Goal: Task Accomplishment & Management: Manage account settings

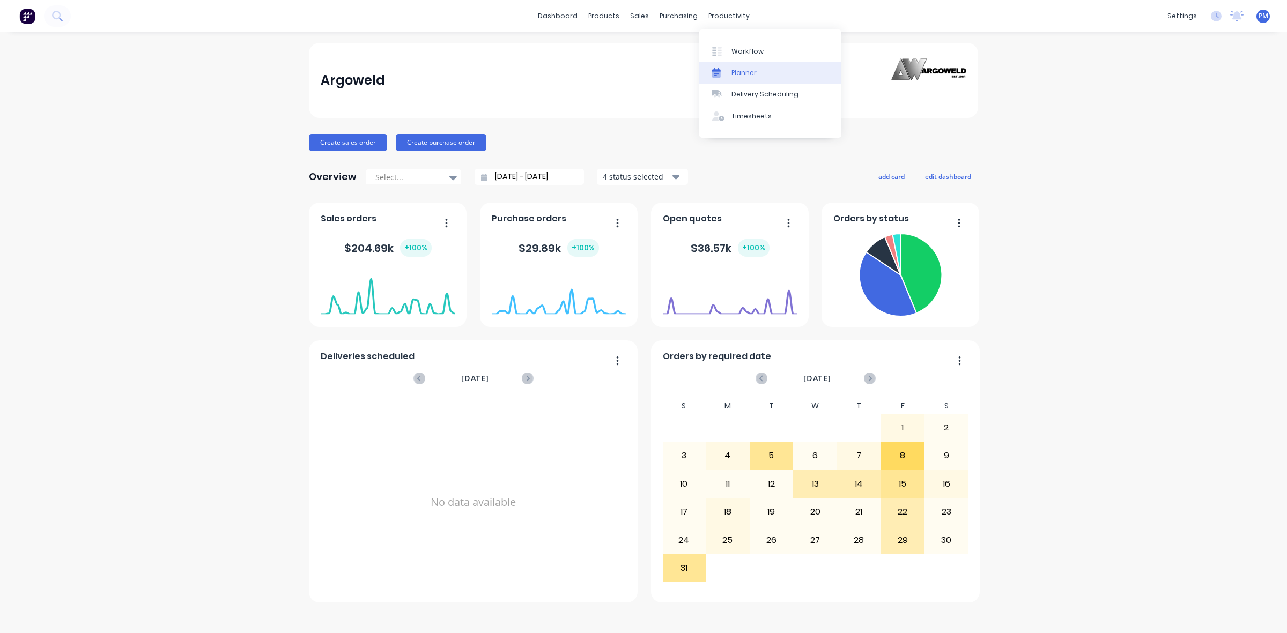
click at [739, 65] on link "Planner" at bounding box center [770, 72] width 142 height 21
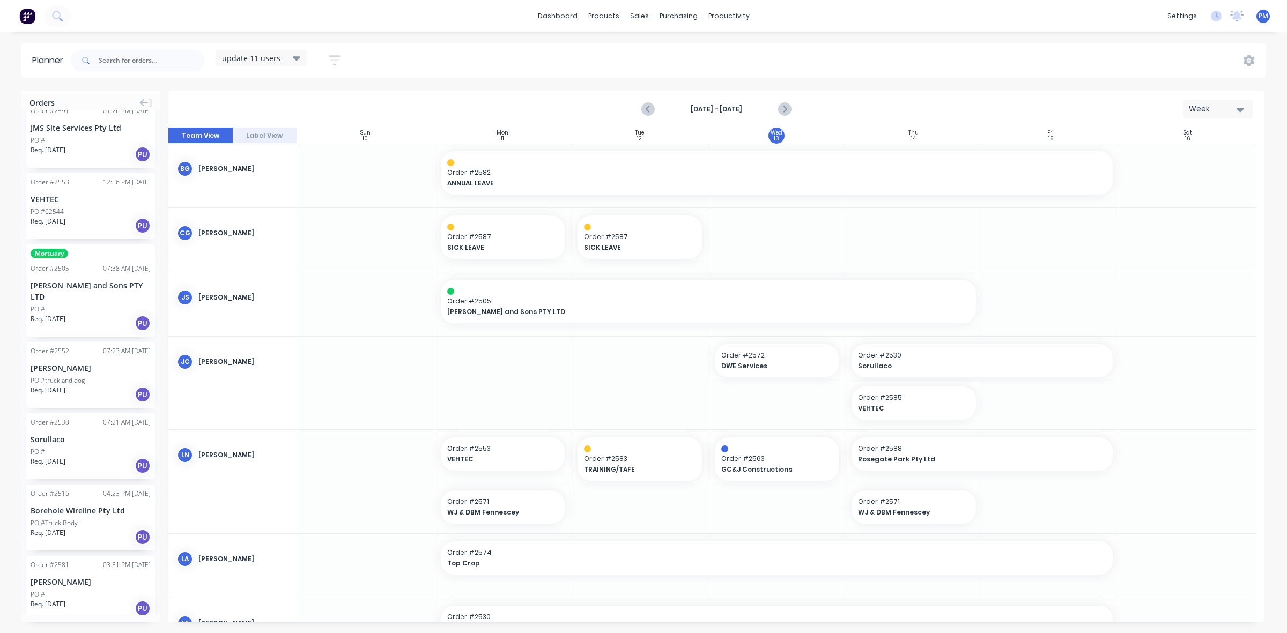
scroll to position [134, 0]
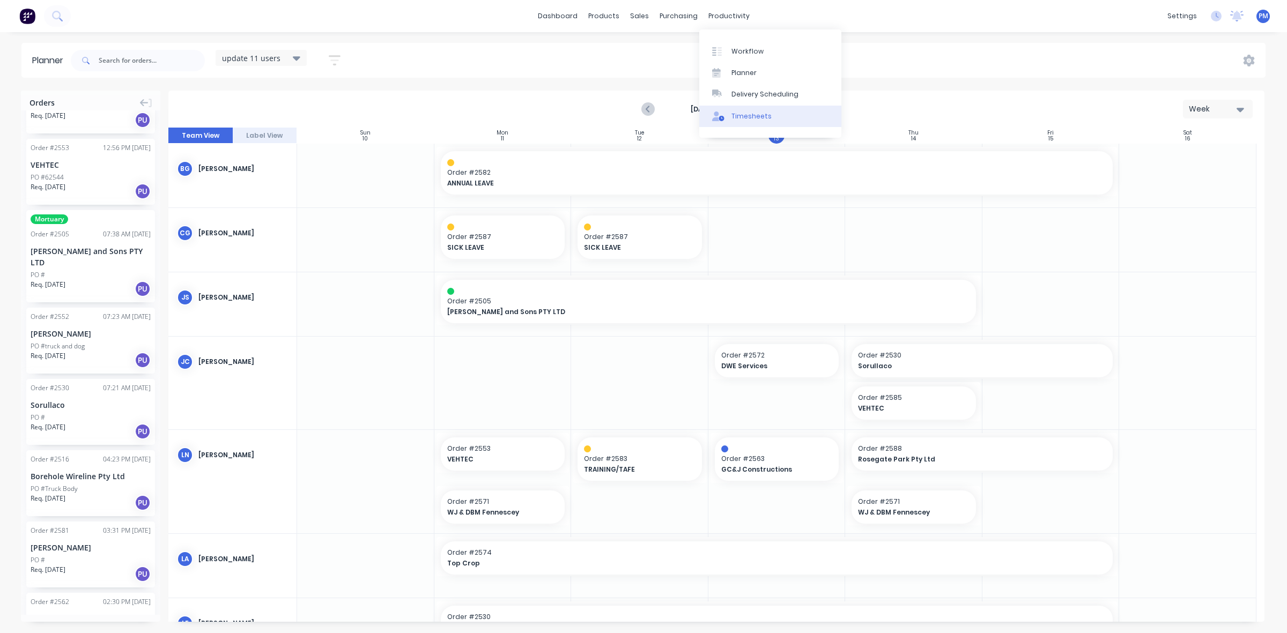
click at [738, 112] on div "Timesheets" at bounding box center [752, 117] width 40 height 10
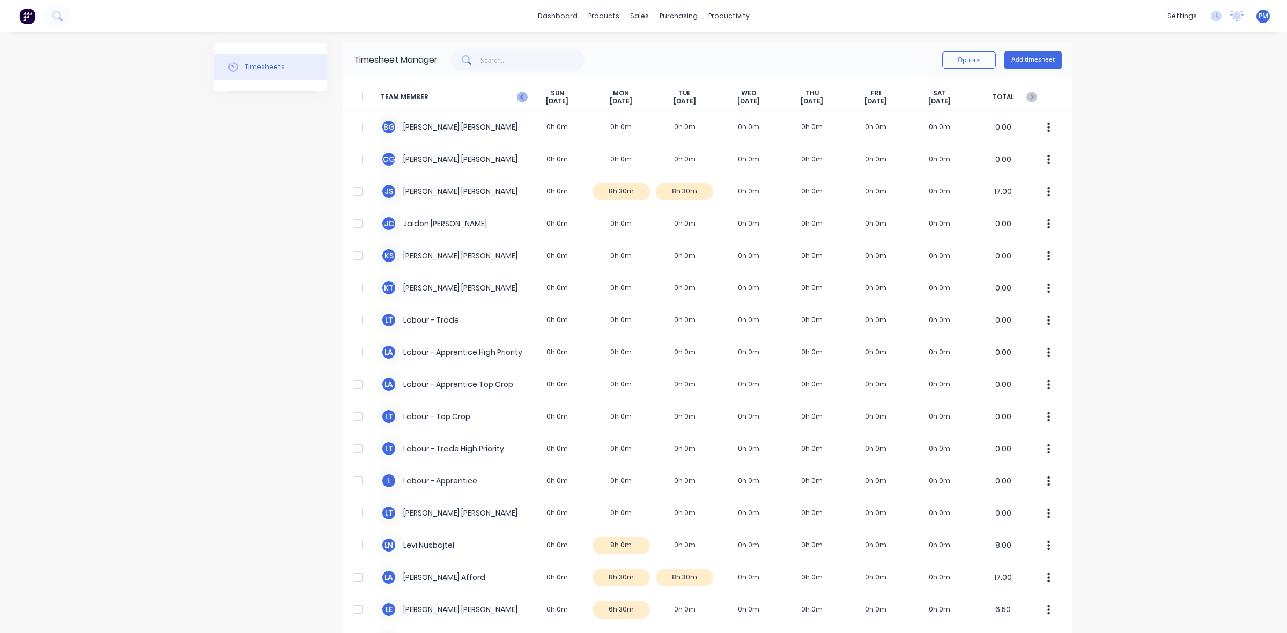
click at [519, 99] on icon at bounding box center [522, 97] width 11 height 11
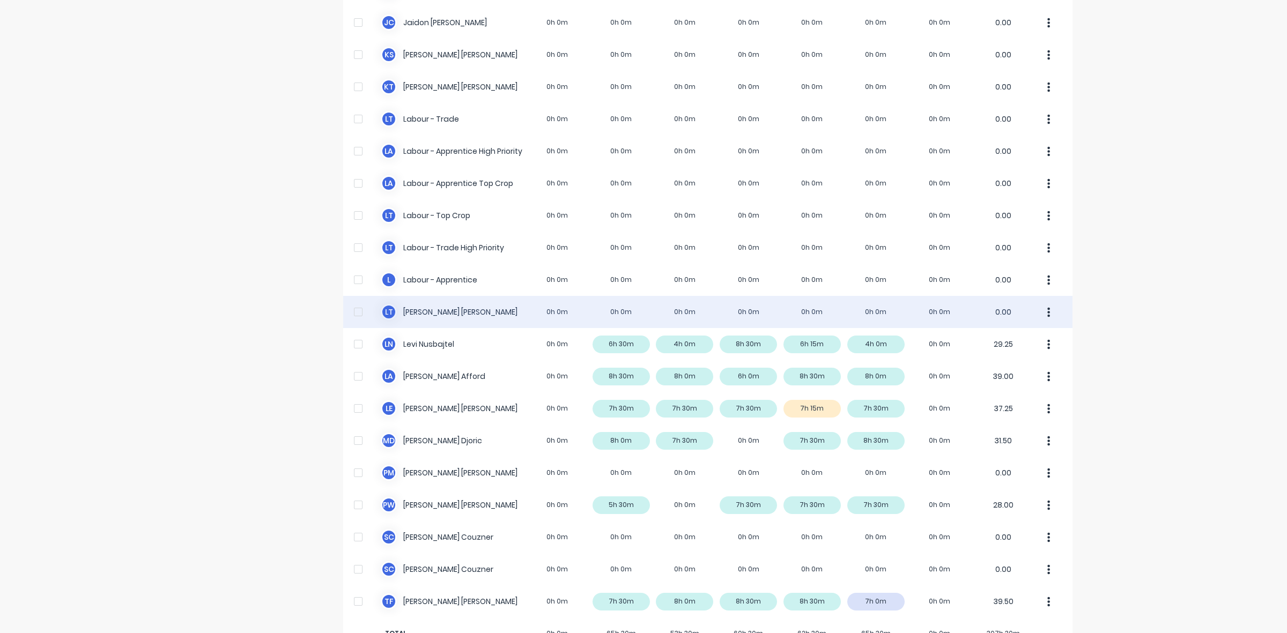
scroll to position [235, 0]
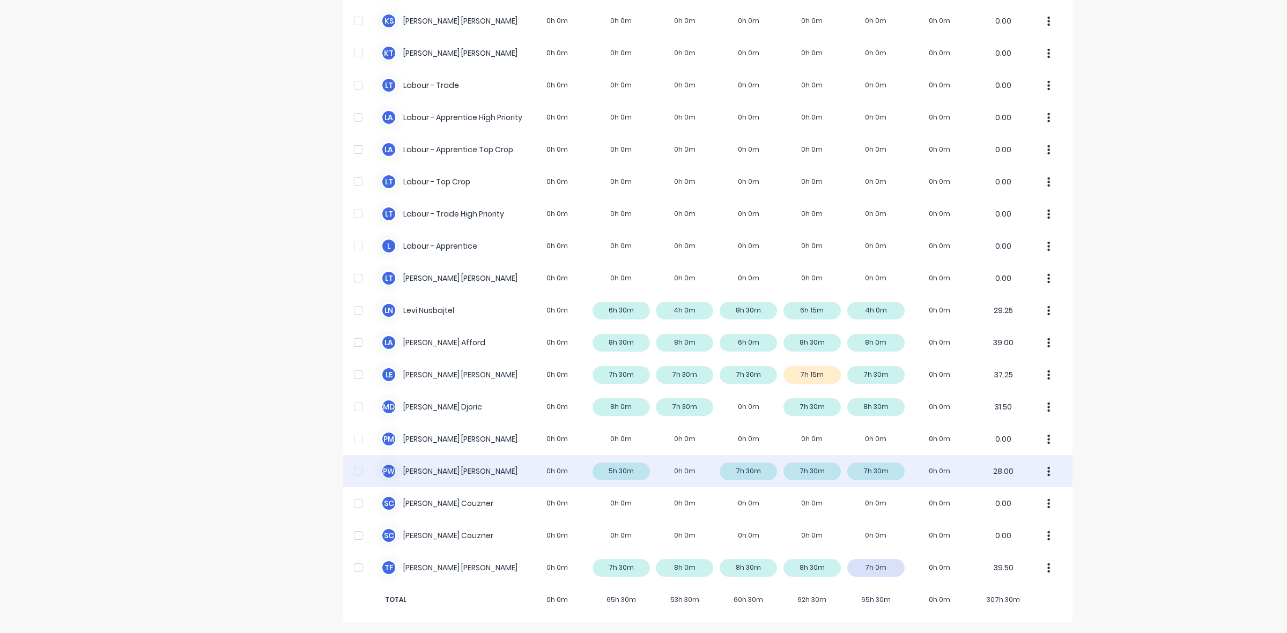
click at [613, 471] on div "P W [PERSON_NAME] 0h 0m 5h 30m 0h 0m 7h 30m 7h 30m 7h 30m 0h 0m 28.00" at bounding box center [707, 471] width 729 height 32
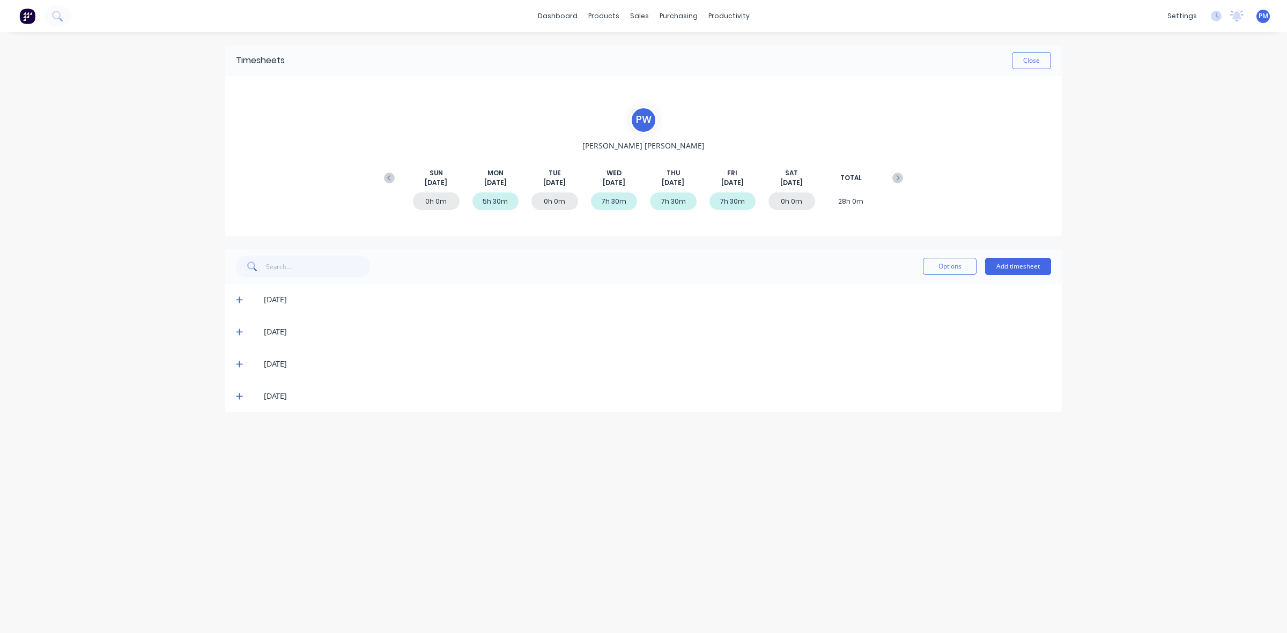
click at [237, 299] on icon at bounding box center [239, 300] width 6 height 6
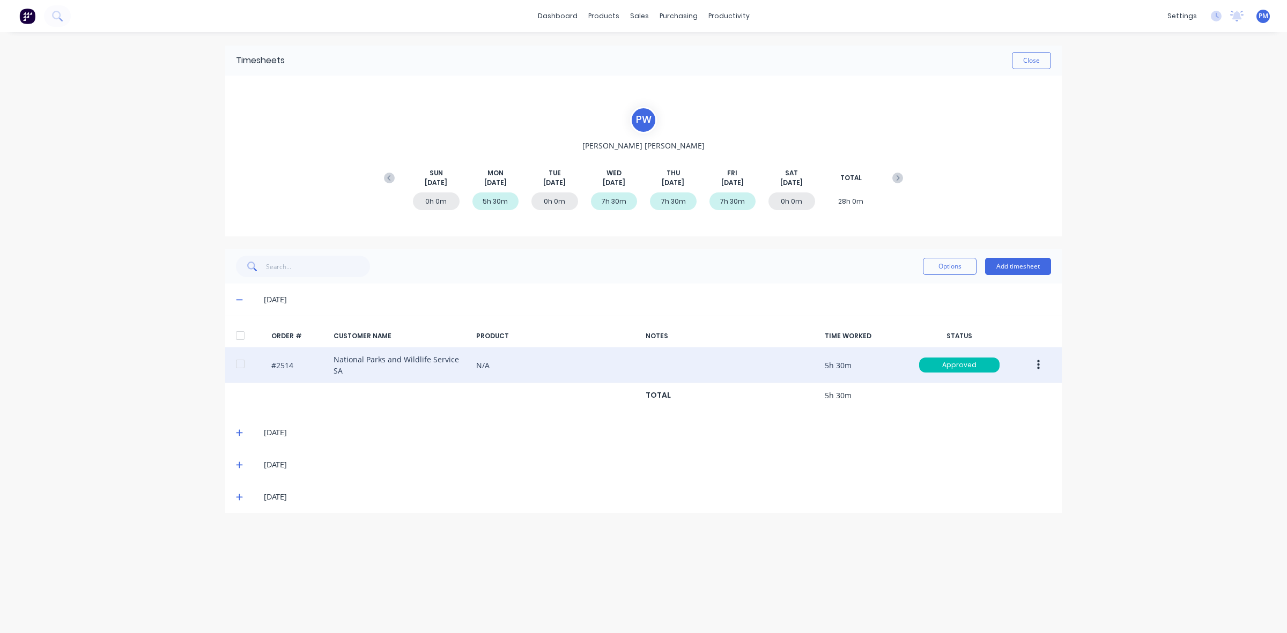
click at [1035, 366] on button "button" at bounding box center [1038, 365] width 25 height 19
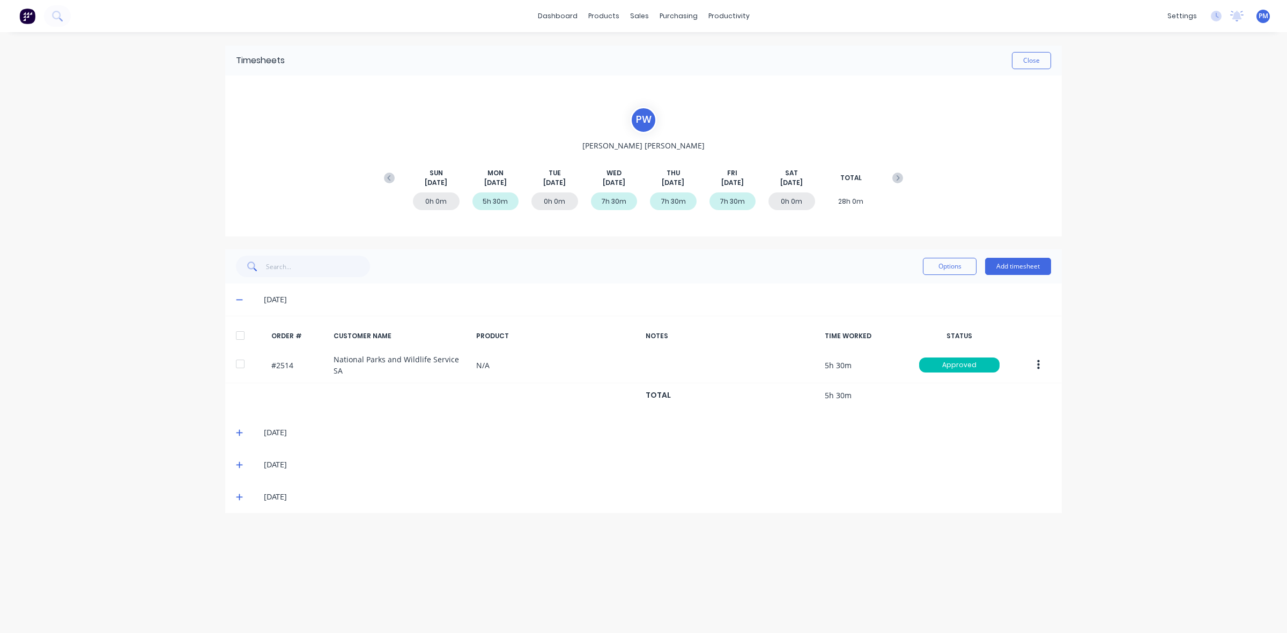
click at [1125, 409] on div "dashboard products sales purchasing productivity dashboard products Product Cat…" at bounding box center [643, 316] width 1287 height 633
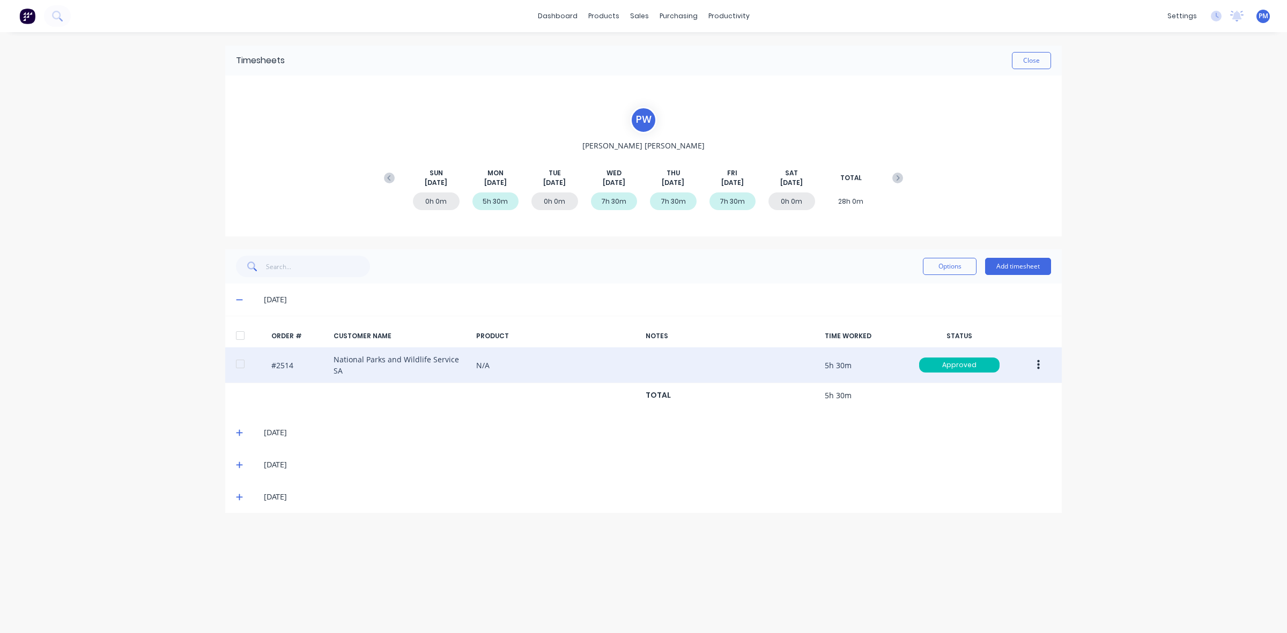
click at [1036, 363] on button "button" at bounding box center [1038, 365] width 25 height 19
click at [970, 433] on div "Edit" at bounding box center [1000, 437] width 83 height 16
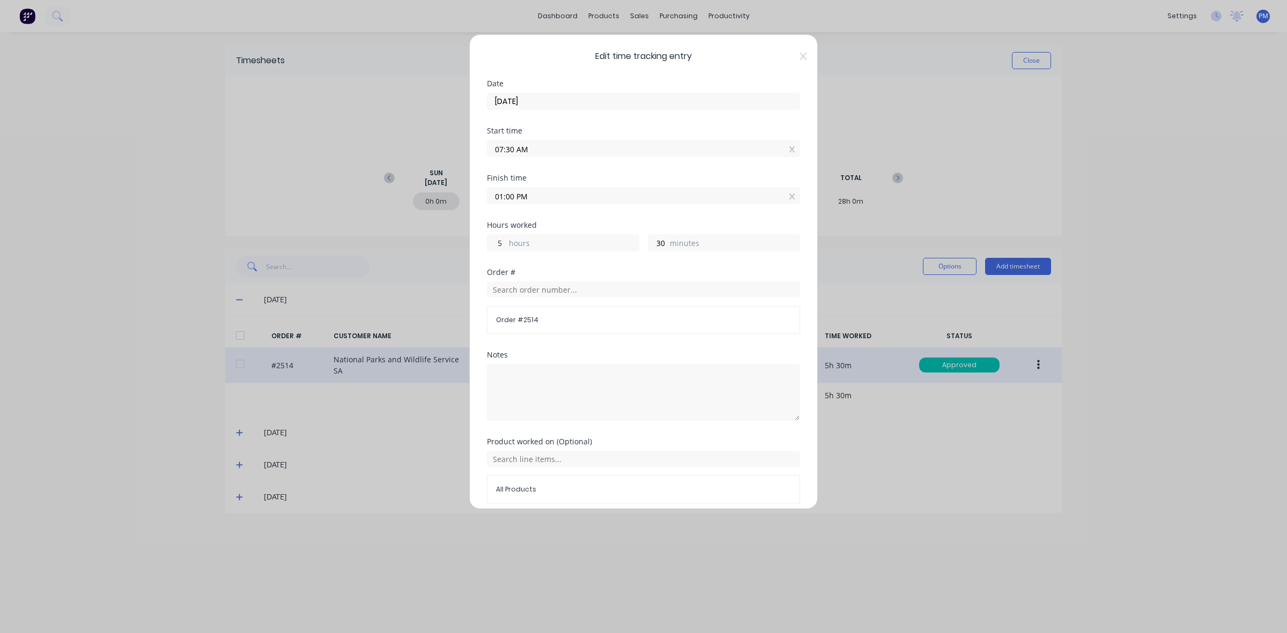
click at [497, 244] on input "5" at bounding box center [497, 243] width 19 height 16
type input "6"
type input "02:00 PM"
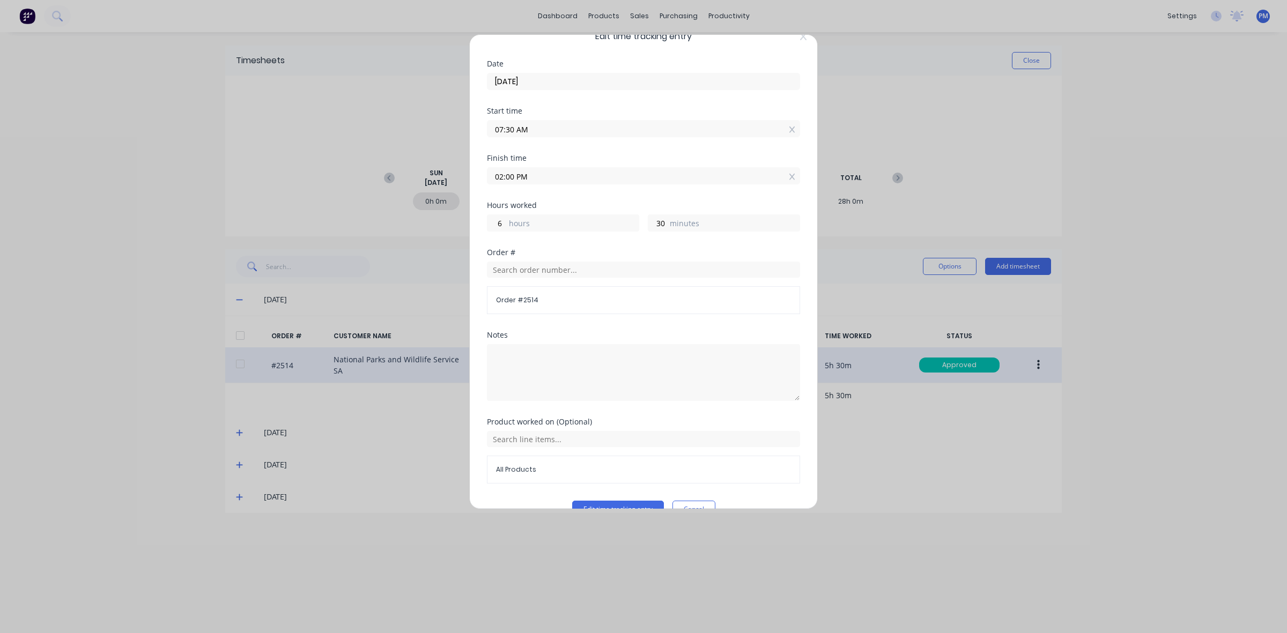
scroll to position [46, 0]
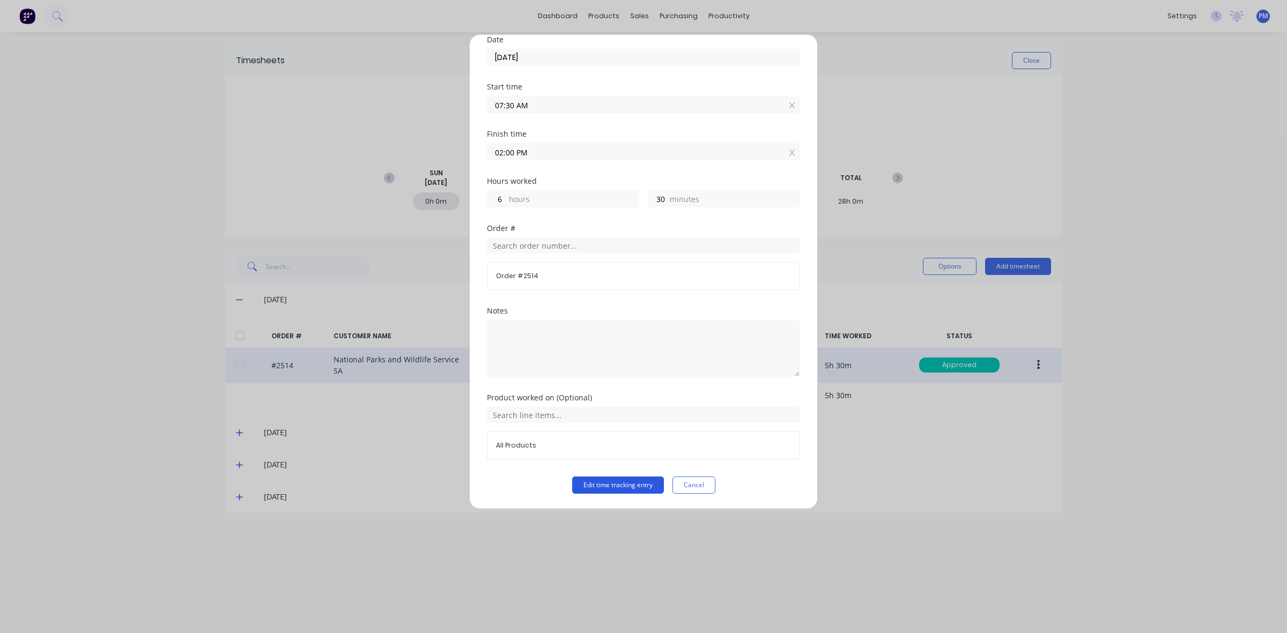
click at [608, 486] on button "Edit time tracking entry" at bounding box center [618, 485] width 92 height 17
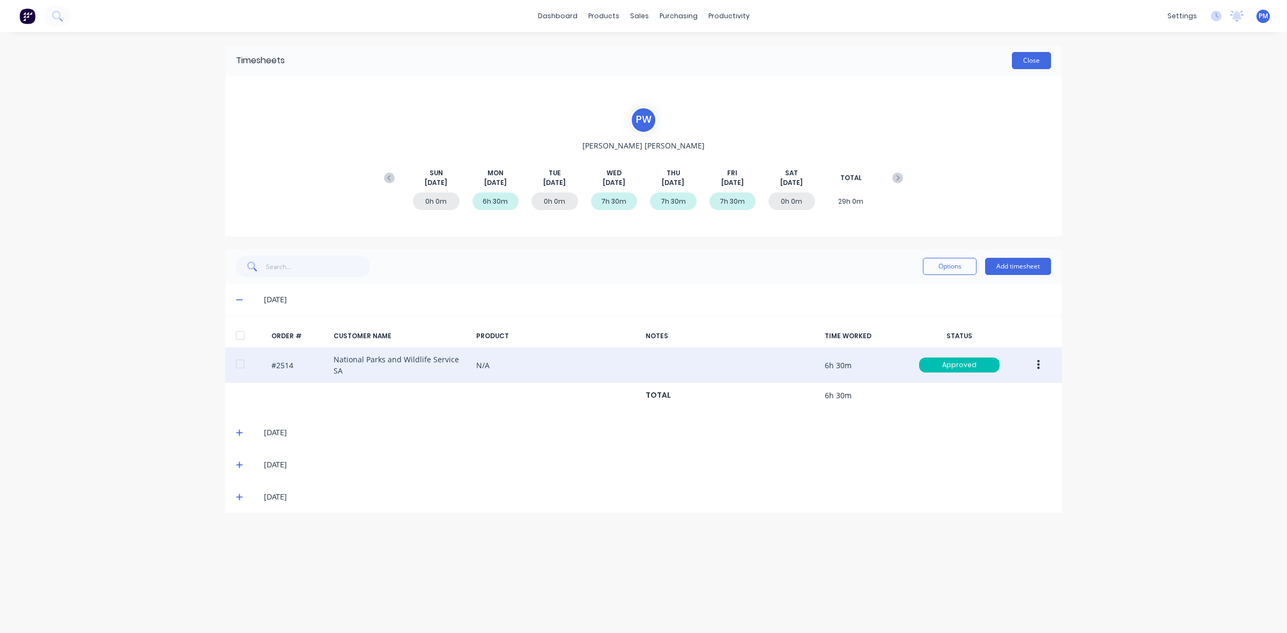
click at [1029, 57] on button "Close" at bounding box center [1031, 60] width 39 height 17
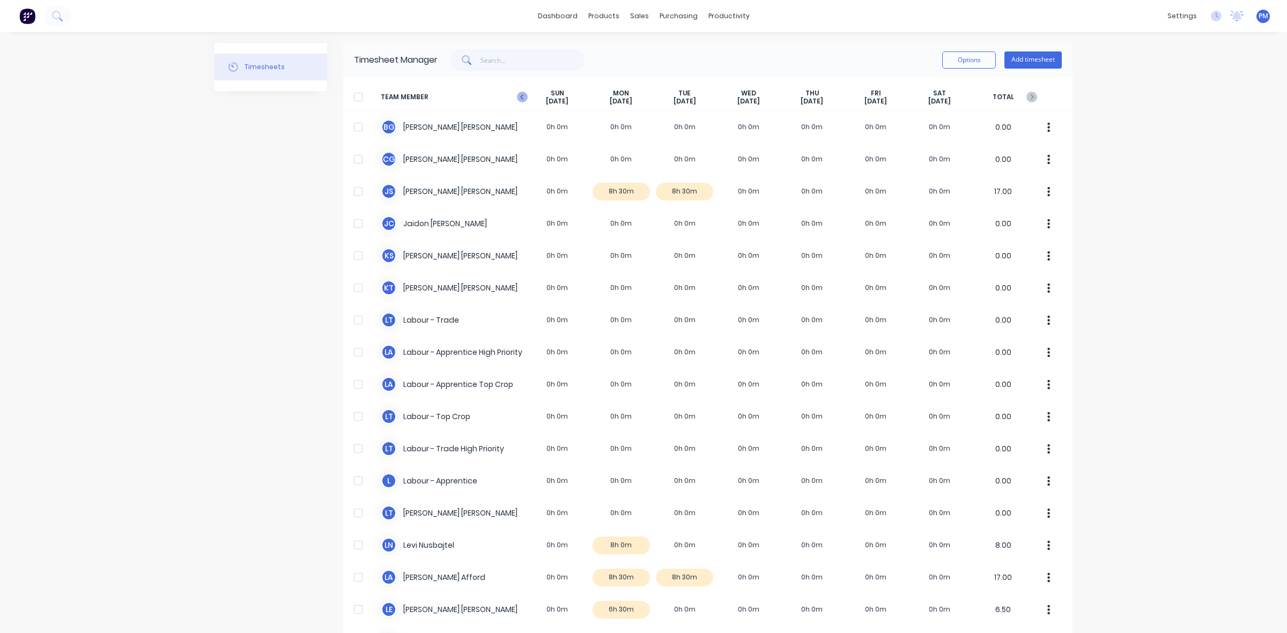
click at [519, 97] on icon at bounding box center [522, 97] width 11 height 11
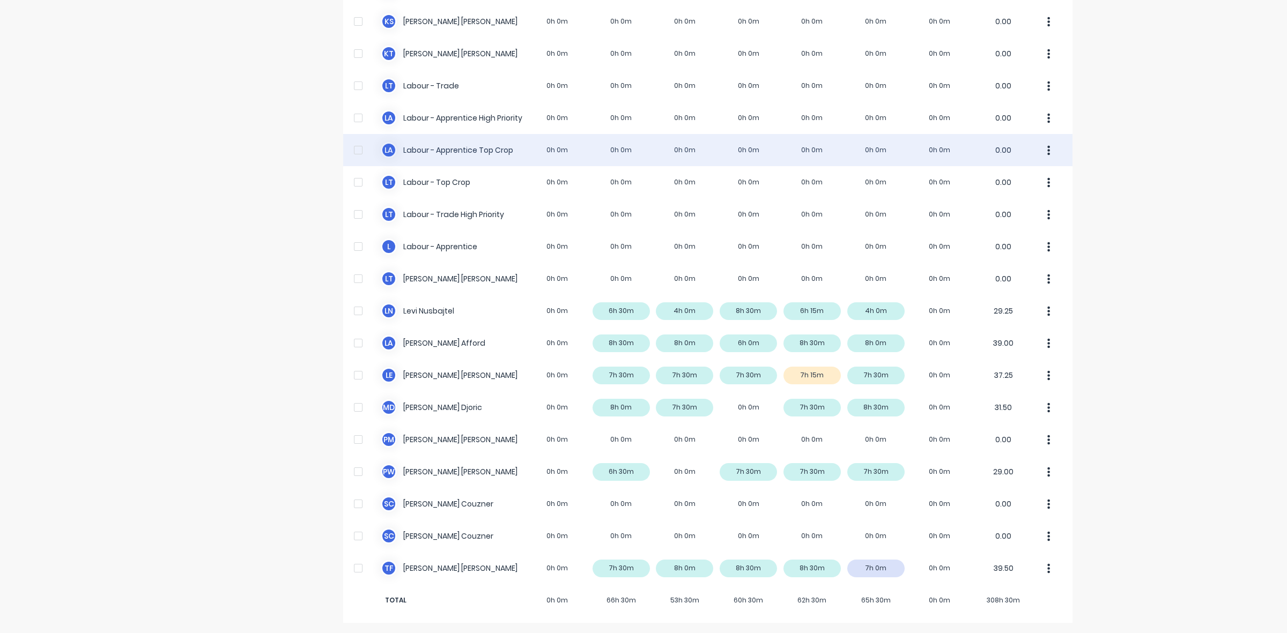
scroll to position [235, 0]
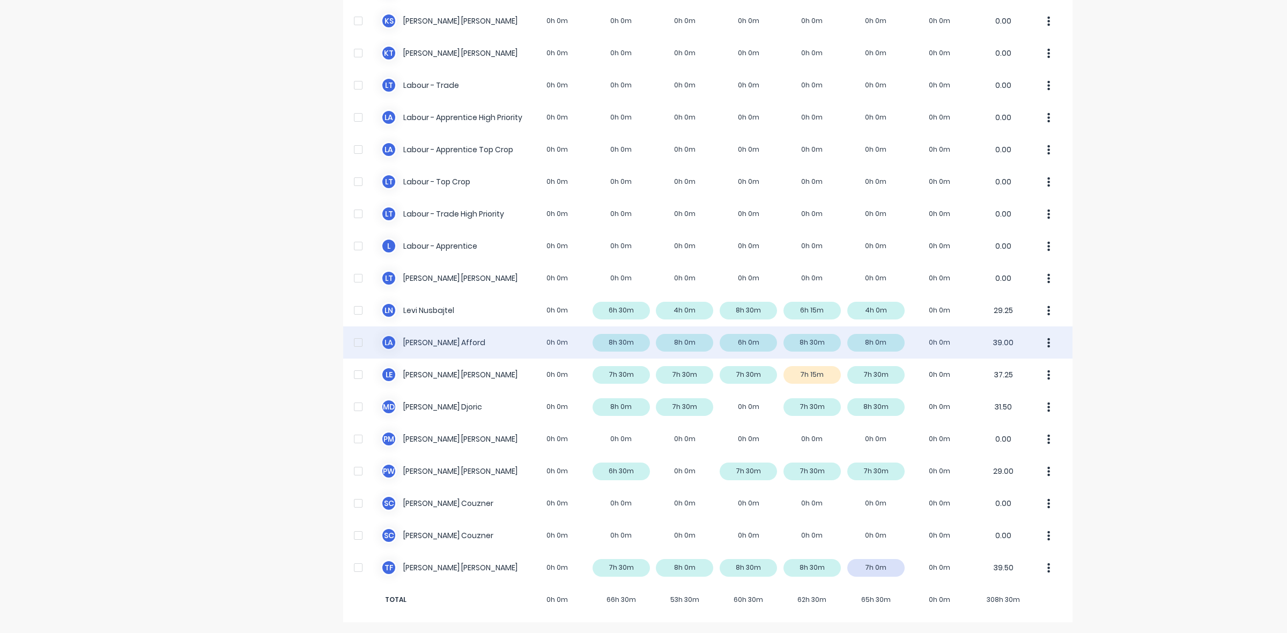
click at [1048, 342] on icon "button" at bounding box center [1049, 343] width 3 height 10
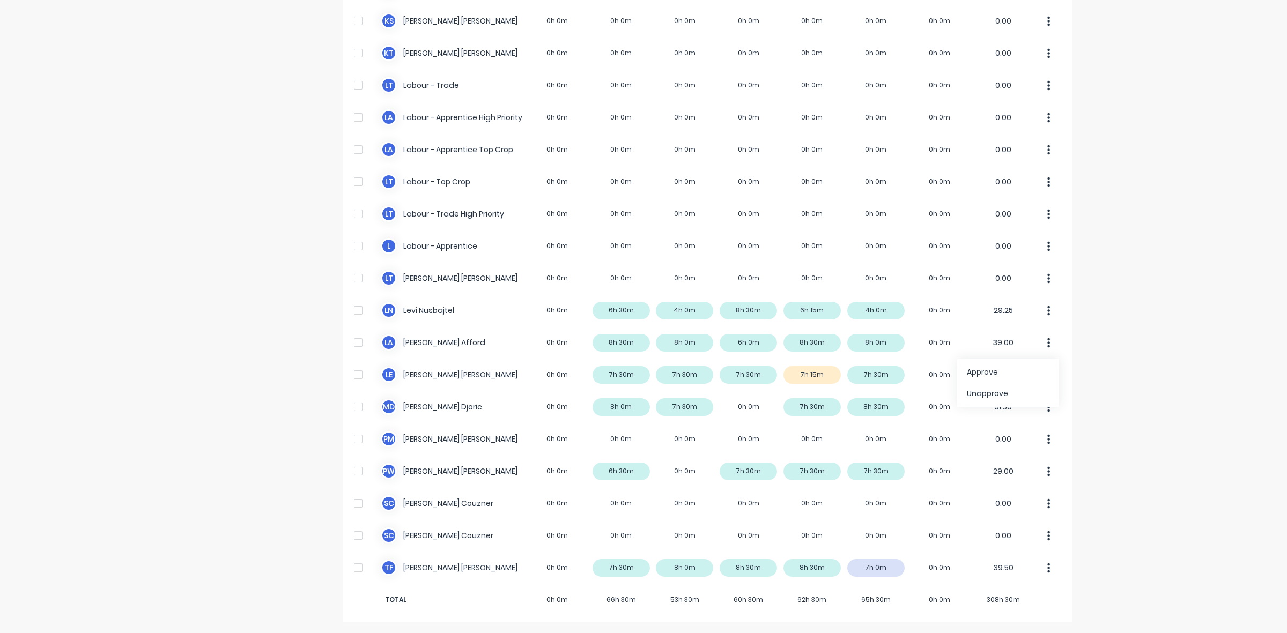
click at [1077, 345] on div "dashboard products sales purchasing productivity dashboard products Product Cat…" at bounding box center [643, 316] width 1287 height 633
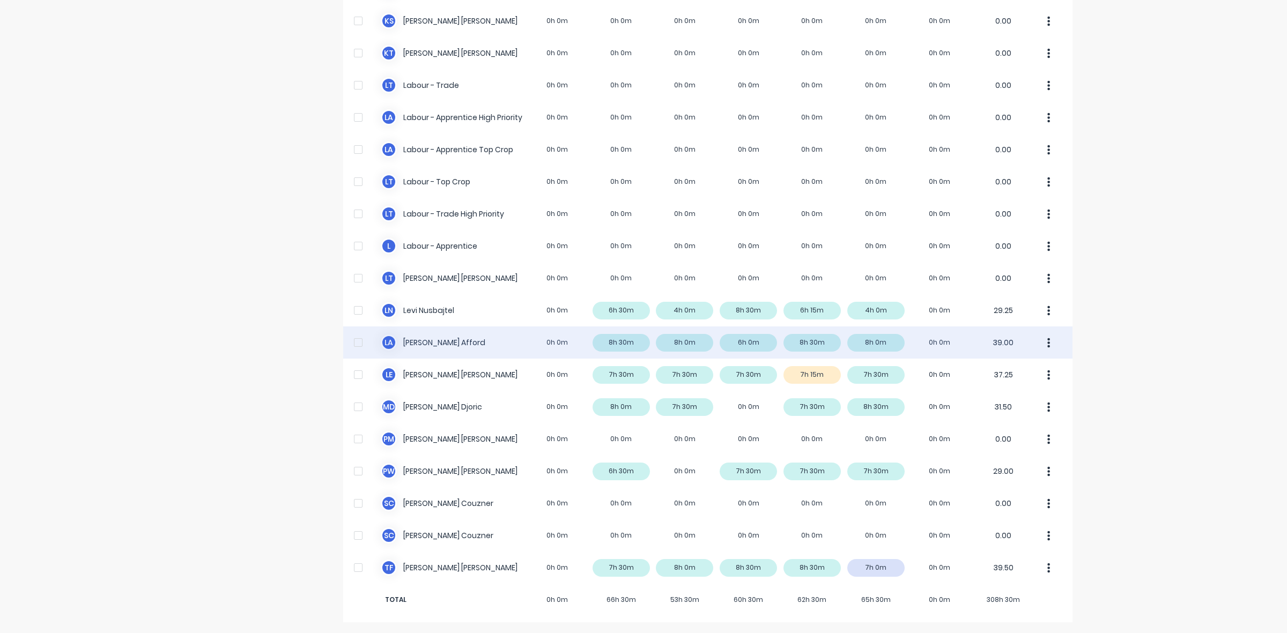
click at [1048, 342] on icon "button" at bounding box center [1049, 343] width 3 height 10
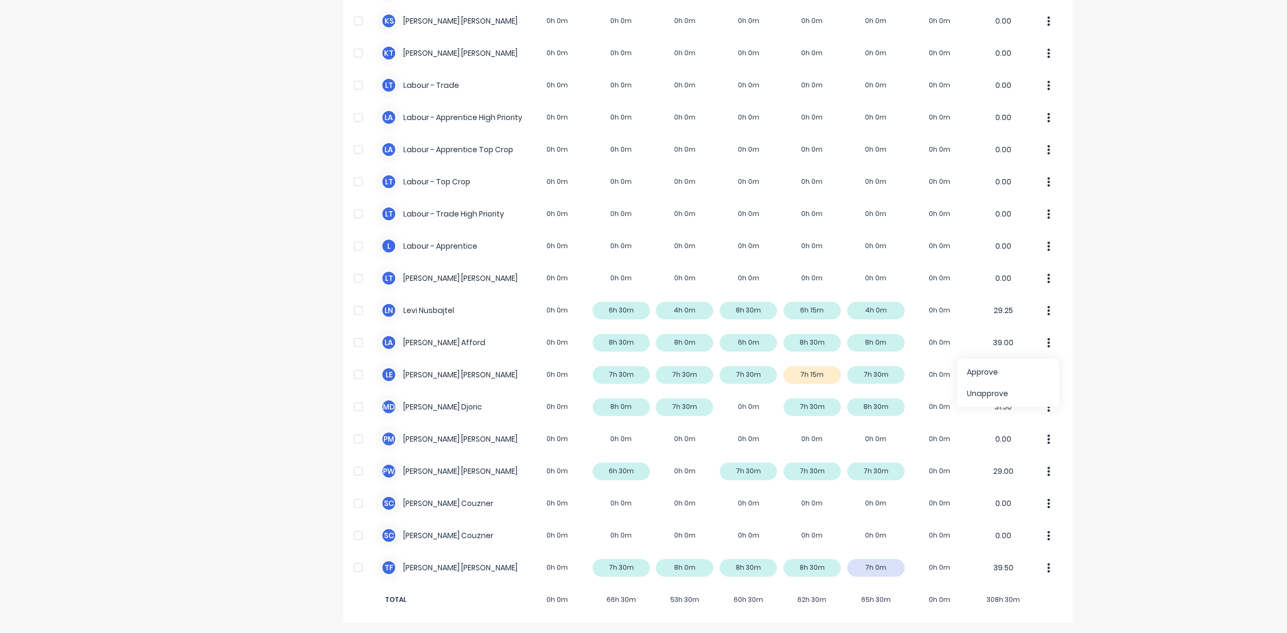
click at [1105, 408] on div "dashboard products sales purchasing productivity dashboard products Product Cat…" at bounding box center [643, 316] width 1287 height 633
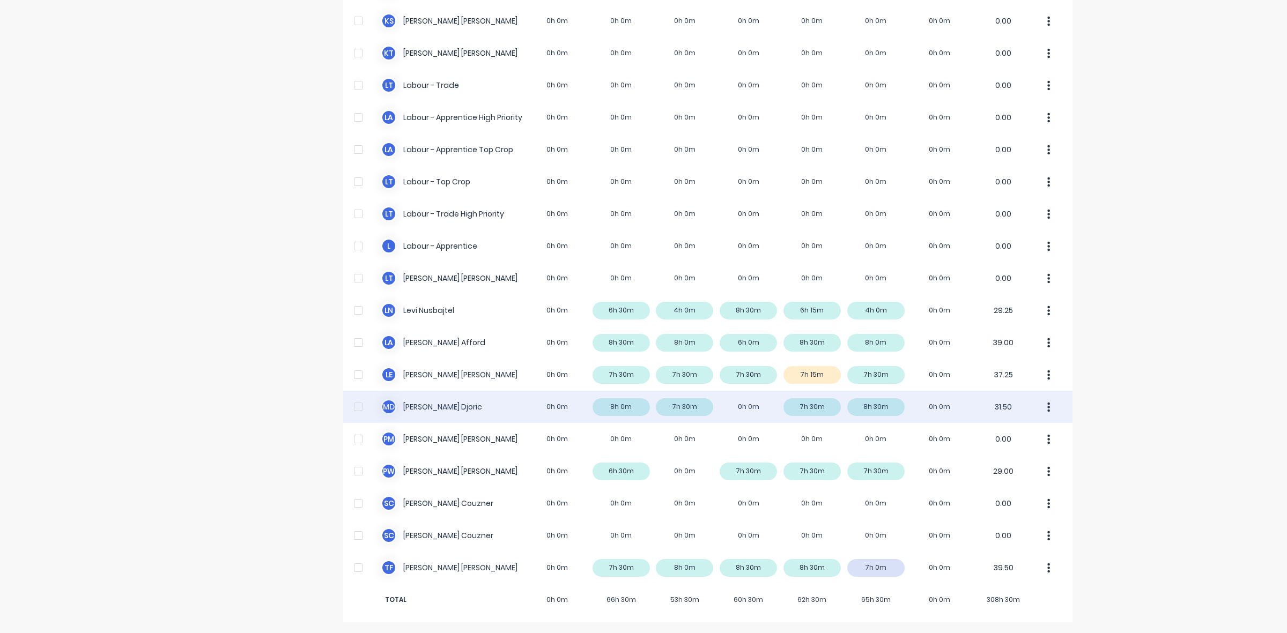
click at [1048, 405] on icon "button" at bounding box center [1049, 408] width 3 height 12
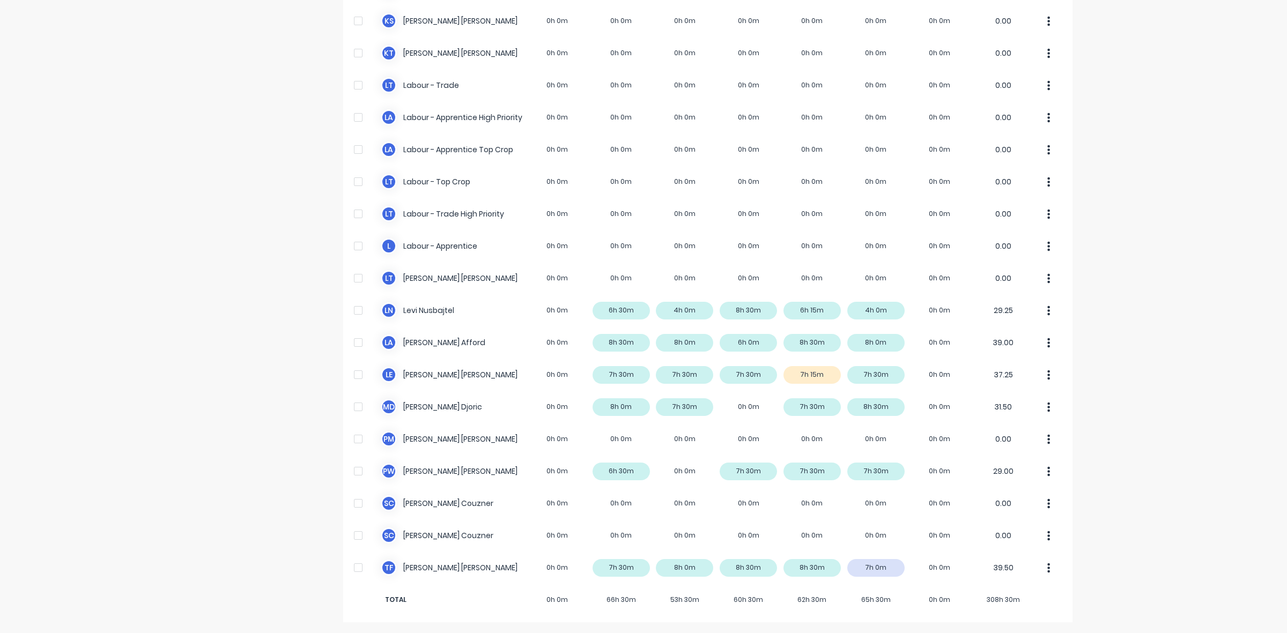
click at [1096, 408] on div "dashboard products sales purchasing productivity dashboard products Product Cat…" at bounding box center [643, 316] width 1287 height 633
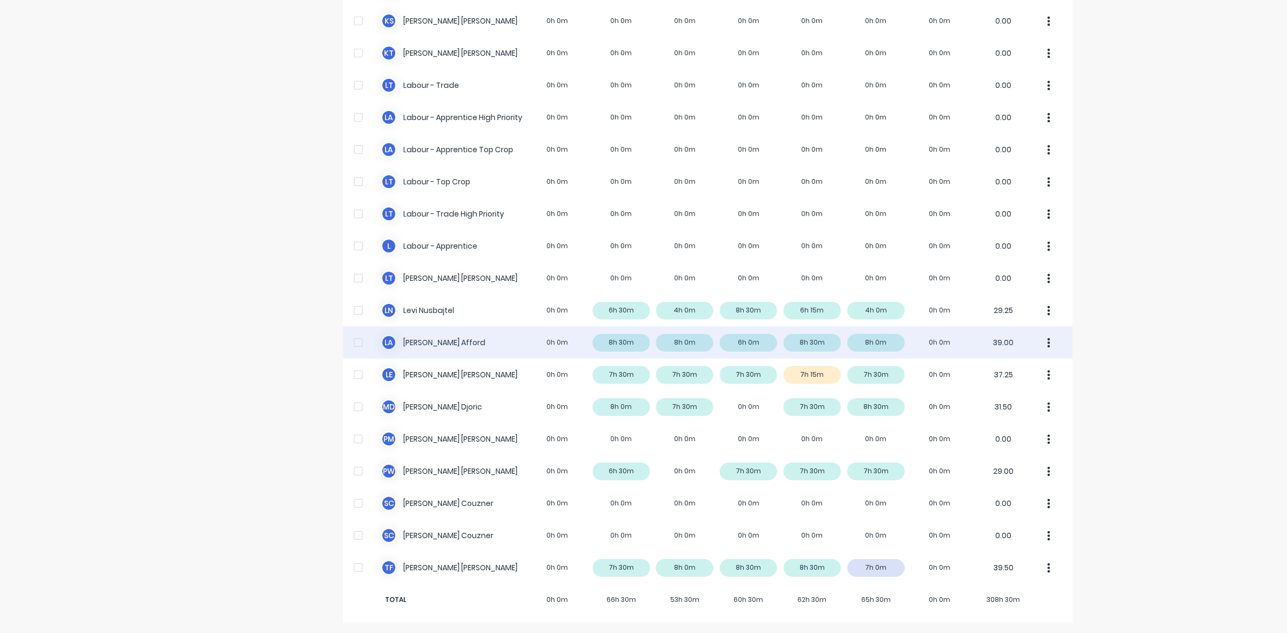
click at [674, 343] on div "[PERSON_NAME] 0h 0m 8h 30m 8h 0m 6h 0m 8h 30m 8h 0m 0h 0m 39.00" at bounding box center [707, 343] width 729 height 32
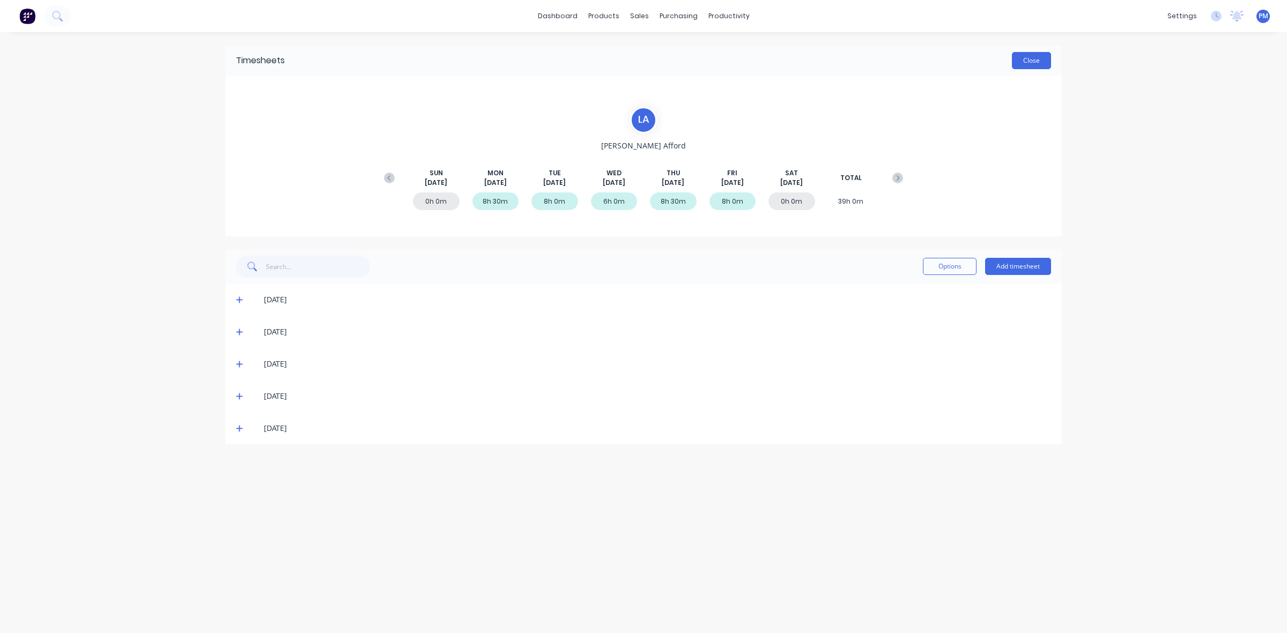
click at [1023, 56] on button "Close" at bounding box center [1031, 60] width 39 height 17
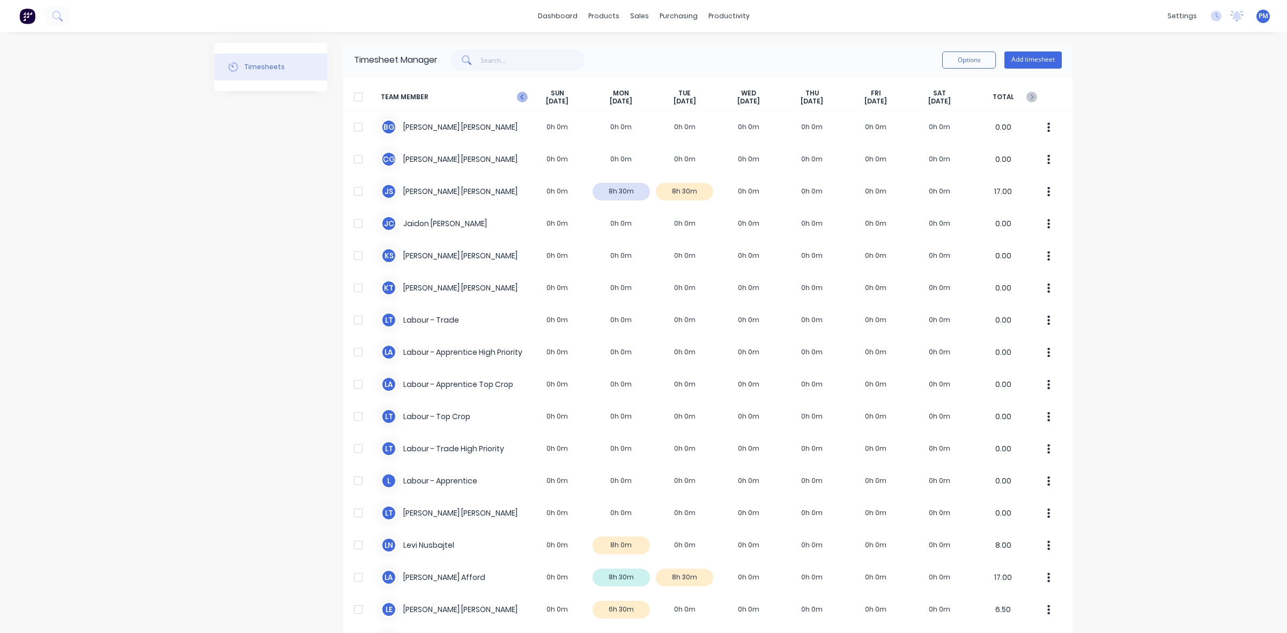
click at [520, 97] on icon at bounding box center [521, 96] width 3 height 5
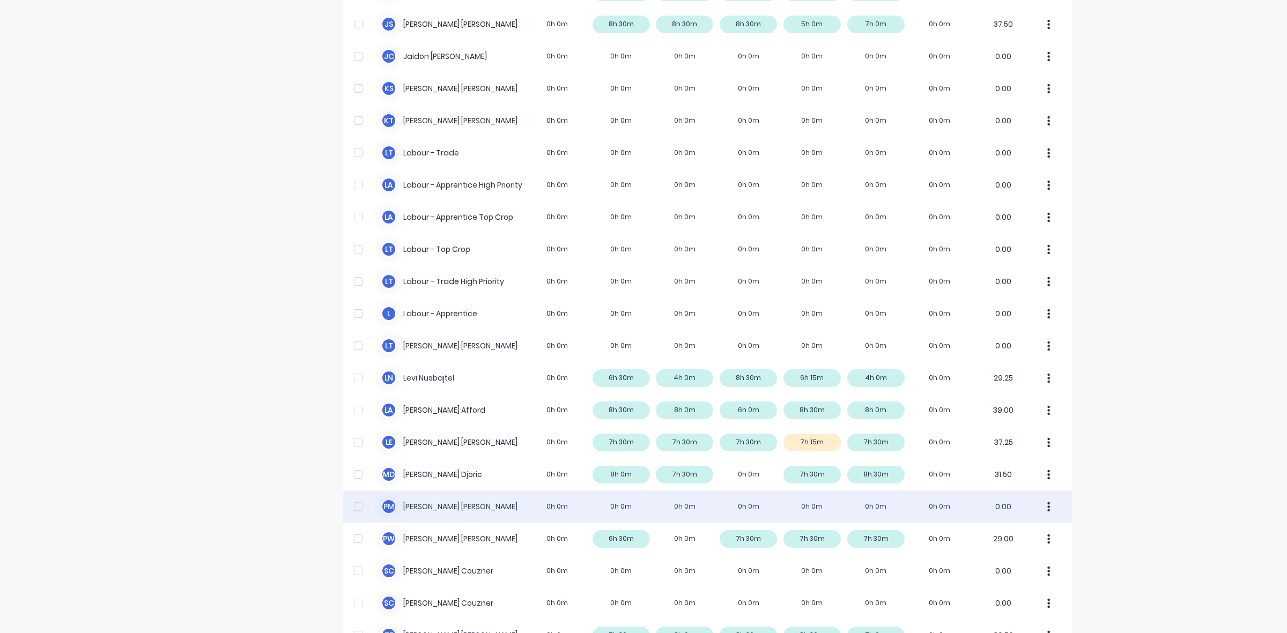
scroll to position [201, 0]
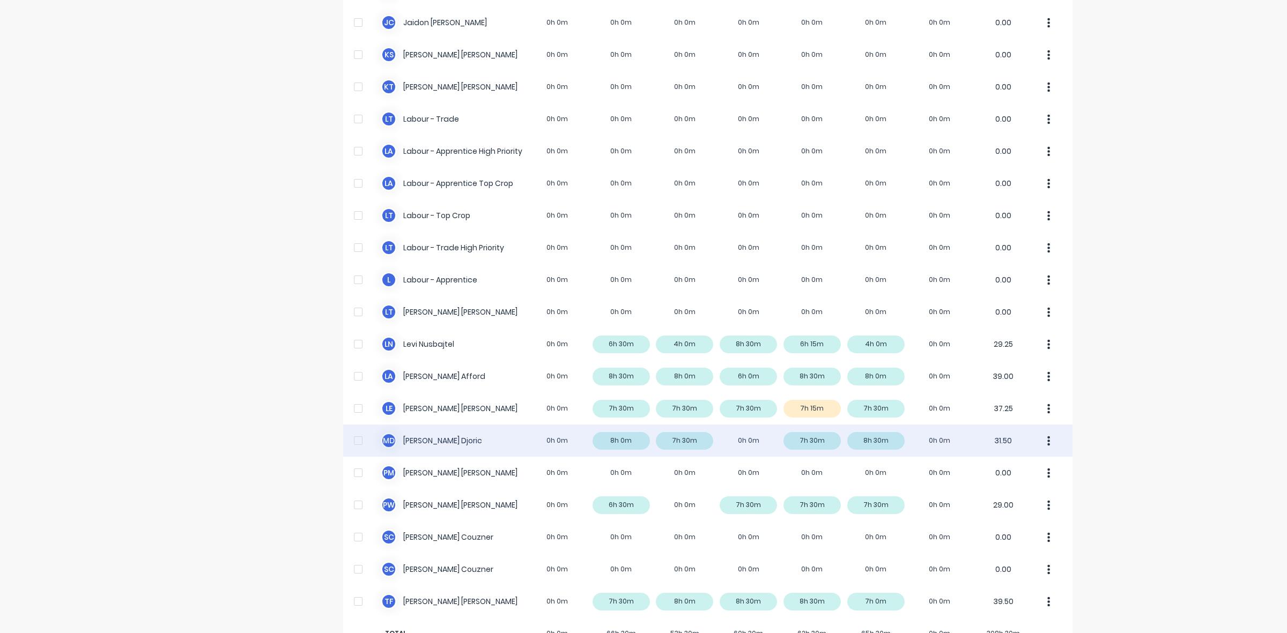
click at [610, 443] on div "M D [PERSON_NAME] 0h 0m 8h 0m 7h 30m 0h 0m 7h 30m 8h 30m 0h 0m 31.50" at bounding box center [707, 441] width 729 height 32
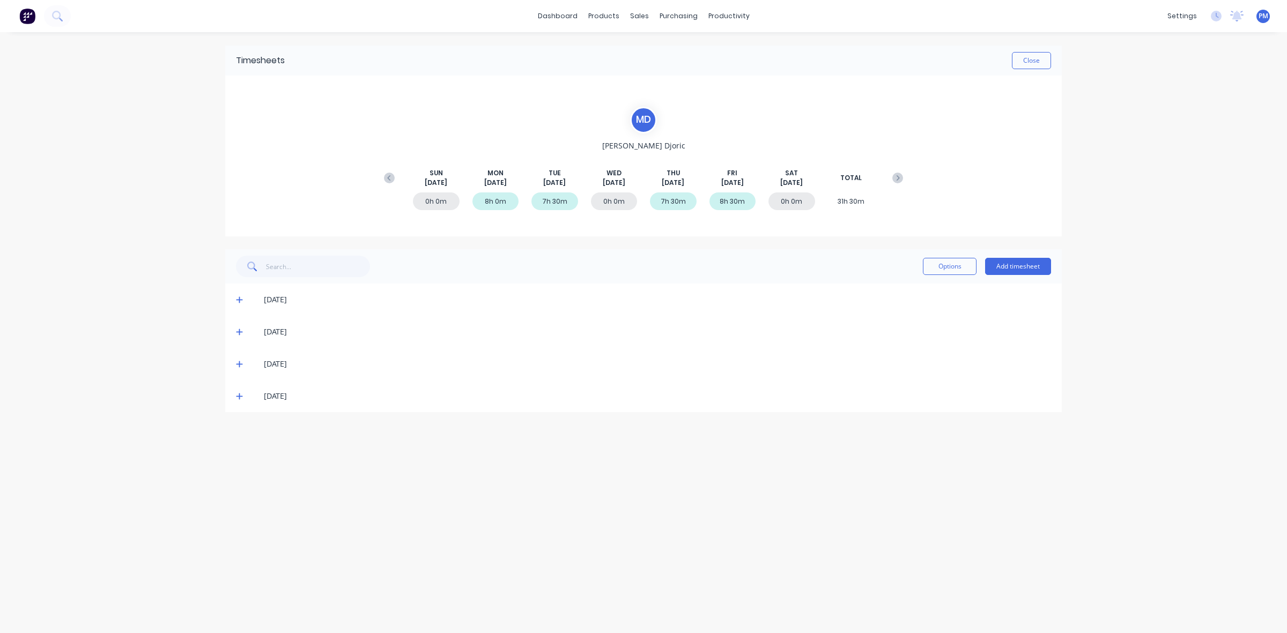
click at [241, 299] on icon at bounding box center [239, 300] width 6 height 6
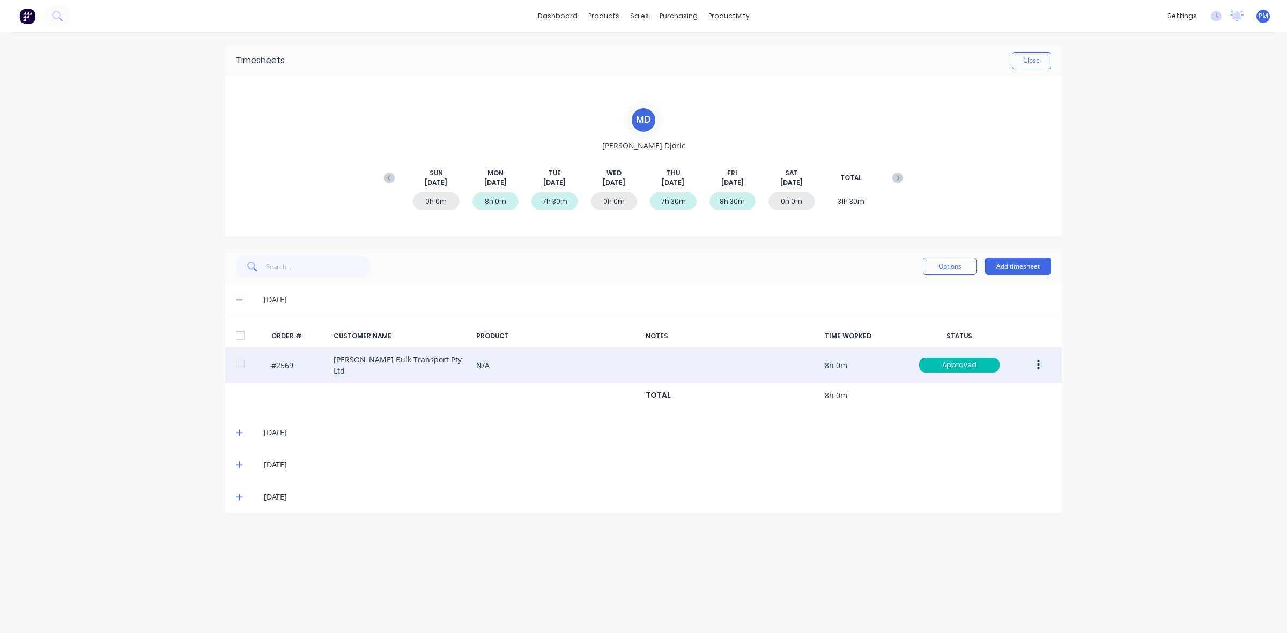
click at [1041, 364] on button "button" at bounding box center [1038, 365] width 25 height 19
click at [969, 433] on div "Edit" at bounding box center [1000, 437] width 83 height 16
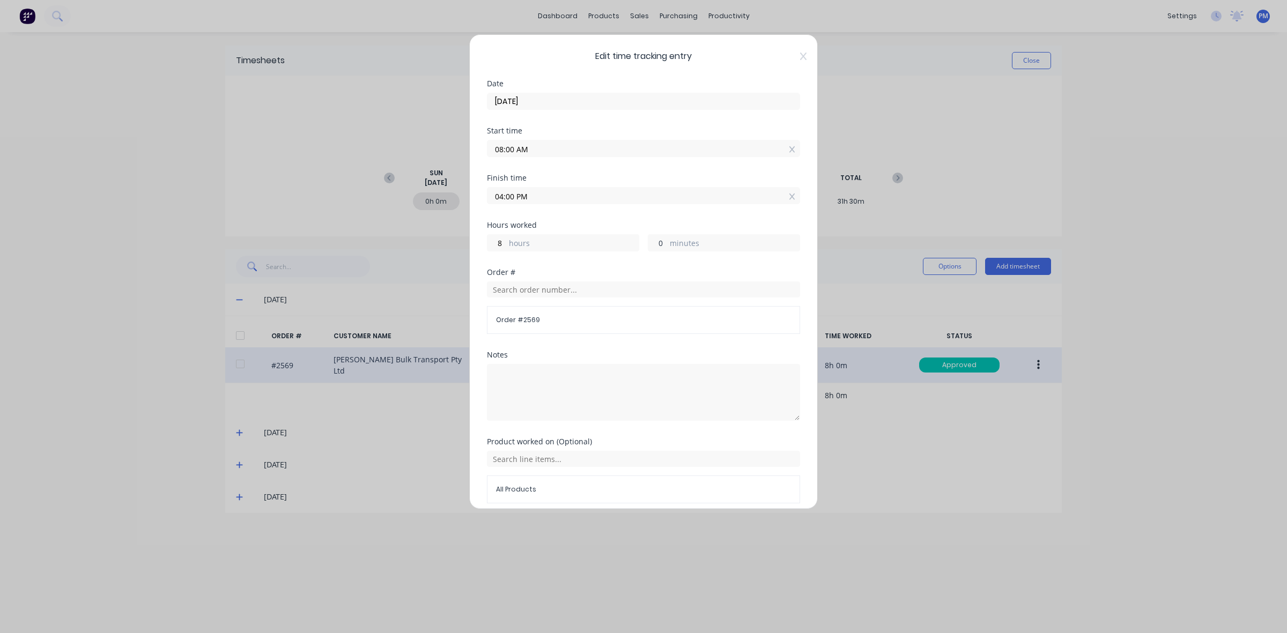
click at [653, 242] on input "0" at bounding box center [657, 243] width 19 height 16
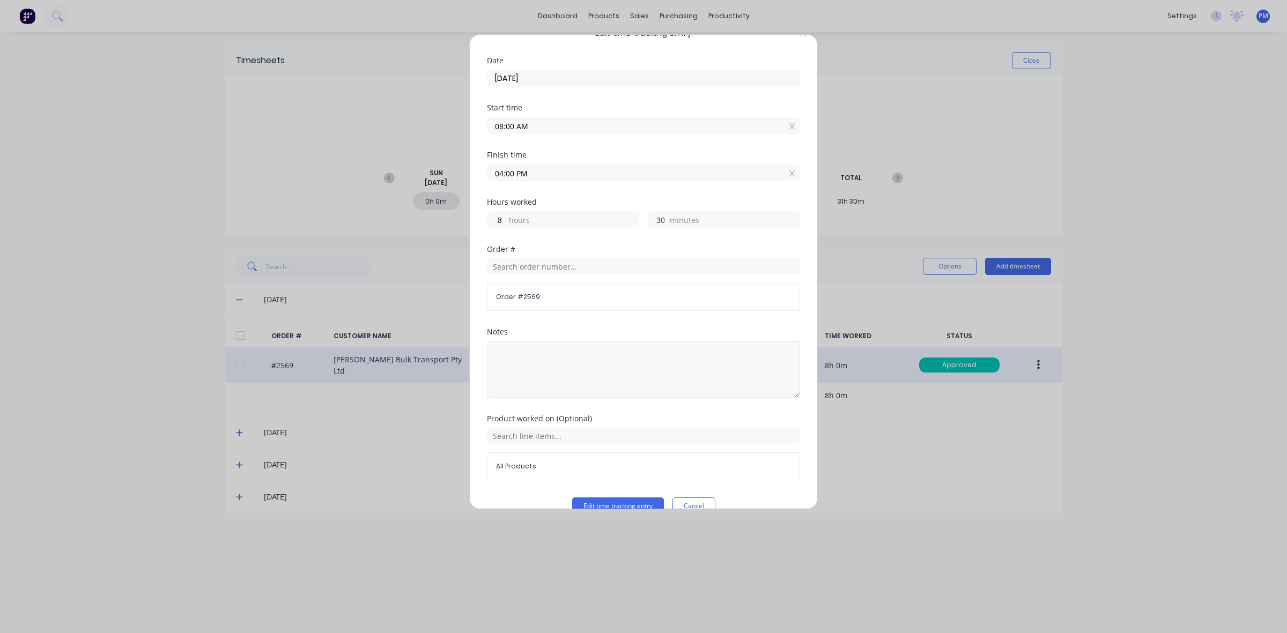
scroll to position [46, 0]
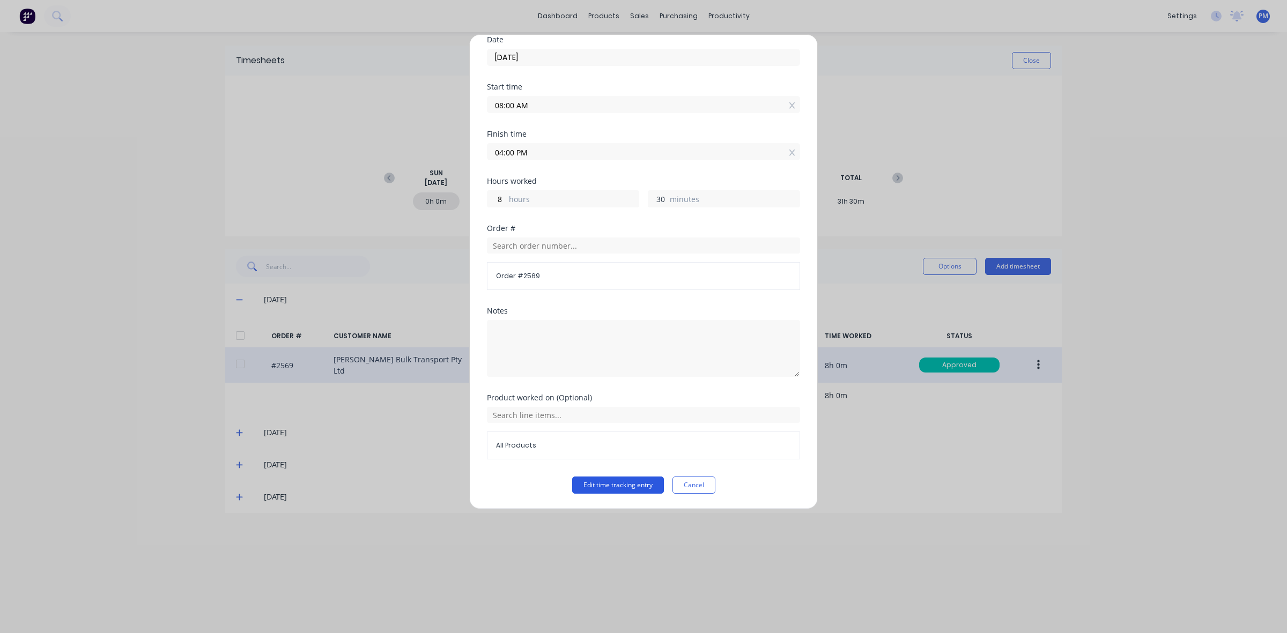
type input "30"
type input "04:30 PM"
click at [610, 486] on button "Edit time tracking entry" at bounding box center [618, 485] width 92 height 17
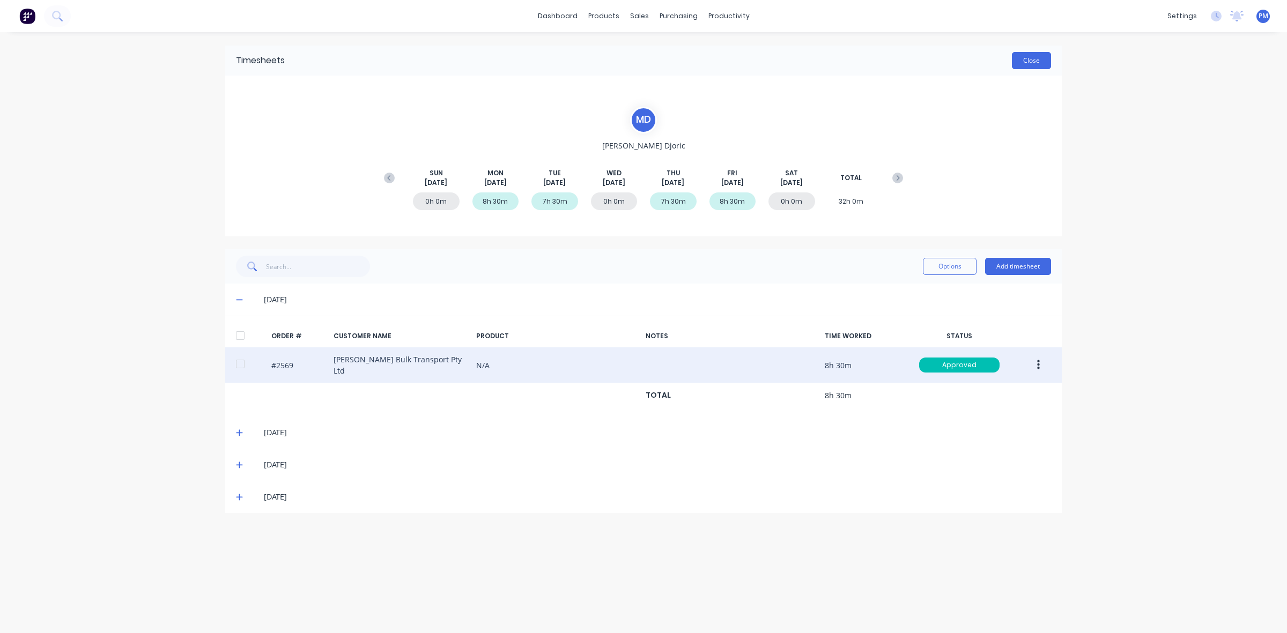
click at [1026, 60] on button "Close" at bounding box center [1031, 60] width 39 height 17
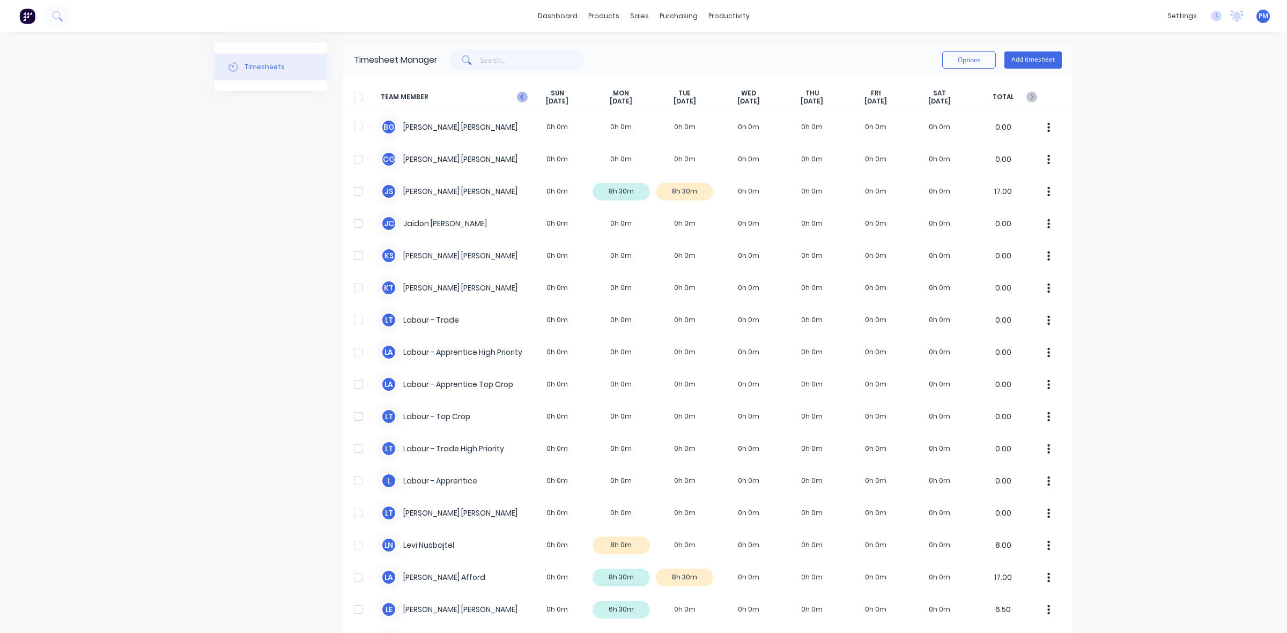
click at [520, 99] on icon at bounding box center [521, 96] width 3 height 5
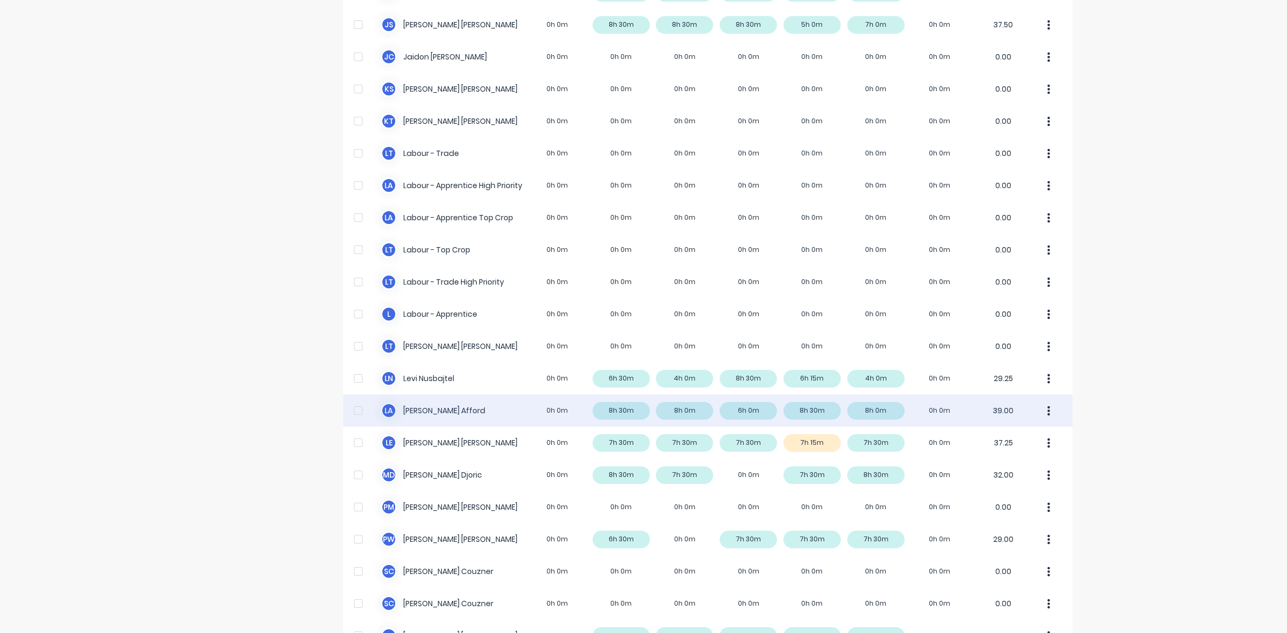
scroll to position [201, 0]
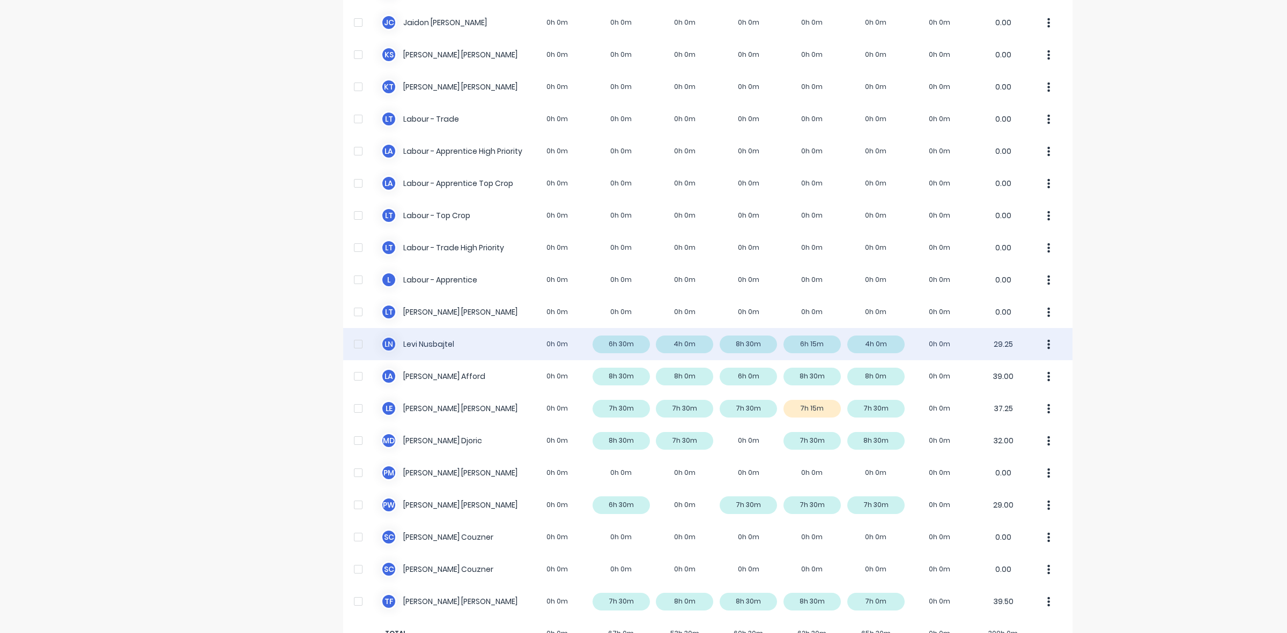
click at [864, 345] on div "[PERSON_NAME] Nusbajtel 0h 0m 6h 30m 4h 0m 8h 30m 6h 15m 4h 0m 0h 0m 29.25" at bounding box center [707, 344] width 729 height 32
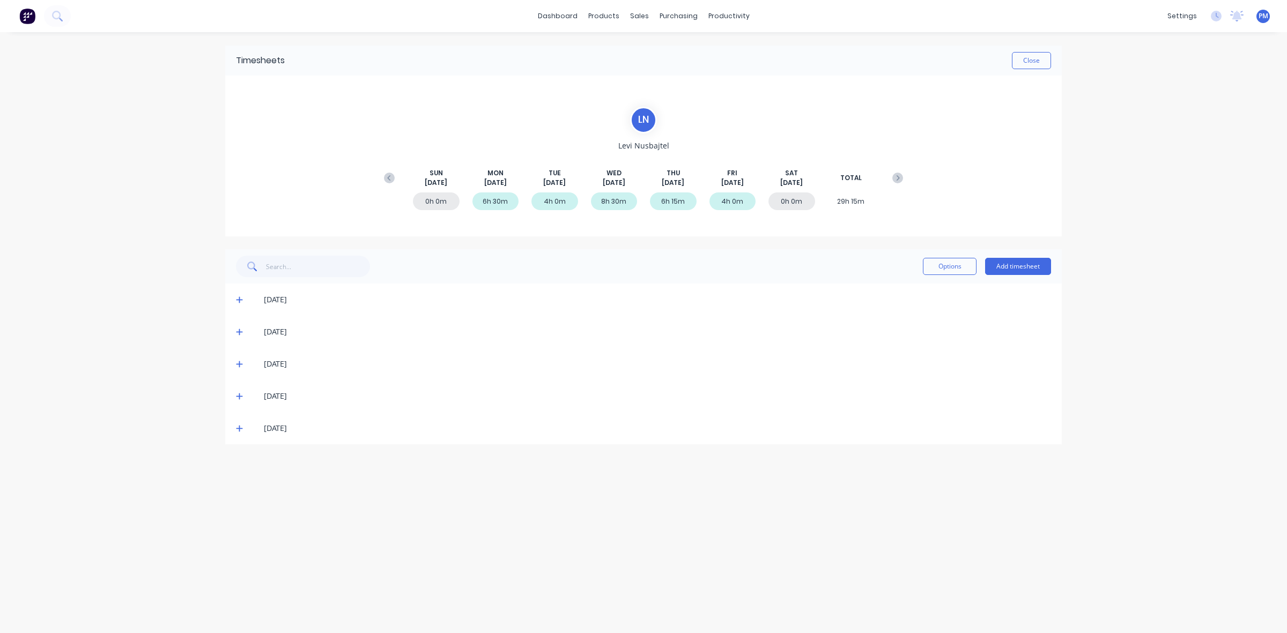
click at [237, 427] on icon at bounding box center [239, 429] width 7 height 8
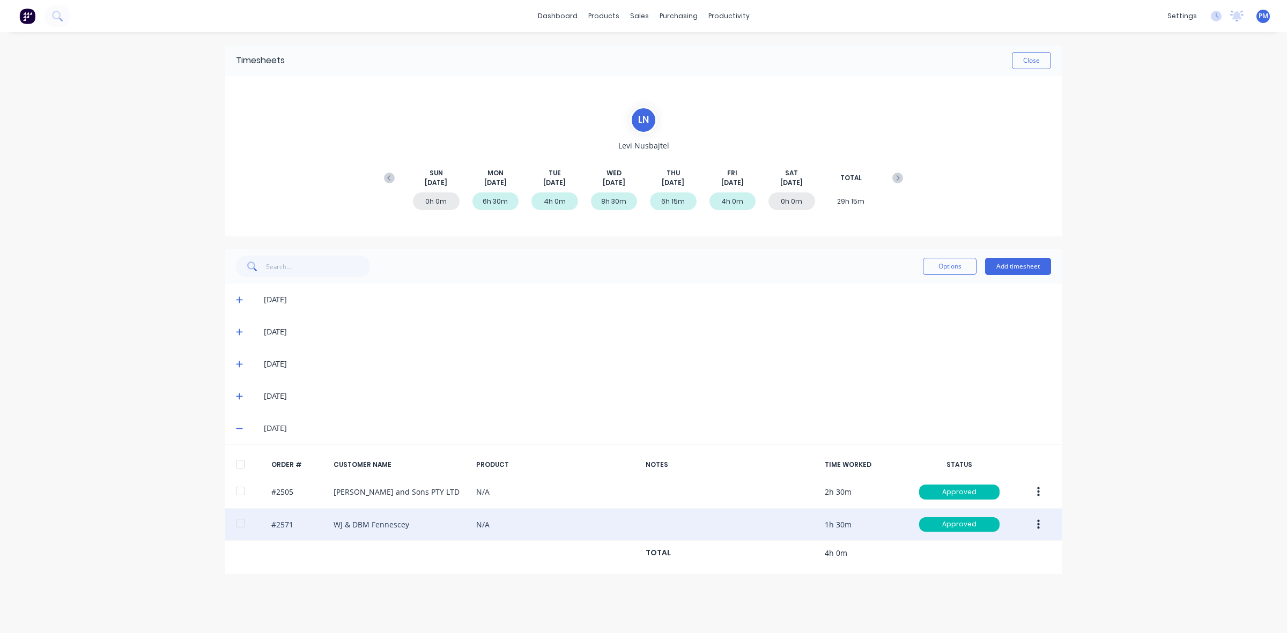
click at [392, 530] on div "#2571 WJ & DBM Fennescey N/A 1h 30m Approved" at bounding box center [643, 525] width 837 height 33
click at [400, 522] on div "#2571 WJ & DBM Fennescey N/A 1h 30m Approved" at bounding box center [643, 525] width 837 height 33
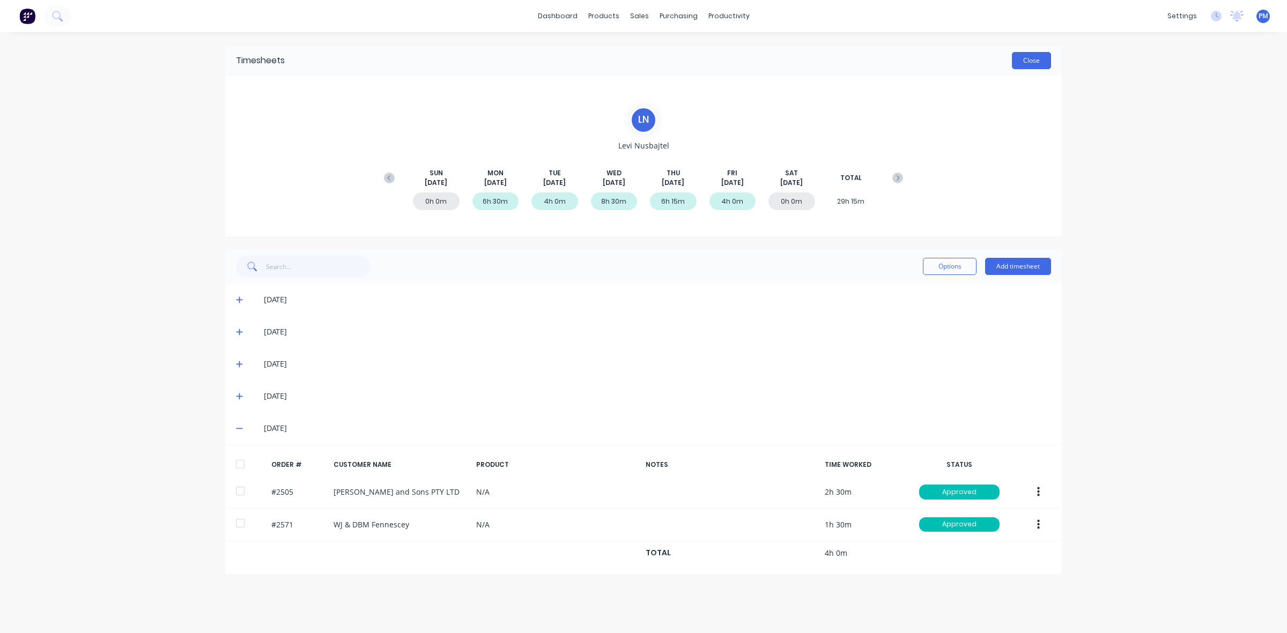
click at [1023, 61] on button "Close" at bounding box center [1031, 60] width 39 height 17
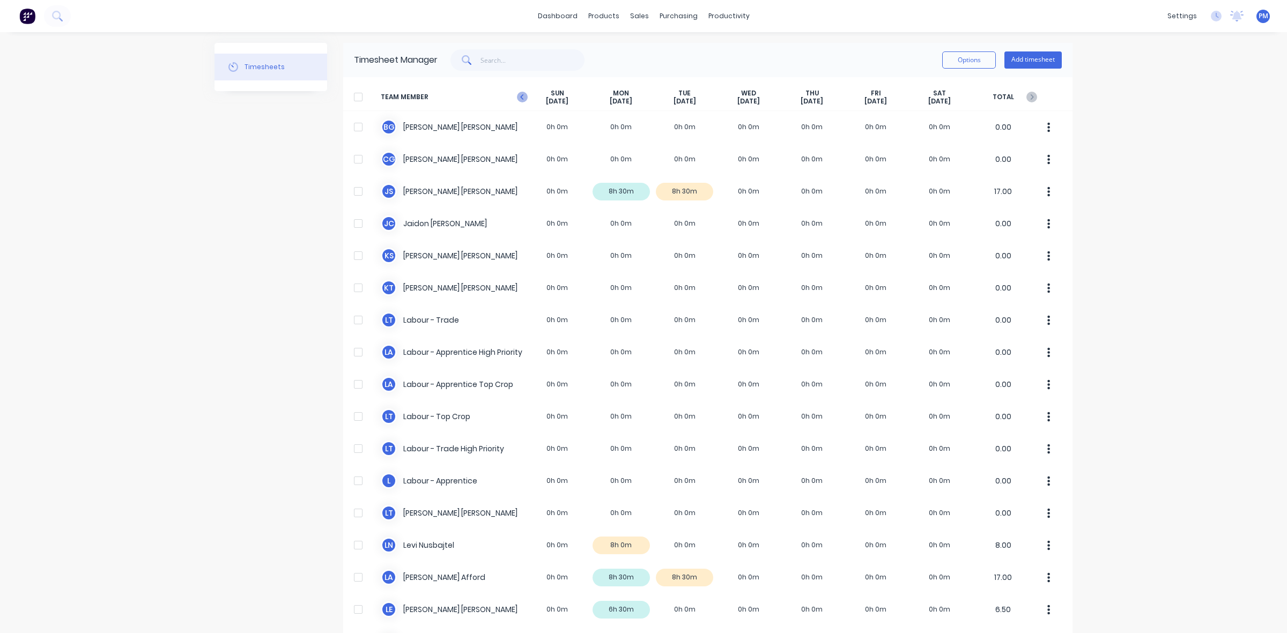
click at [520, 98] on icon at bounding box center [521, 96] width 3 height 5
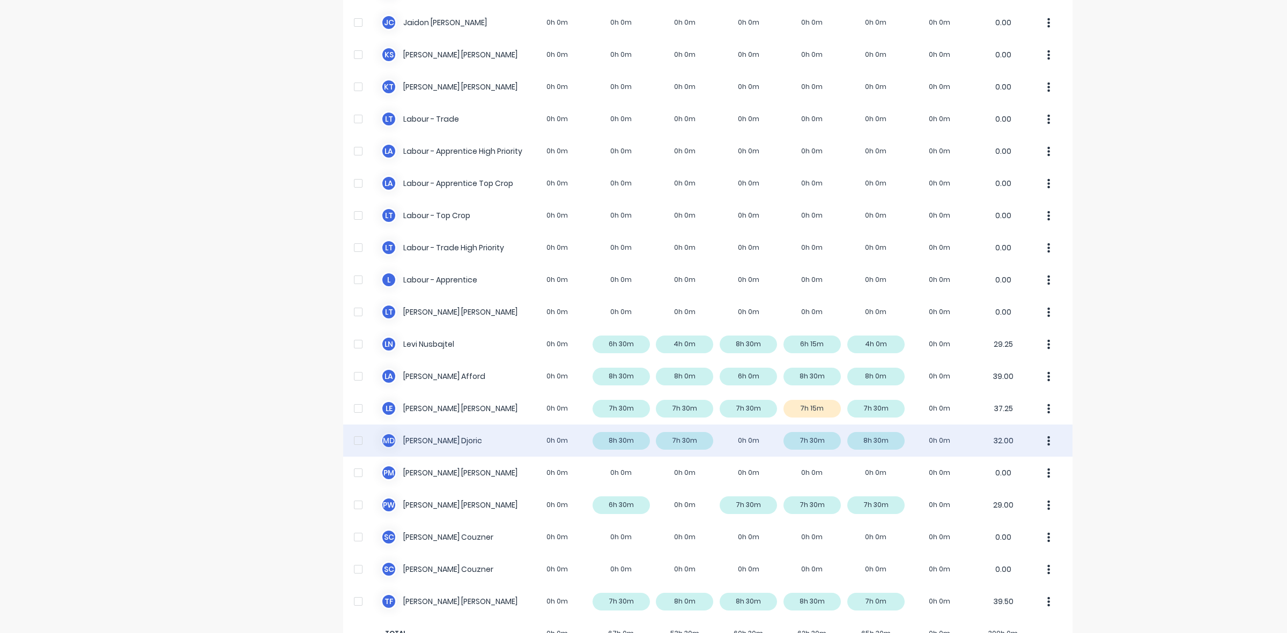
scroll to position [235, 0]
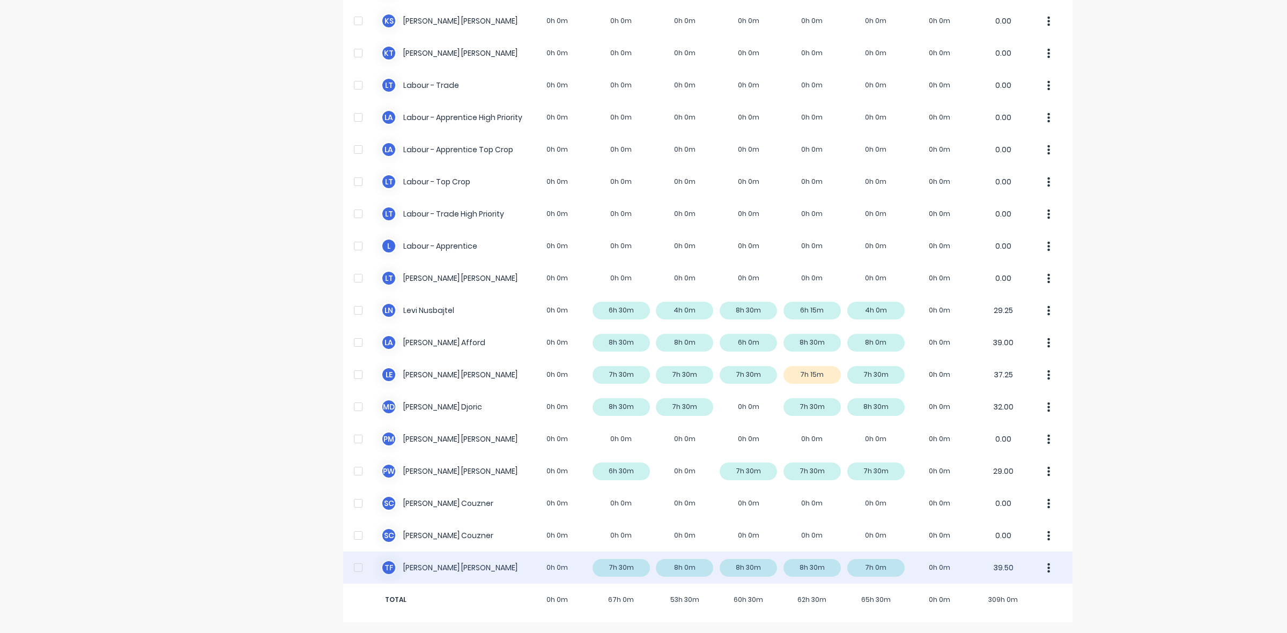
click at [866, 567] on div "T F [PERSON_NAME] 0h 0m 7h 30m 8h 0m 8h 30m 8h 30m 7h 0m 0h 0m 39.50" at bounding box center [707, 568] width 729 height 32
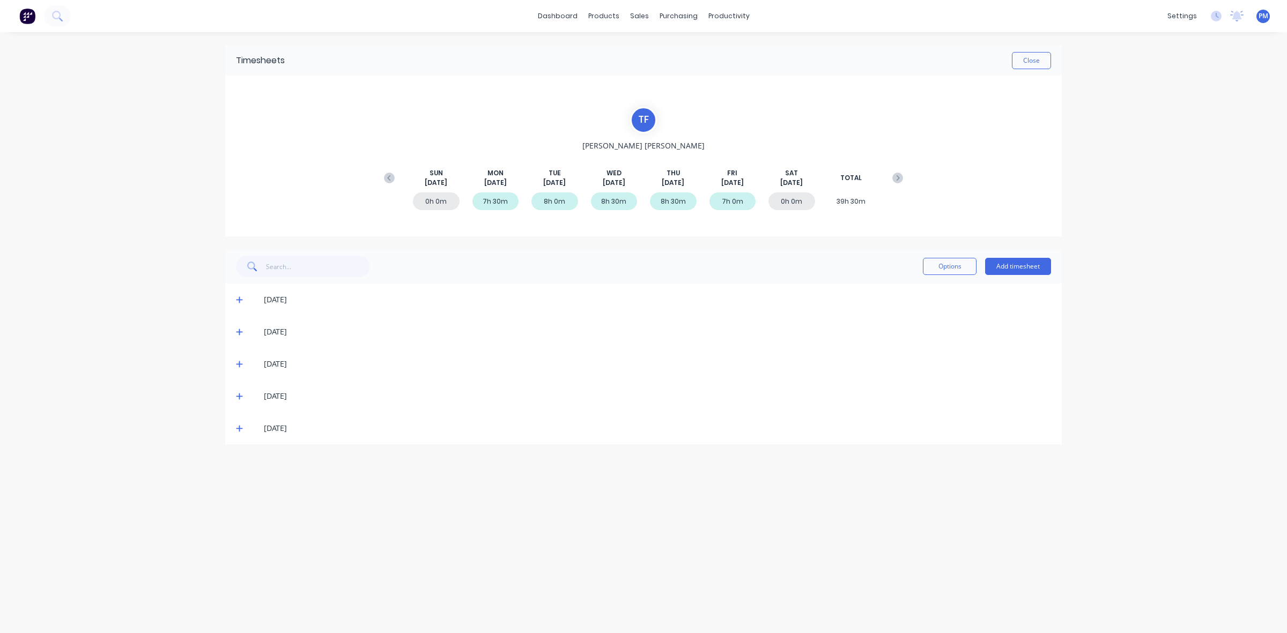
click at [239, 430] on icon at bounding box center [239, 429] width 7 height 8
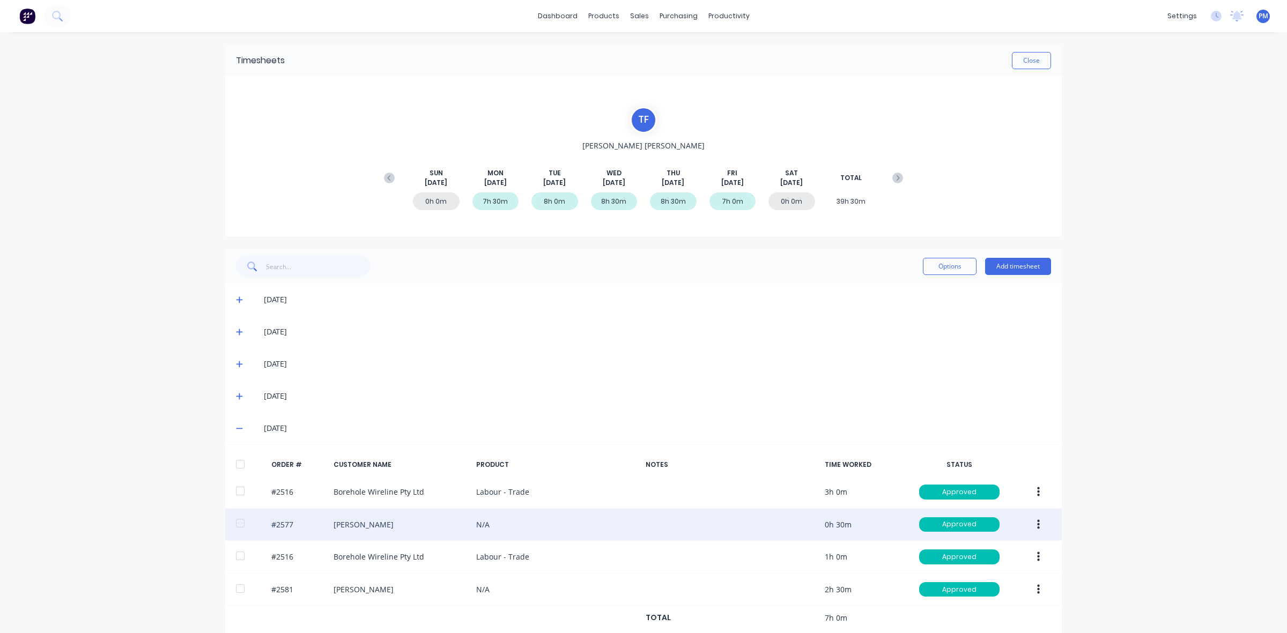
scroll to position [21, 0]
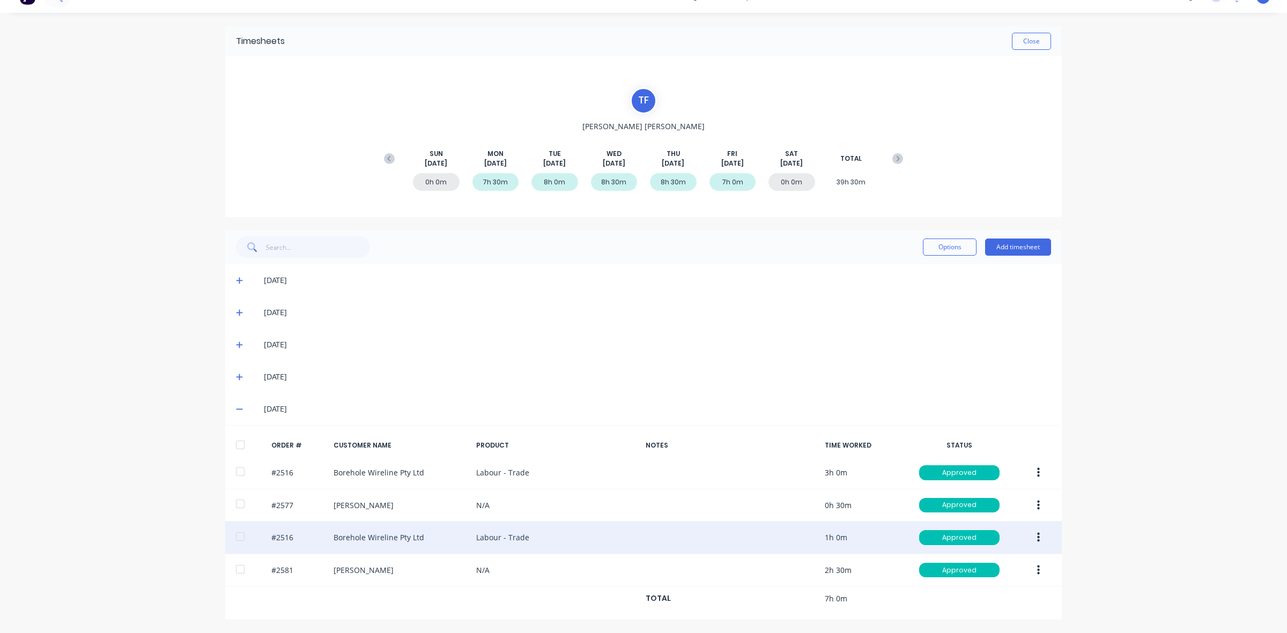
click at [1031, 534] on button "button" at bounding box center [1038, 537] width 25 height 19
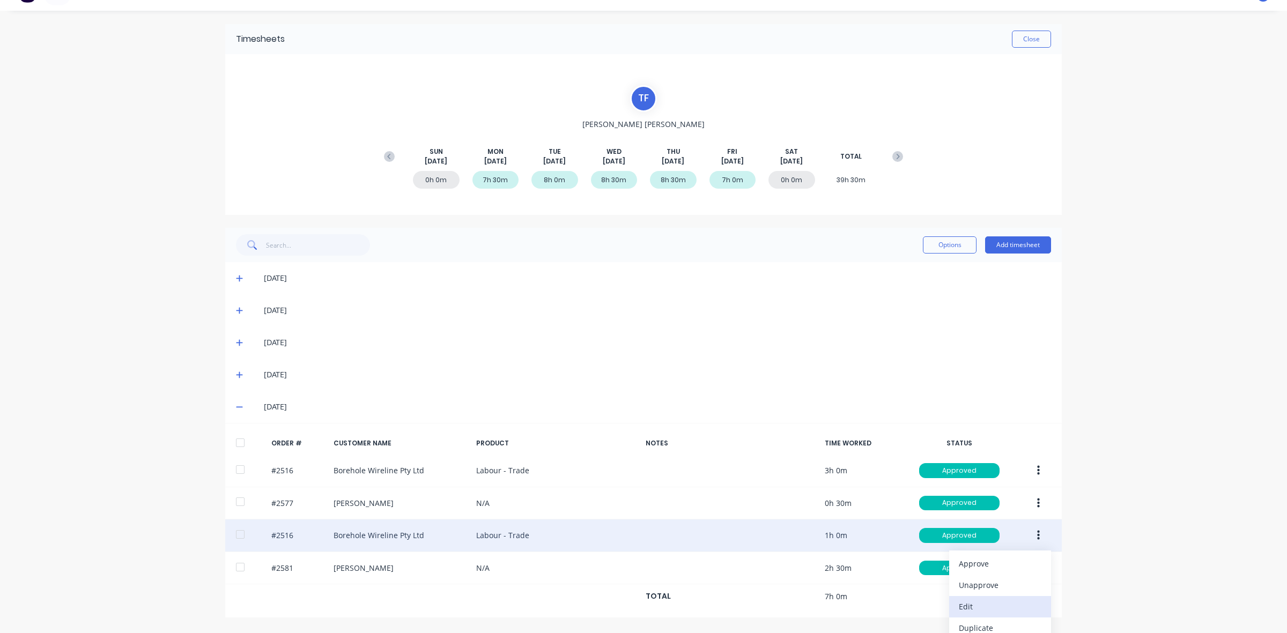
click at [969, 606] on div "Edit" at bounding box center [1000, 607] width 83 height 16
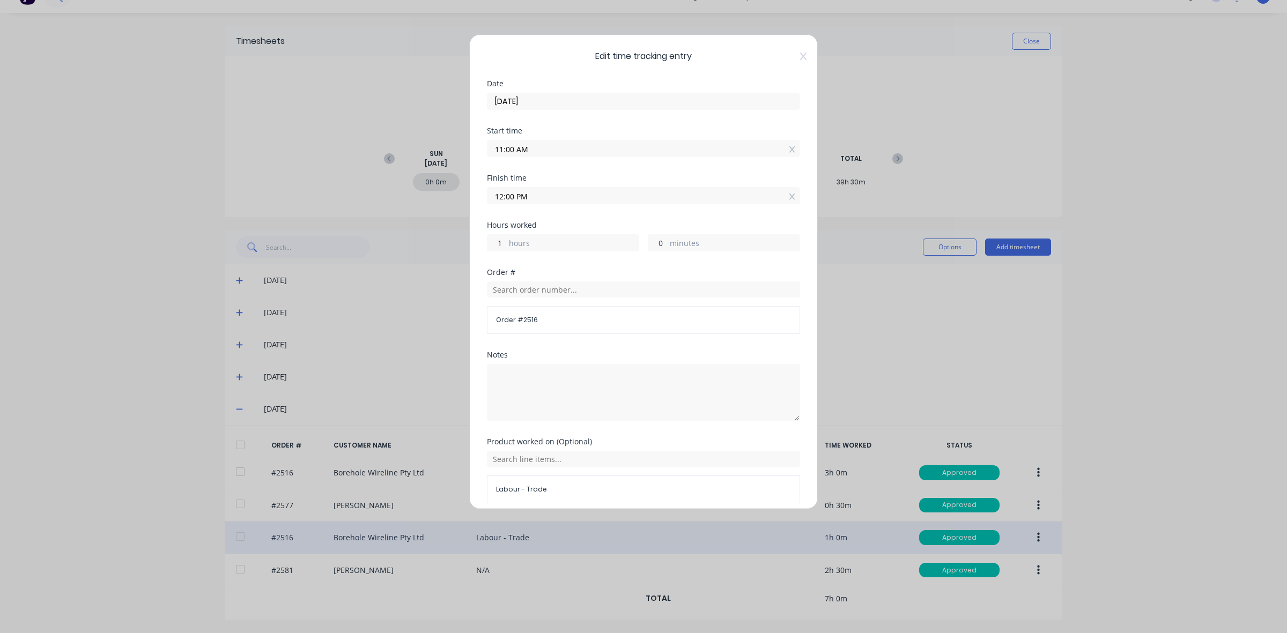
click at [651, 244] on input "0" at bounding box center [657, 243] width 19 height 16
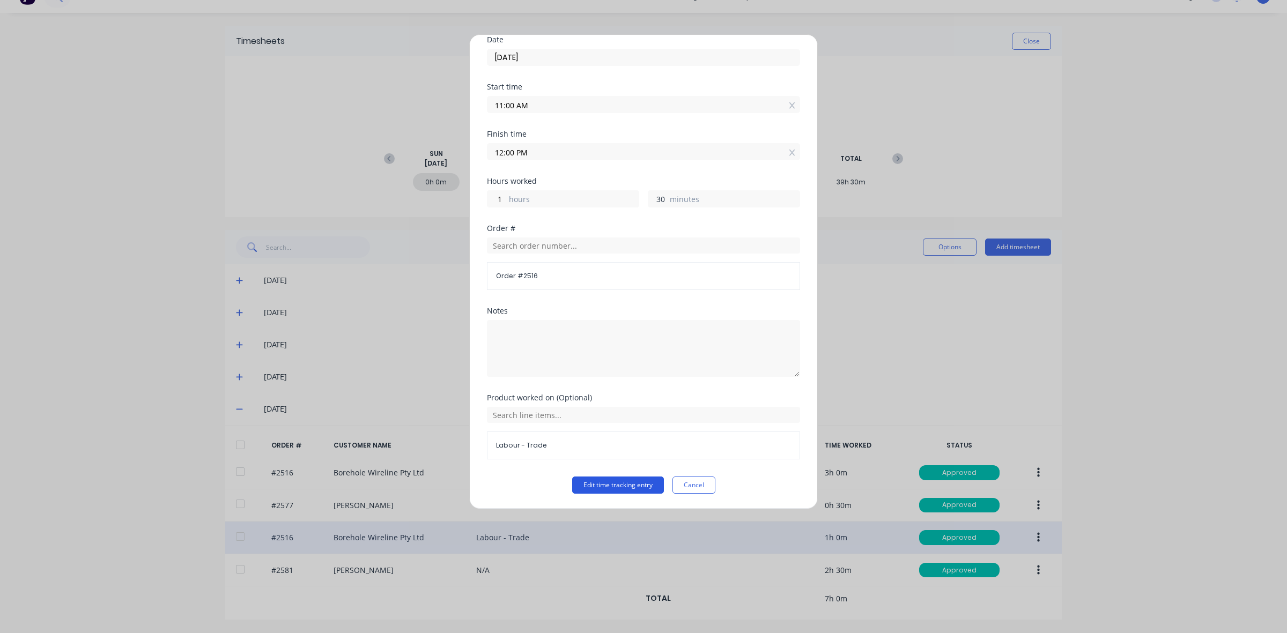
type input "30"
type input "12:30 PM"
click at [602, 484] on button "Edit time tracking entry" at bounding box center [618, 485] width 92 height 17
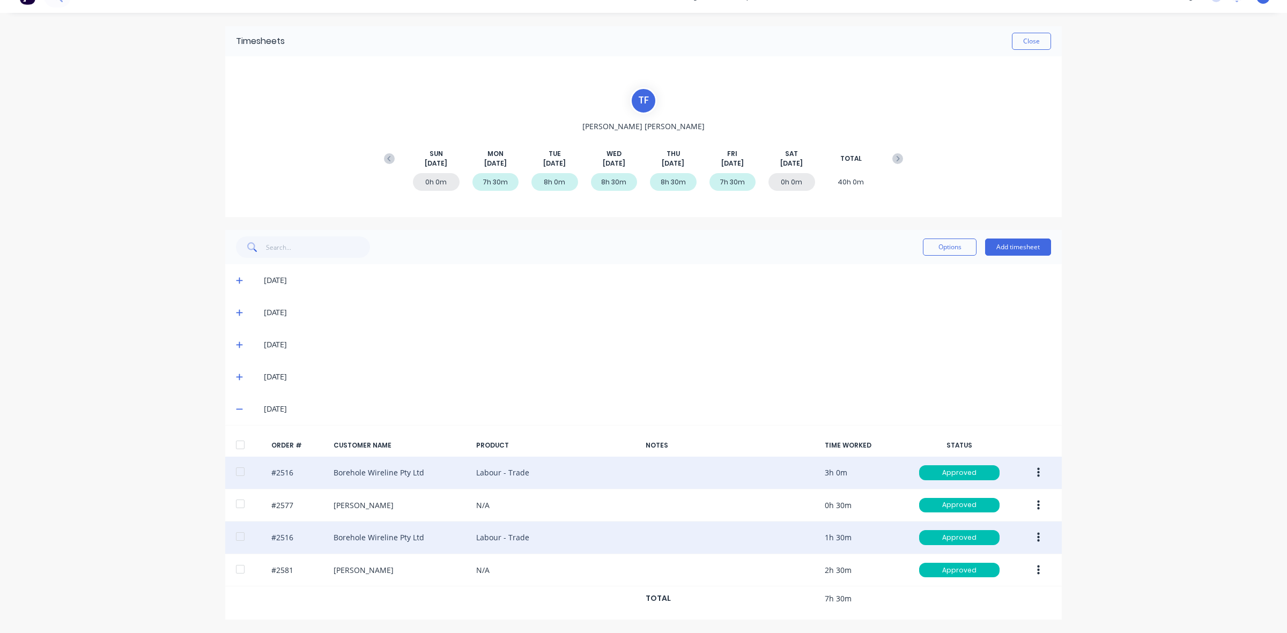
click at [1037, 468] on icon "button" at bounding box center [1038, 473] width 3 height 12
click at [971, 543] on div "Edit" at bounding box center [1000, 544] width 83 height 16
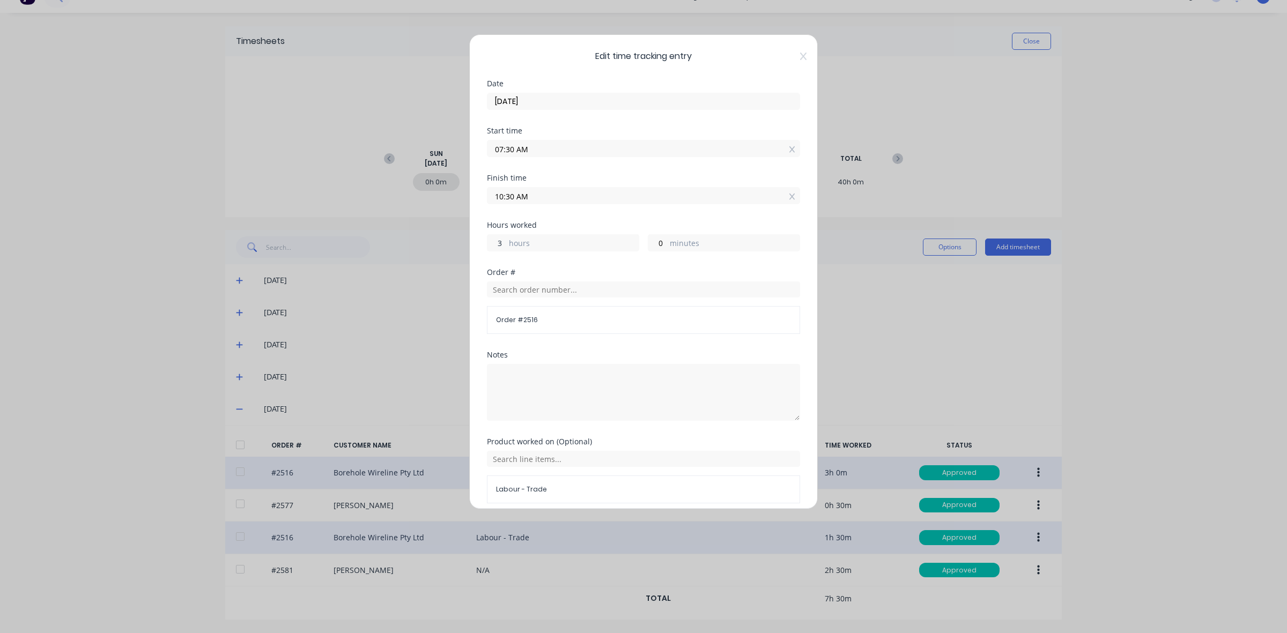
click at [498, 246] on input "3" at bounding box center [497, 243] width 19 height 16
type input "4"
type input "11:30 AM"
click at [654, 240] on input "0" at bounding box center [657, 243] width 19 height 16
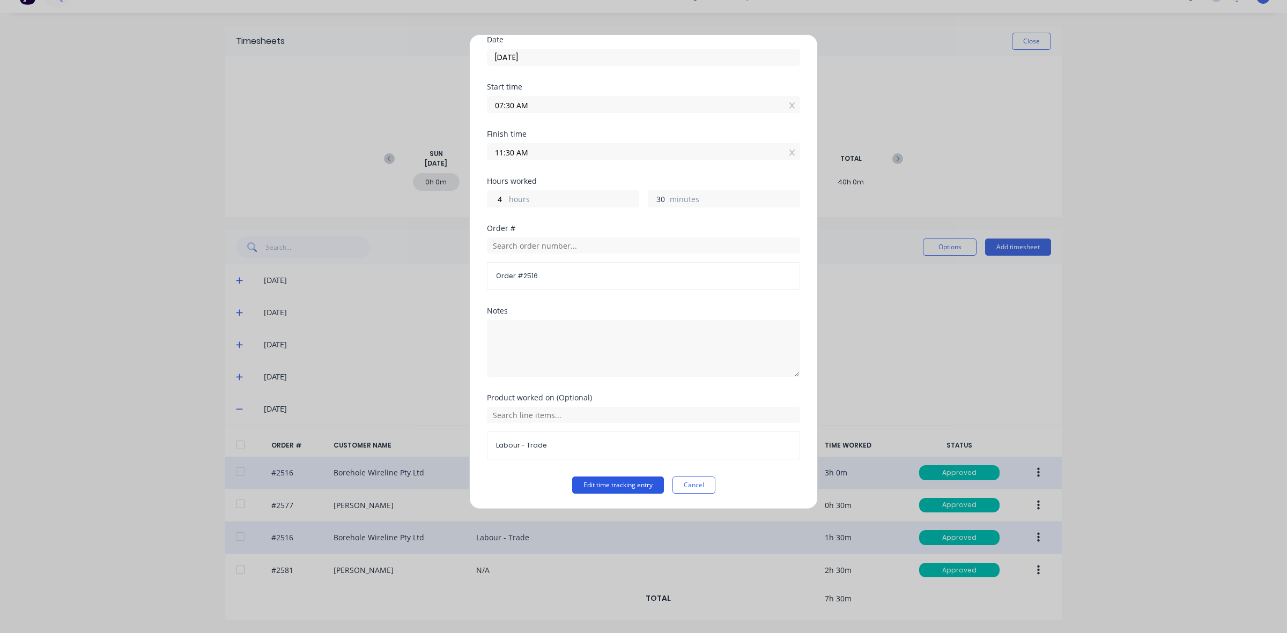
type input "30"
type input "12:00 PM"
click at [615, 488] on button "Edit time tracking entry" at bounding box center [618, 485] width 92 height 17
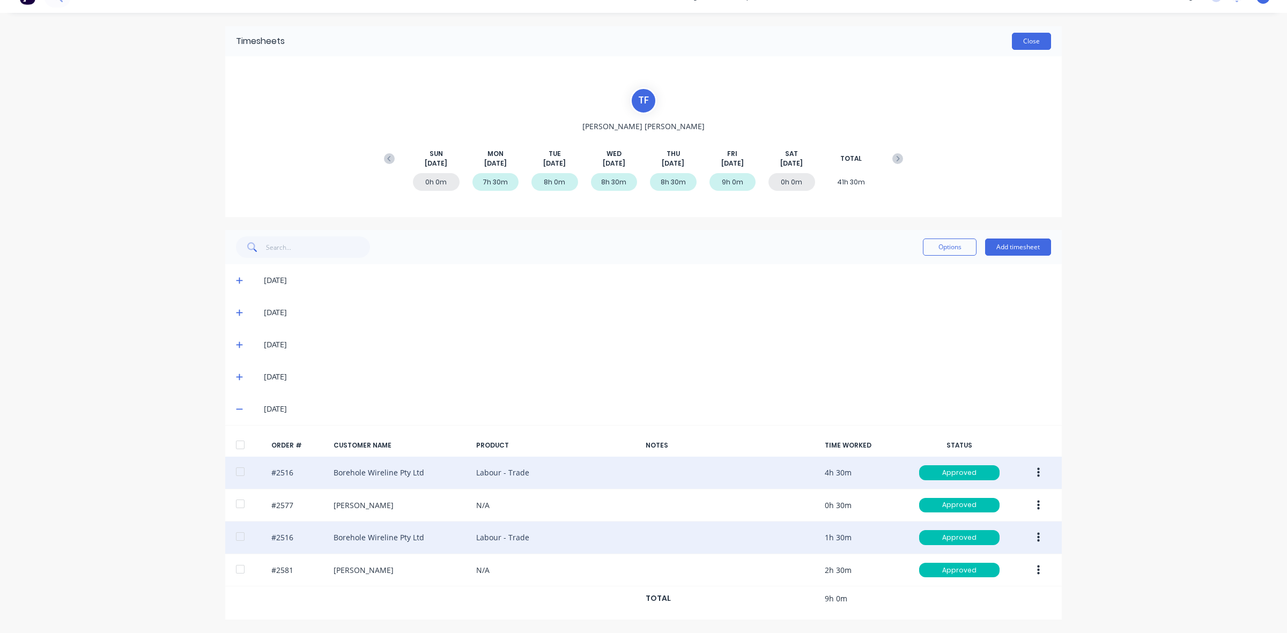
click at [1026, 36] on button "Close" at bounding box center [1031, 41] width 39 height 17
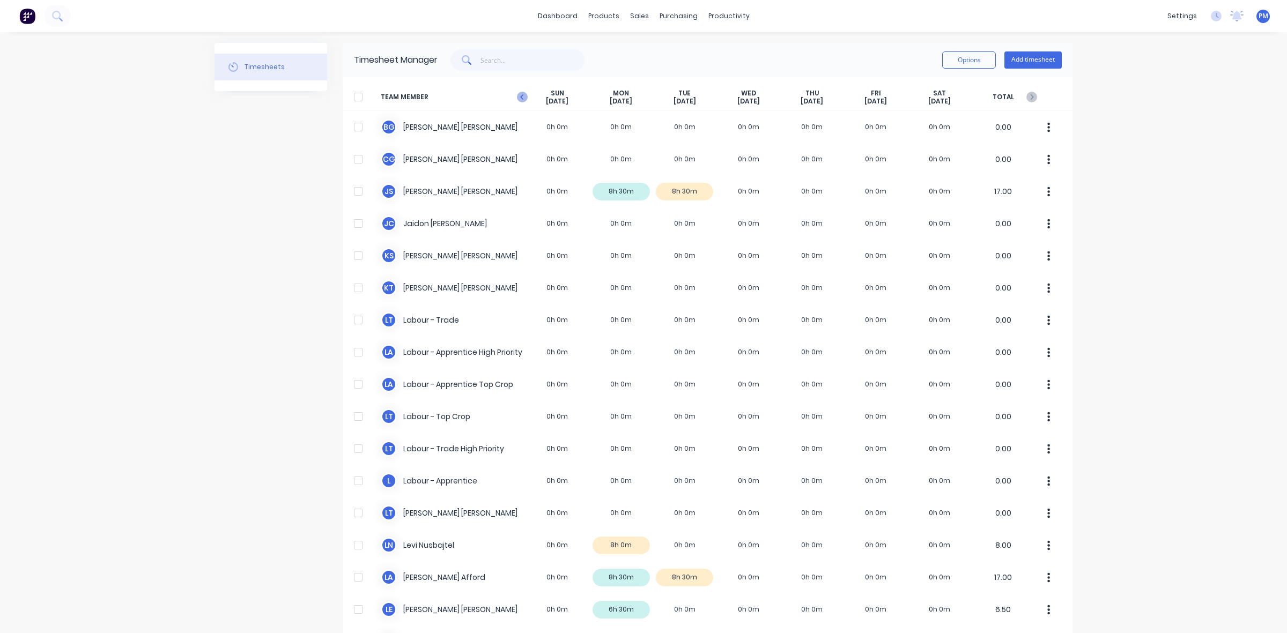
click at [519, 100] on icon at bounding box center [522, 97] width 11 height 11
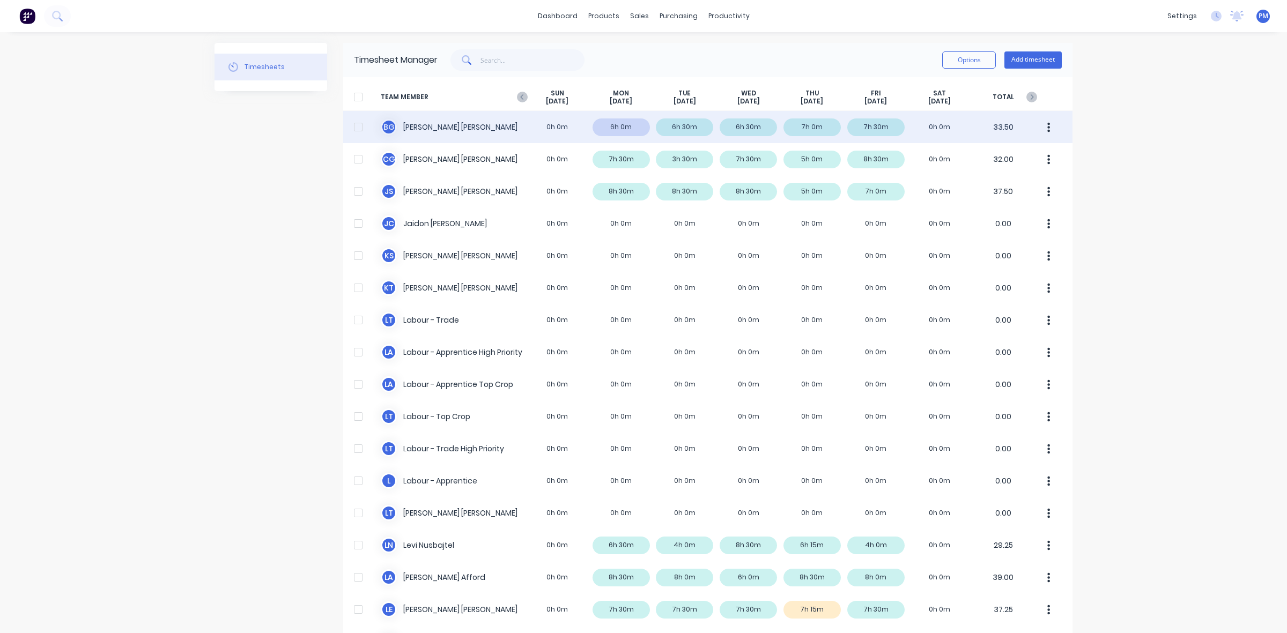
click at [614, 126] on div "[PERSON_NAME] 0h 0m 6h 0m 6h 30m 6h 30m 7h 0m 7h 30m 0h 0m 33.50" at bounding box center [707, 127] width 729 height 32
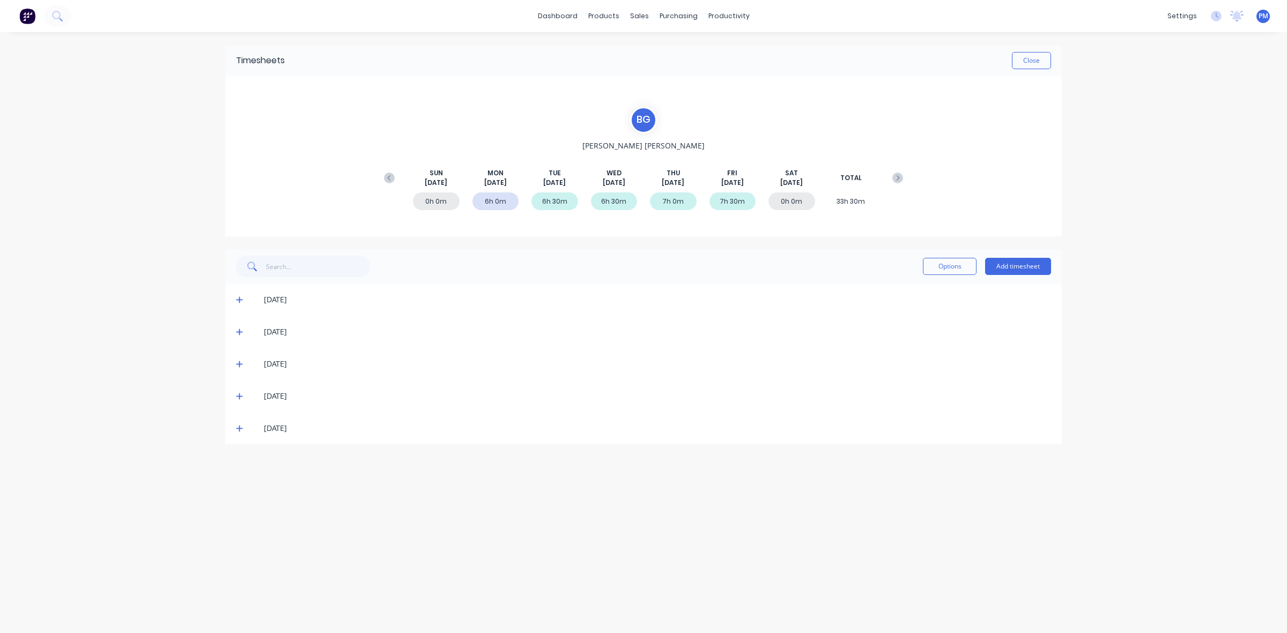
click at [237, 297] on icon at bounding box center [239, 300] width 7 height 8
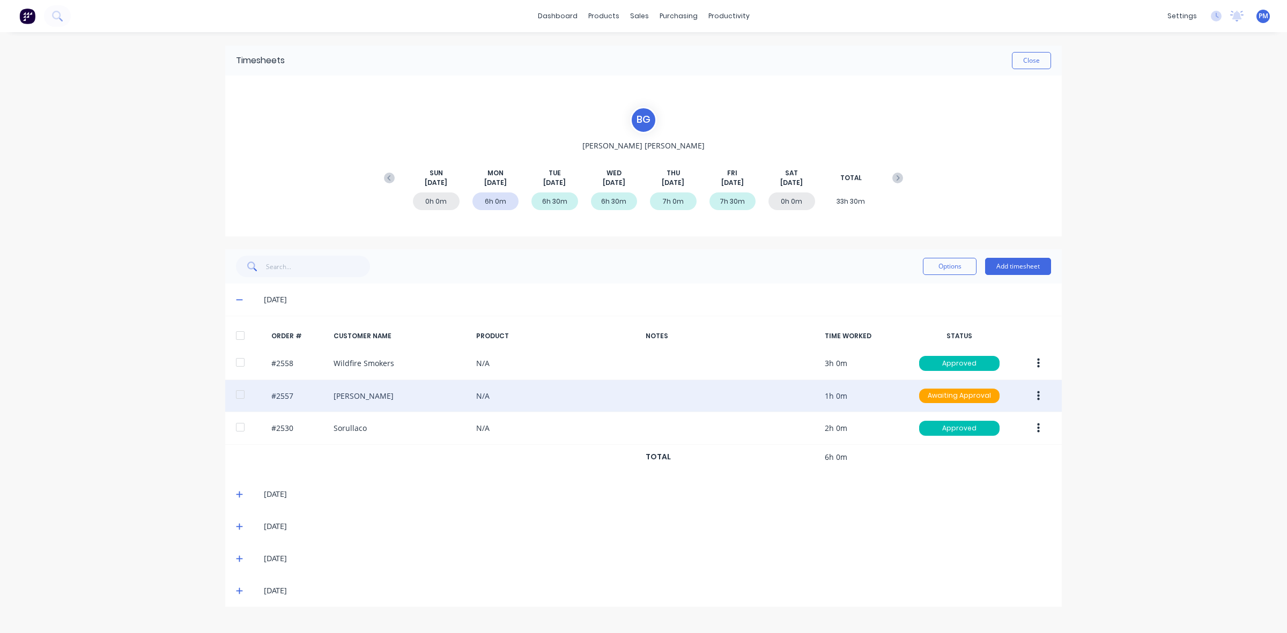
click at [1038, 399] on icon "button" at bounding box center [1038, 396] width 3 height 12
click at [986, 429] on div "Approve" at bounding box center [1000, 425] width 83 height 16
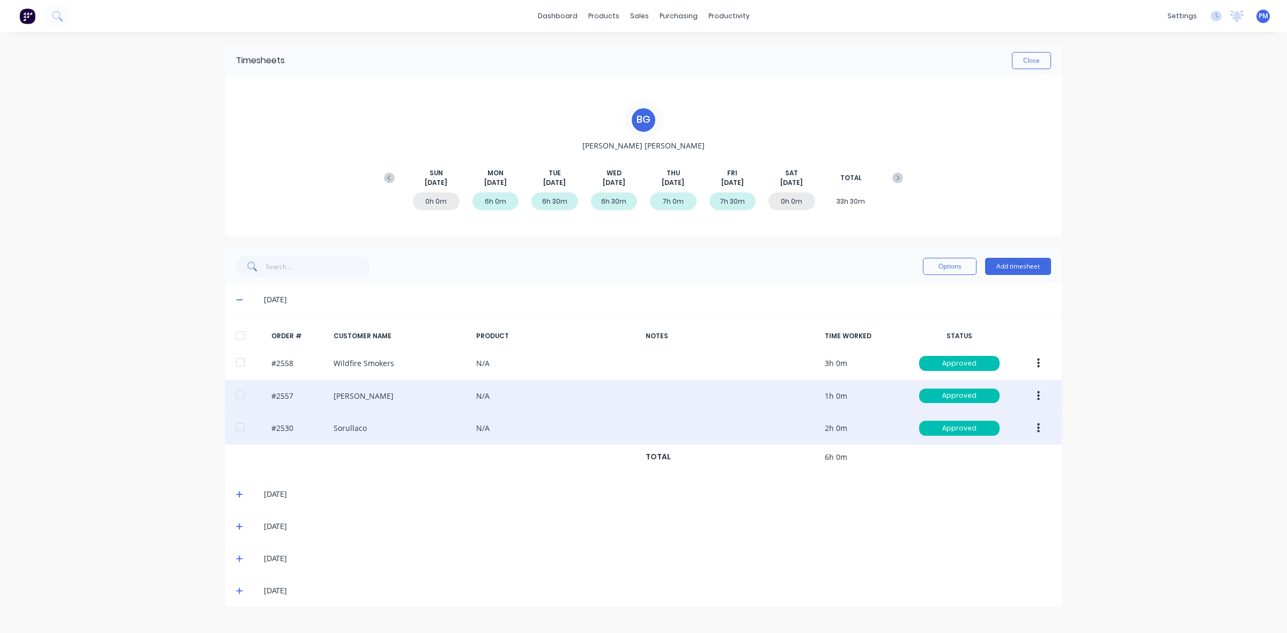
click at [1036, 432] on button "button" at bounding box center [1038, 428] width 25 height 19
click at [974, 499] on div "Edit" at bounding box center [1000, 500] width 83 height 16
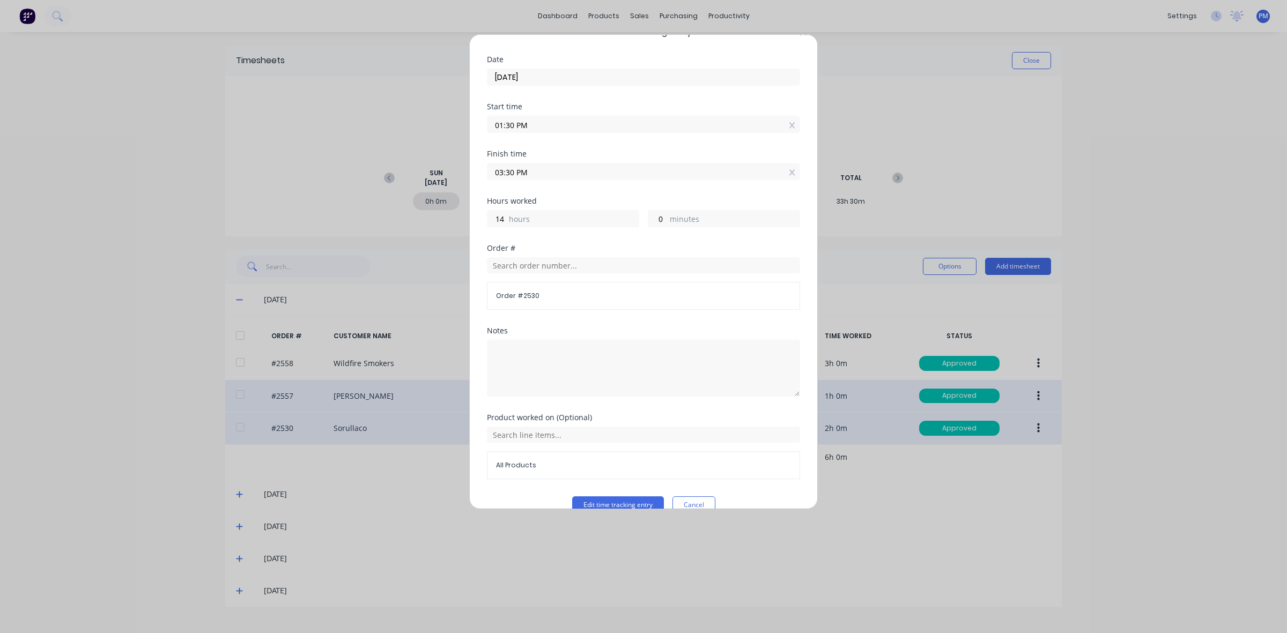
scroll to position [46, 0]
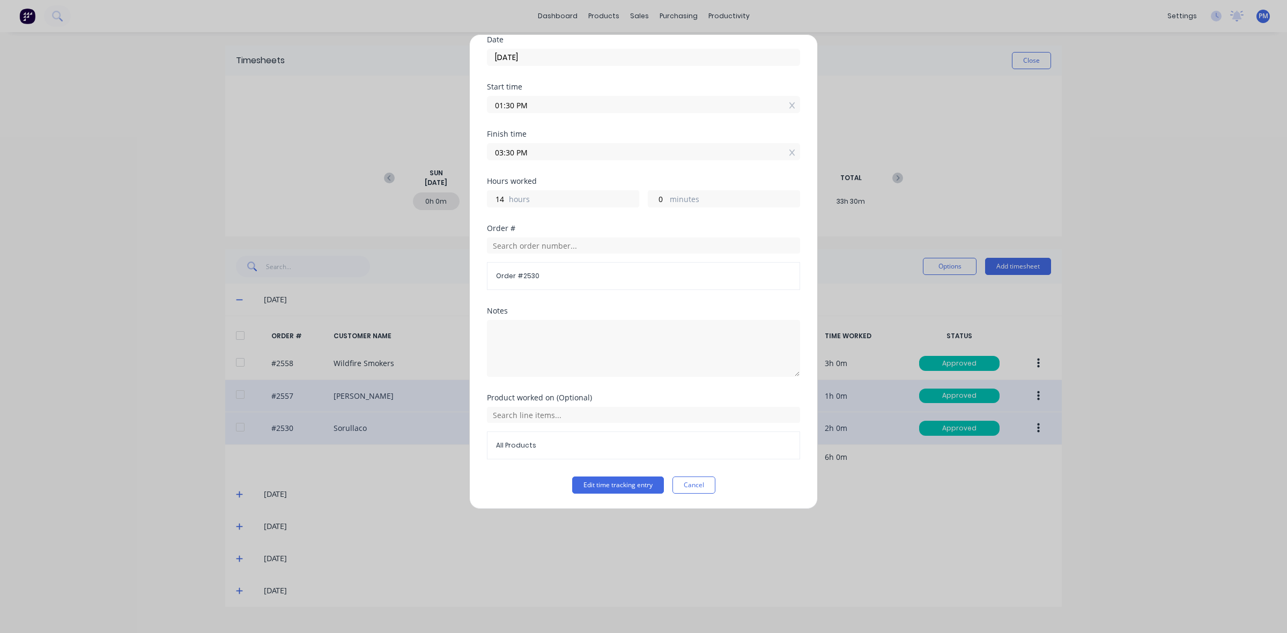
click at [688, 484] on button "Cancel" at bounding box center [694, 485] width 43 height 17
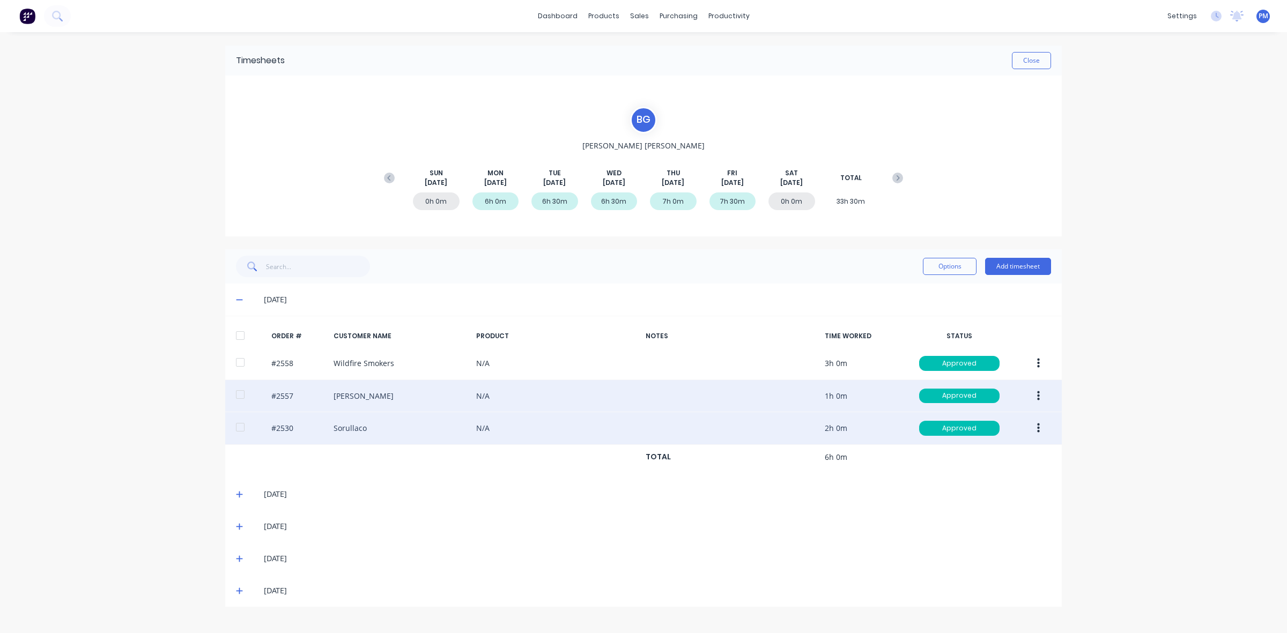
click at [1039, 426] on icon "button" at bounding box center [1038, 429] width 3 height 10
click at [971, 502] on div "Edit" at bounding box center [1000, 500] width 83 height 16
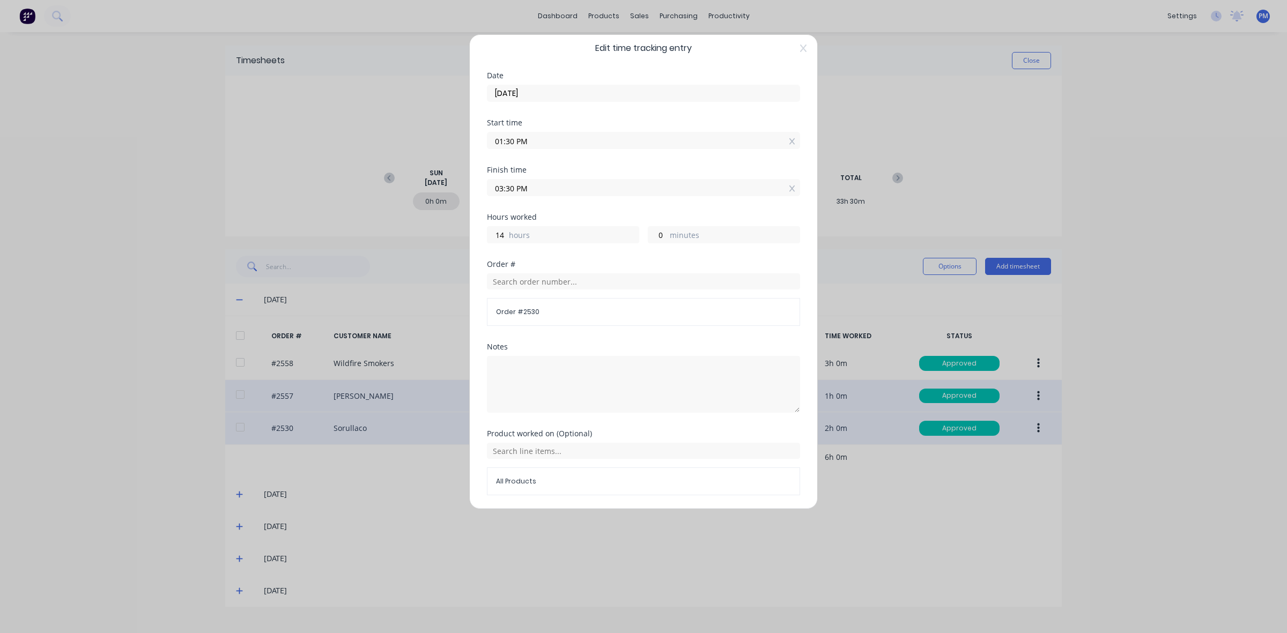
scroll to position [36, 0]
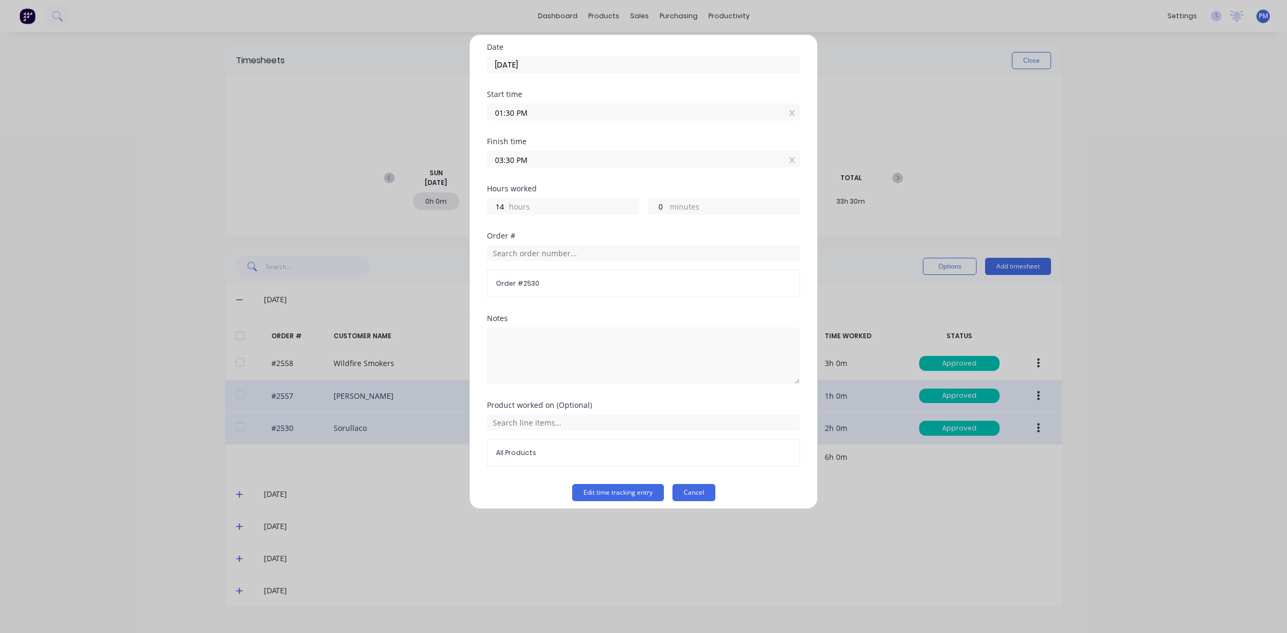
click at [680, 498] on button "Cancel" at bounding box center [694, 492] width 43 height 17
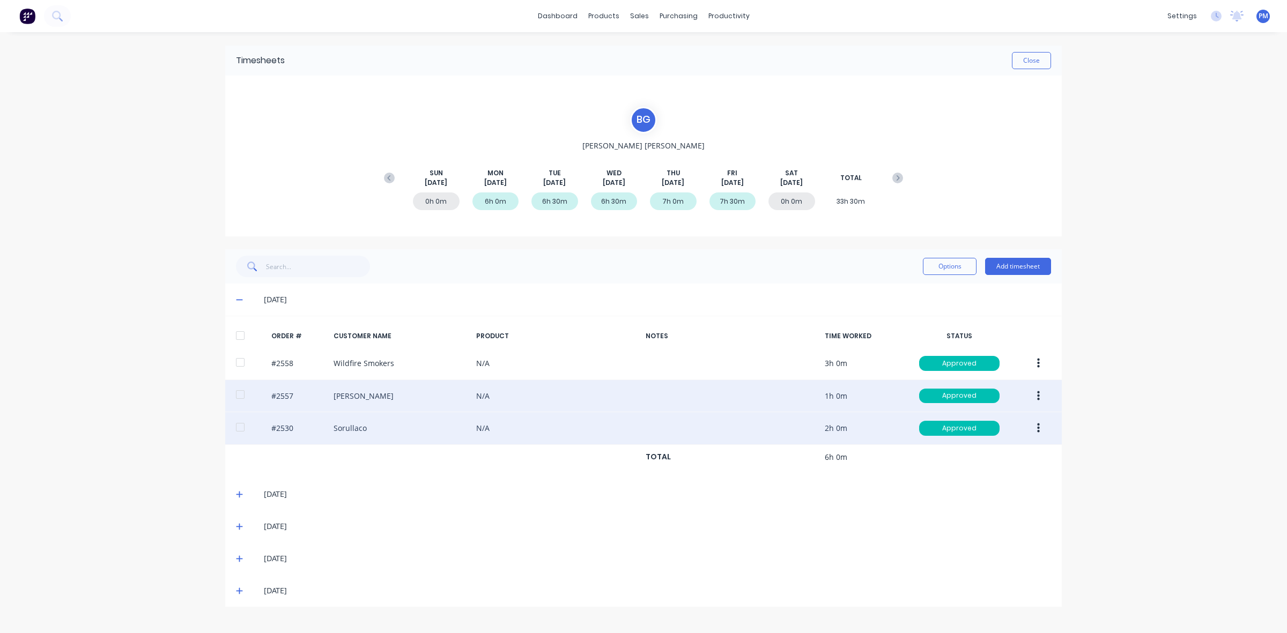
click at [1040, 430] on button "button" at bounding box center [1038, 428] width 25 height 19
click at [972, 500] on div "Edit" at bounding box center [1000, 500] width 83 height 16
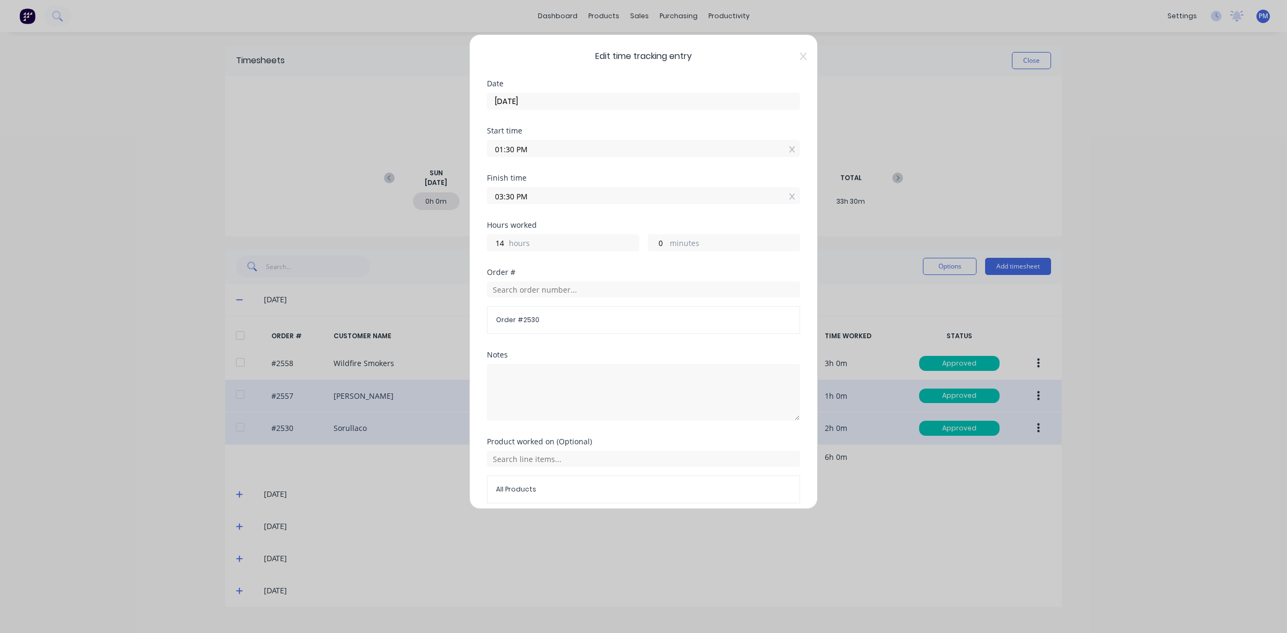
scroll to position [46, 0]
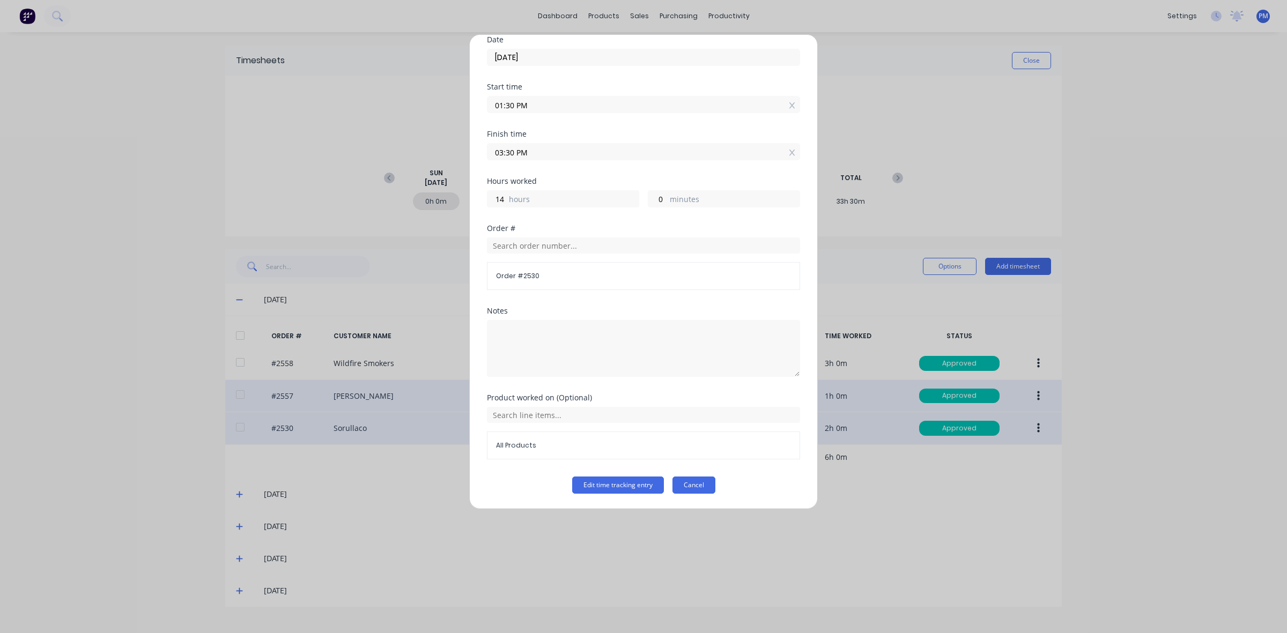
click at [688, 489] on button "Cancel" at bounding box center [694, 485] width 43 height 17
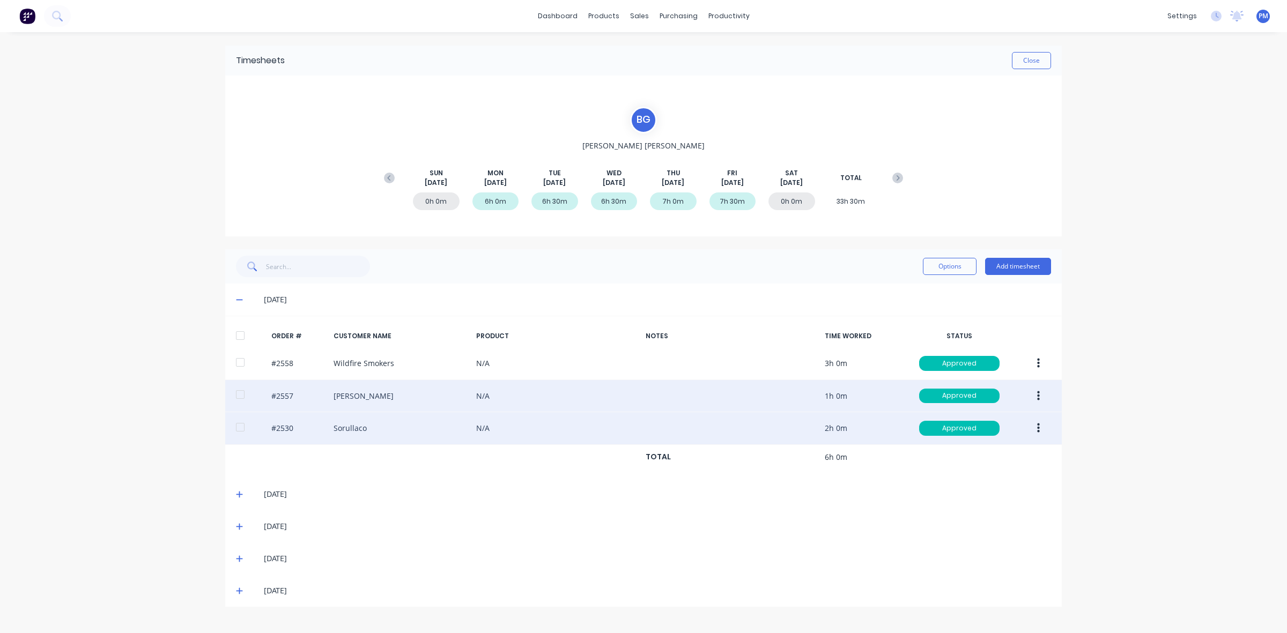
click at [352, 427] on div "#2530 Sorullaco N/A 2h 0m Approved" at bounding box center [643, 428] width 837 height 33
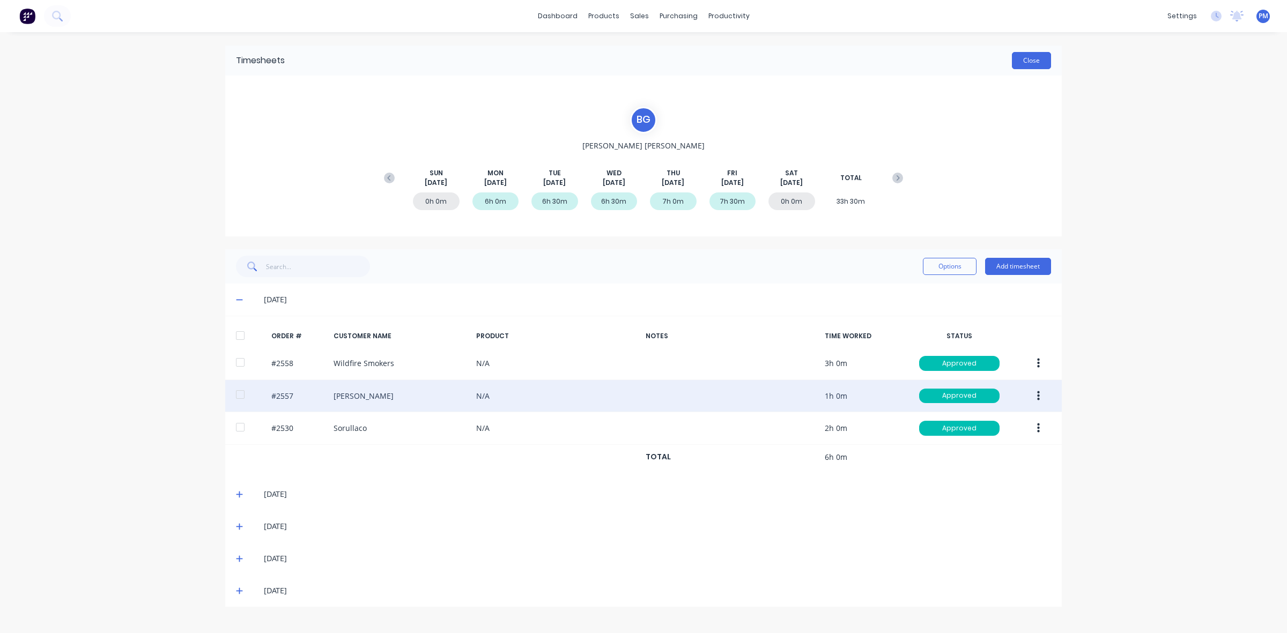
click at [1029, 61] on button "Close" at bounding box center [1031, 60] width 39 height 17
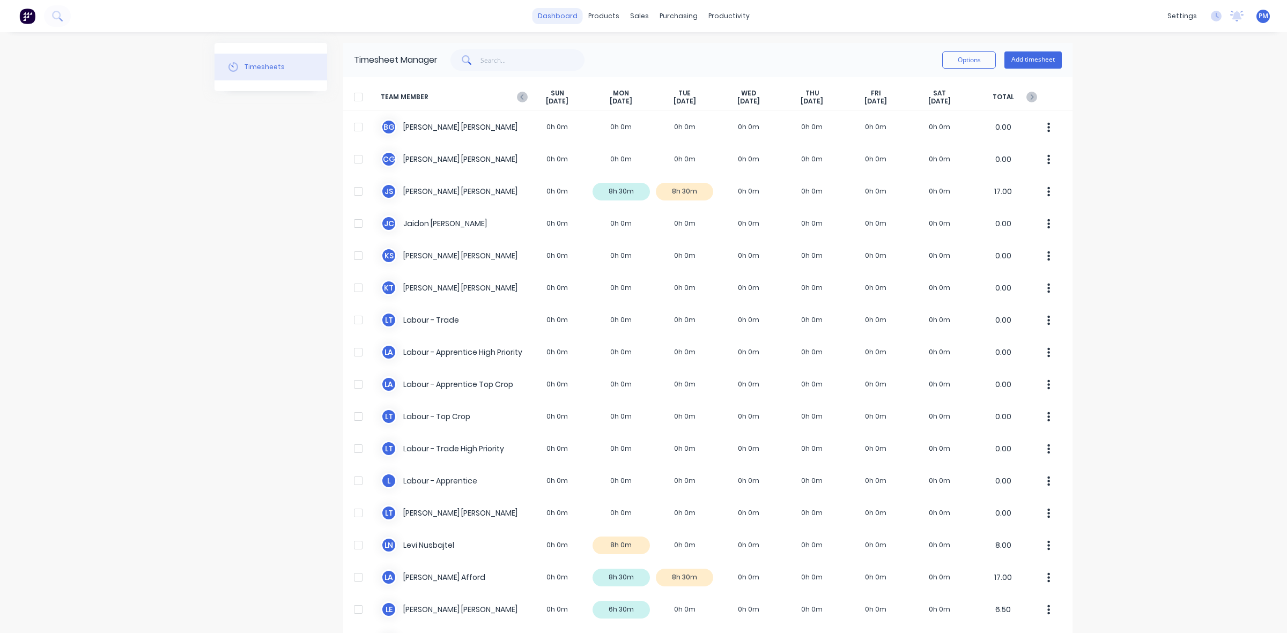
click at [550, 13] on link "dashboard" at bounding box center [558, 16] width 50 height 16
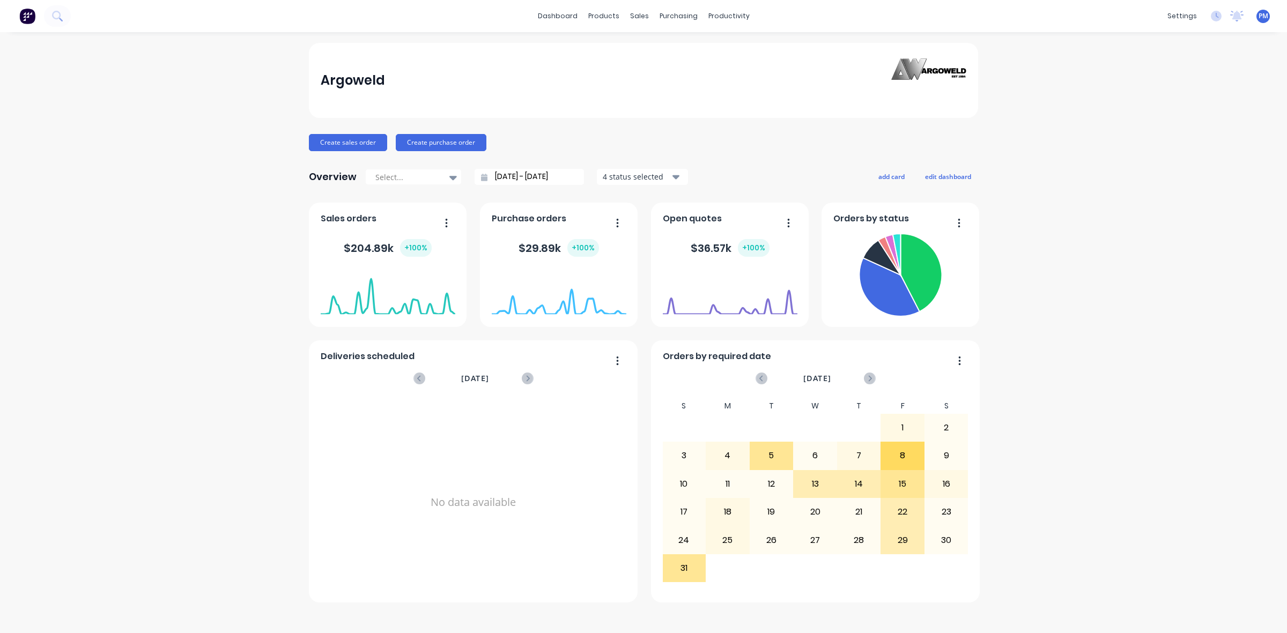
drag, startPoint x: 554, startPoint y: 20, endPoint x: 527, endPoint y: 49, distance: 39.1
click at [527, 49] on div "Argoweld" at bounding box center [643, 80] width 669 height 75
click at [664, 49] on div "Sales Orders" at bounding box center [679, 52] width 44 height 10
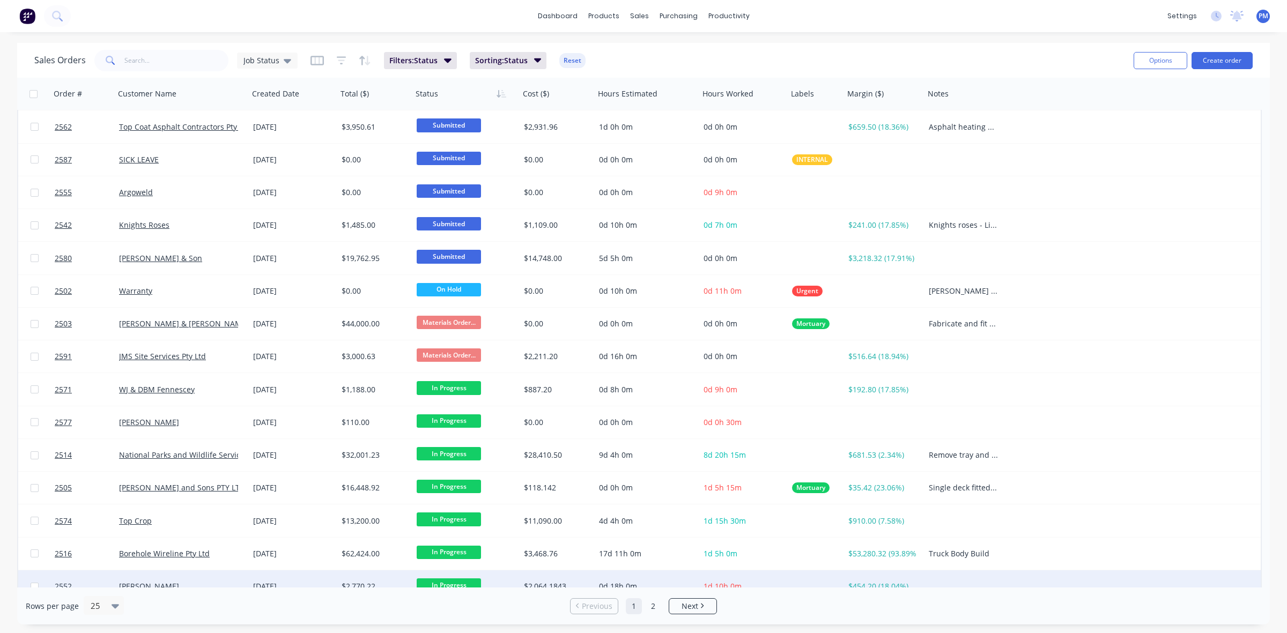
scroll to position [343, 0]
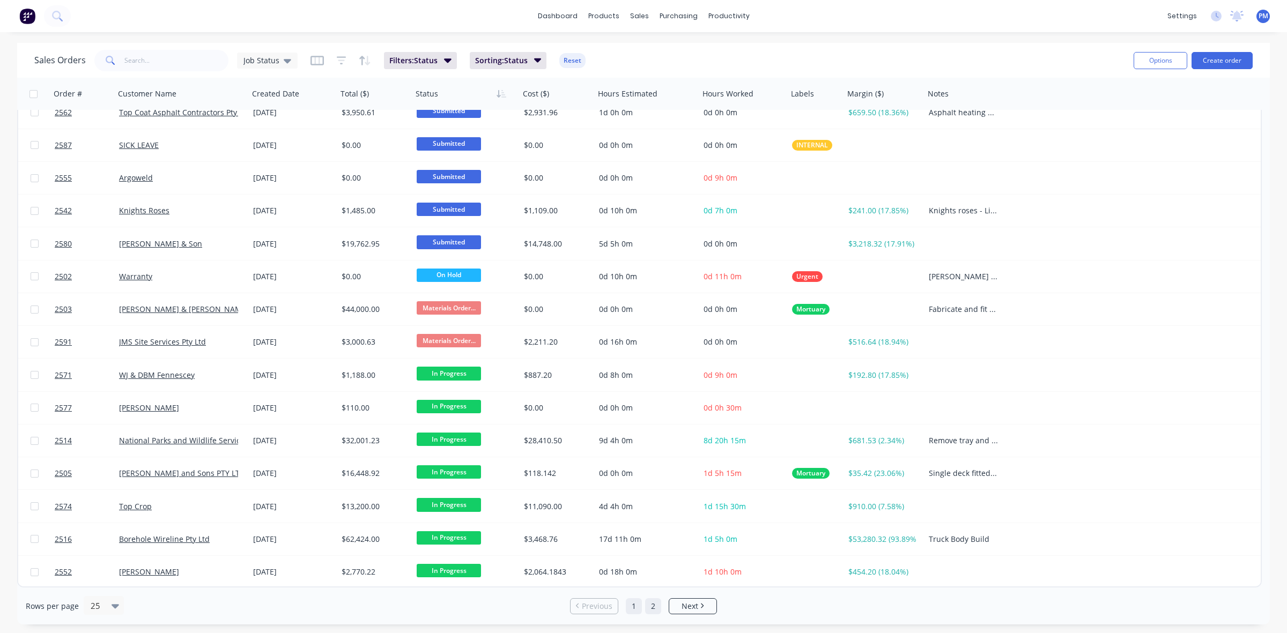
click at [654, 602] on link "2" at bounding box center [653, 607] width 16 height 16
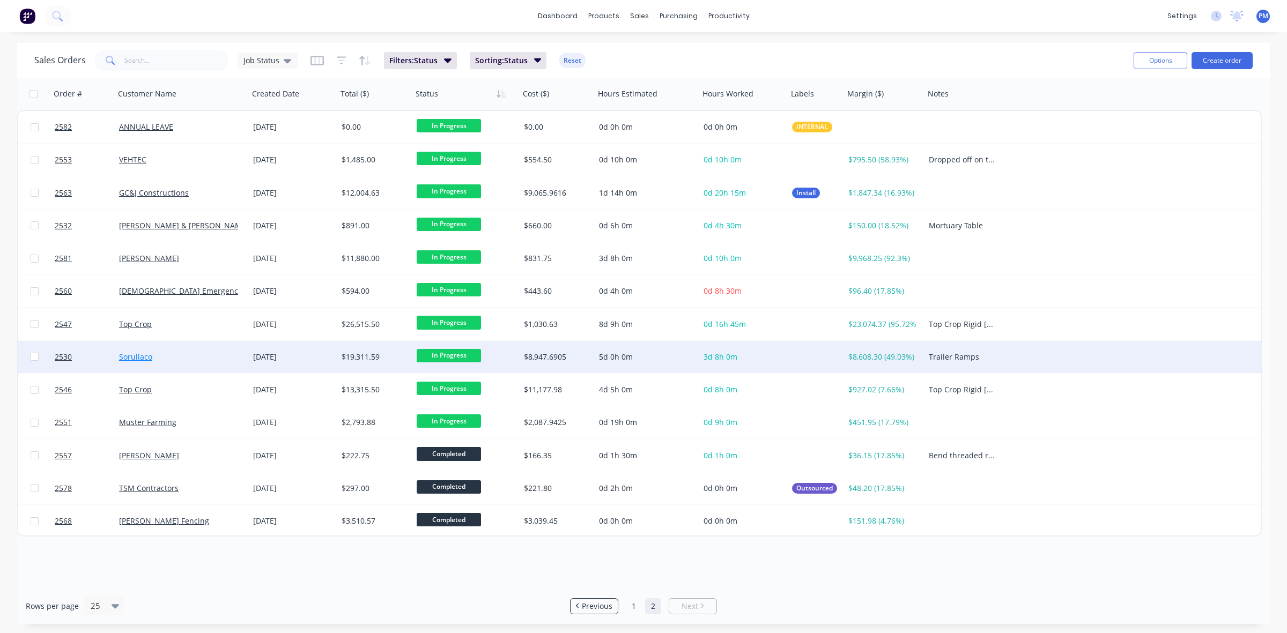
click at [138, 352] on link "Sorullaco" at bounding box center [135, 357] width 33 height 10
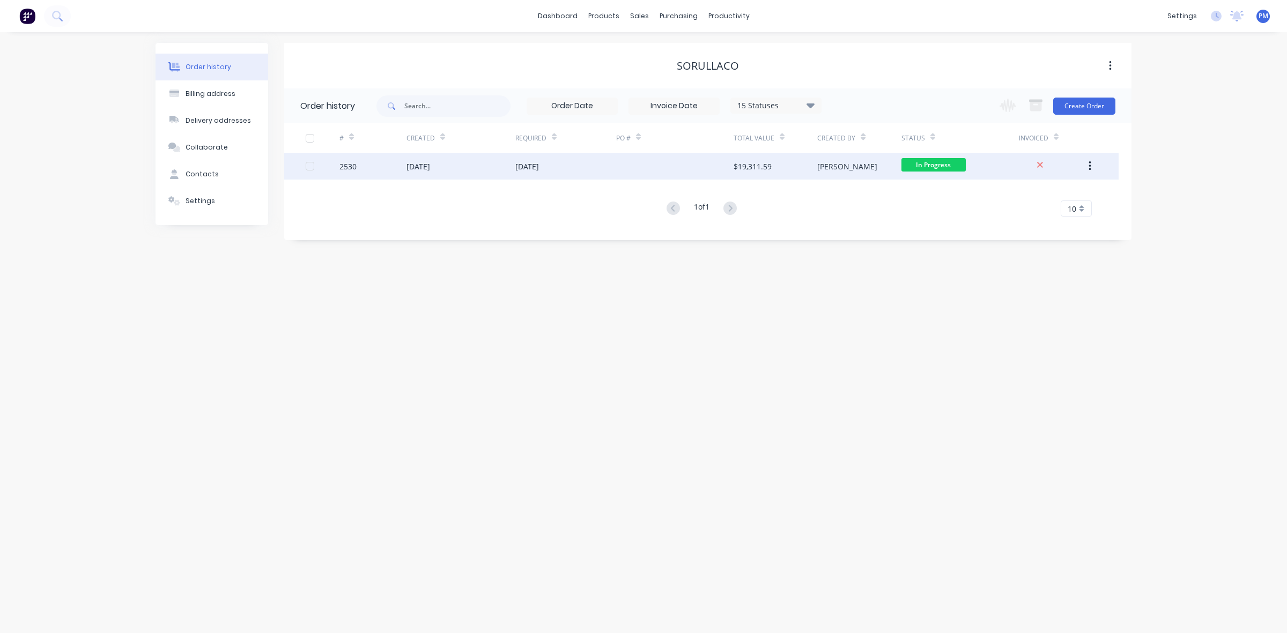
click at [452, 170] on div "[DATE]" at bounding box center [461, 166] width 109 height 27
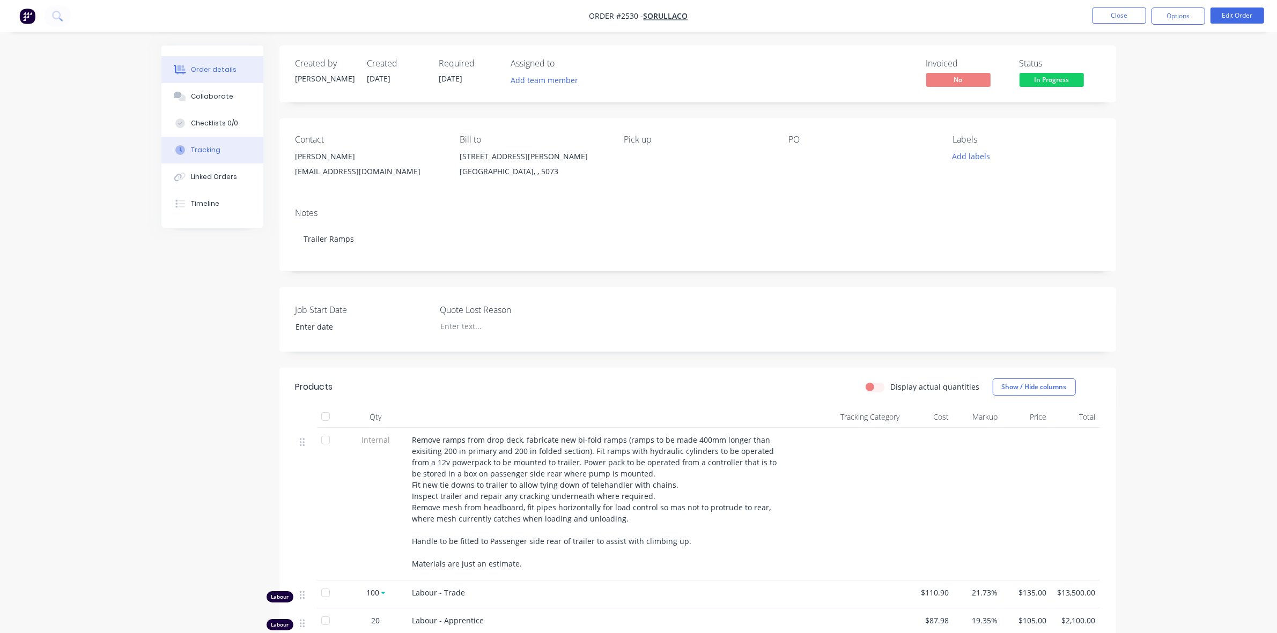
click at [209, 148] on div "Tracking" at bounding box center [206, 150] width 30 height 10
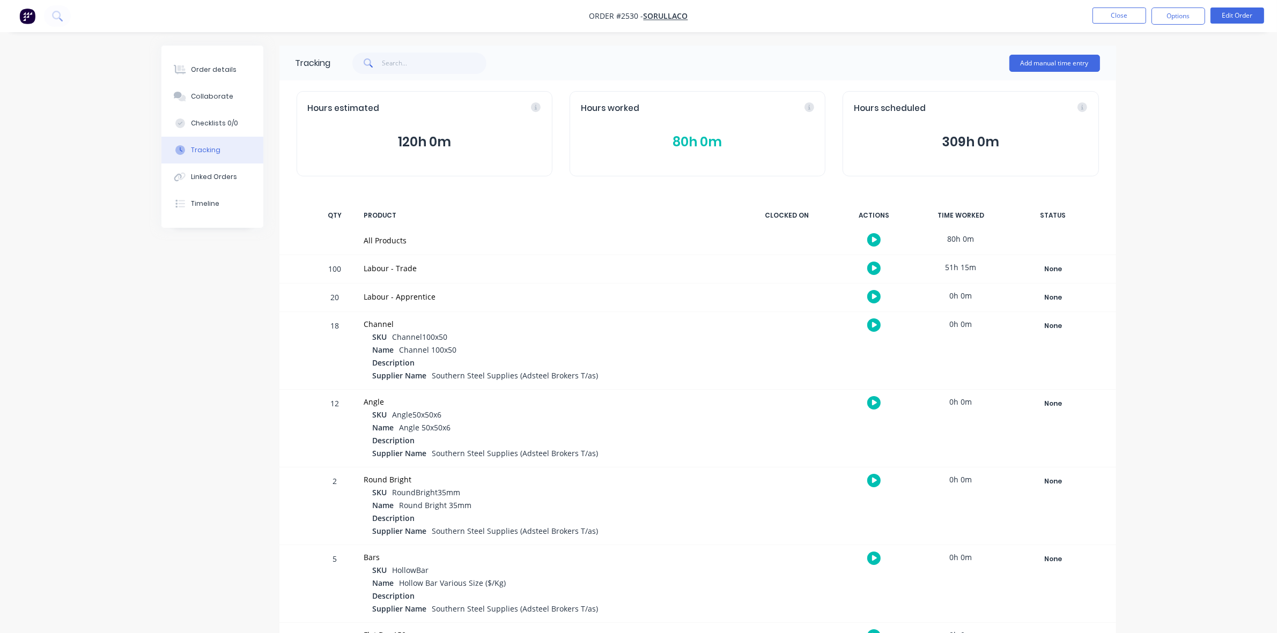
click at [693, 143] on button "80h 0m" at bounding box center [697, 142] width 233 height 20
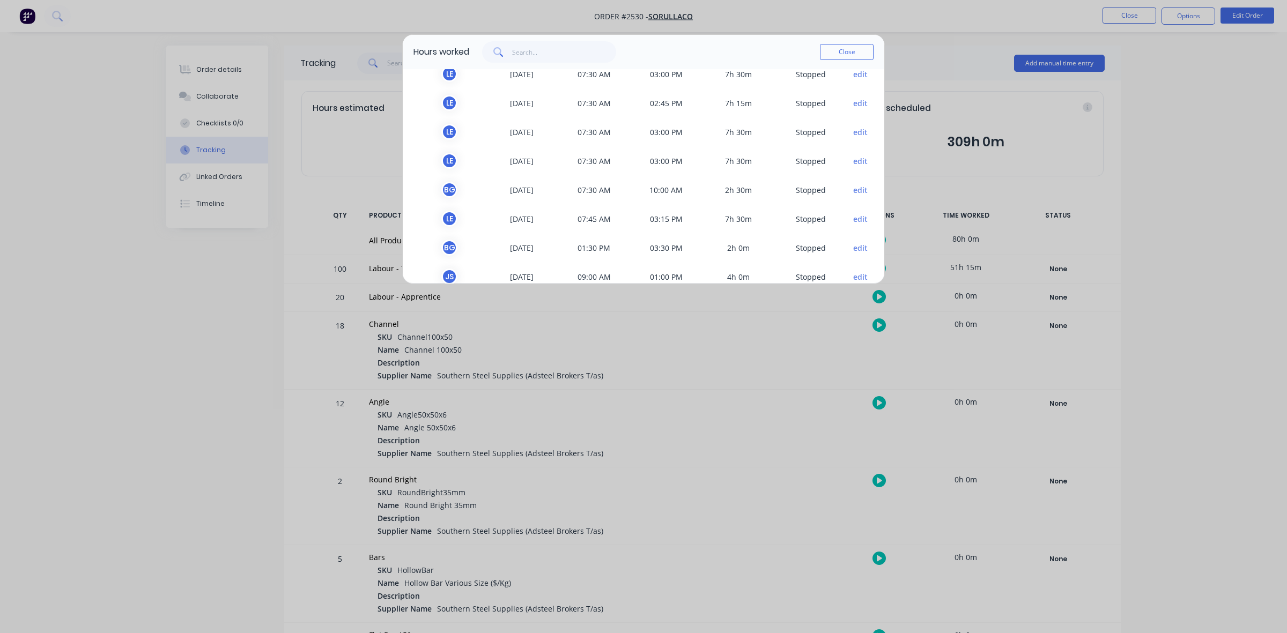
scroll to position [134, 0]
click at [841, 48] on button "Close" at bounding box center [847, 52] width 54 height 16
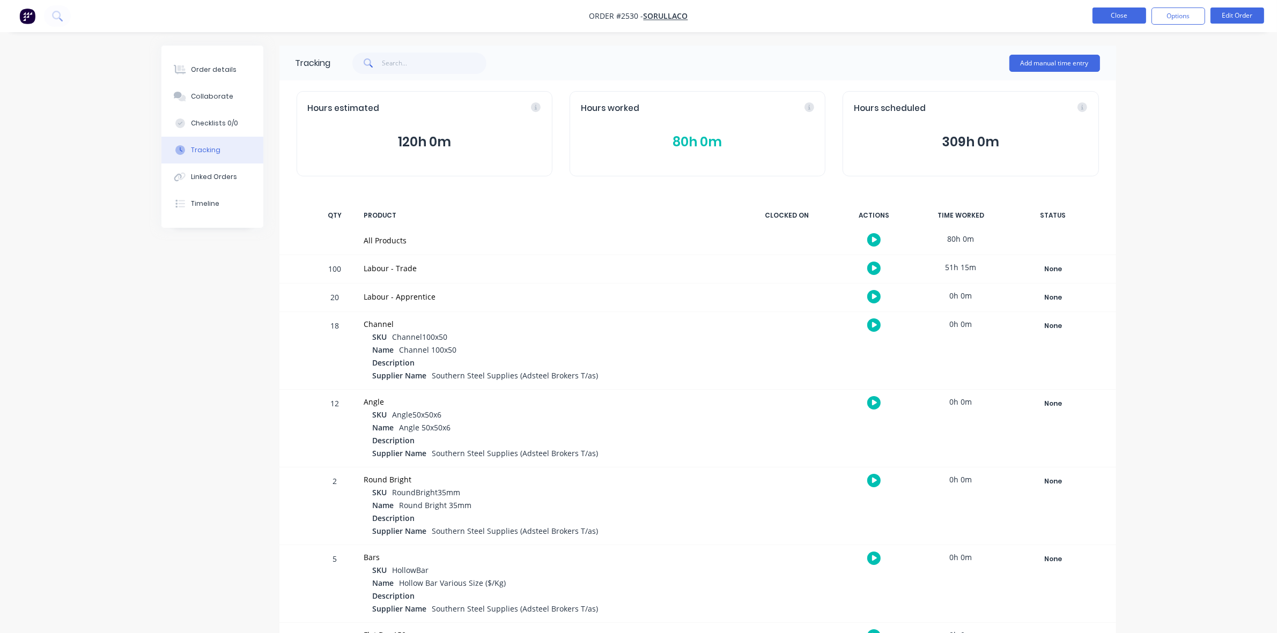
click at [1124, 17] on button "Close" at bounding box center [1120, 16] width 54 height 16
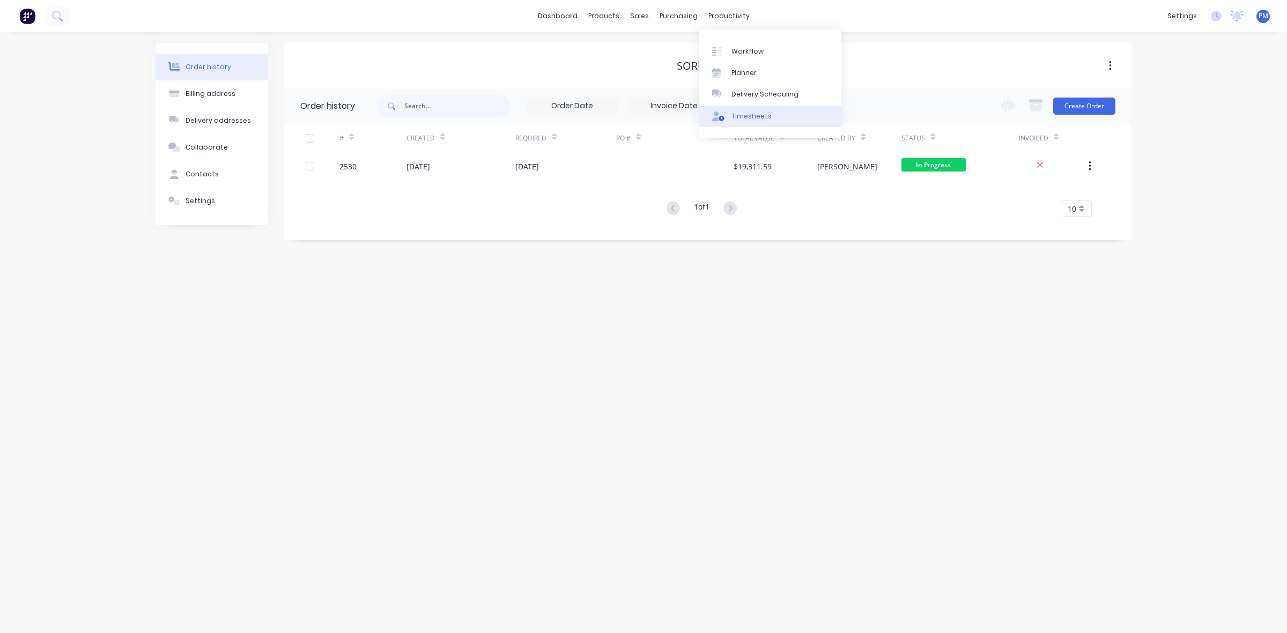
click at [747, 113] on div "Timesheets" at bounding box center [752, 117] width 40 height 10
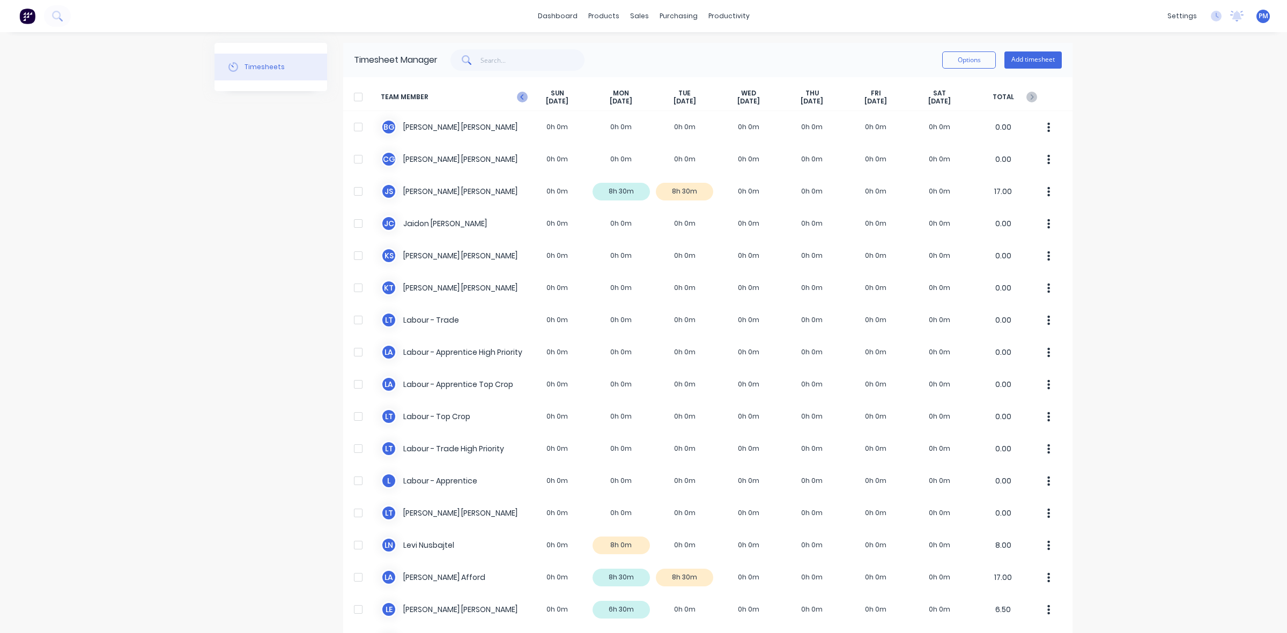
click at [519, 95] on icon at bounding box center [522, 97] width 11 height 11
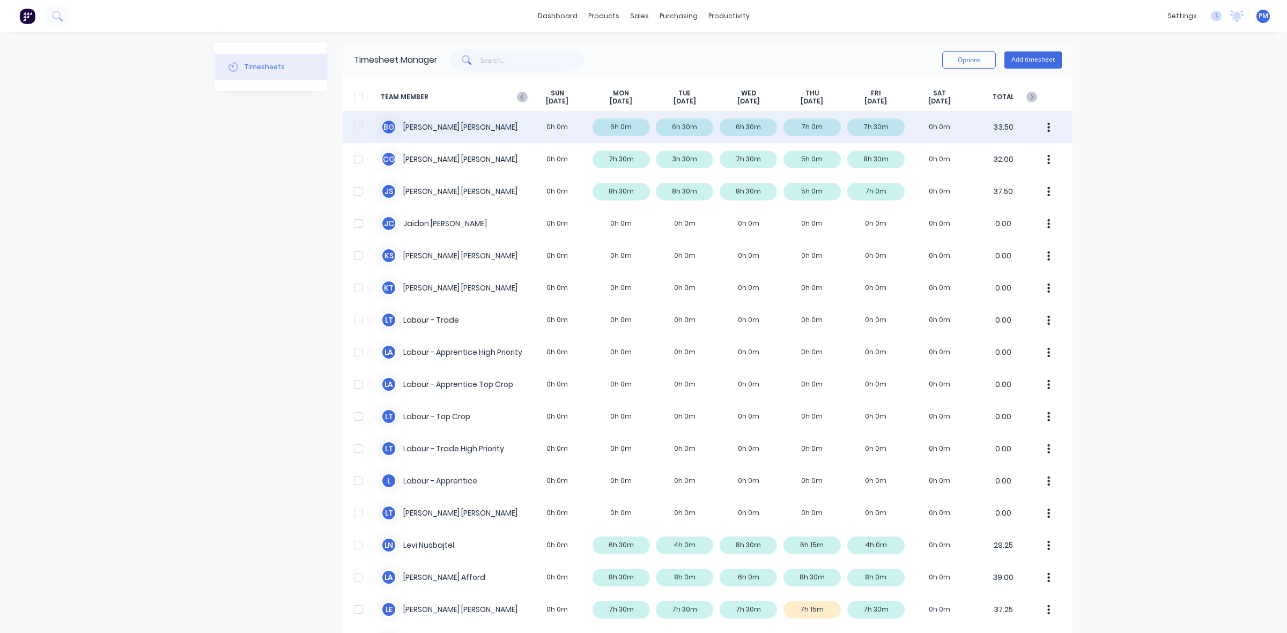
click at [614, 124] on div "[PERSON_NAME] 0h 0m 6h 0m 6h 30m 6h 30m 7h 0m 7h 30m 0h 0m 33.50" at bounding box center [707, 127] width 729 height 32
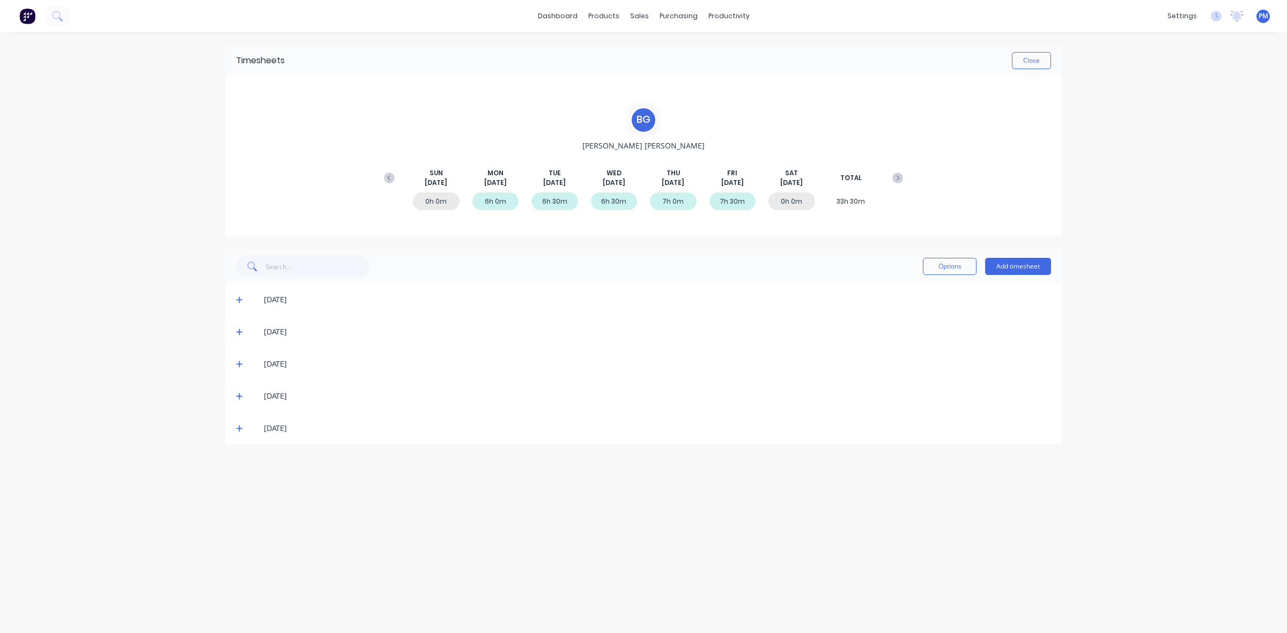
click at [239, 301] on icon at bounding box center [239, 300] width 6 height 6
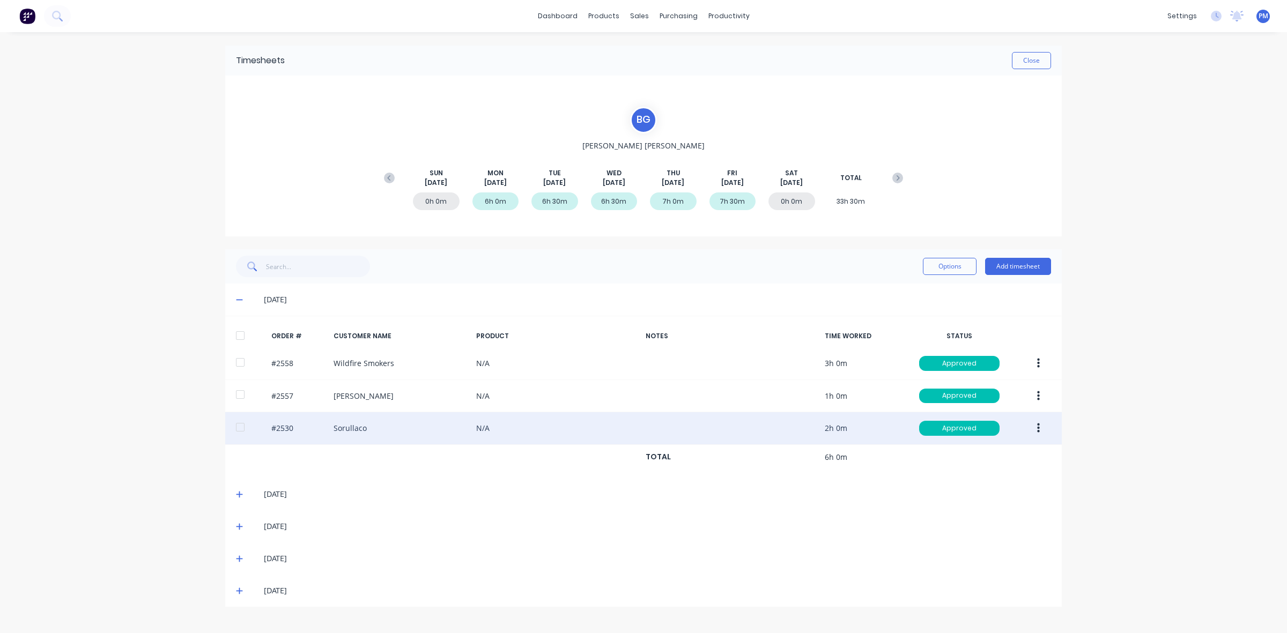
click at [1037, 430] on icon "button" at bounding box center [1038, 429] width 3 height 10
click at [992, 507] on div "Edit" at bounding box center [1000, 500] width 83 height 16
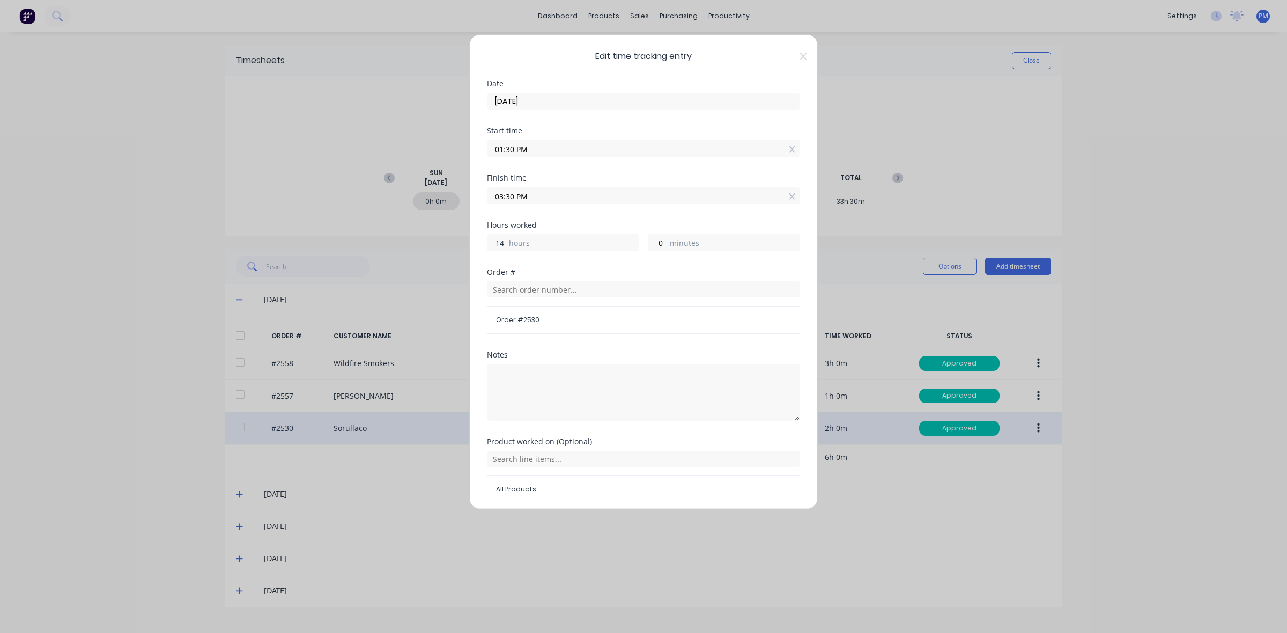
click at [506, 242] on input "14" at bounding box center [497, 243] width 19 height 16
click at [502, 242] on input "14" at bounding box center [497, 243] width 19 height 16
type input "4"
type input "05:30 PM"
click at [653, 245] on input "0" at bounding box center [657, 243] width 19 height 16
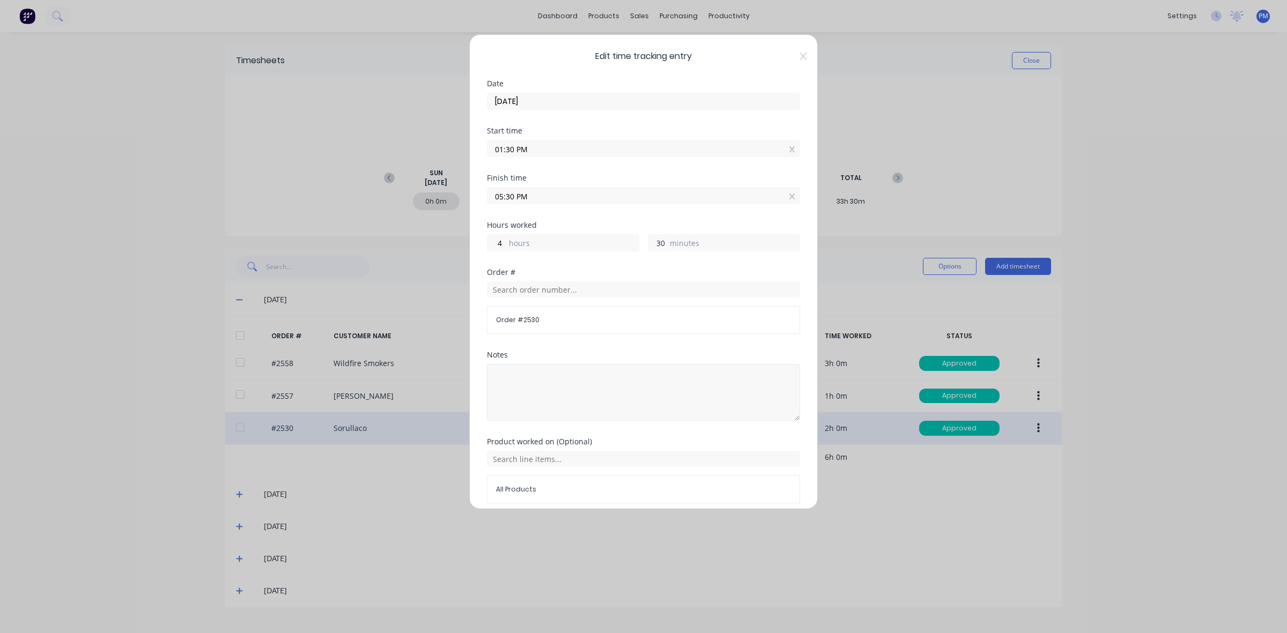
scroll to position [46, 0]
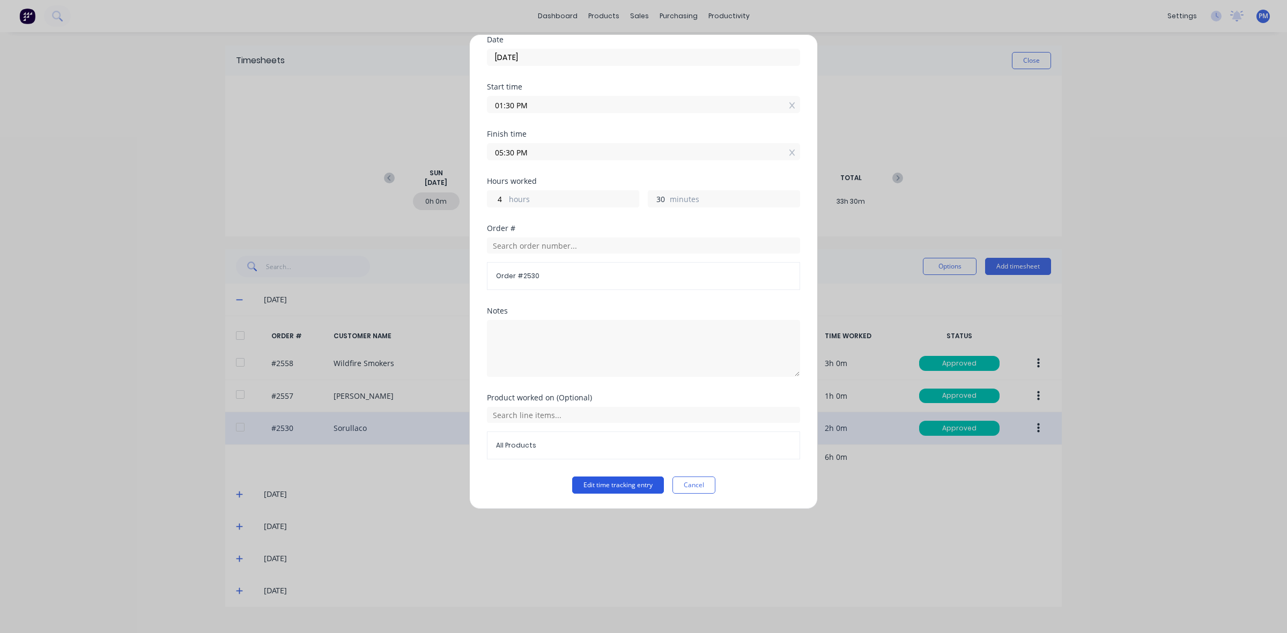
type input "30"
type input "06:00 PM"
click at [614, 483] on button "Edit time tracking entry" at bounding box center [618, 485] width 92 height 17
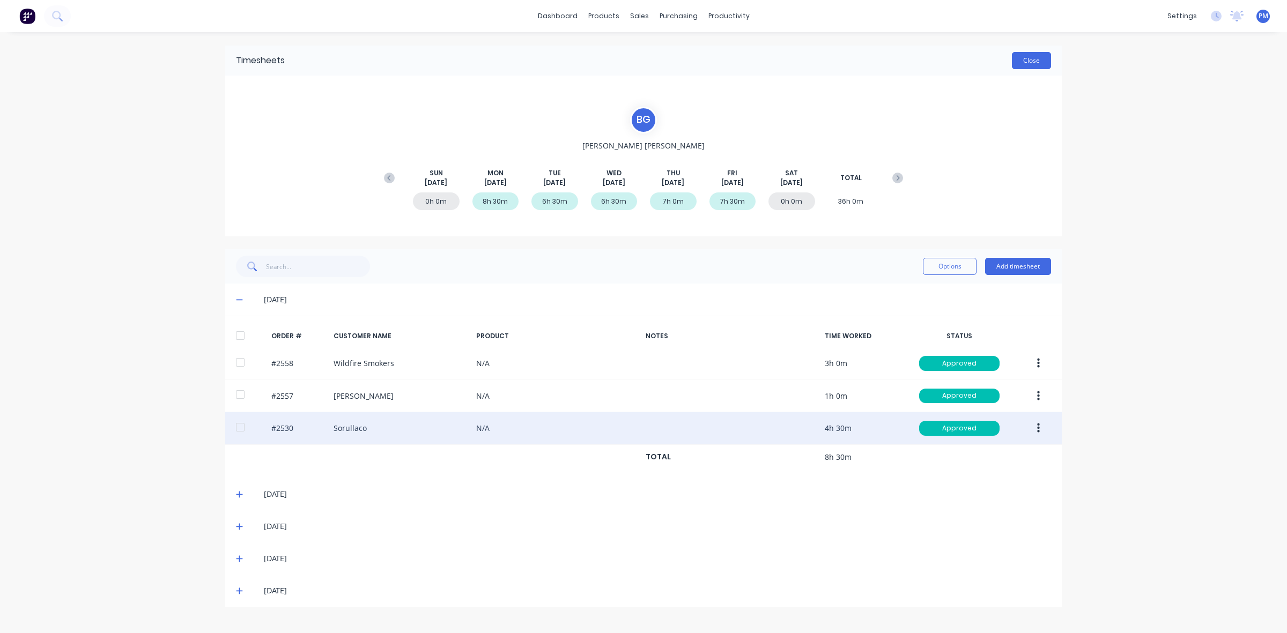
click at [1028, 64] on button "Close" at bounding box center [1031, 60] width 39 height 17
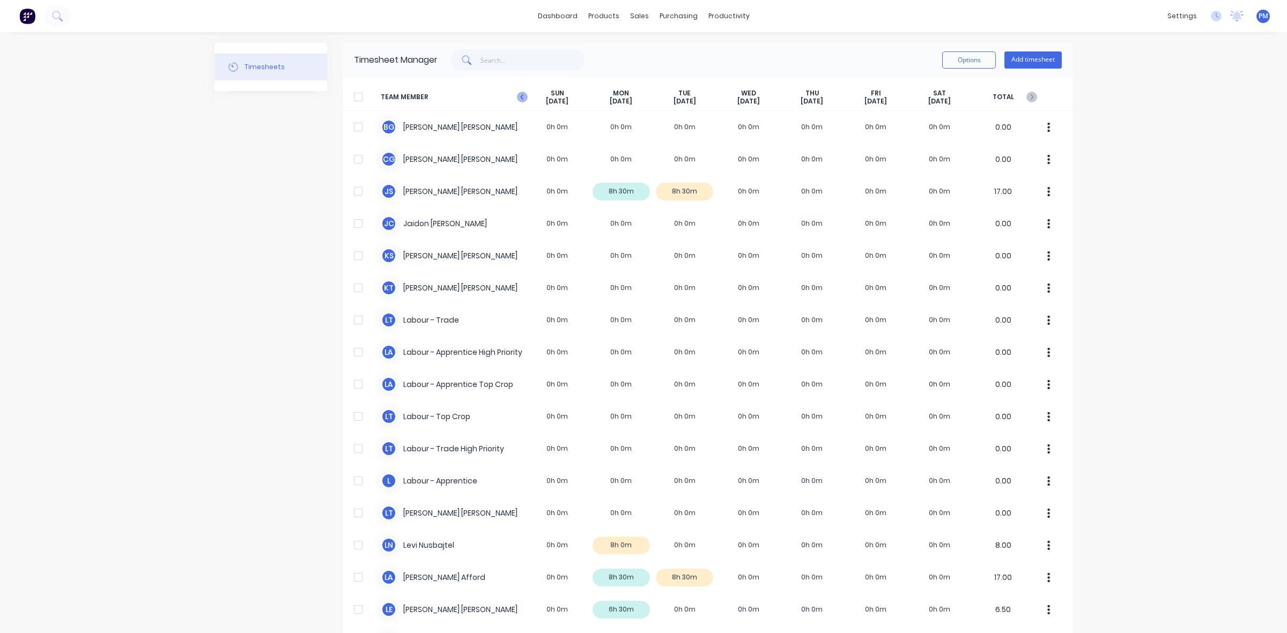
click at [520, 95] on icon at bounding box center [521, 96] width 3 height 5
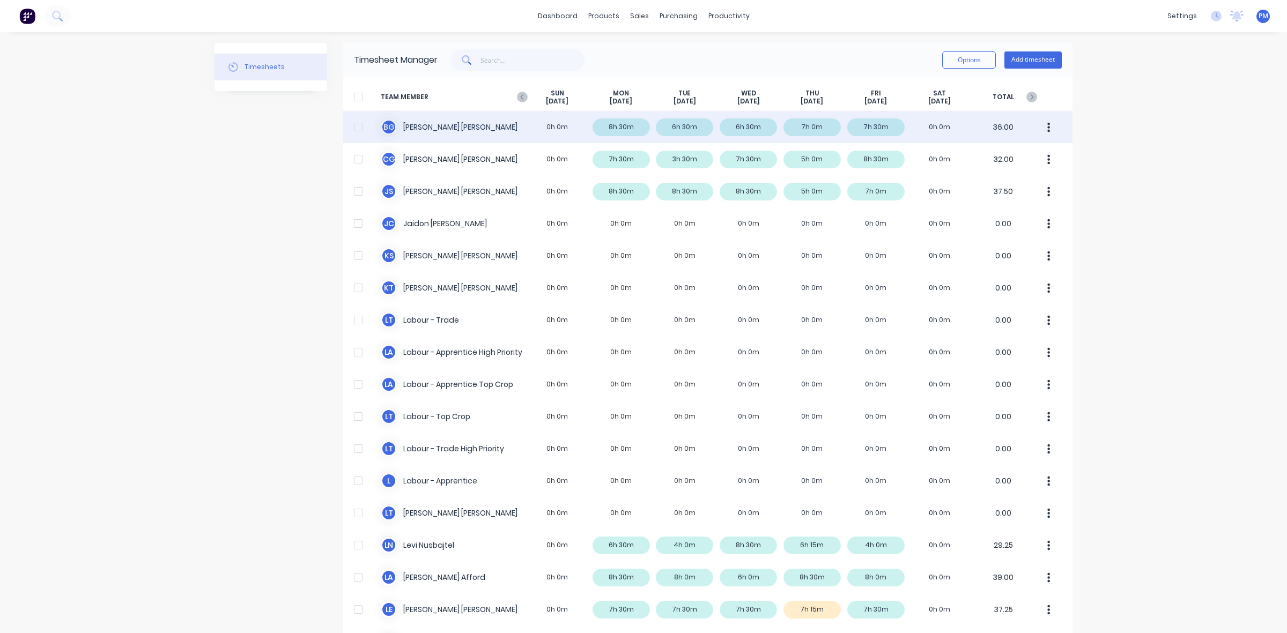
click at [682, 124] on div "[PERSON_NAME] 0h 0m 8h 30m 6h 30m 6h 30m 7h 0m 7h 30m 0h 0m 36.00" at bounding box center [707, 127] width 729 height 32
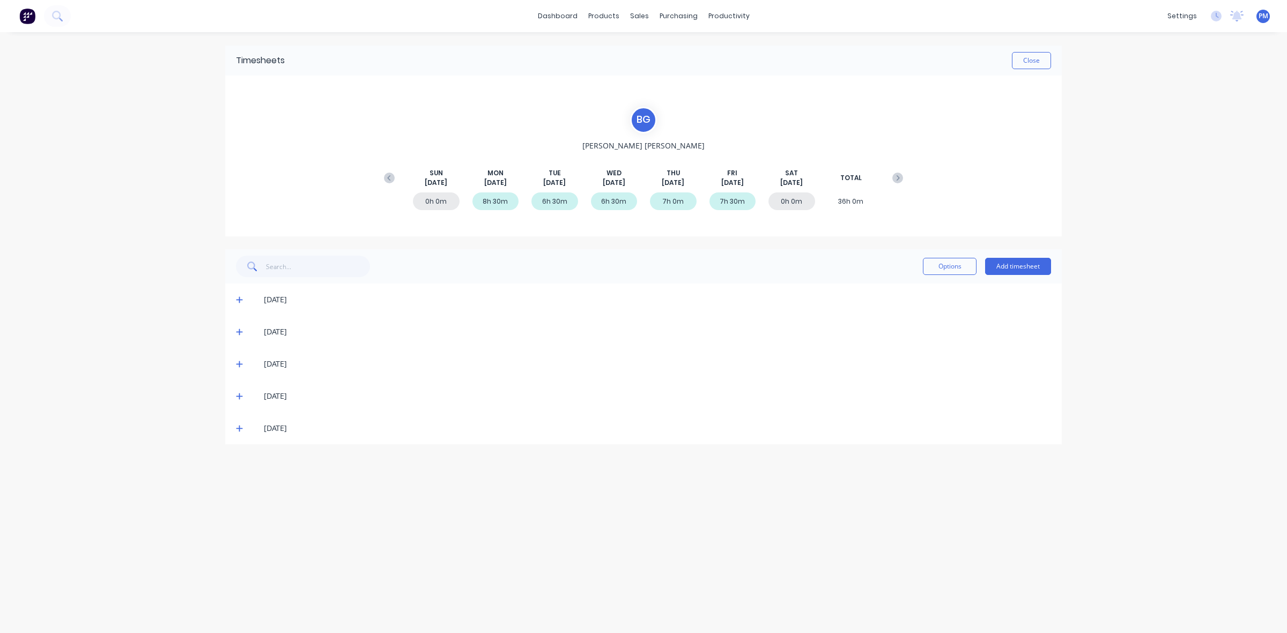
click at [235, 327] on div "[DATE]" at bounding box center [643, 332] width 837 height 32
click at [238, 333] on icon at bounding box center [239, 332] width 7 height 8
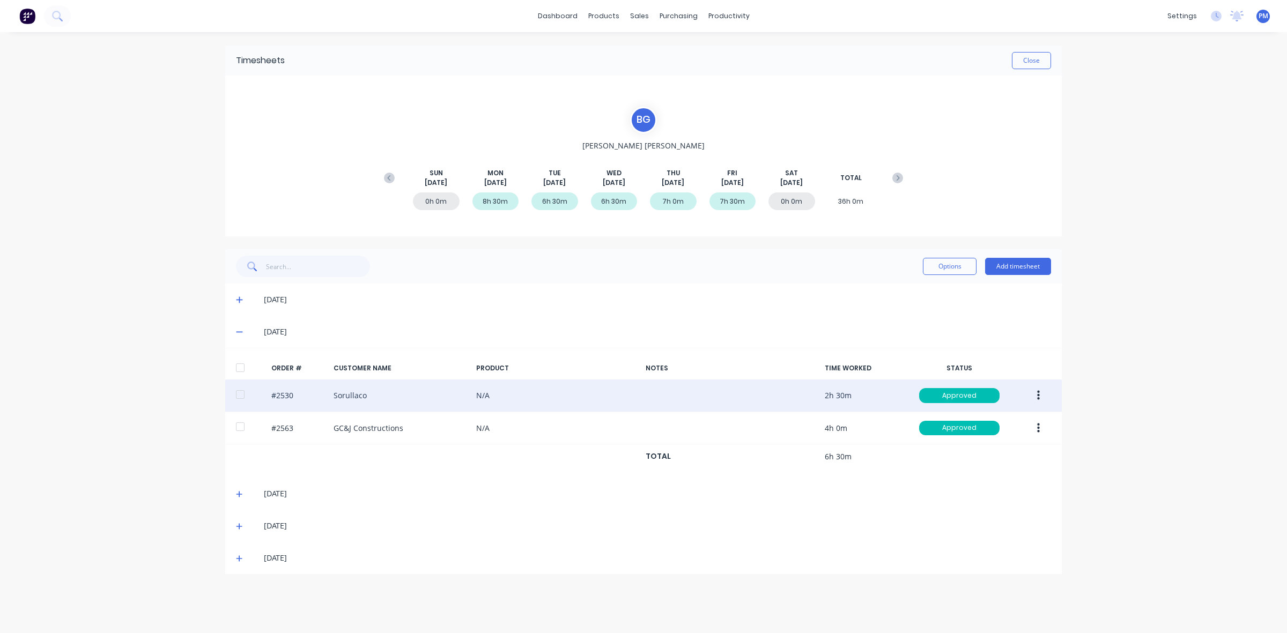
click at [1038, 396] on icon "button" at bounding box center [1038, 396] width 3 height 10
click at [991, 466] on div "Edit" at bounding box center [1000, 467] width 83 height 16
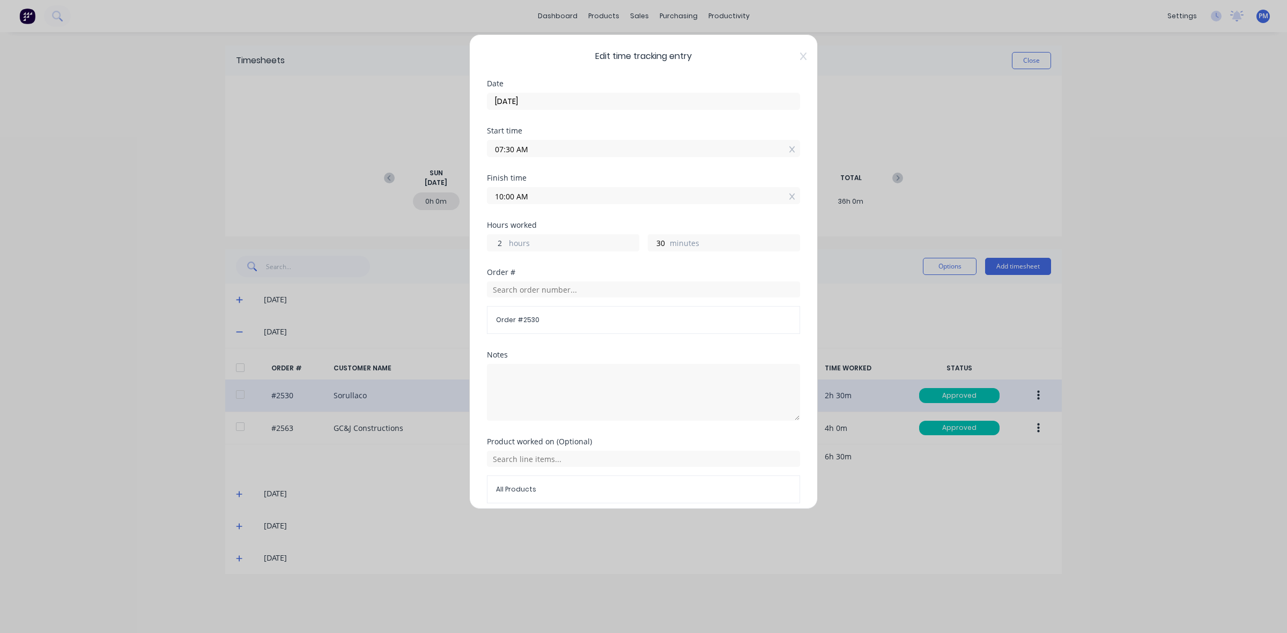
click at [498, 243] on input "2" at bounding box center [497, 243] width 19 height 16
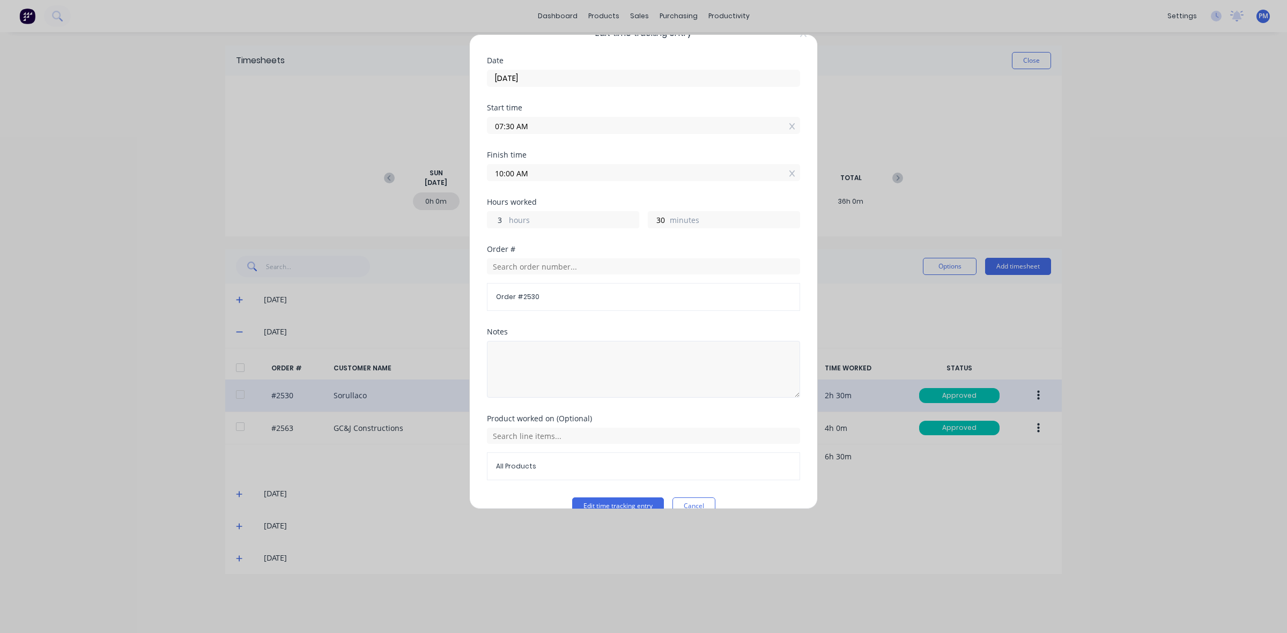
scroll to position [46, 0]
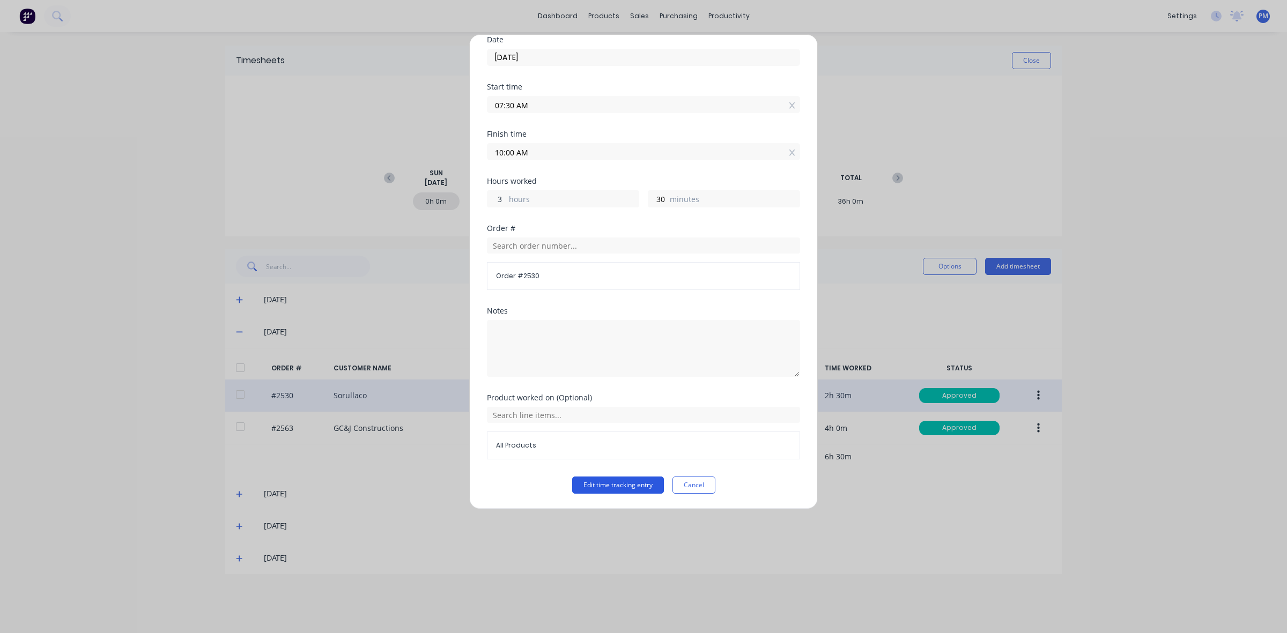
type input "3"
type input "11:00 AM"
click at [589, 480] on button "Edit time tracking entry" at bounding box center [618, 485] width 92 height 17
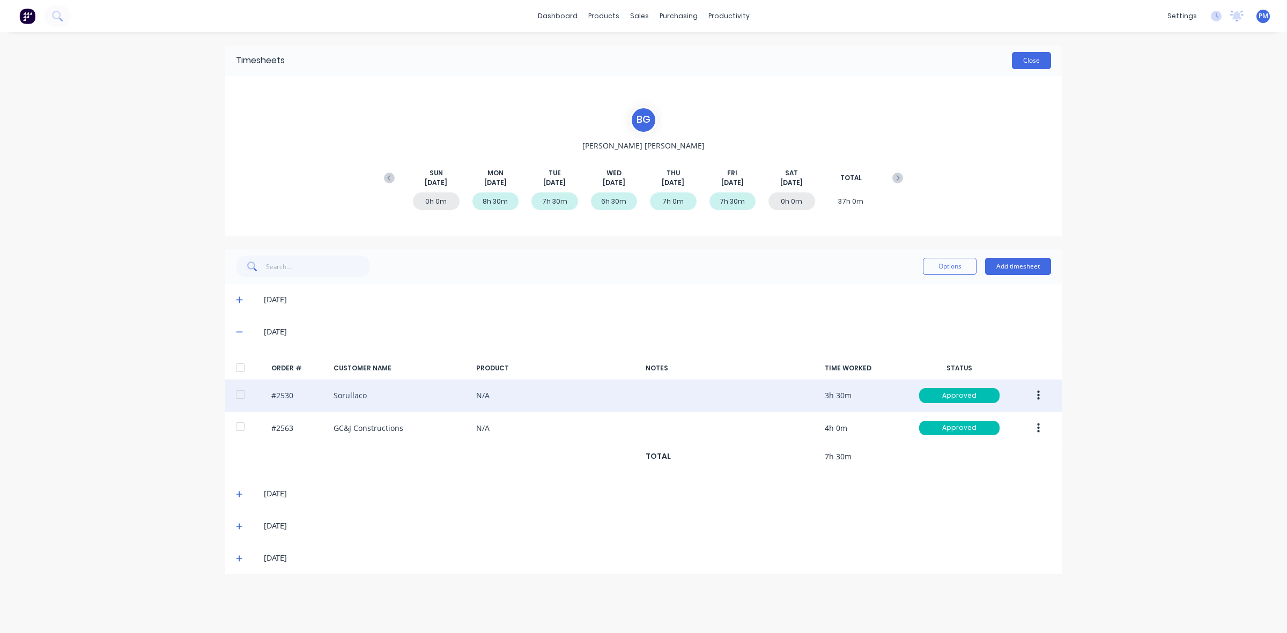
click at [1038, 55] on button "Close" at bounding box center [1031, 60] width 39 height 17
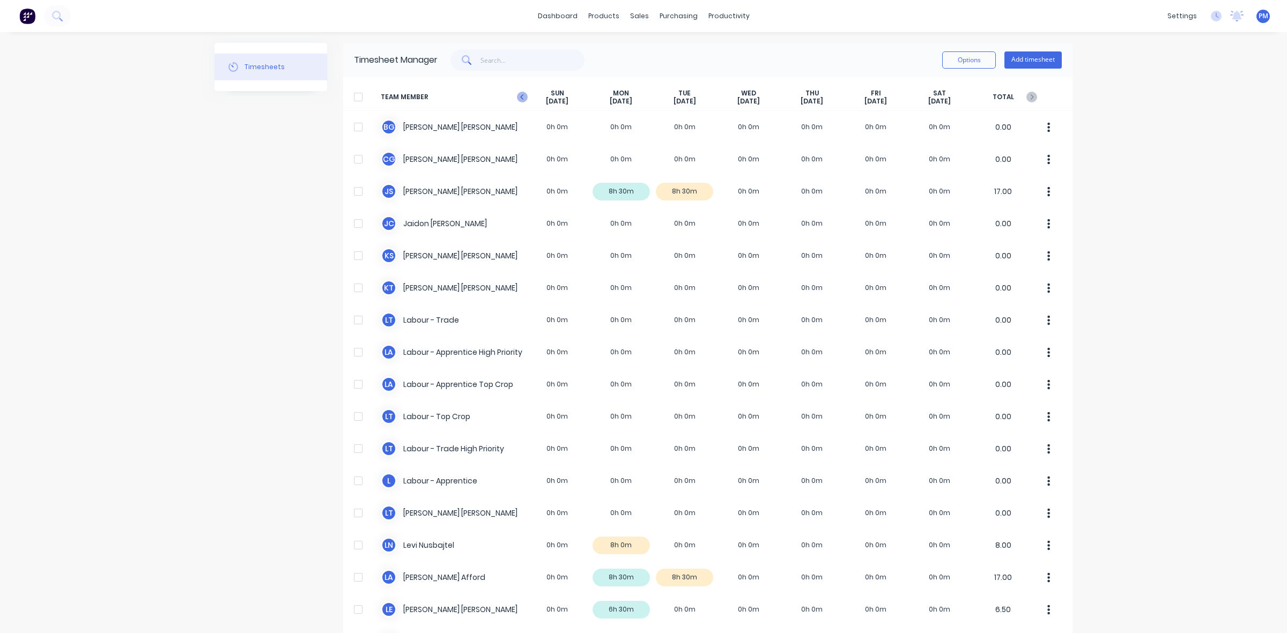
click at [519, 97] on icon at bounding box center [522, 97] width 11 height 11
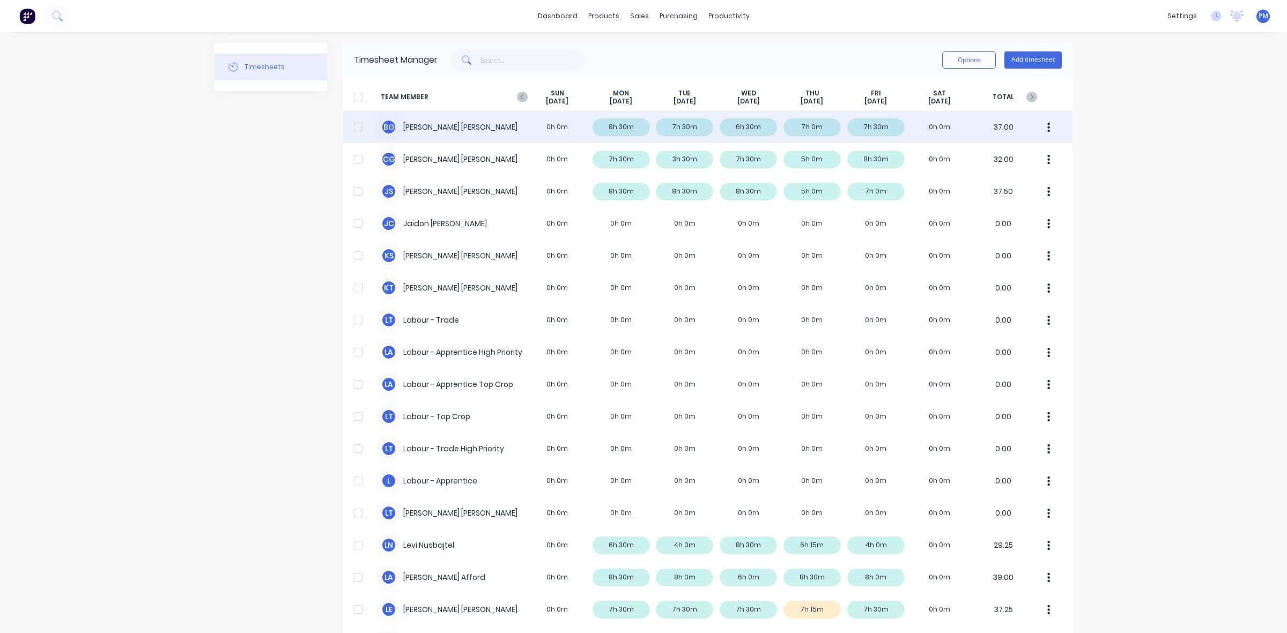
click at [614, 127] on div "[PERSON_NAME] 0h 0m 8h 30m 7h 30m 6h 30m 7h 0m 7h 30m 0h 0m 37.00" at bounding box center [707, 127] width 729 height 32
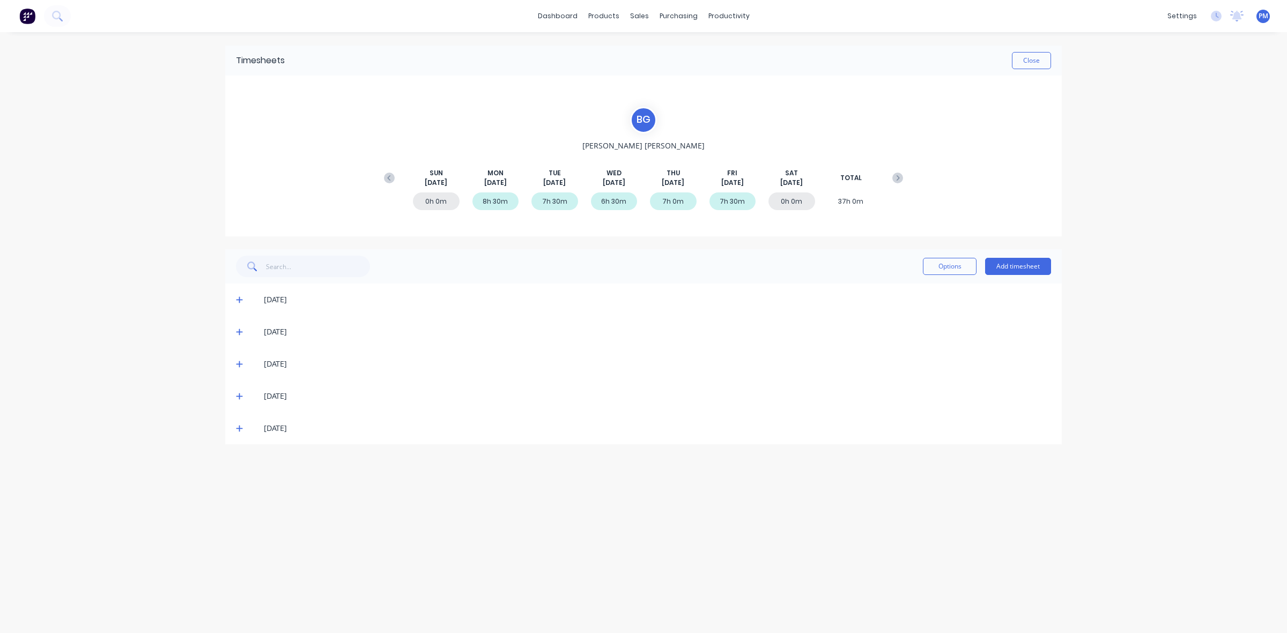
click at [239, 298] on icon at bounding box center [239, 300] width 7 height 8
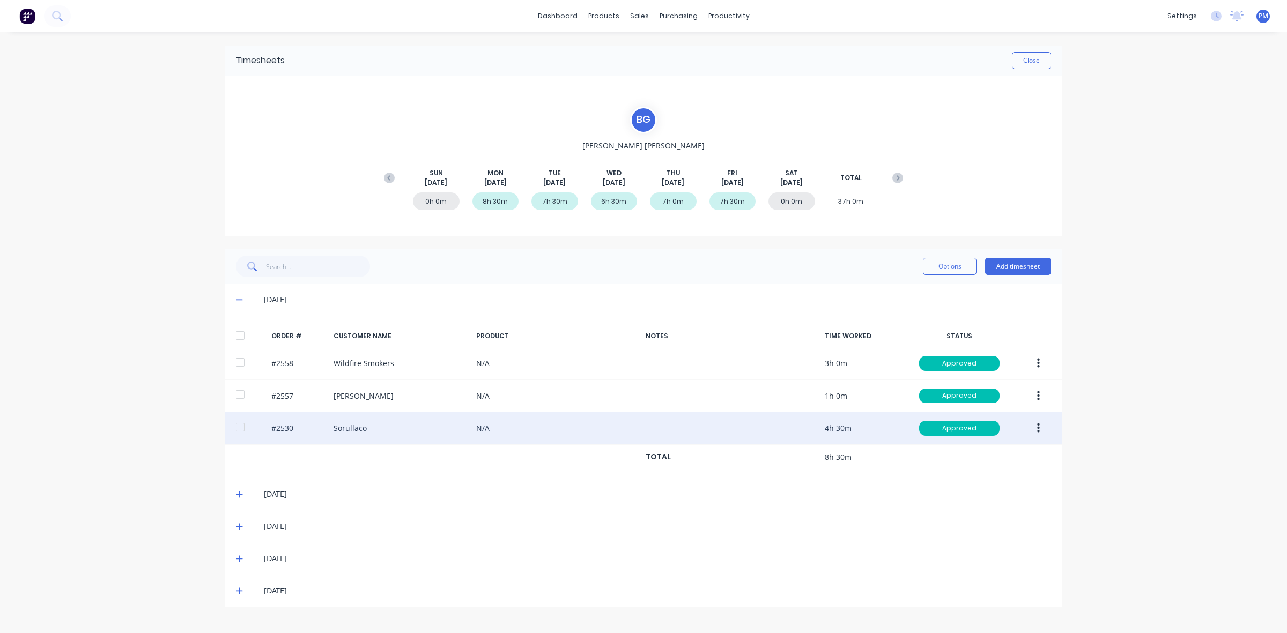
click at [1035, 430] on button "button" at bounding box center [1038, 428] width 25 height 19
click at [987, 499] on div "Edit" at bounding box center [1000, 500] width 83 height 16
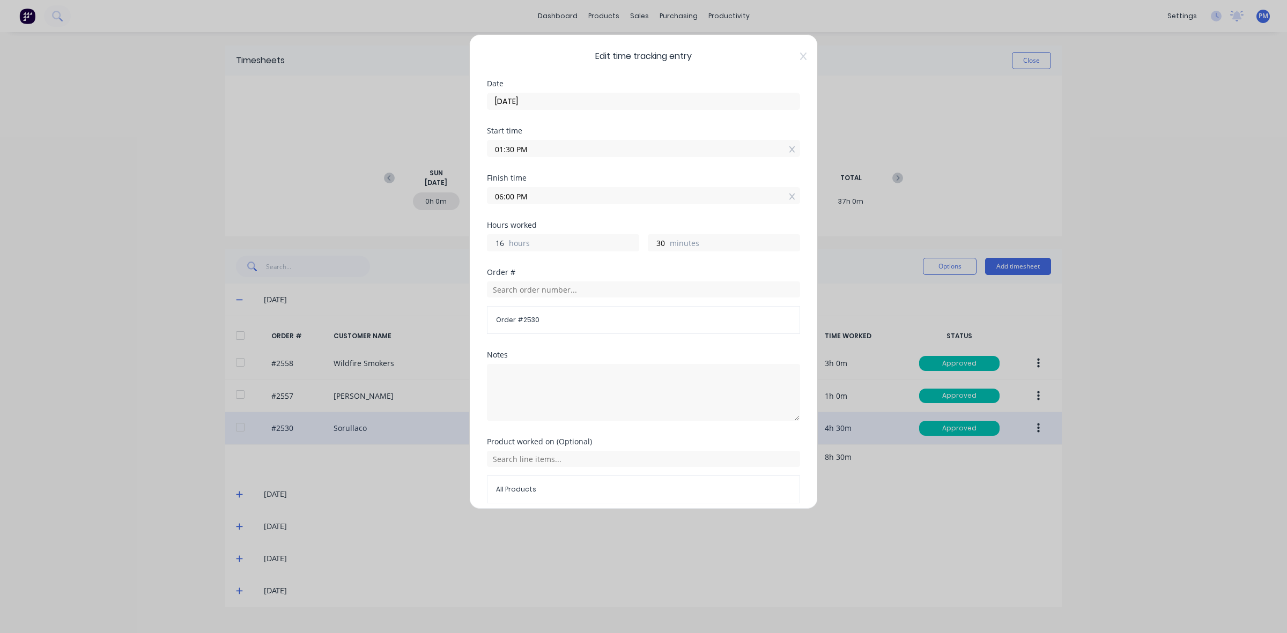
drag, startPoint x: 505, startPoint y: 242, endPoint x: 497, endPoint y: 243, distance: 8.1
click at [497, 243] on input "16" at bounding box center [497, 243] width 19 height 16
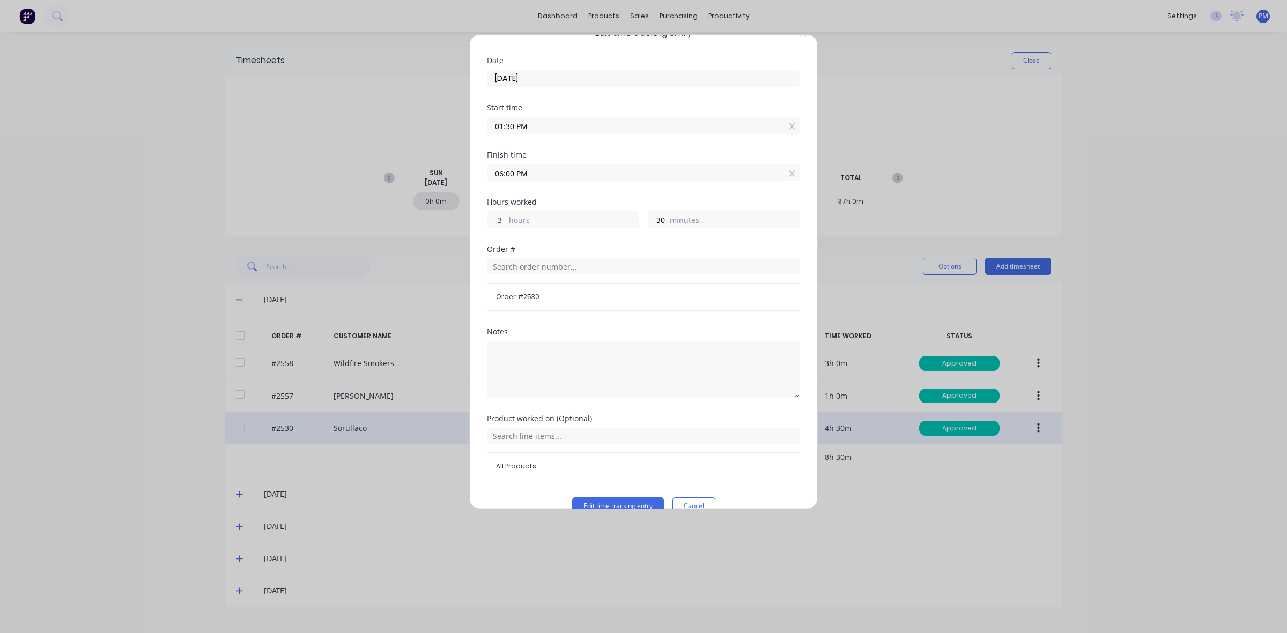
scroll to position [46, 0]
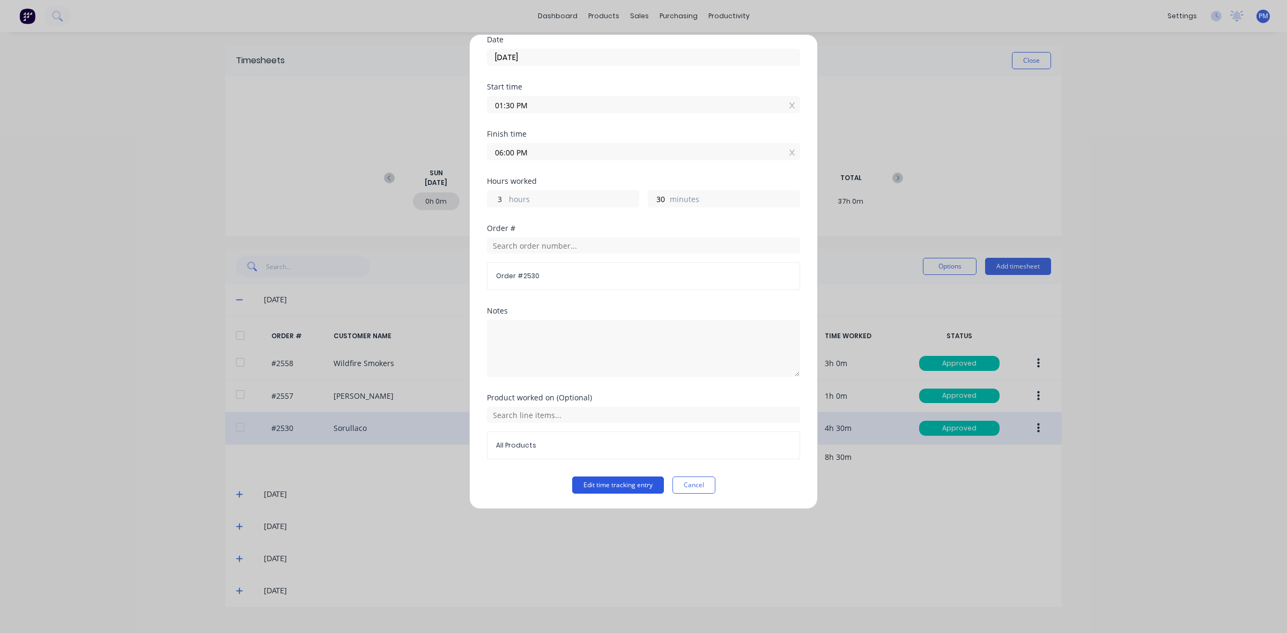
type input "3"
type input "05:00 PM"
click at [614, 487] on button "Edit time tracking entry" at bounding box center [618, 485] width 92 height 17
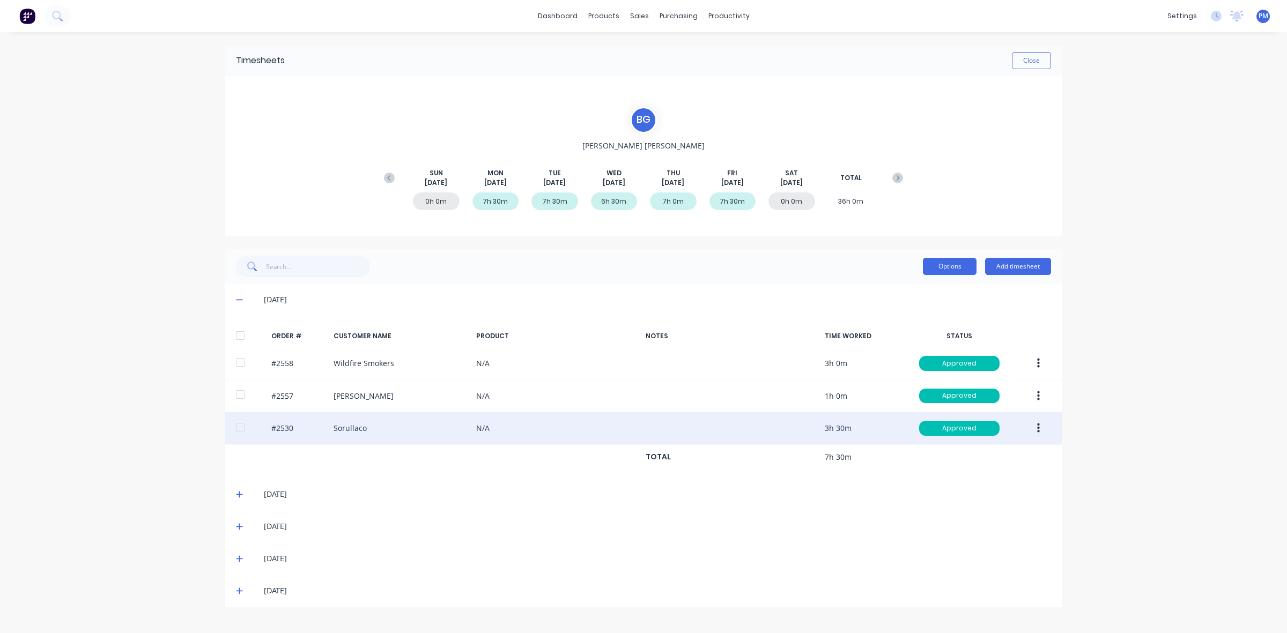
click at [946, 266] on button "Options" at bounding box center [950, 266] width 54 height 17
click at [1072, 329] on div "Timesheets Close [PERSON_NAME] [DATE] [DATE] [DATE] [DATE] [DATE] [DATE] [DATE]…" at bounding box center [644, 326] width 858 height 588
click at [1040, 56] on button "Close" at bounding box center [1031, 60] width 39 height 17
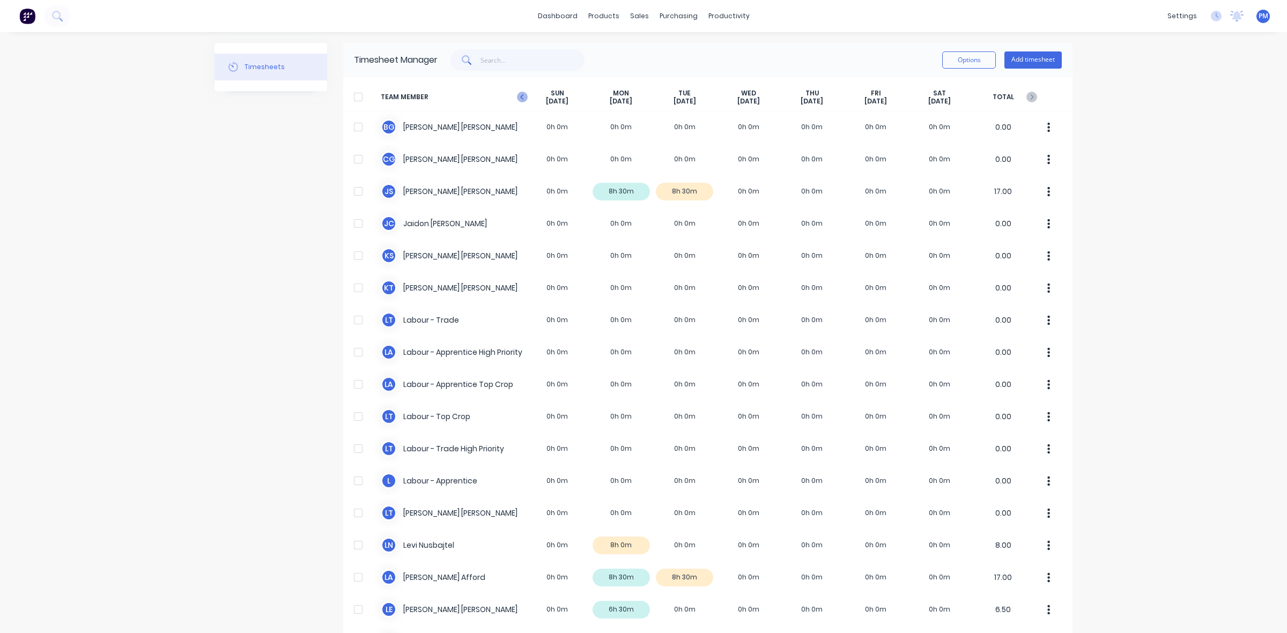
click at [520, 99] on icon at bounding box center [521, 96] width 3 height 5
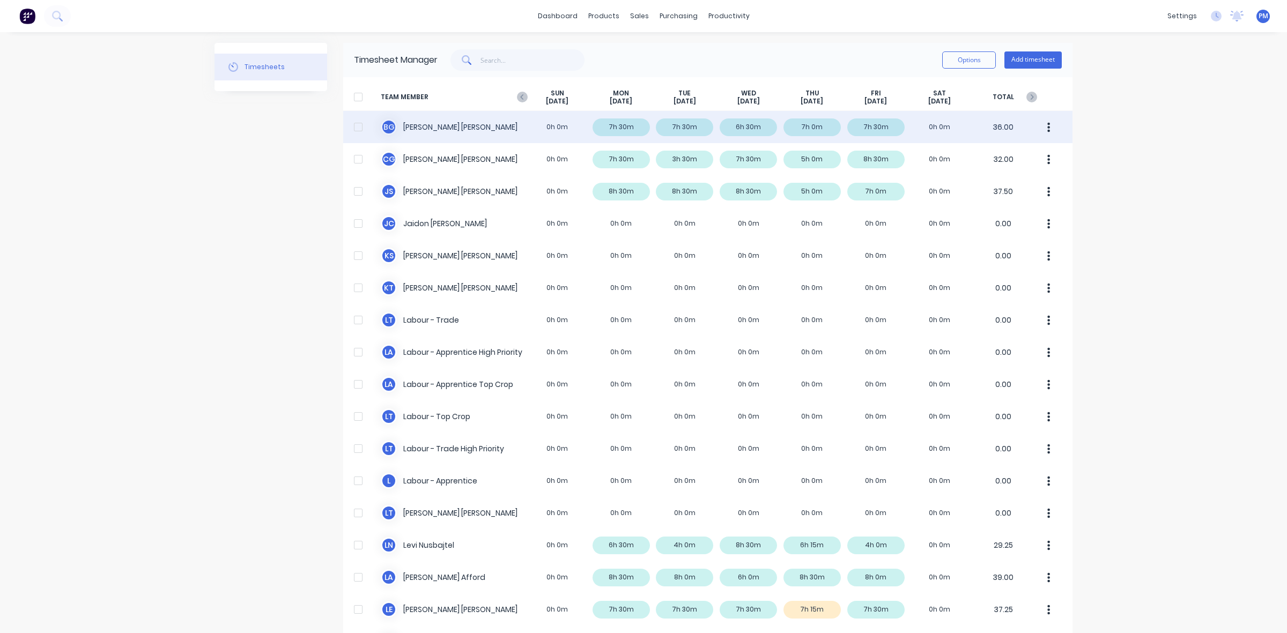
click at [741, 128] on div "[PERSON_NAME] 0h 0m 7h 30m 7h 30m 6h 30m 7h 0m 7h 30m 0h 0m 36.00" at bounding box center [707, 127] width 729 height 32
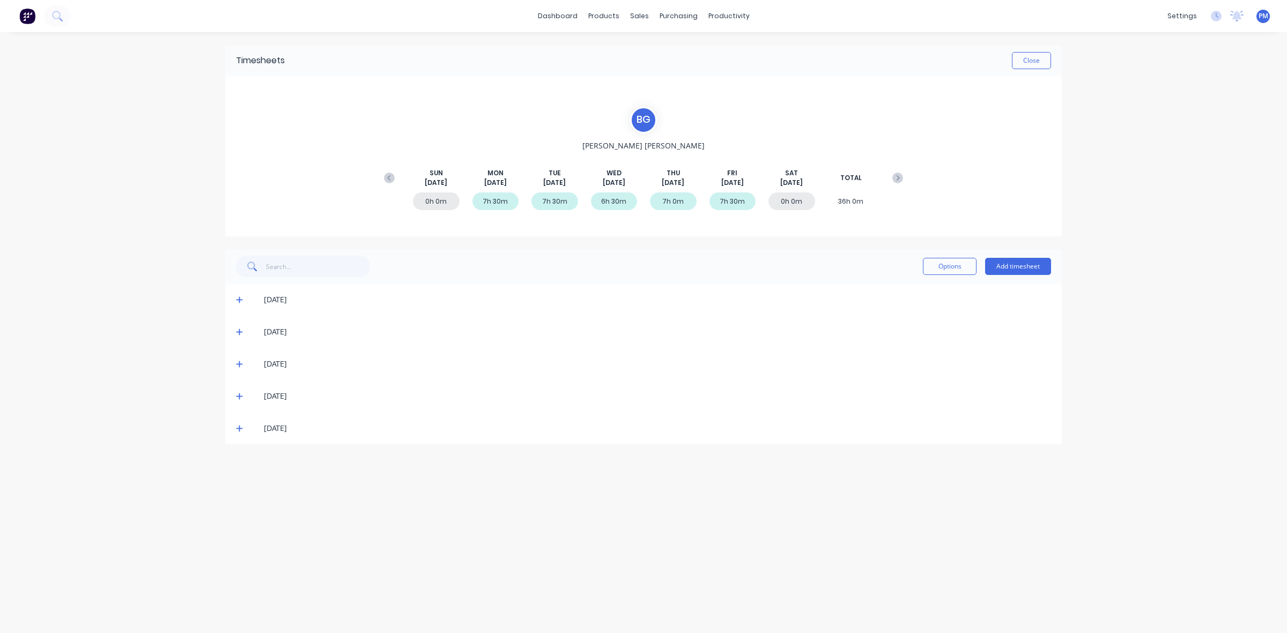
click at [239, 364] on icon at bounding box center [239, 365] width 6 height 6
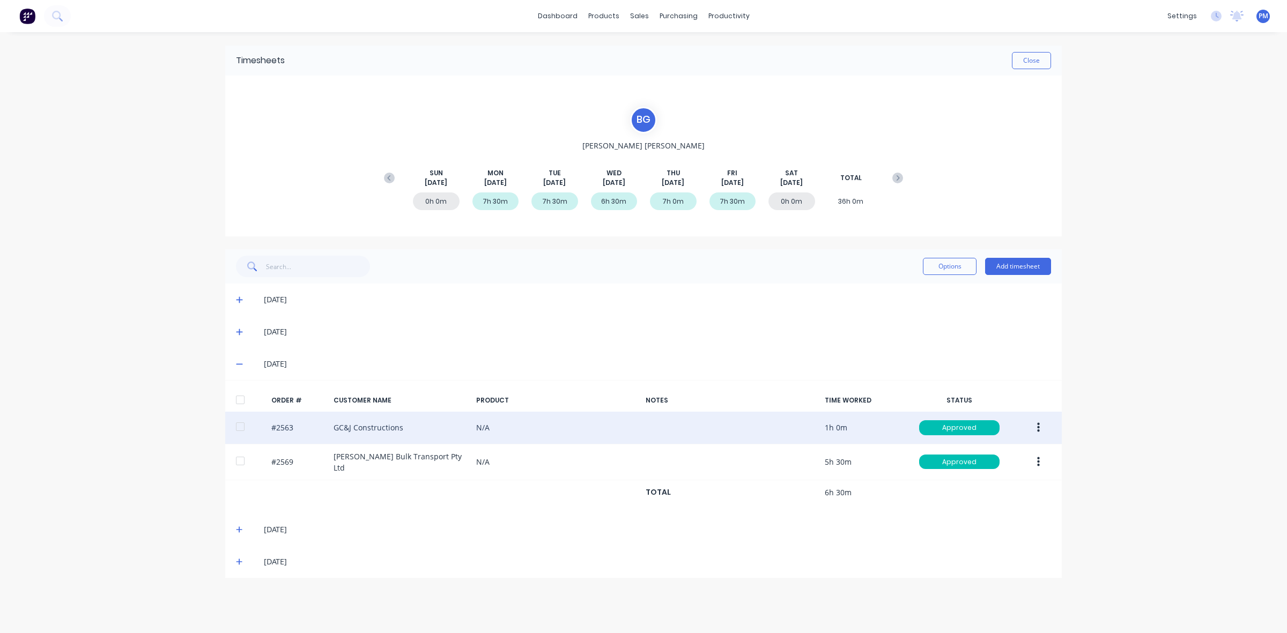
click at [1041, 431] on button "button" at bounding box center [1038, 427] width 25 height 19
click at [989, 500] on div "Edit" at bounding box center [1000, 499] width 83 height 16
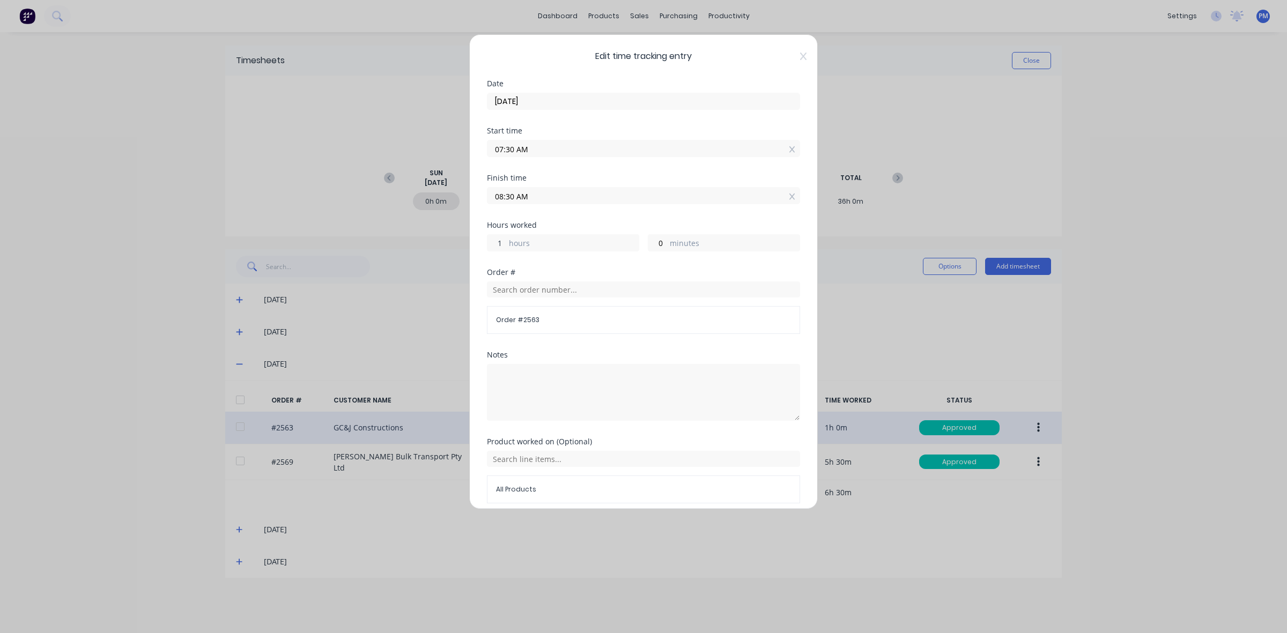
click at [498, 243] on input "1" at bounding box center [497, 243] width 19 height 16
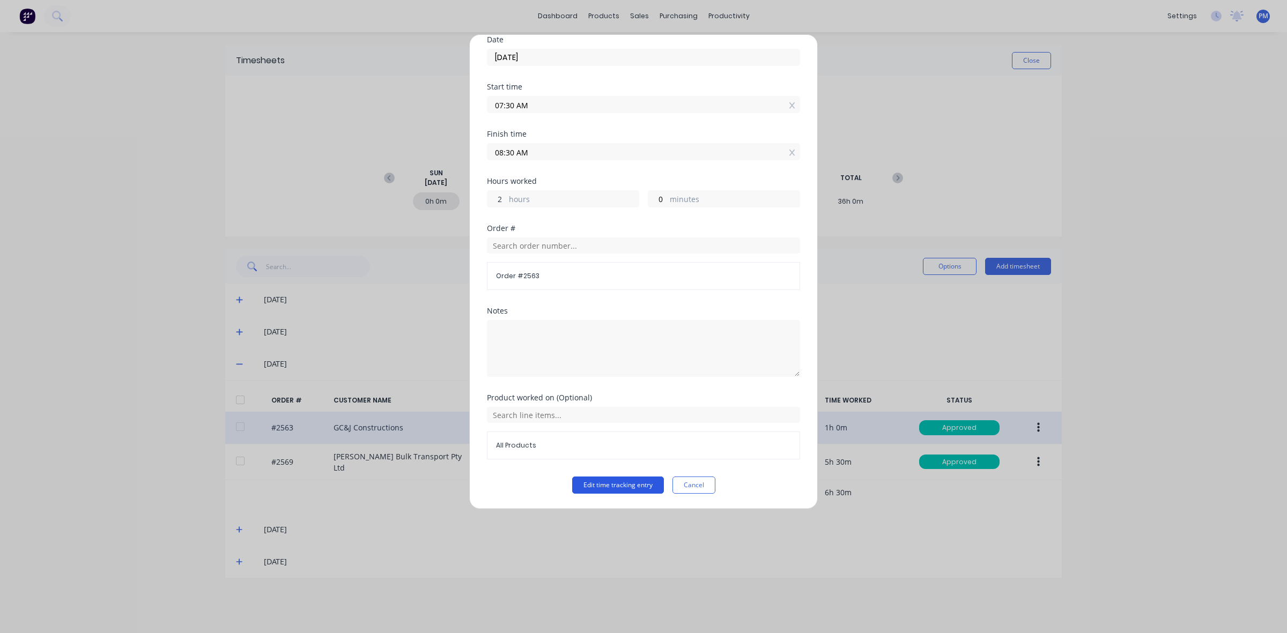
type input "2"
type input "09:30 AM"
click at [592, 489] on button "Edit time tracking entry" at bounding box center [618, 485] width 92 height 17
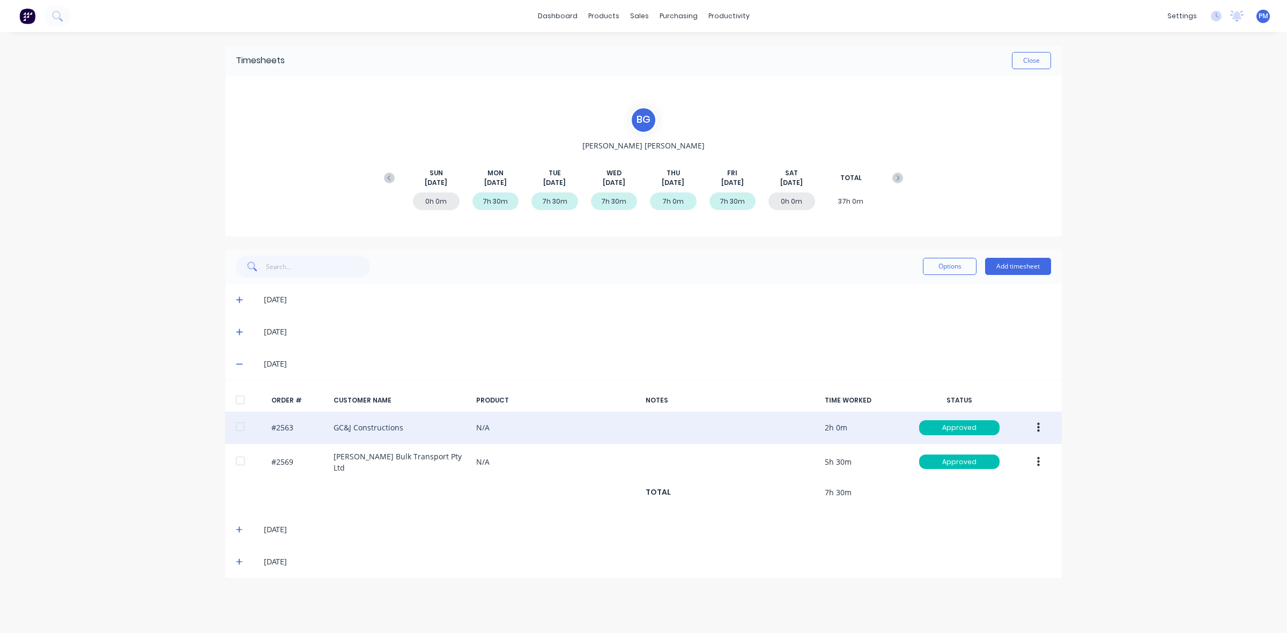
click at [1039, 430] on icon "button" at bounding box center [1038, 428] width 3 height 12
click at [983, 503] on div "Edit" at bounding box center [1000, 499] width 83 height 16
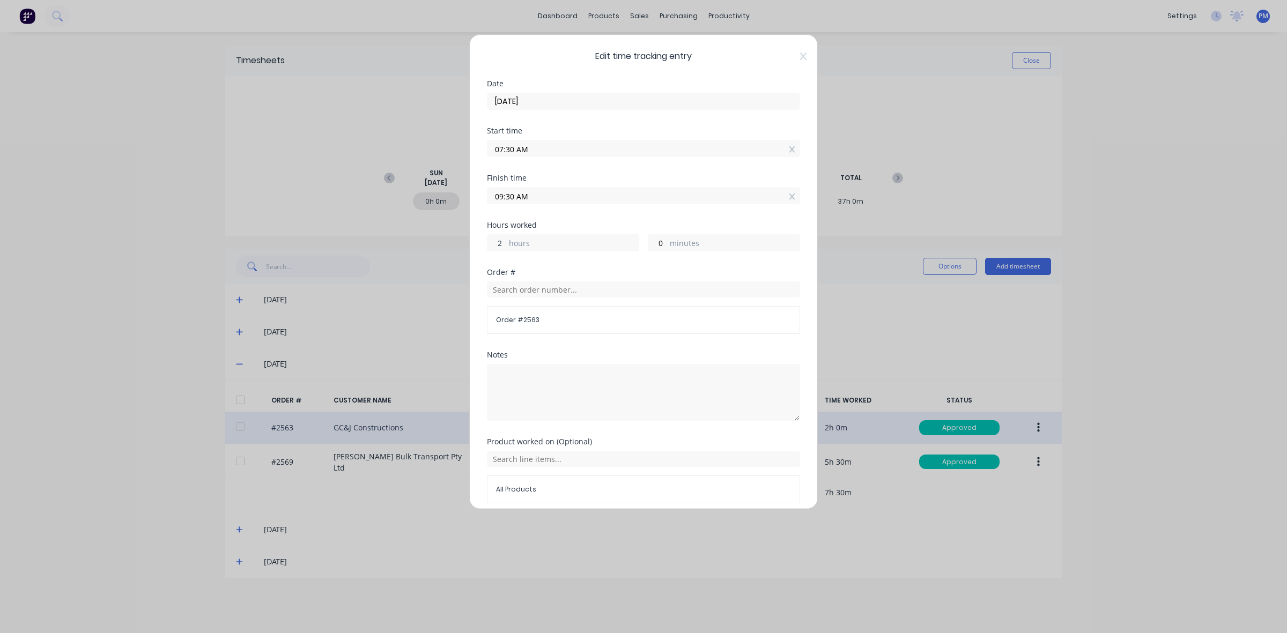
drag, startPoint x: 502, startPoint y: 240, endPoint x: 496, endPoint y: 242, distance: 5.6
click at [496, 242] on input "2" at bounding box center [497, 243] width 19 height 16
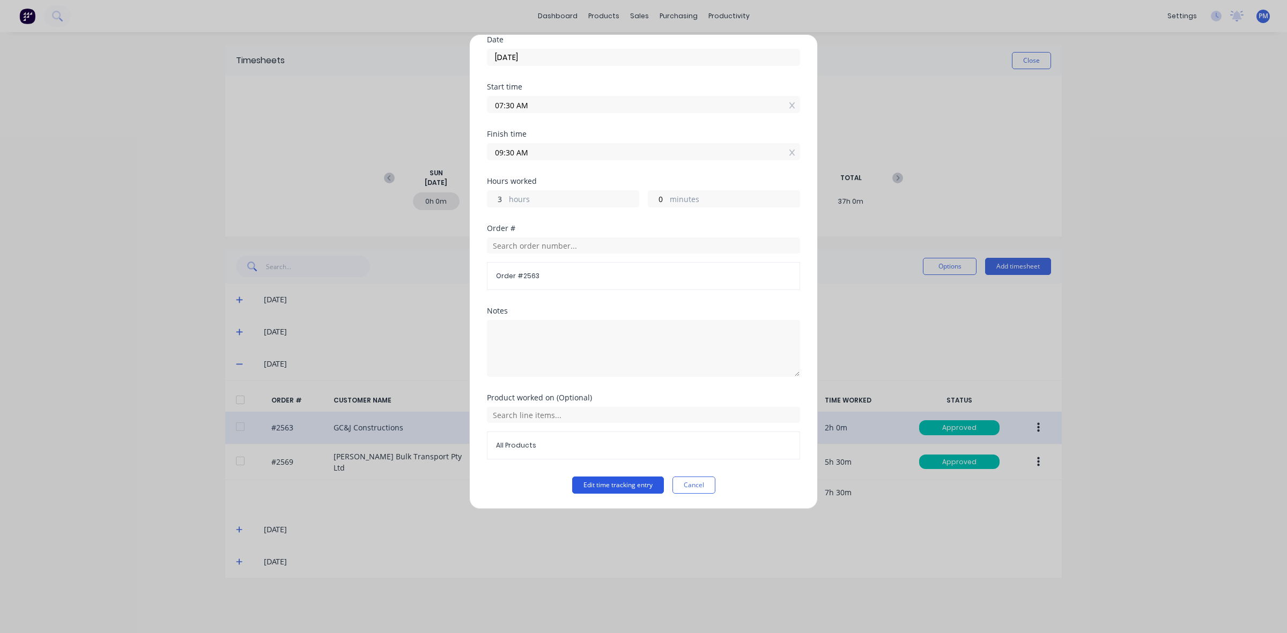
type input "3"
type input "10:30 AM"
click at [614, 484] on button "Edit time tracking entry" at bounding box center [618, 485] width 92 height 17
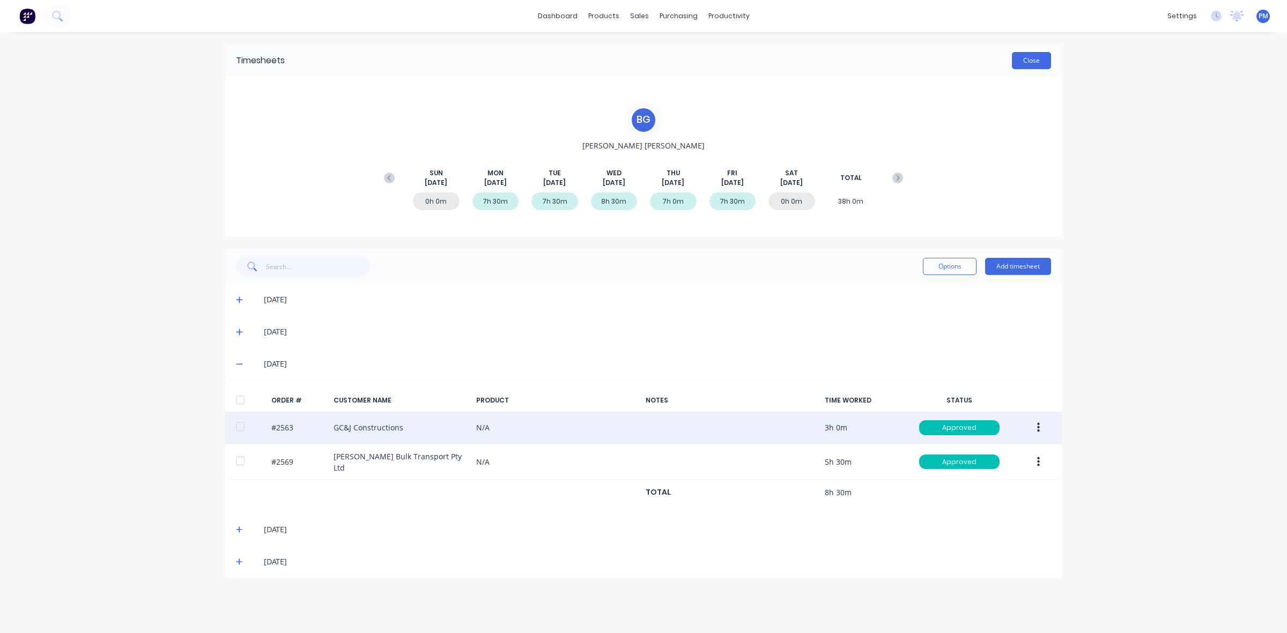
click at [1025, 62] on button "Close" at bounding box center [1031, 60] width 39 height 17
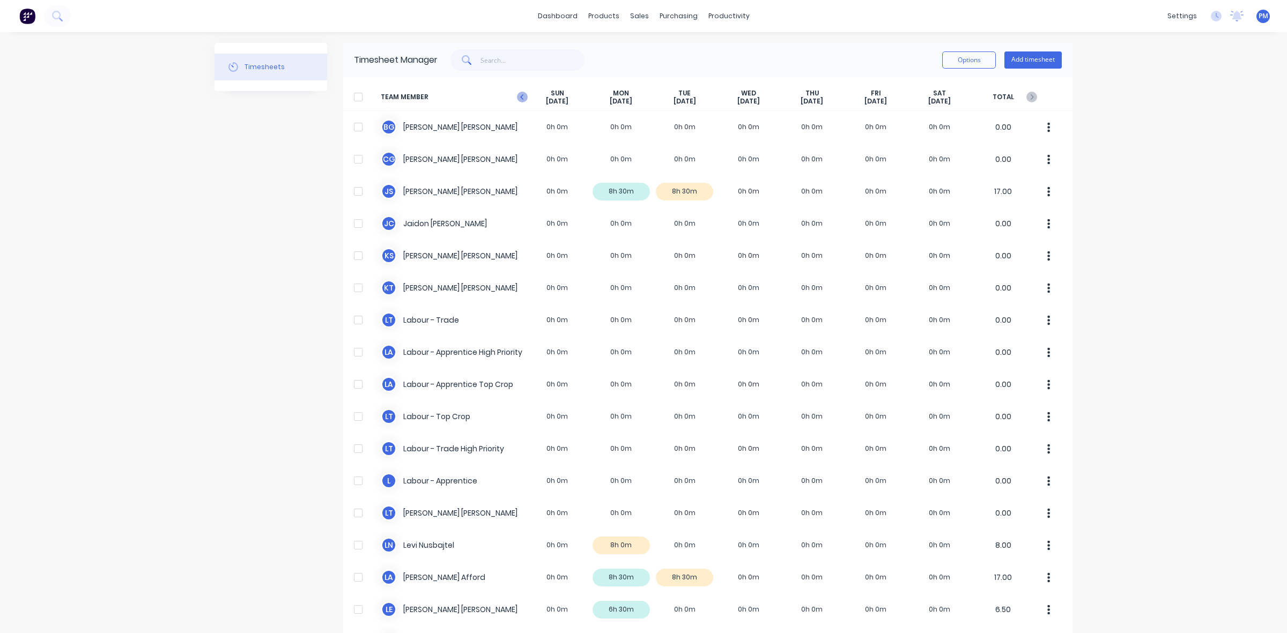
click at [519, 98] on icon at bounding box center [522, 97] width 11 height 11
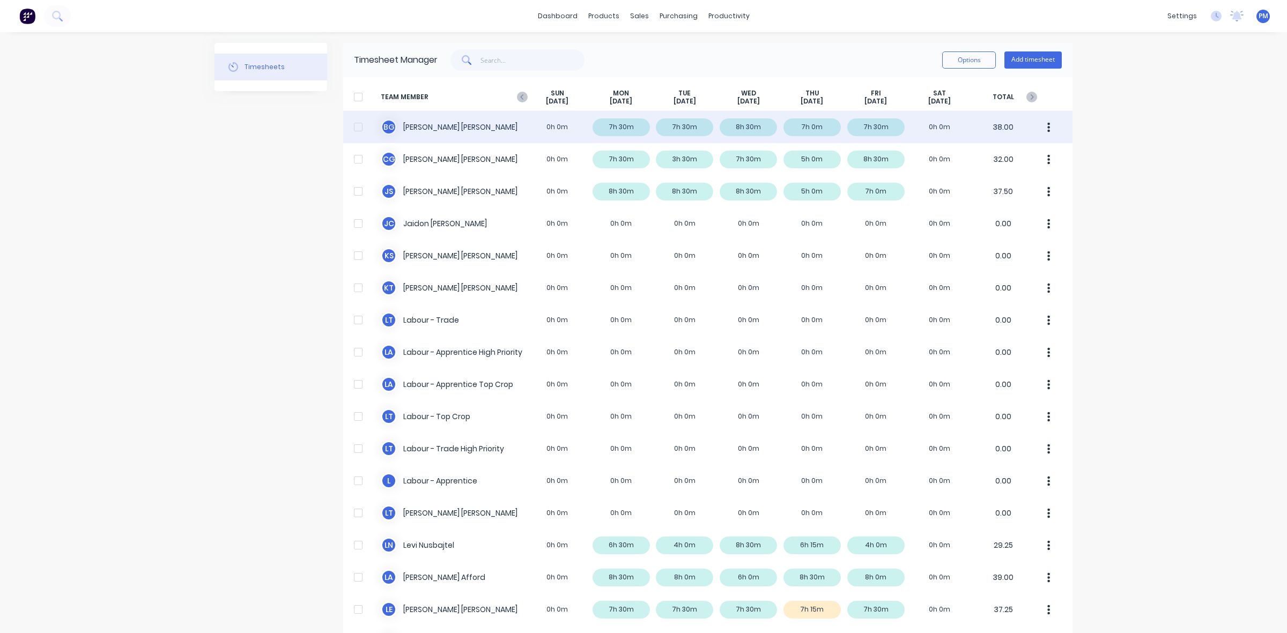
click at [801, 126] on div "[PERSON_NAME] 0h 0m 7h 30m 7h 30m 8h 30m 7h 0m 7h 30m 0h 0m 38.00" at bounding box center [707, 127] width 729 height 32
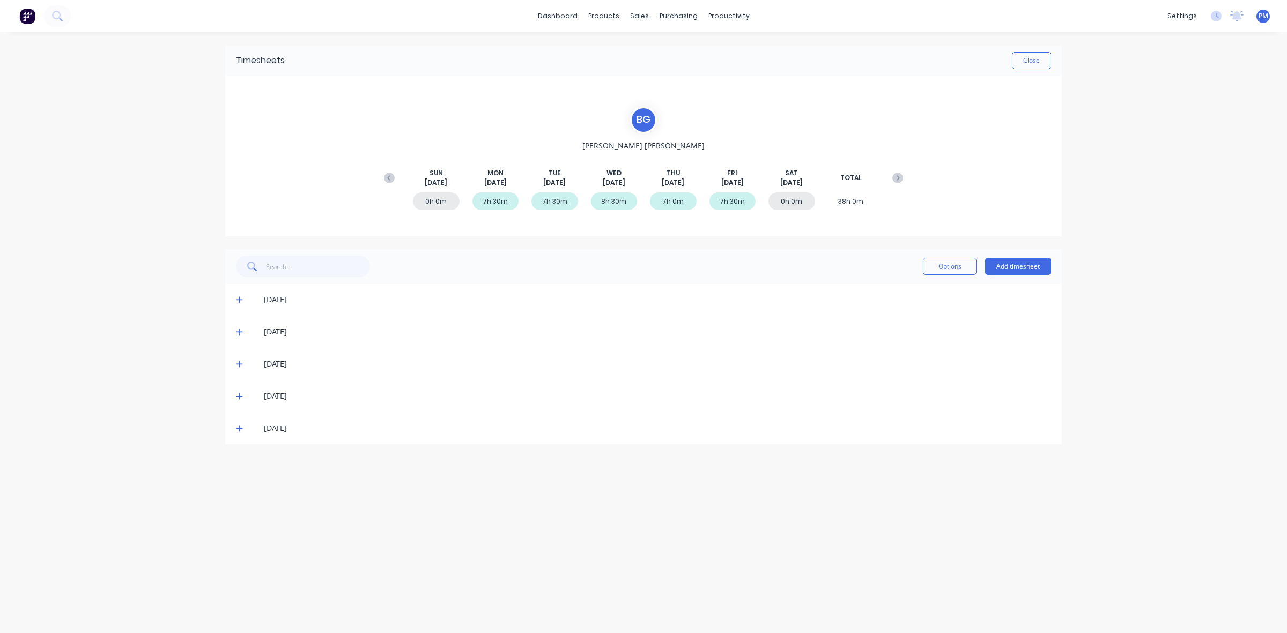
click at [240, 395] on icon at bounding box center [239, 397] width 7 height 8
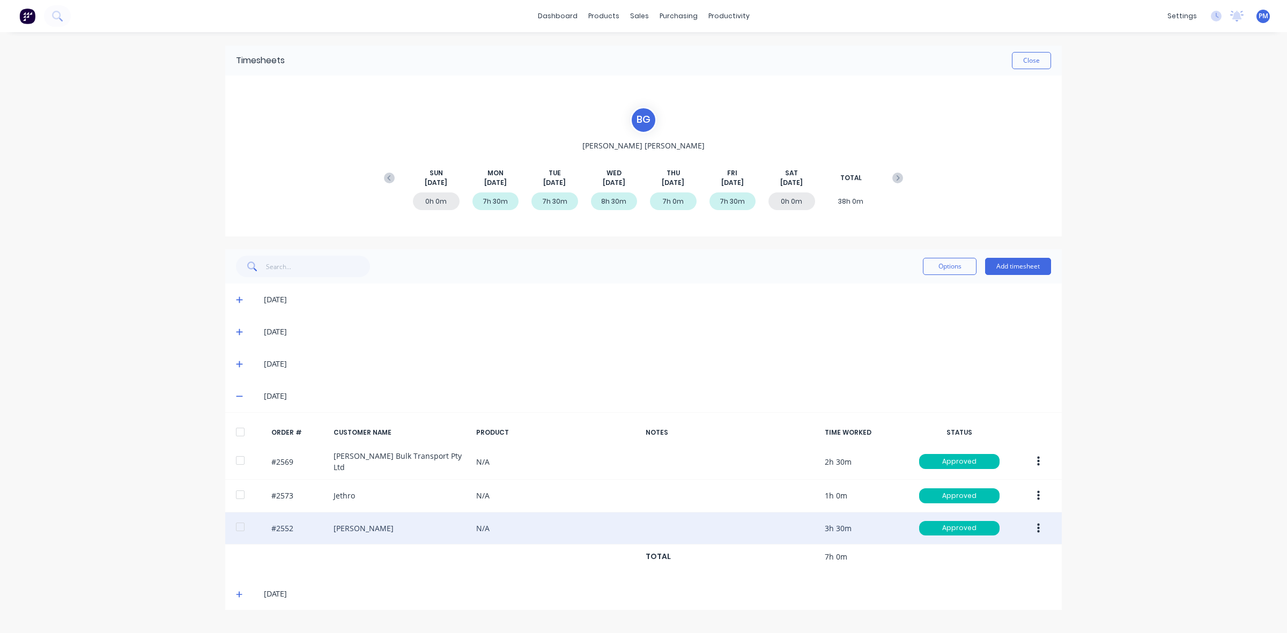
click at [1038, 527] on icon "button" at bounding box center [1038, 529] width 3 height 12
click at [963, 594] on div "Edit" at bounding box center [1000, 600] width 83 height 16
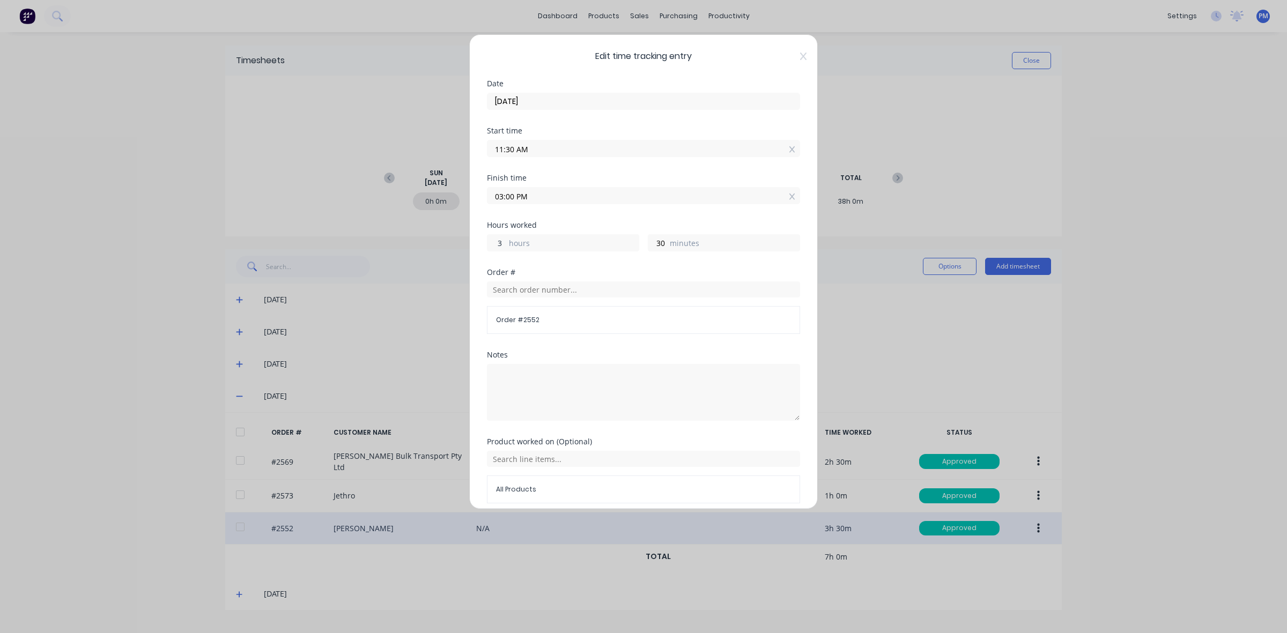
click at [498, 242] on input "3" at bounding box center [497, 243] width 19 height 16
type input "4"
type input "04:00 PM"
drag, startPoint x: 660, startPoint y: 242, endPoint x: 650, endPoint y: 242, distance: 9.7
click at [650, 242] on input "30" at bounding box center [657, 243] width 19 height 16
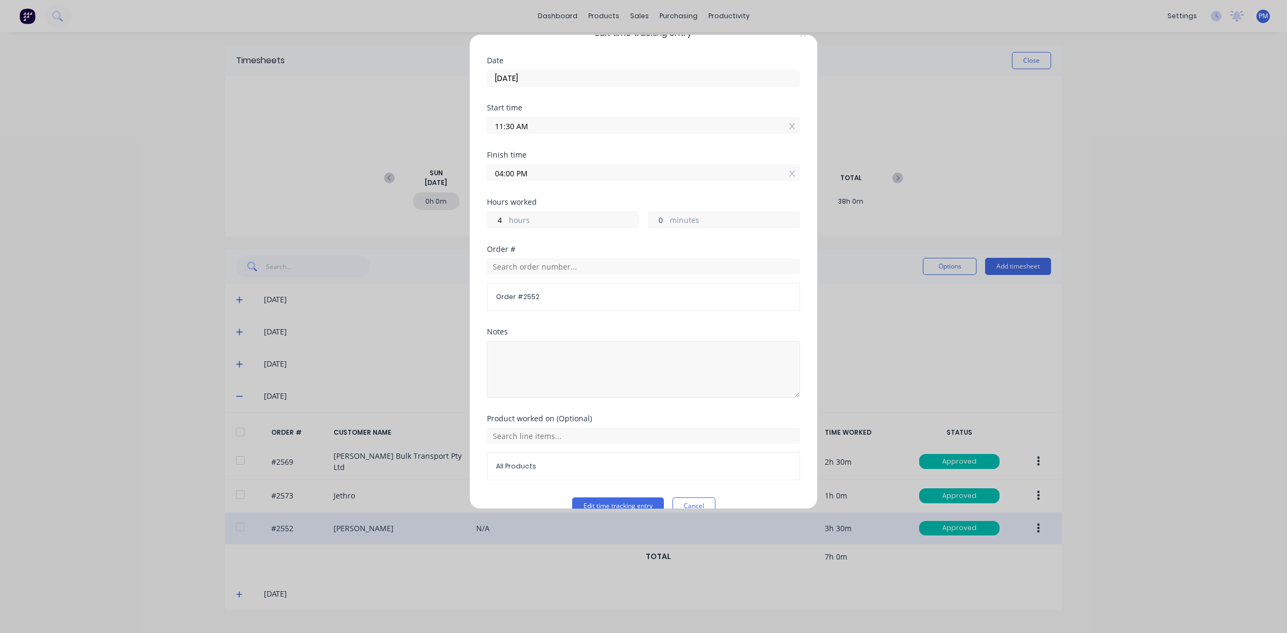
scroll to position [46, 0]
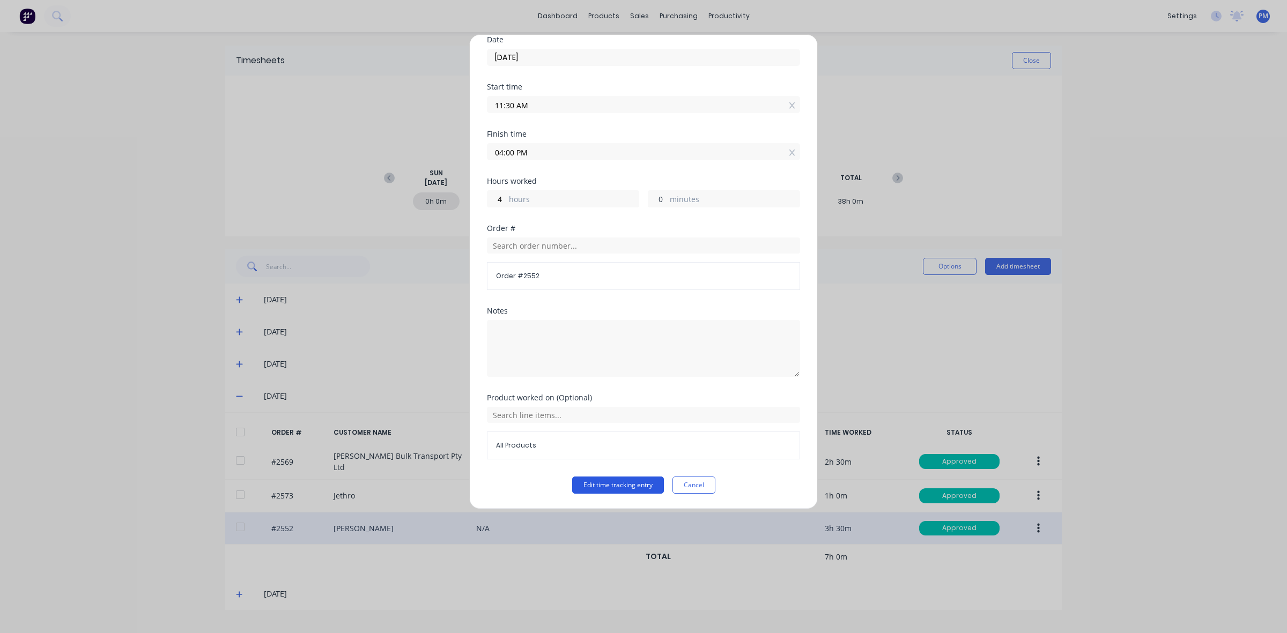
type input "0"
type input "03:30 PM"
click at [618, 487] on button "Edit time tracking entry" at bounding box center [618, 485] width 92 height 17
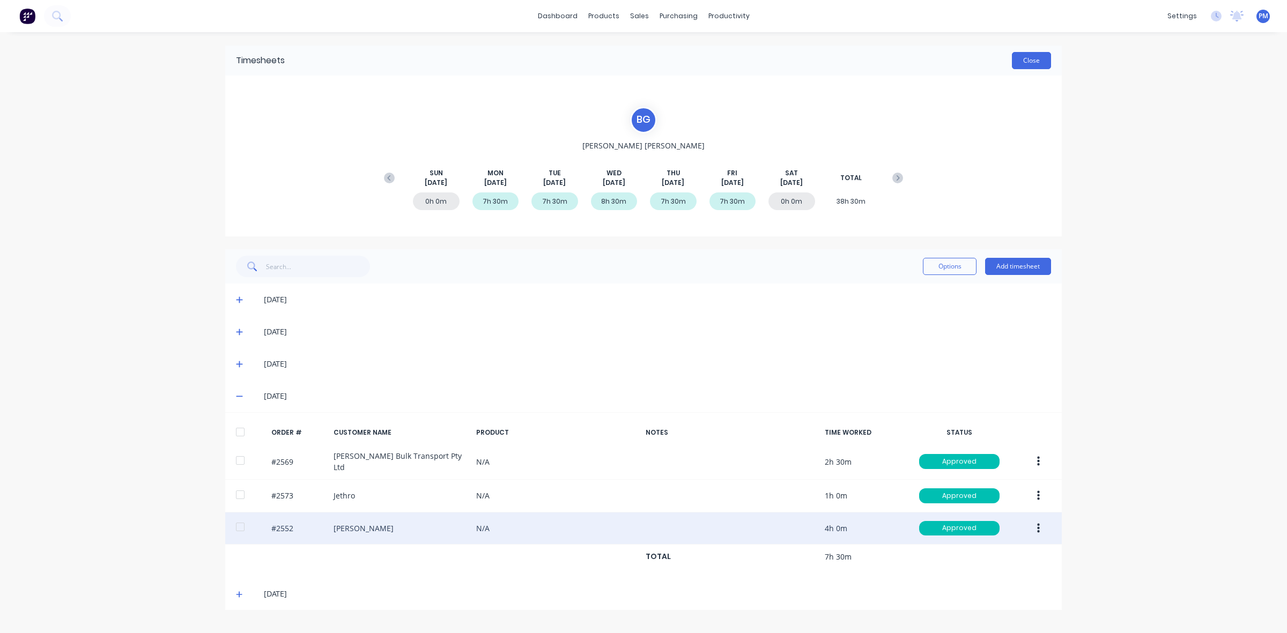
click at [1030, 58] on button "Close" at bounding box center [1031, 60] width 39 height 17
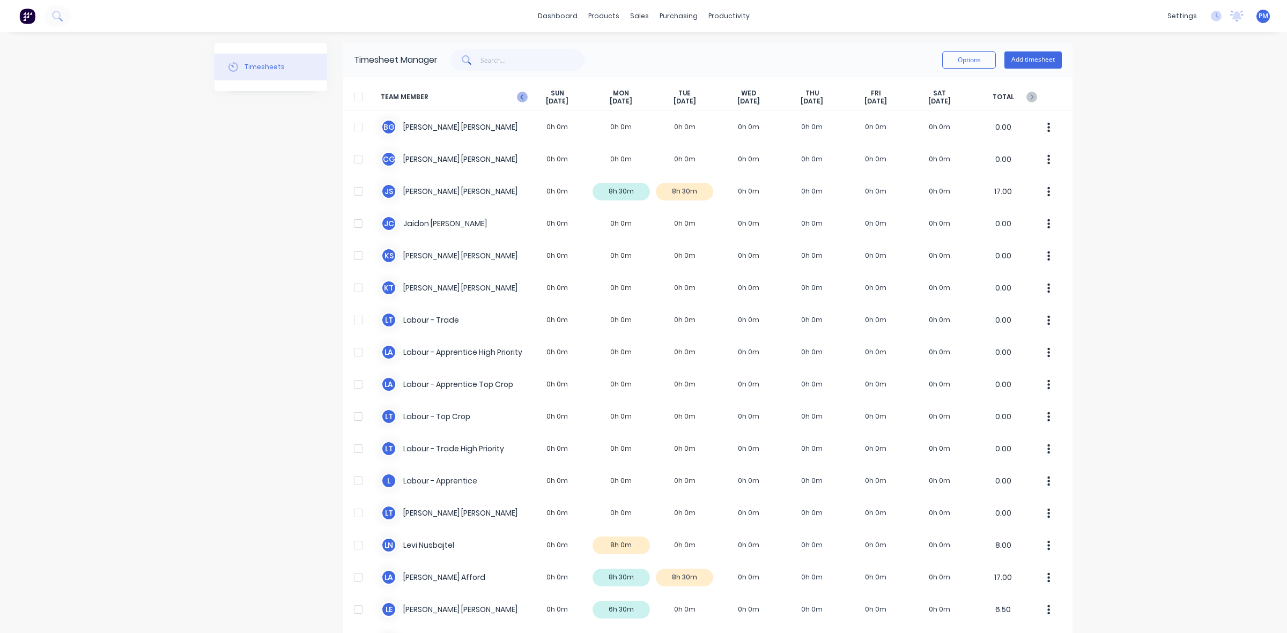
click at [519, 98] on icon at bounding box center [522, 97] width 11 height 11
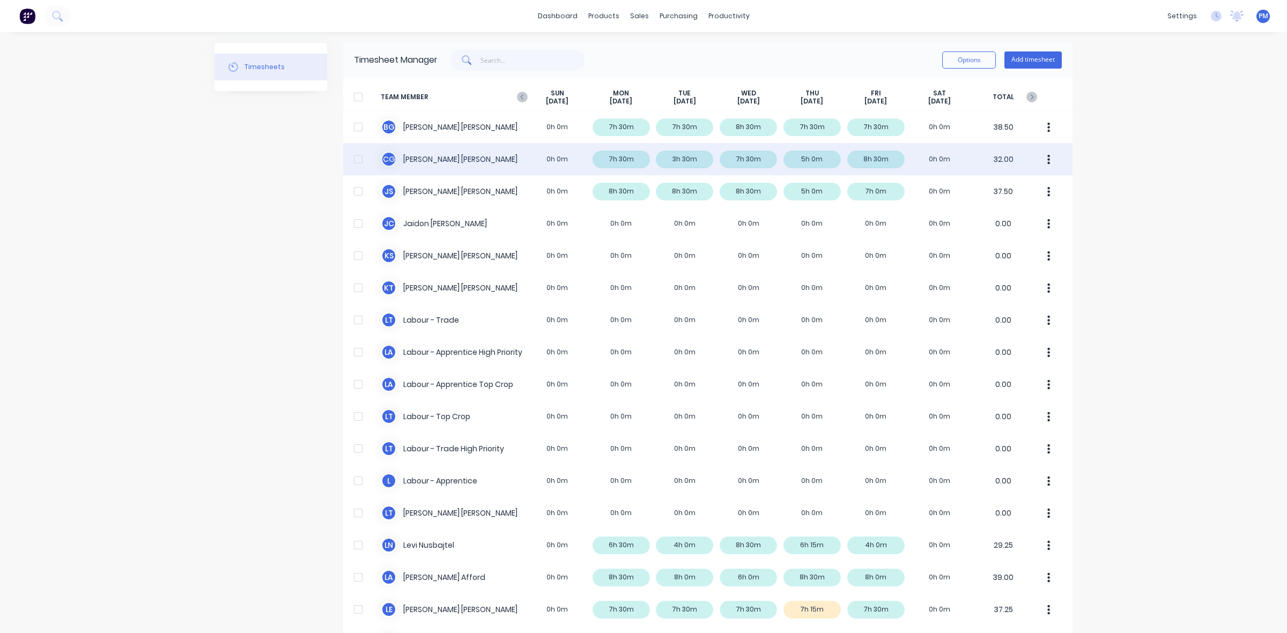
click at [675, 159] on div "C G [PERSON_NAME] 0h 0m 7h 30m 3h 30m 7h 30m 5h 0m 8h 30m 0h 0m 32.00" at bounding box center [707, 159] width 729 height 32
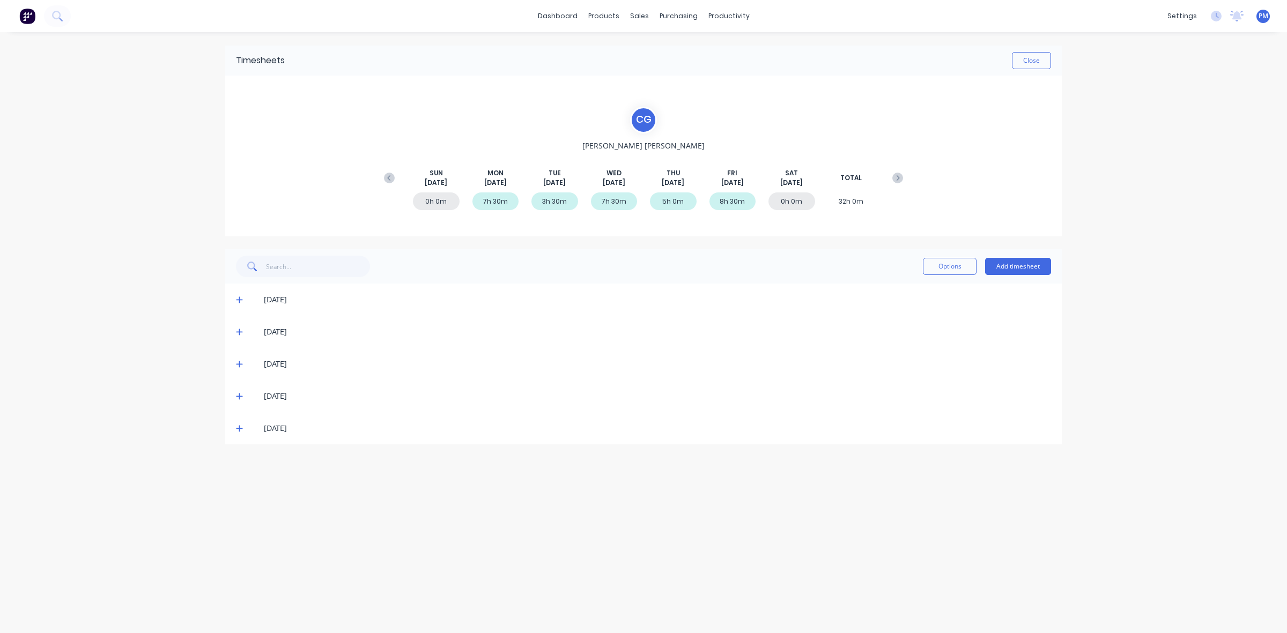
click at [240, 333] on icon at bounding box center [239, 332] width 7 height 8
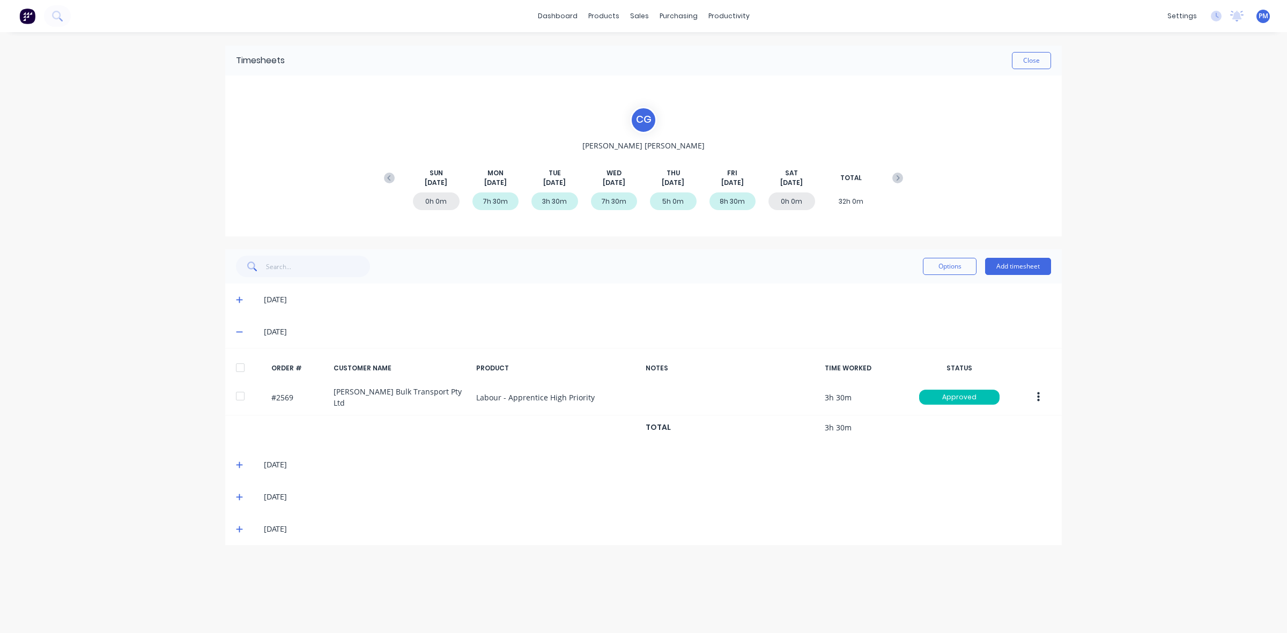
click at [240, 334] on icon at bounding box center [239, 332] width 7 height 8
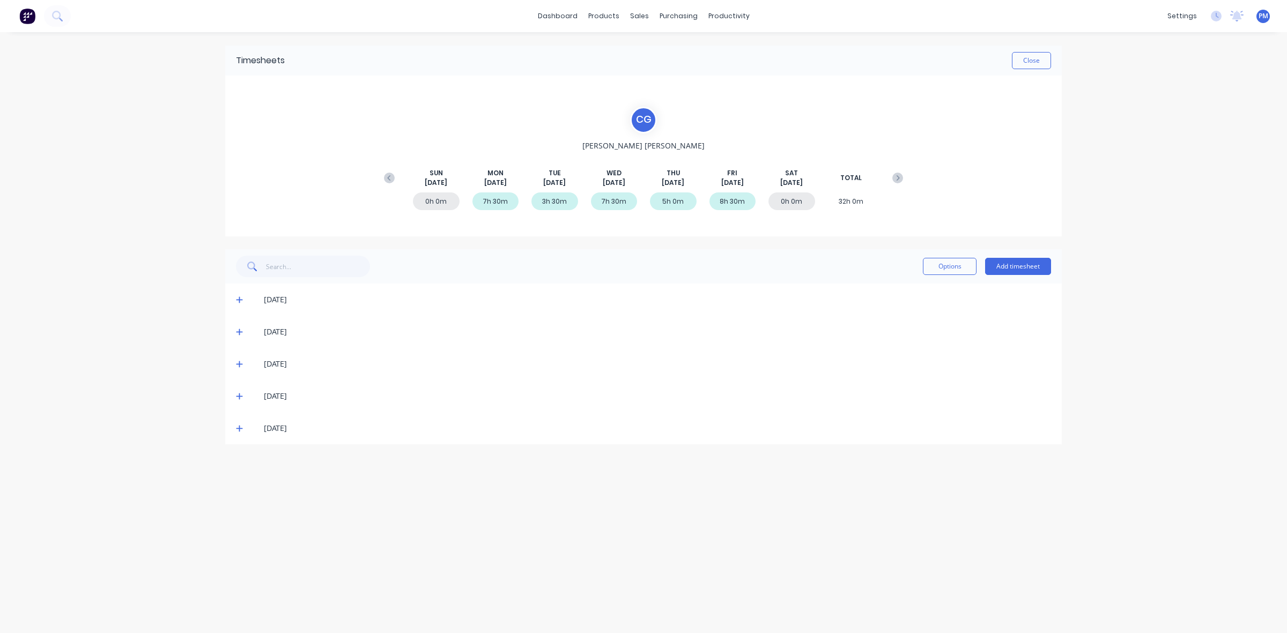
click at [237, 301] on icon at bounding box center [239, 300] width 7 height 8
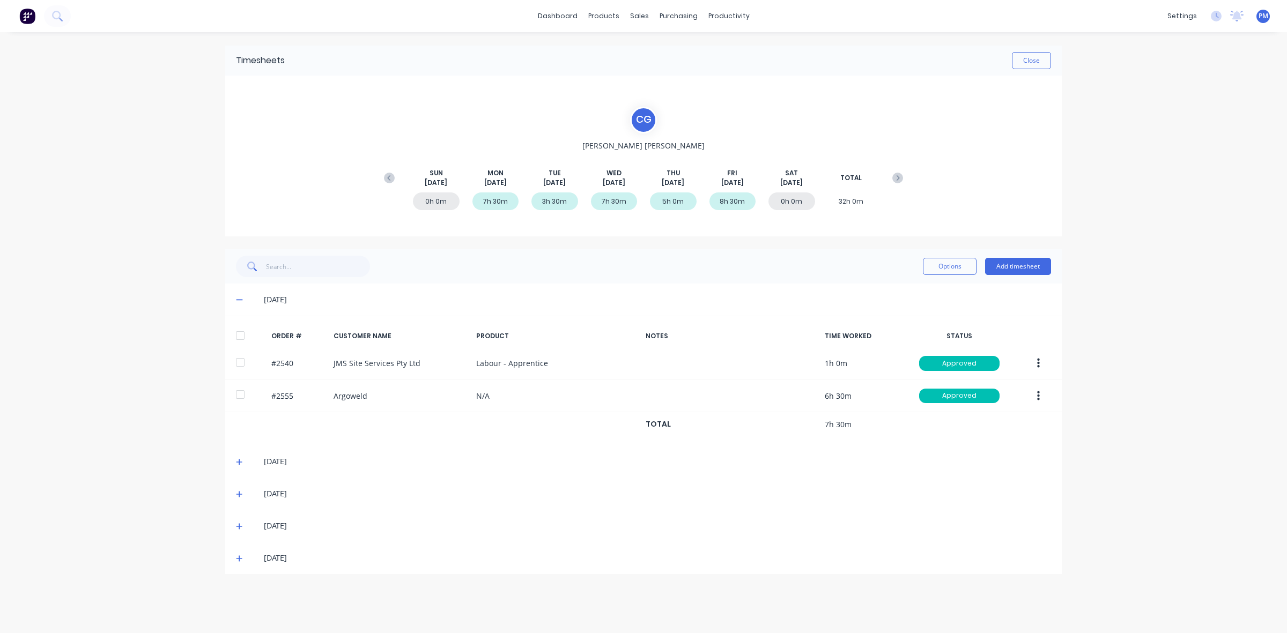
click at [237, 301] on icon at bounding box center [239, 300] width 7 height 8
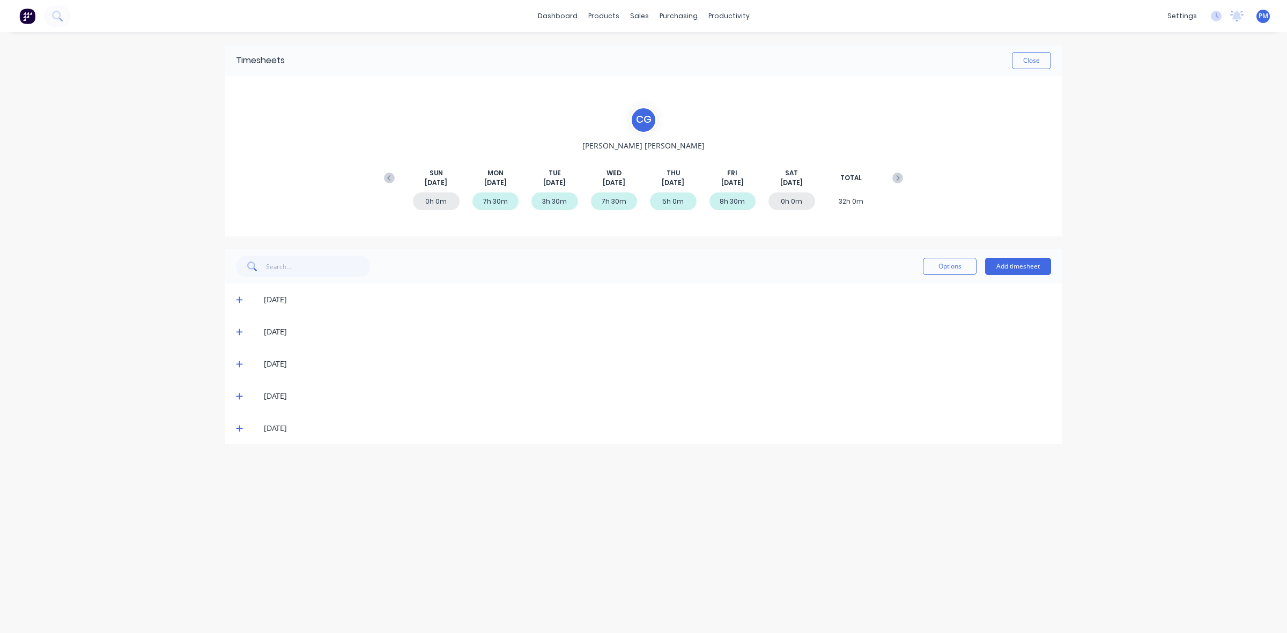
click at [239, 365] on icon at bounding box center [239, 365] width 6 height 6
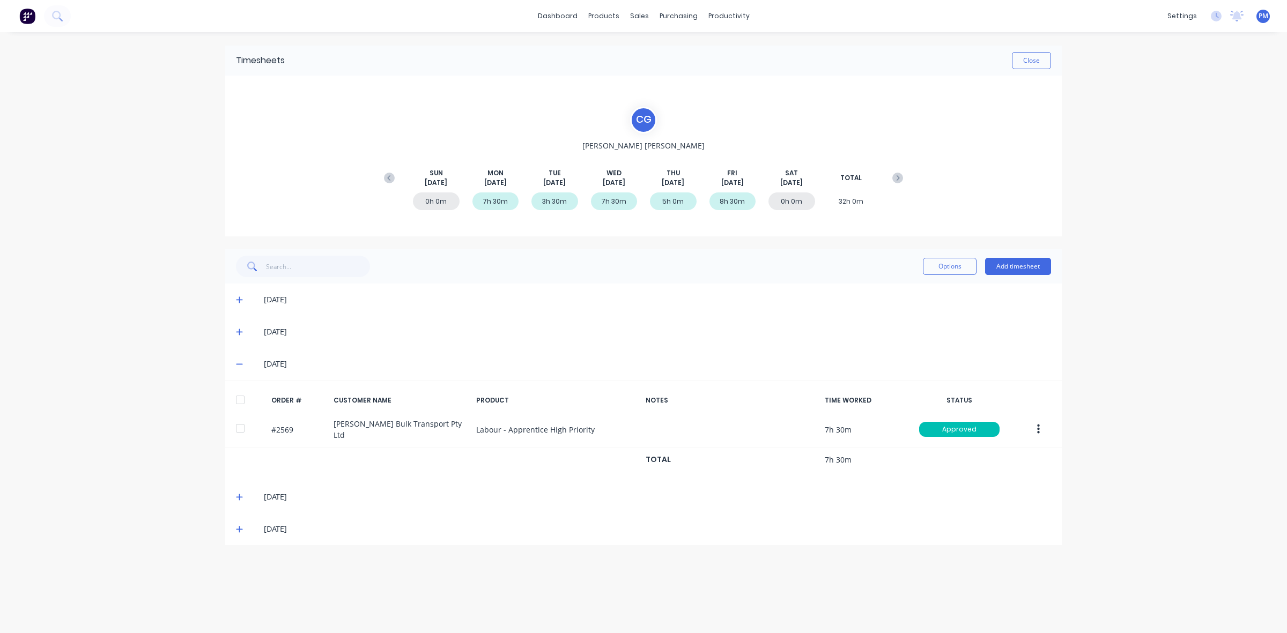
click at [239, 365] on icon at bounding box center [239, 364] width 7 height 8
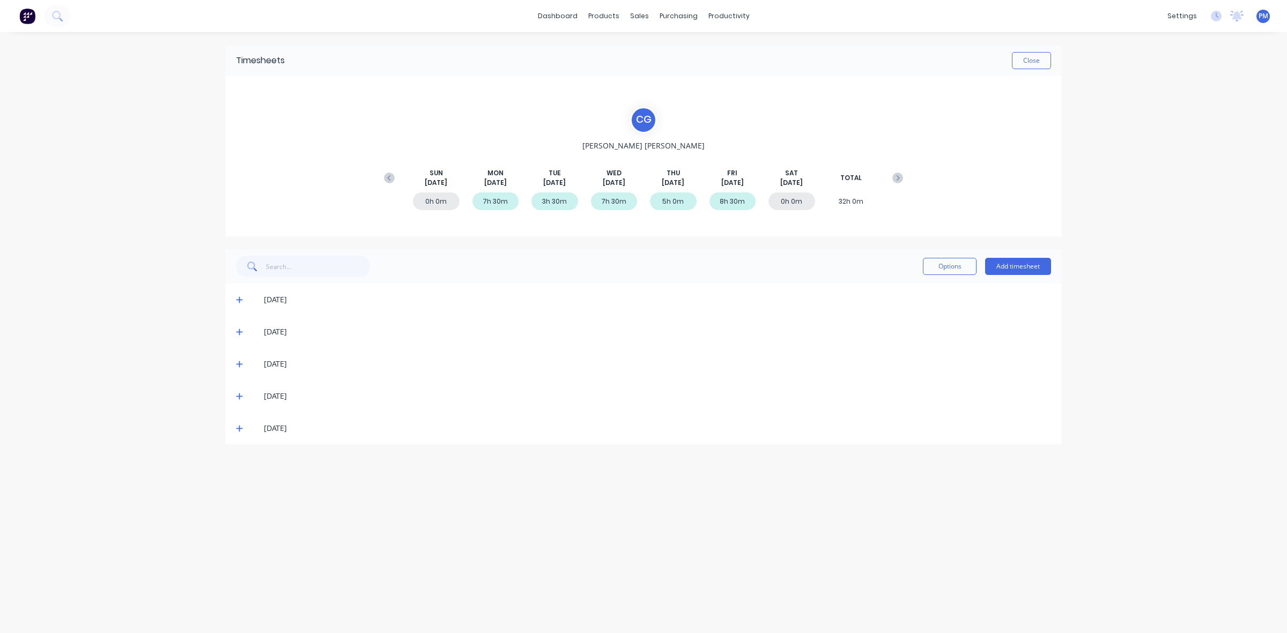
click at [240, 397] on icon at bounding box center [239, 397] width 7 height 8
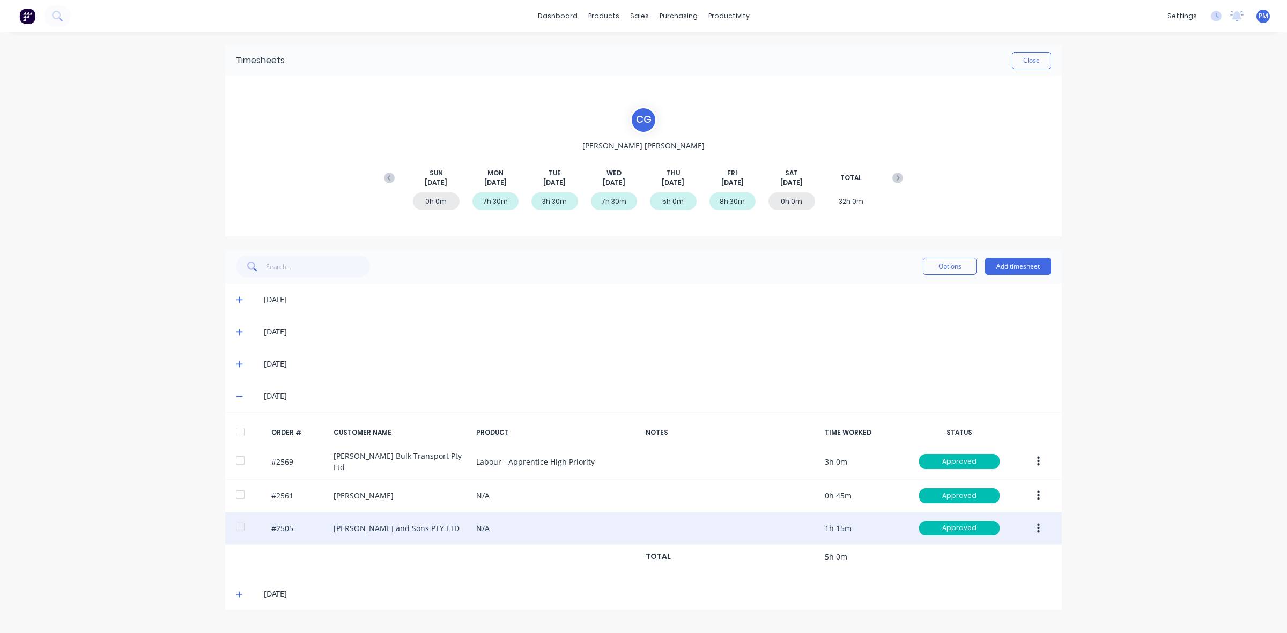
click at [1038, 526] on icon "button" at bounding box center [1038, 529] width 3 height 12
click at [977, 599] on div "Edit" at bounding box center [1000, 600] width 83 height 16
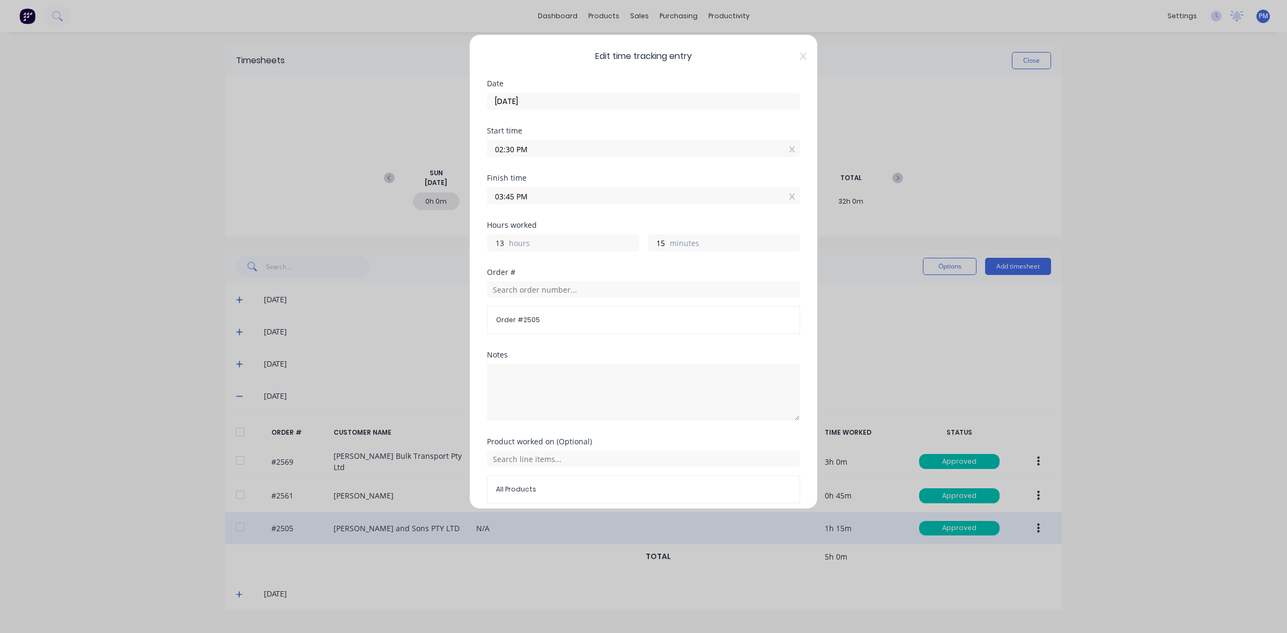
drag, startPoint x: 504, startPoint y: 243, endPoint x: 495, endPoint y: 242, distance: 9.7
click at [495, 242] on input "13" at bounding box center [497, 243] width 19 height 16
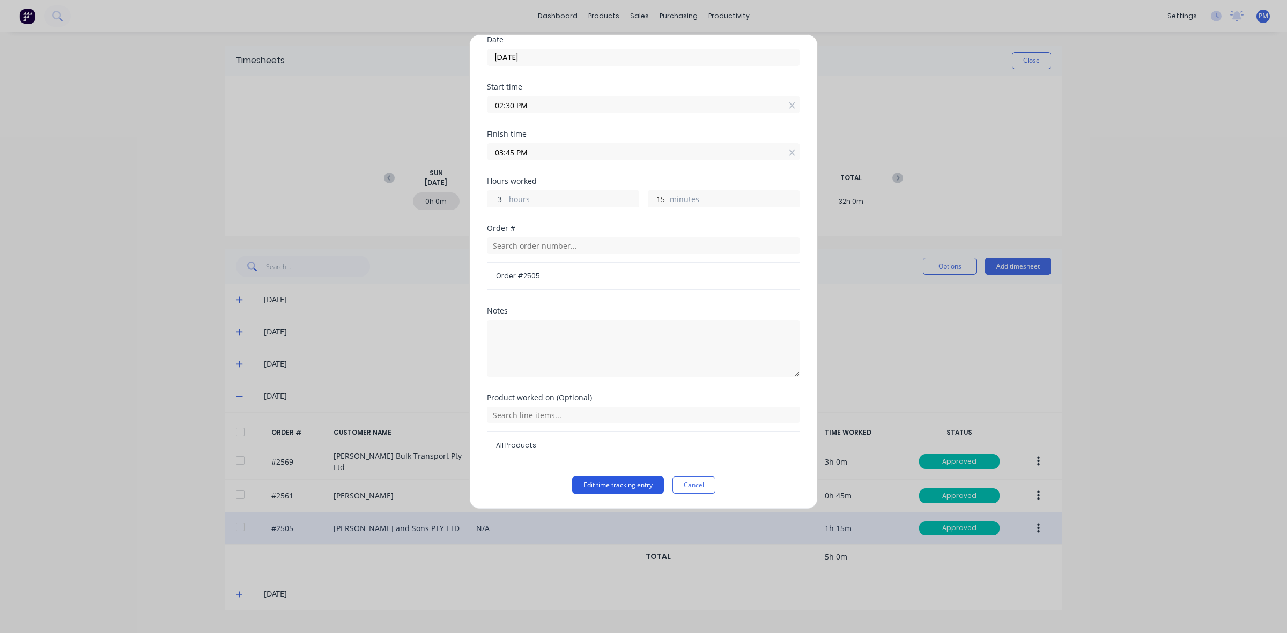
type input "3"
type input "05:45 PM"
click at [621, 481] on button "Edit time tracking entry" at bounding box center [618, 485] width 92 height 17
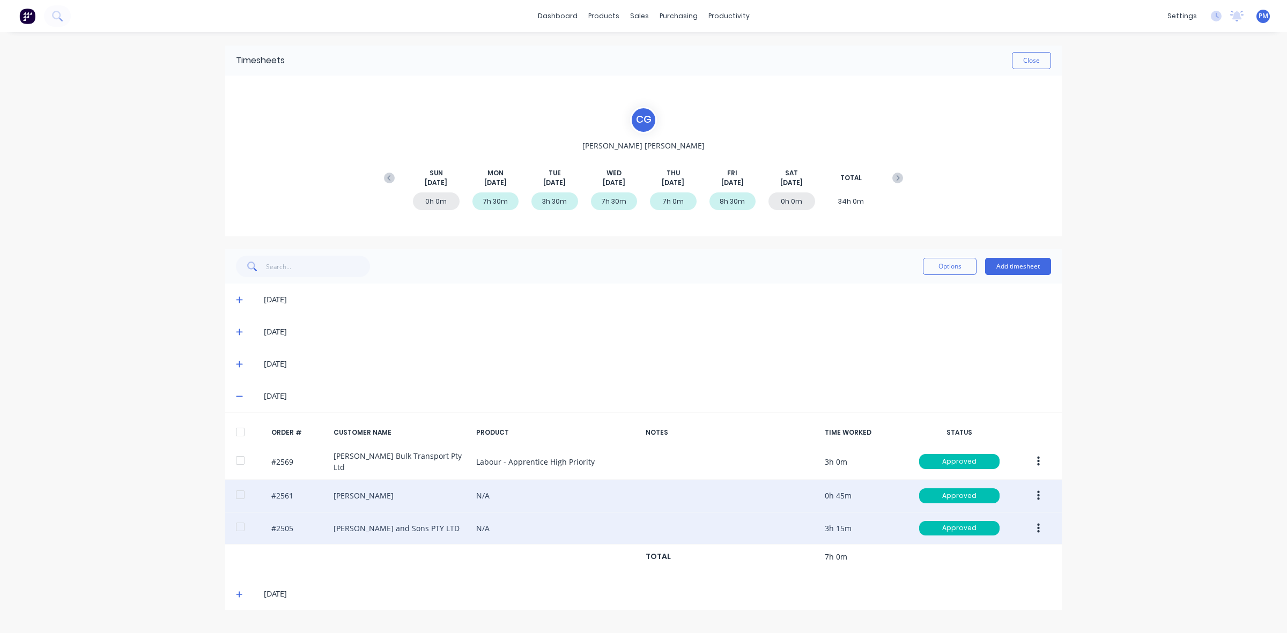
click at [1039, 493] on icon "button" at bounding box center [1038, 496] width 3 height 10
click at [990, 562] on div "Edit" at bounding box center [1000, 567] width 83 height 16
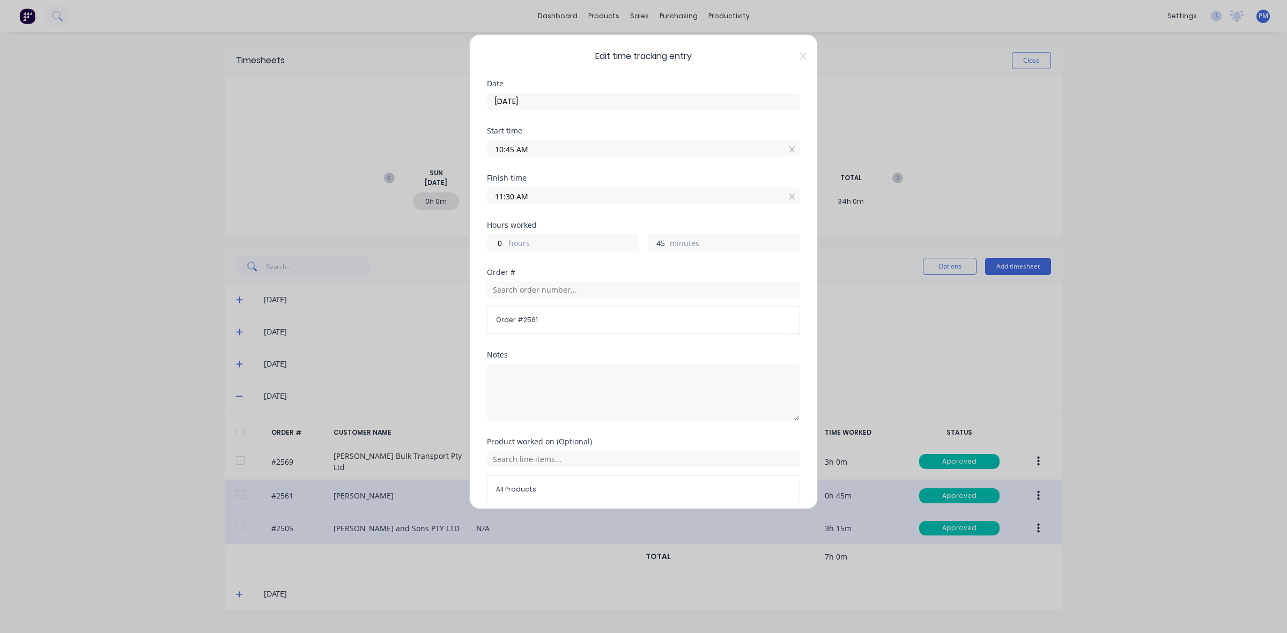
drag, startPoint x: 658, startPoint y: 242, endPoint x: 651, endPoint y: 242, distance: 7.5
click at [651, 242] on input "45" at bounding box center [657, 243] width 19 height 16
type input "10:45 AM"
click at [497, 242] on input "0" at bounding box center [497, 243] width 19 height 16
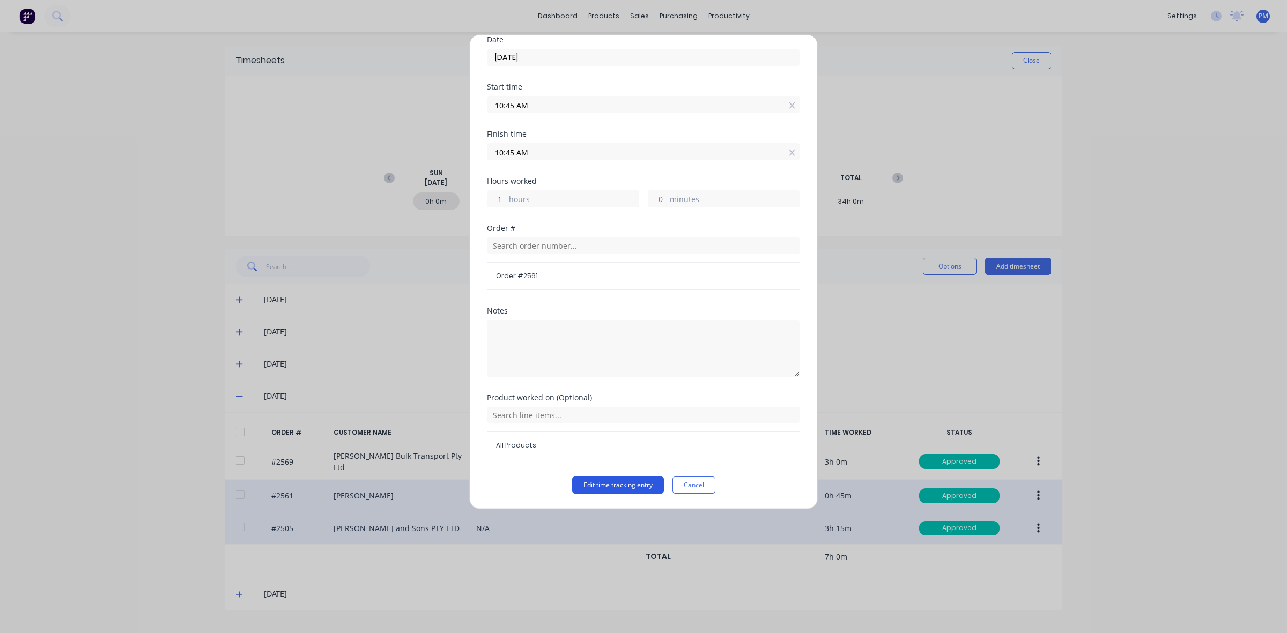
type input "1"
type input "11:45 AM"
click at [628, 483] on button "Edit time tracking entry" at bounding box center [618, 485] width 92 height 17
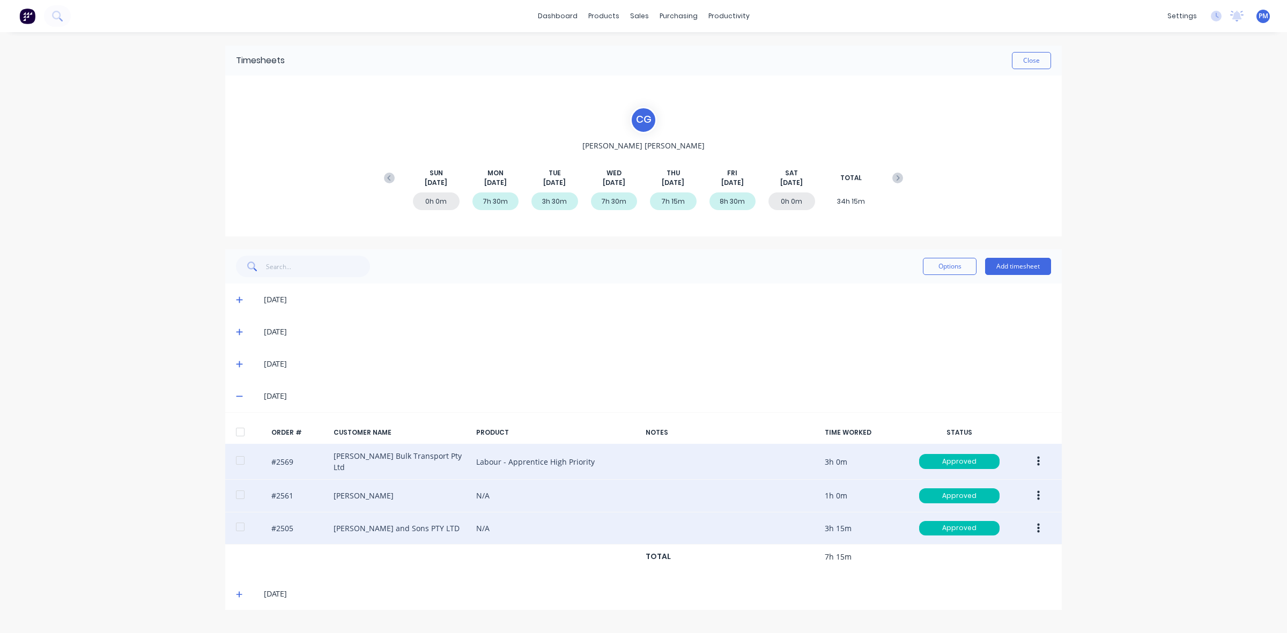
click at [1038, 458] on icon "button" at bounding box center [1038, 462] width 3 height 10
click at [974, 527] on div "Edit" at bounding box center [1000, 533] width 83 height 16
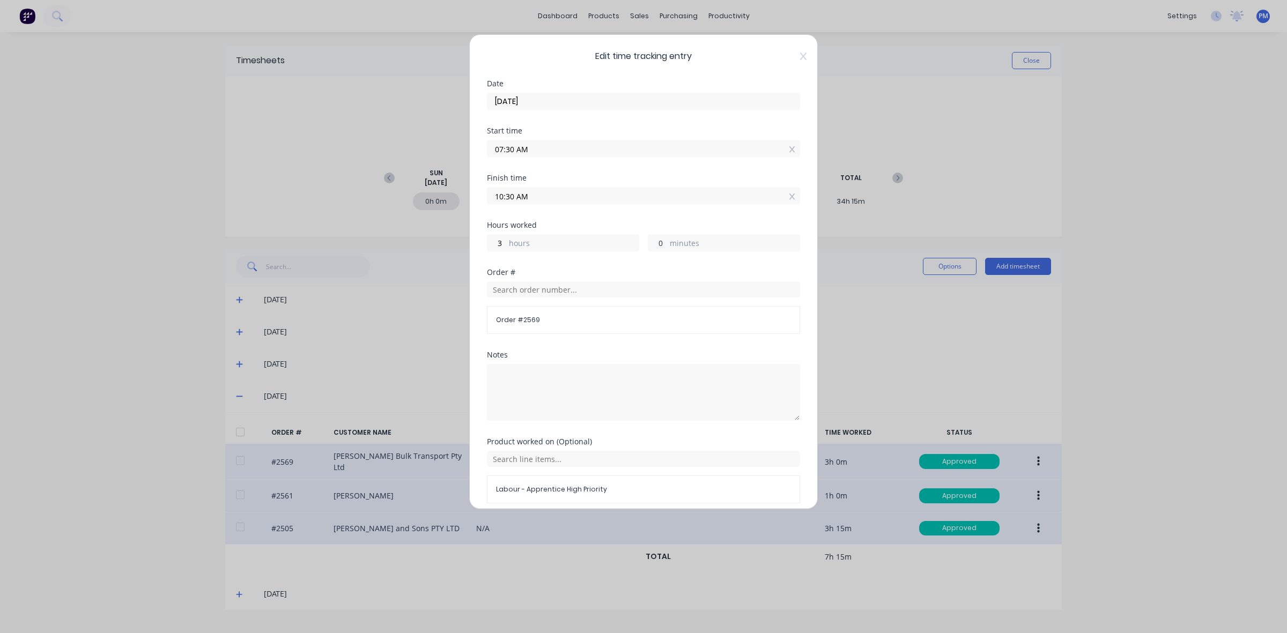
drag, startPoint x: 652, startPoint y: 243, endPoint x: 657, endPoint y: 242, distance: 5.4
click at [657, 242] on input "0" at bounding box center [657, 243] width 19 height 16
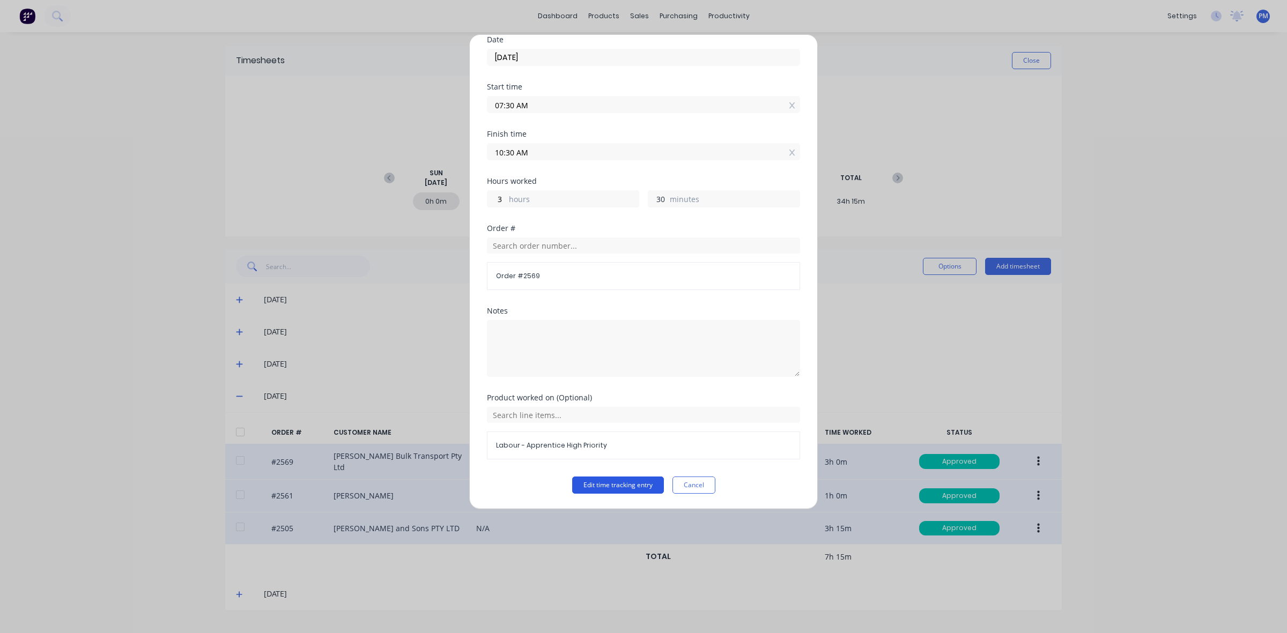
type input "30"
type input "11:00 AM"
click at [624, 489] on button "Edit time tracking entry" at bounding box center [618, 485] width 92 height 17
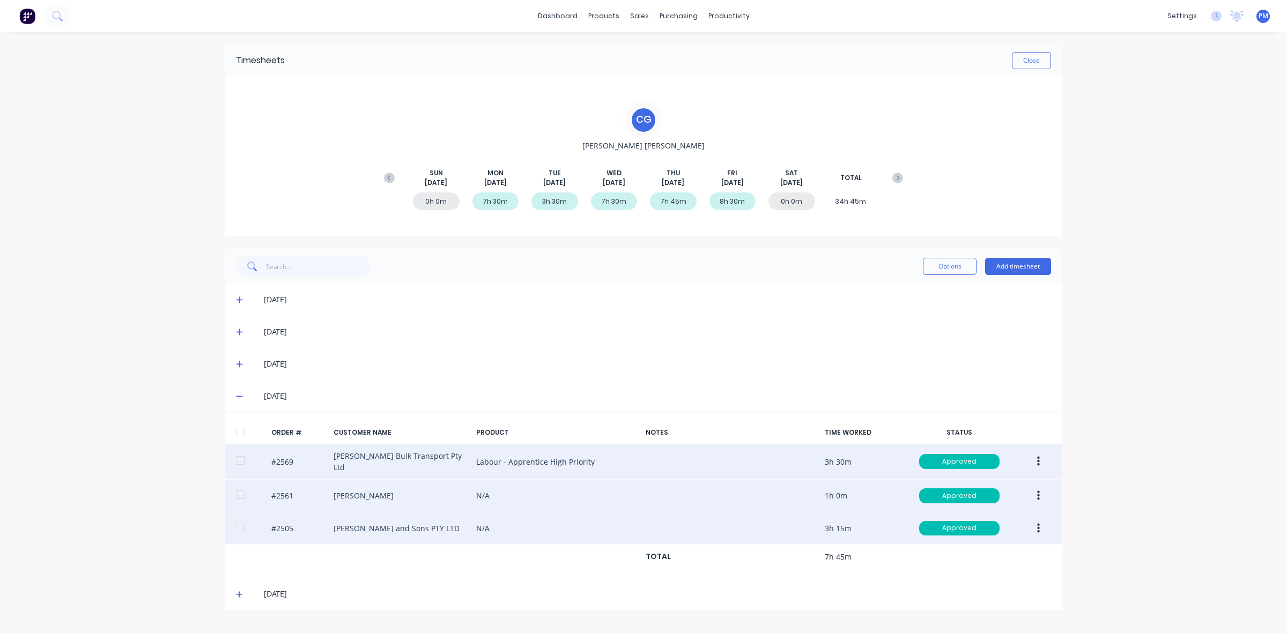
click at [1028, 41] on div "Timesheets Close C G [PERSON_NAME] [DATE] [DATE] [DATE] [DATE] [DATE] [DATE] [D…" at bounding box center [644, 328] width 858 height 592
click at [1024, 67] on button "Close" at bounding box center [1031, 60] width 39 height 17
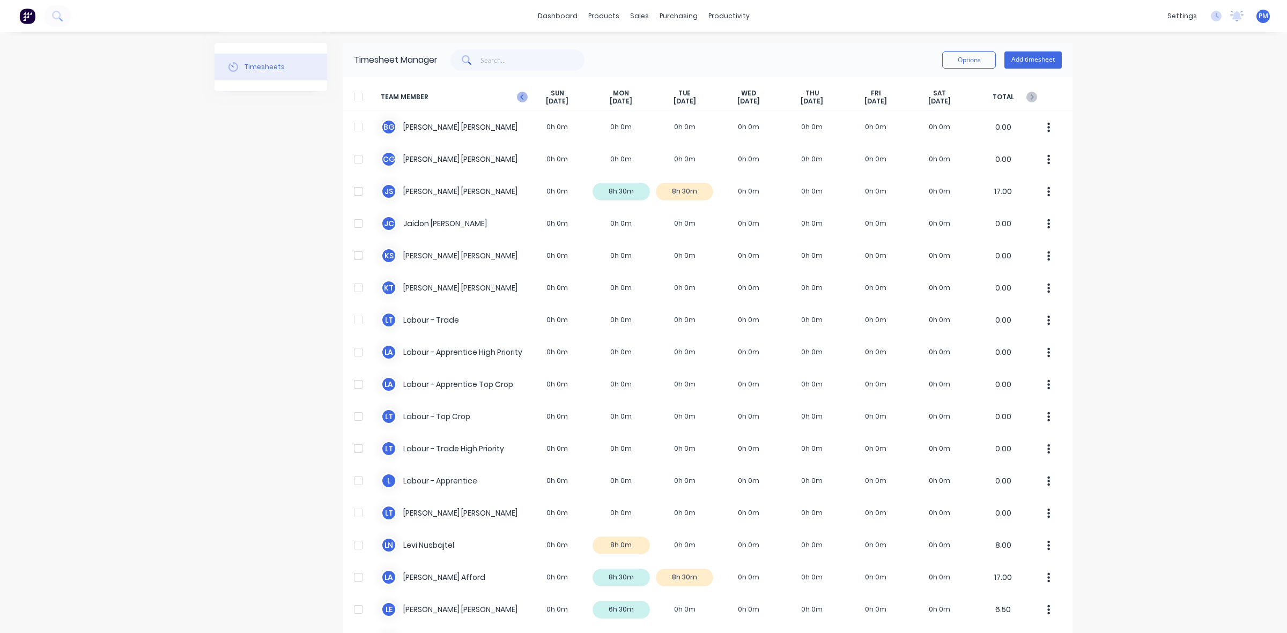
click at [520, 97] on icon at bounding box center [522, 97] width 11 height 11
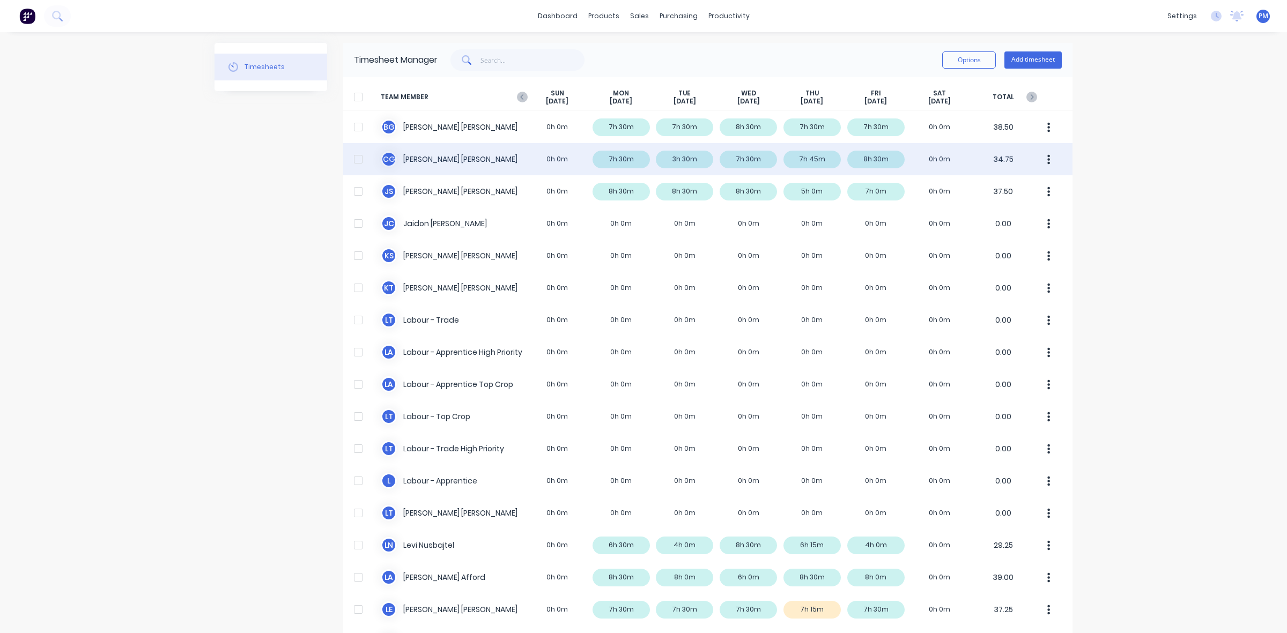
click at [673, 159] on div "C G [PERSON_NAME] 0h 0m 7h 30m 3h 30m 7h 30m 7h 45m 8h 30m 0h 0m 34.75" at bounding box center [707, 159] width 729 height 32
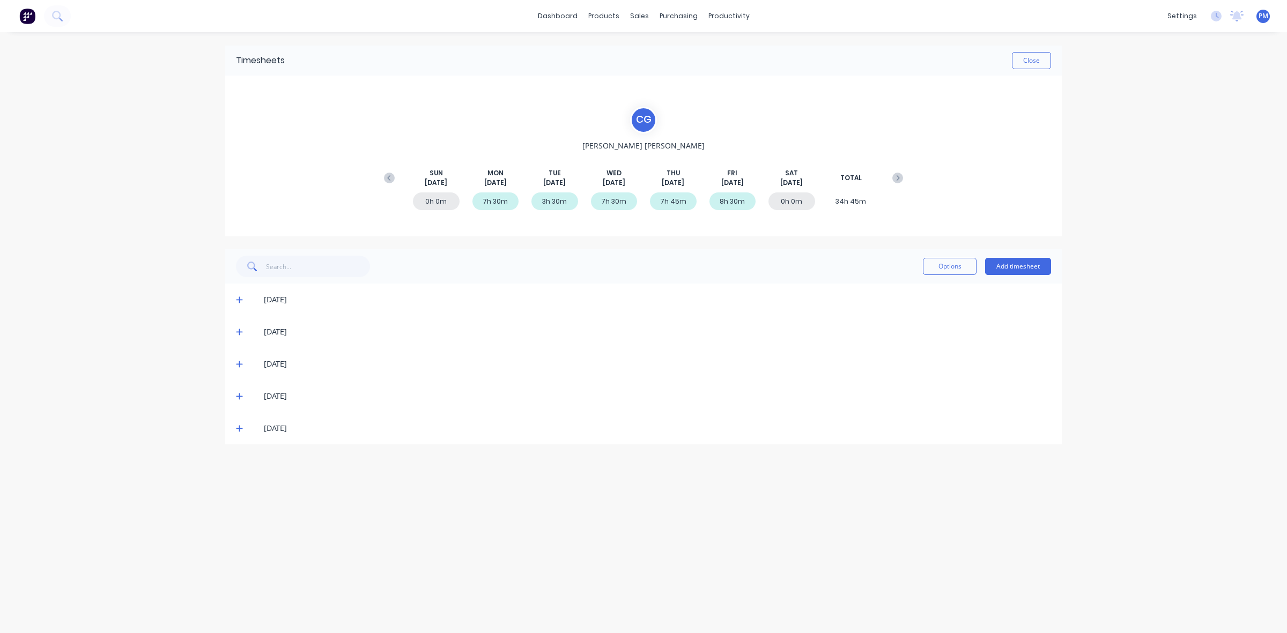
click at [237, 331] on icon at bounding box center [239, 332] width 7 height 8
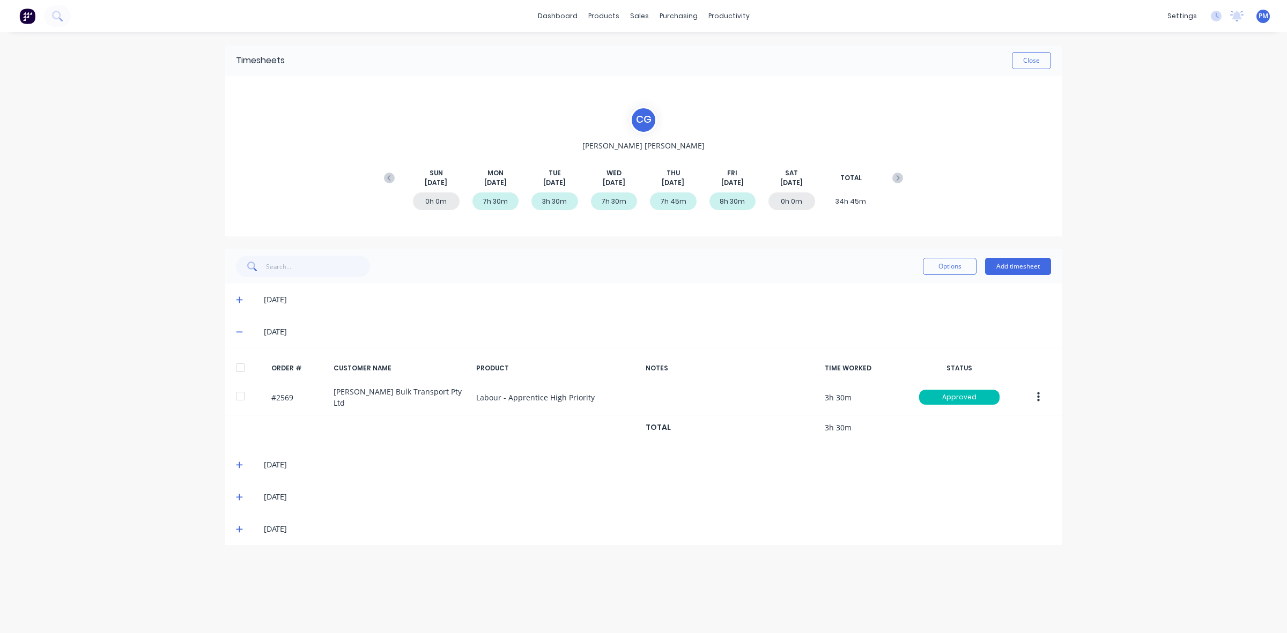
click at [235, 330] on div "[DATE]" at bounding box center [643, 332] width 837 height 32
click at [233, 331] on div "[DATE]" at bounding box center [643, 332] width 837 height 32
click at [237, 328] on icon at bounding box center [239, 332] width 7 height 8
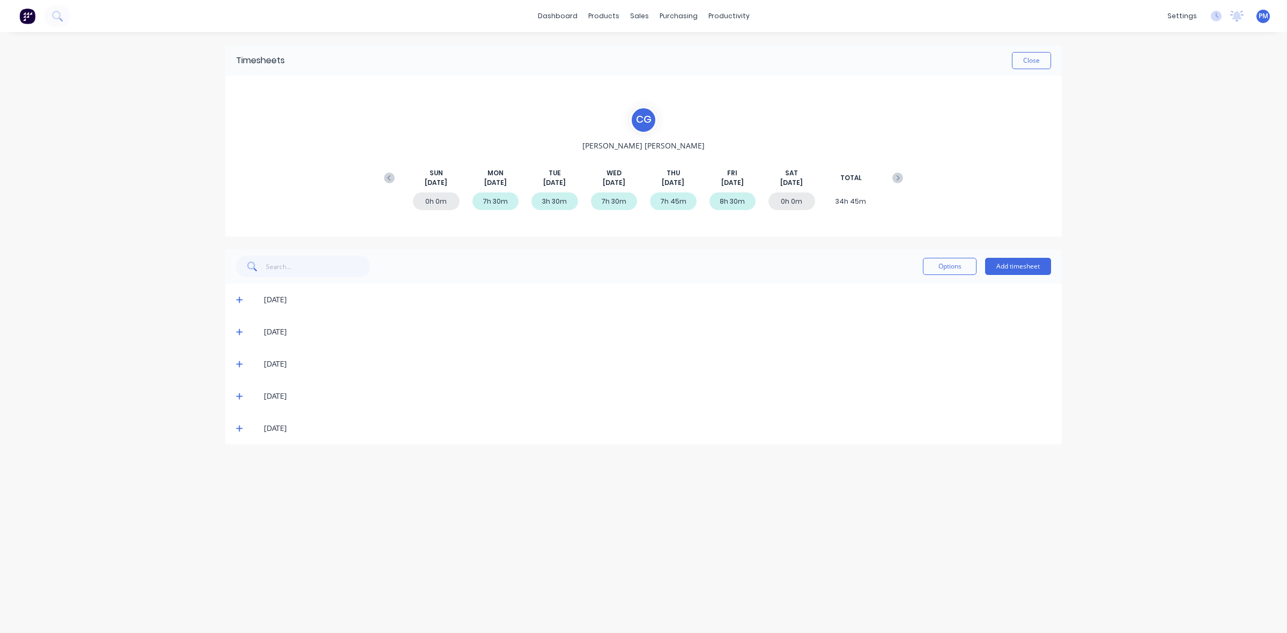
click at [239, 364] on icon at bounding box center [239, 365] width 6 height 6
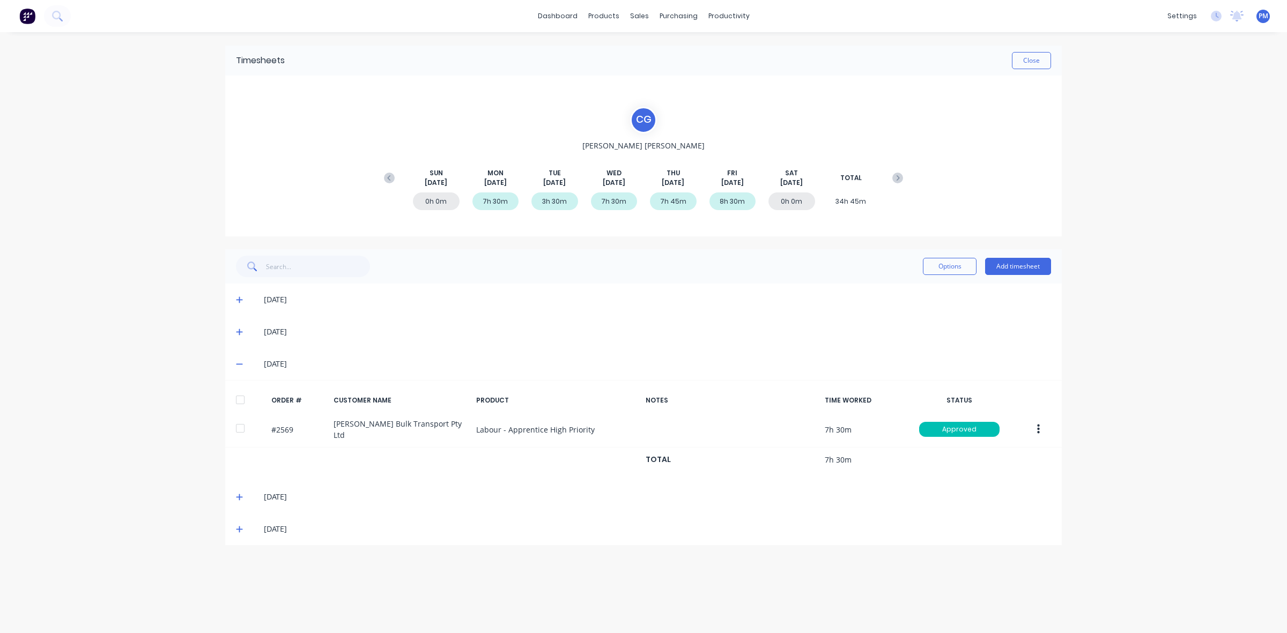
click at [238, 365] on icon at bounding box center [239, 364] width 7 height 8
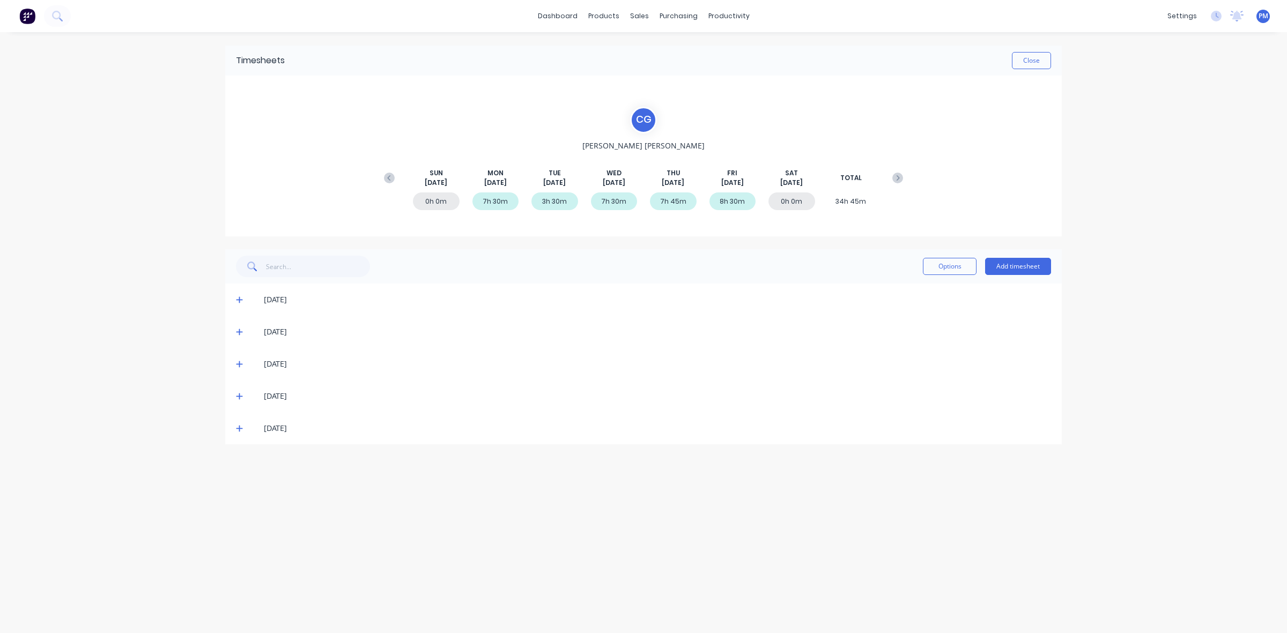
click at [240, 397] on icon at bounding box center [239, 397] width 7 height 8
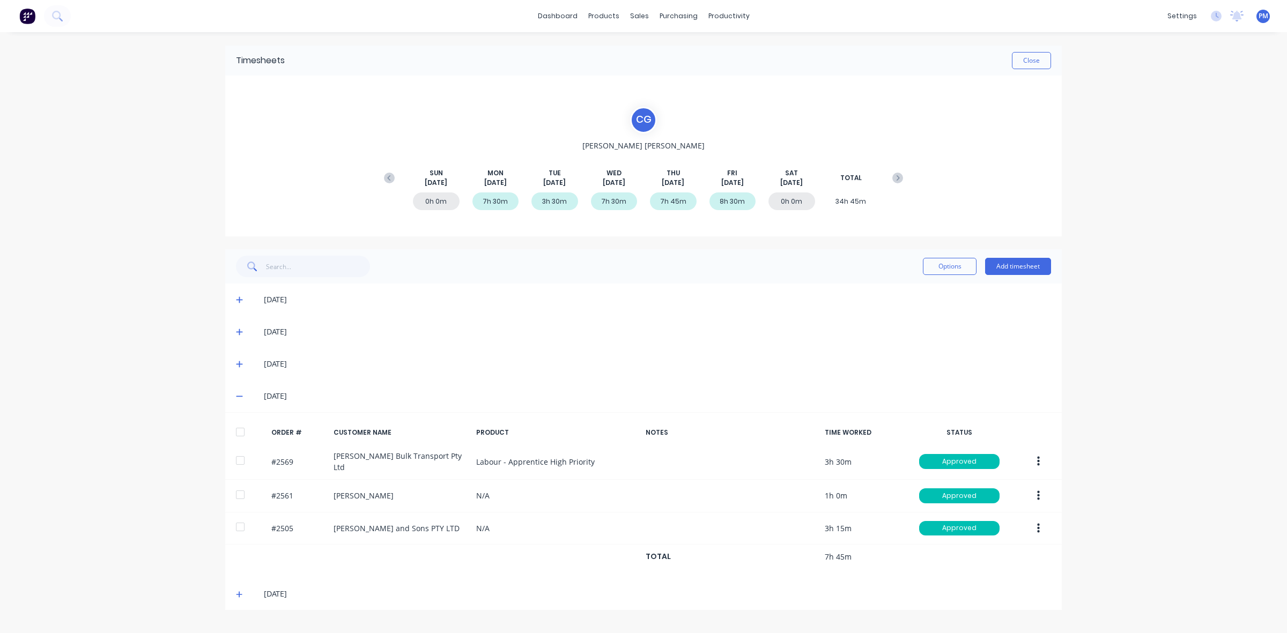
click at [240, 397] on icon at bounding box center [239, 397] width 7 height 8
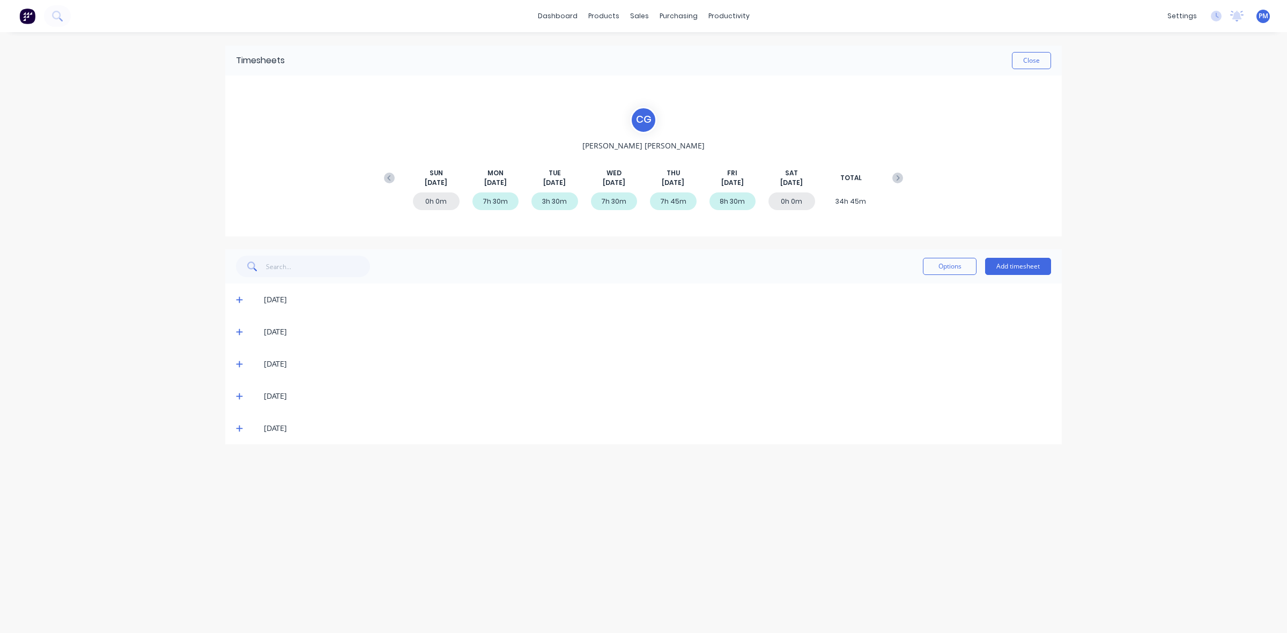
click at [236, 430] on icon at bounding box center [239, 429] width 7 height 8
click at [239, 330] on icon at bounding box center [239, 332] width 6 height 6
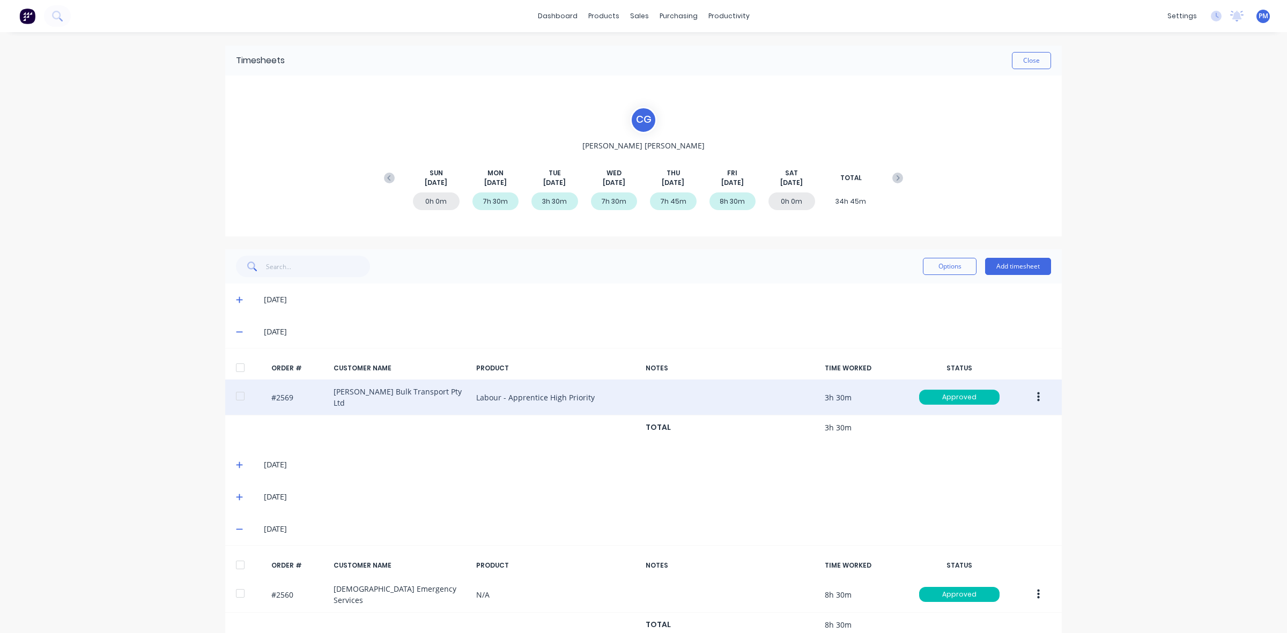
click at [1030, 398] on button "button" at bounding box center [1038, 397] width 25 height 19
click at [977, 466] on div "Edit" at bounding box center [1000, 469] width 83 height 16
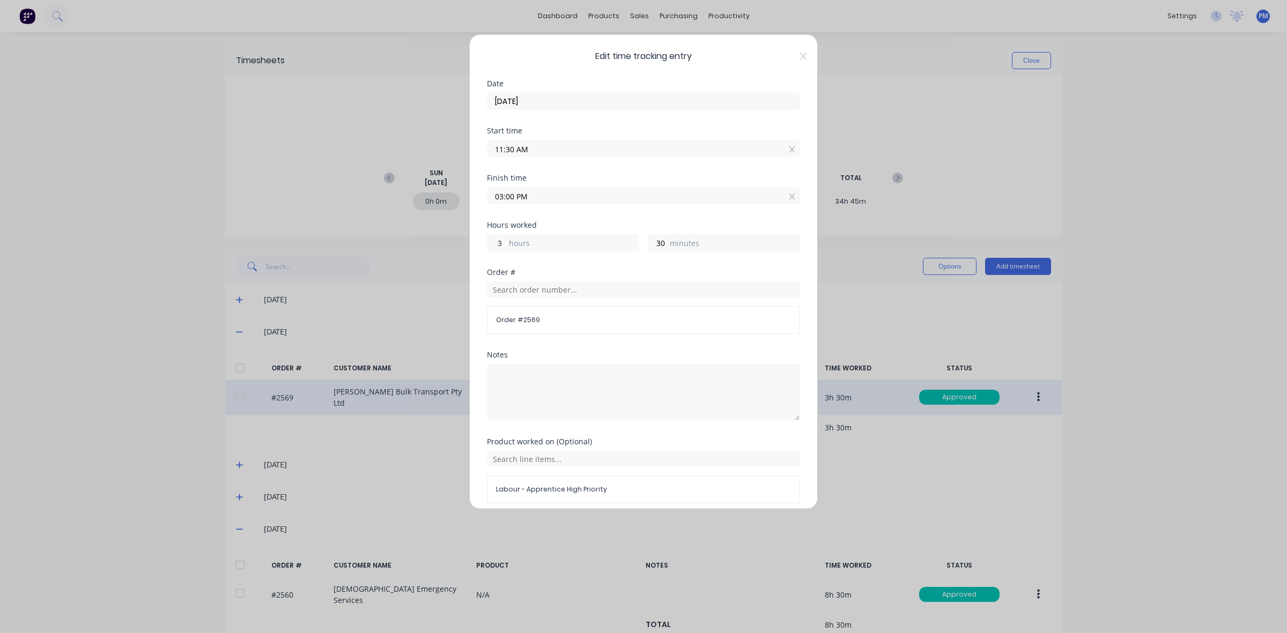
click at [498, 241] on input "3" at bounding box center [497, 243] width 19 height 16
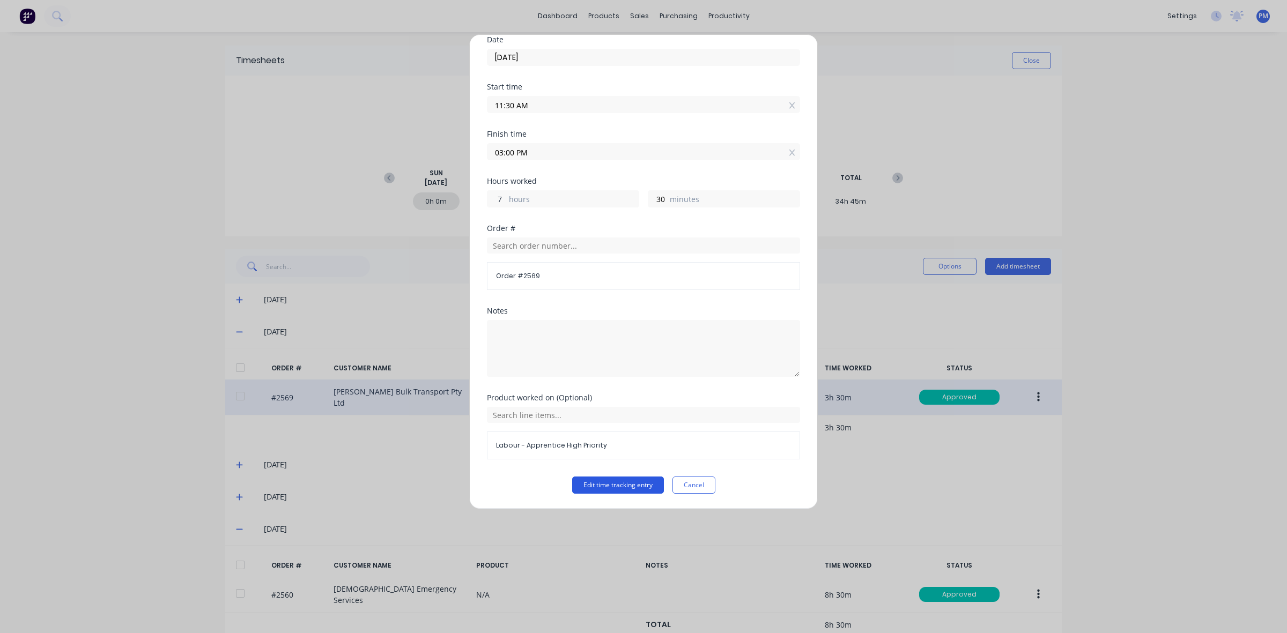
type input "7"
type input "07:00 PM"
click at [610, 485] on button "Edit time tracking entry" at bounding box center [618, 485] width 92 height 17
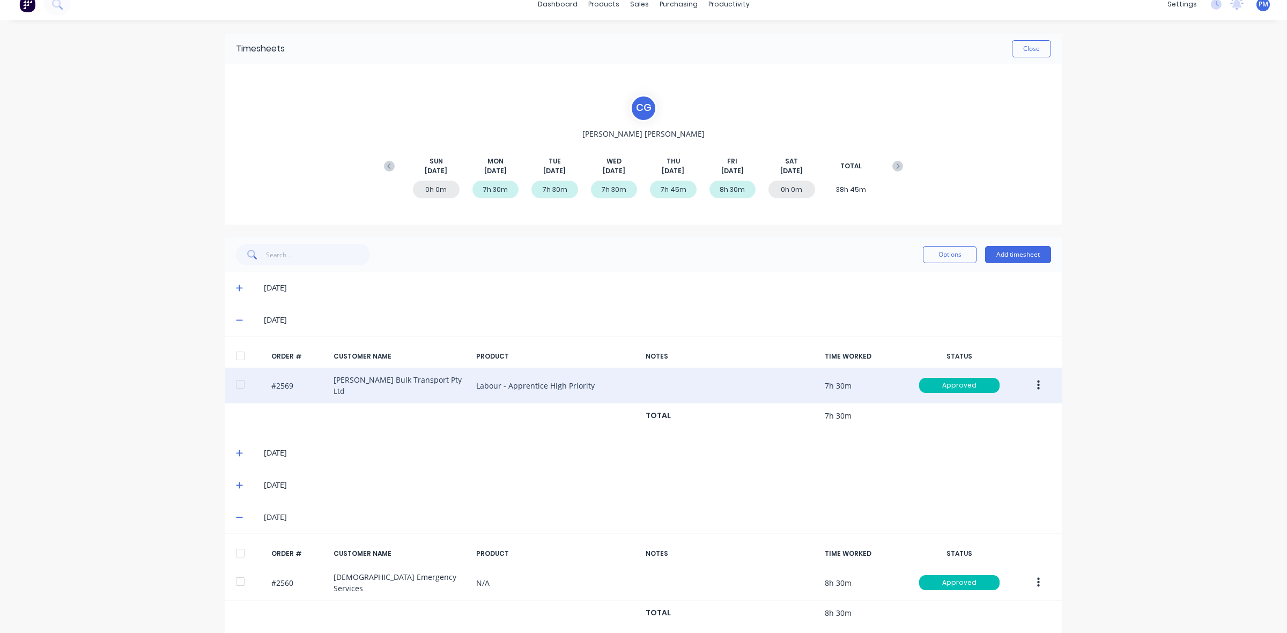
scroll to position [24, 0]
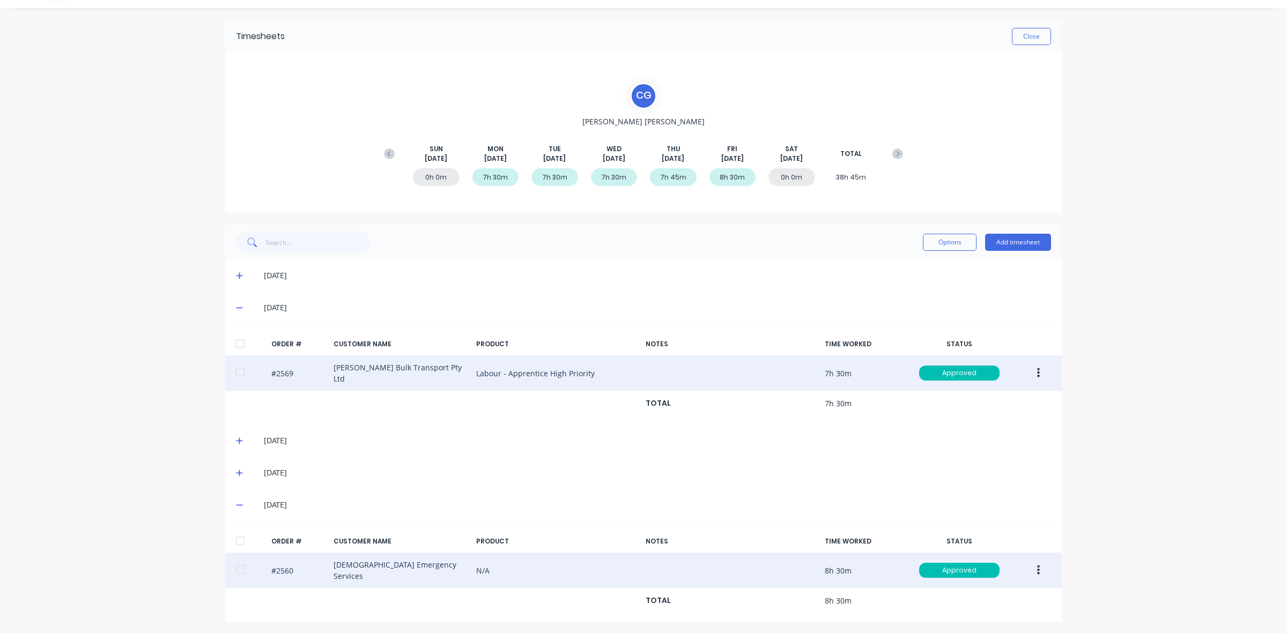
click at [1030, 570] on button "button" at bounding box center [1038, 570] width 25 height 19
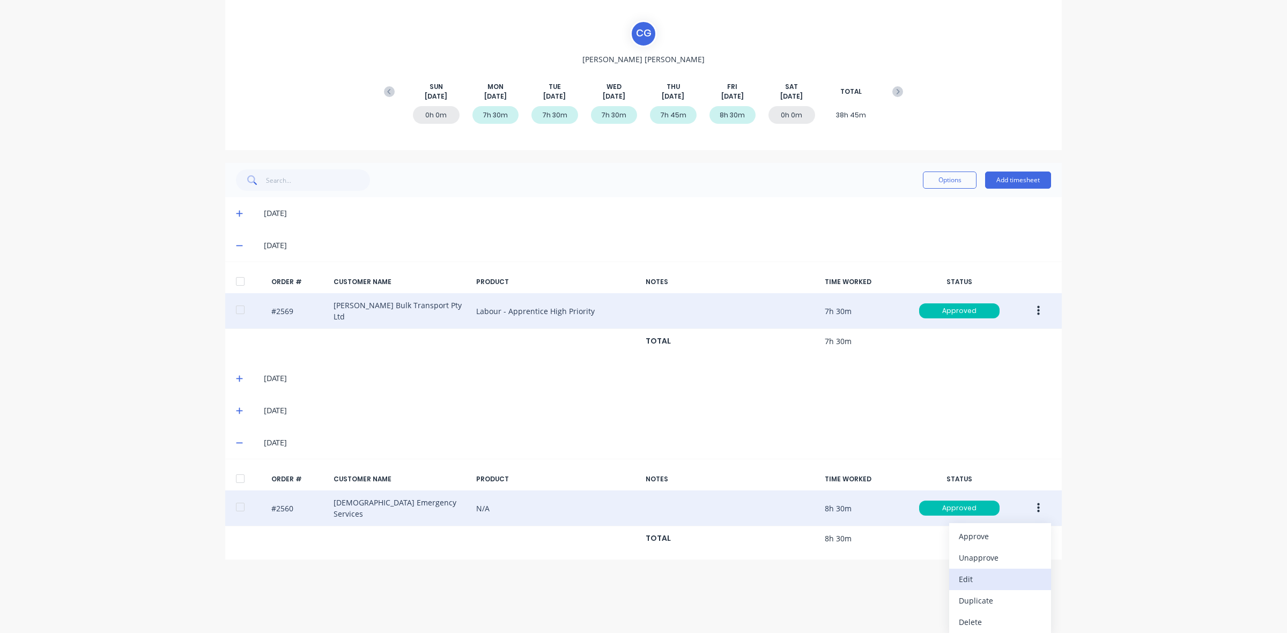
click at [971, 580] on div "Edit" at bounding box center [1000, 580] width 83 height 16
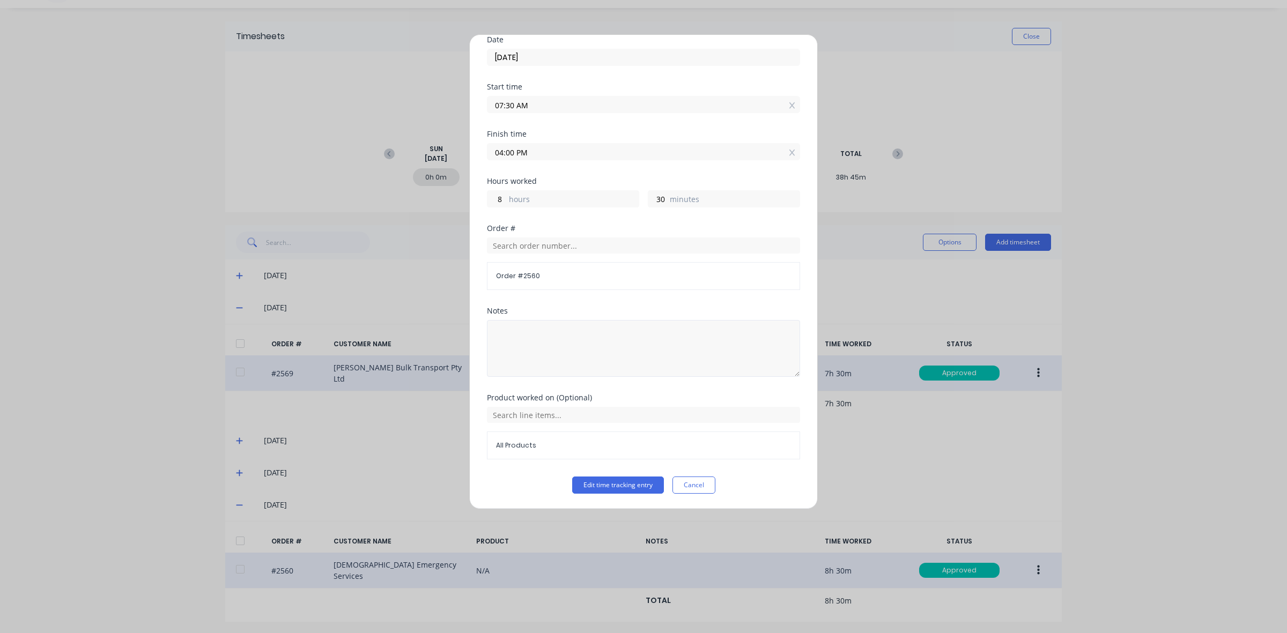
scroll to position [0, 0]
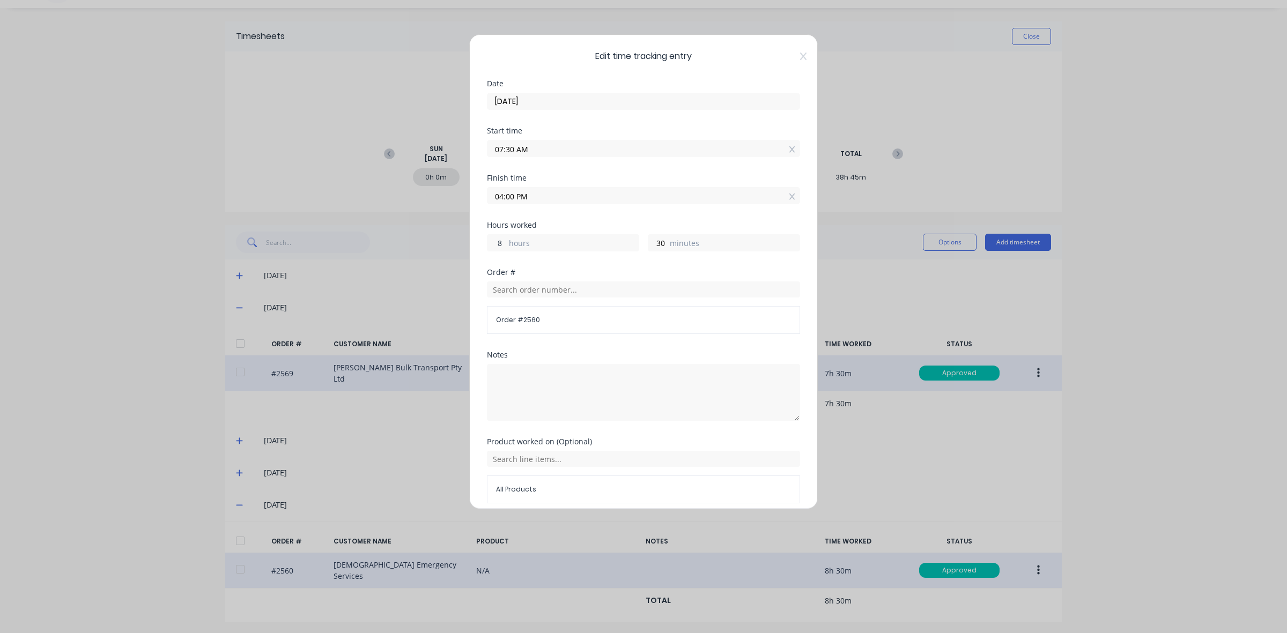
click at [497, 242] on input "8" at bounding box center [497, 243] width 19 height 16
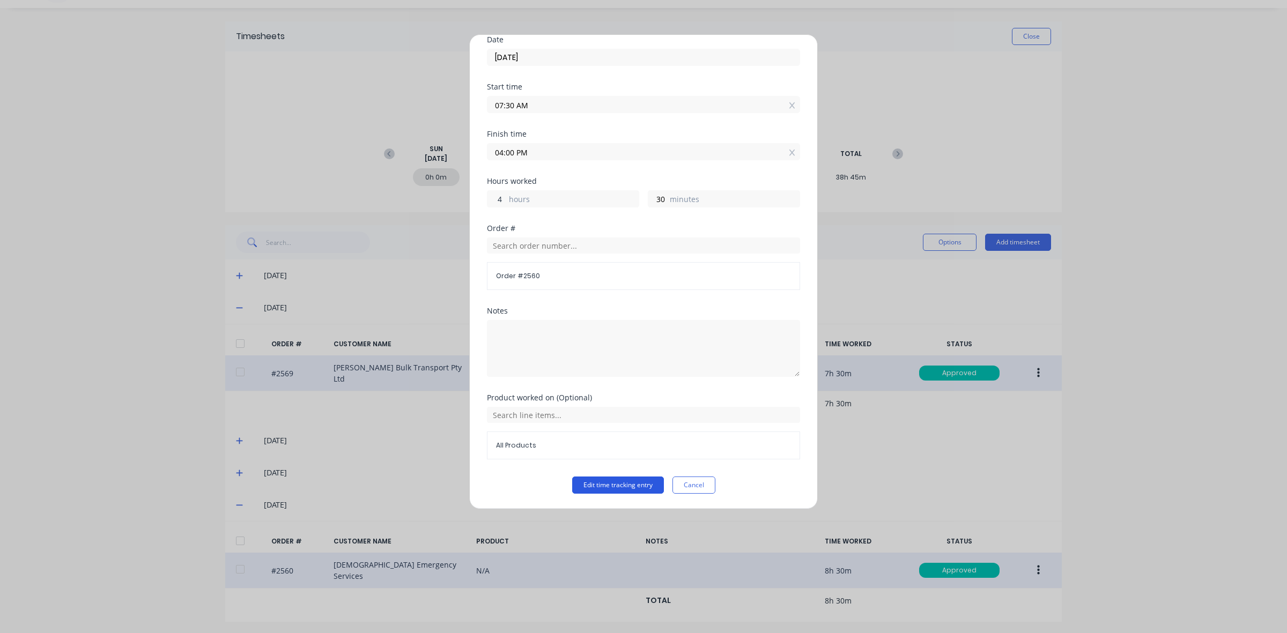
type input "4"
type input "12:00 PM"
click at [611, 486] on button "Edit time tracking entry" at bounding box center [618, 485] width 92 height 17
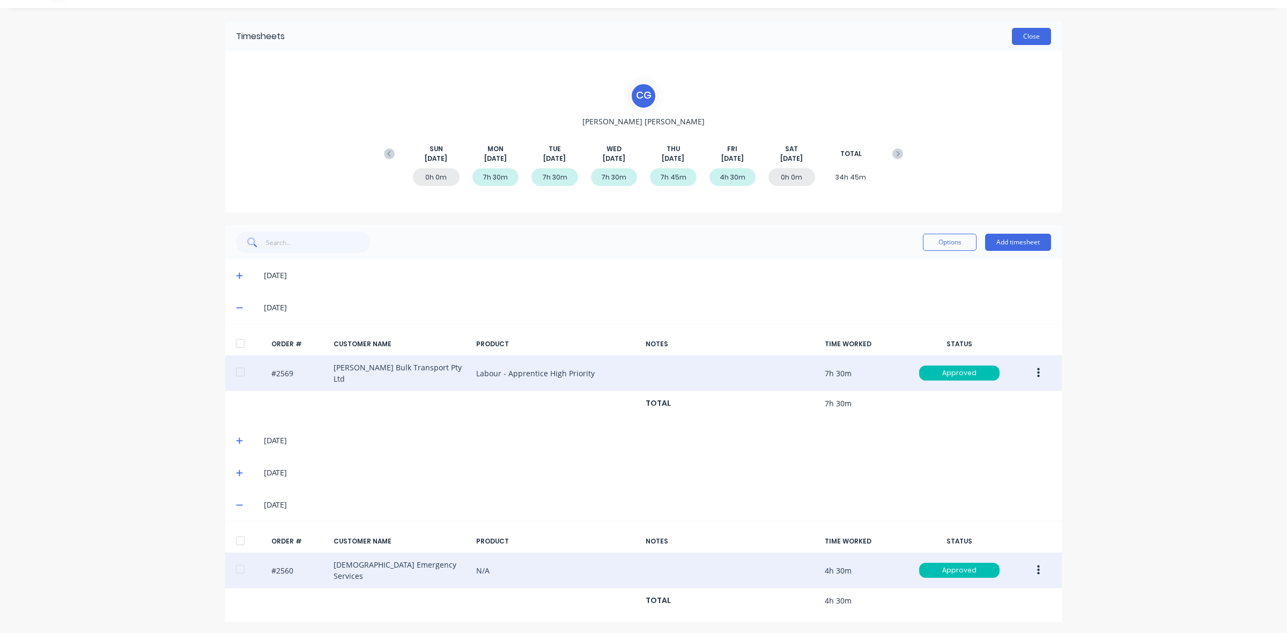
click at [1023, 36] on button "Close" at bounding box center [1031, 36] width 39 height 17
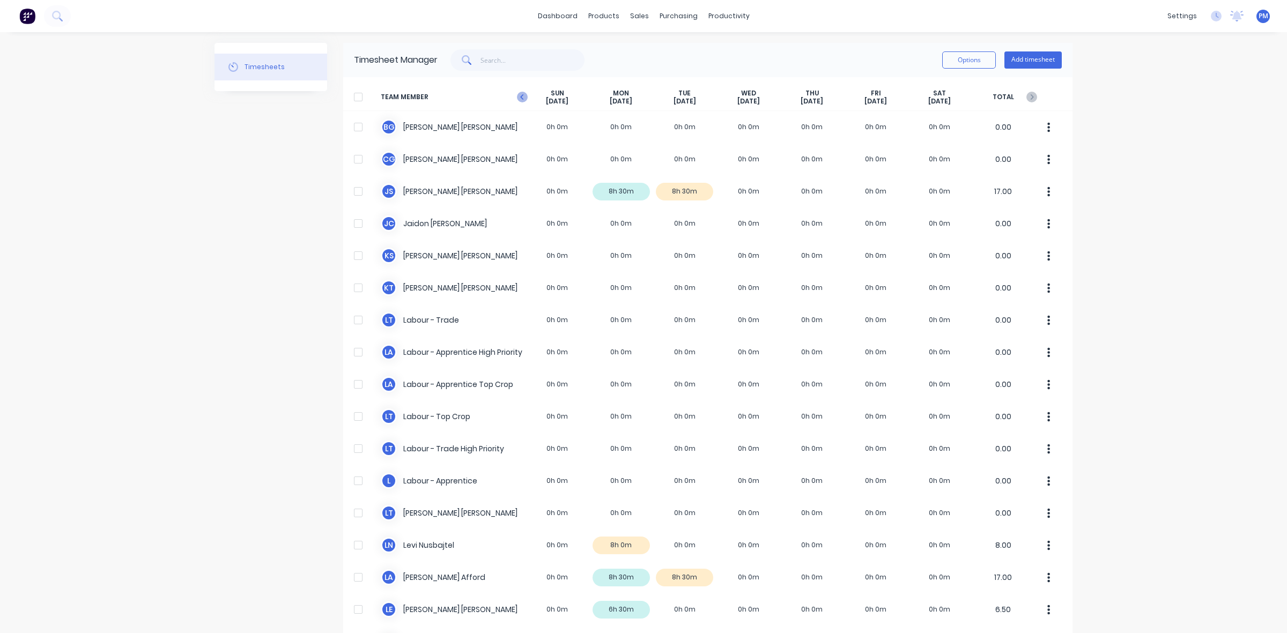
click at [517, 100] on icon at bounding box center [522, 97] width 11 height 11
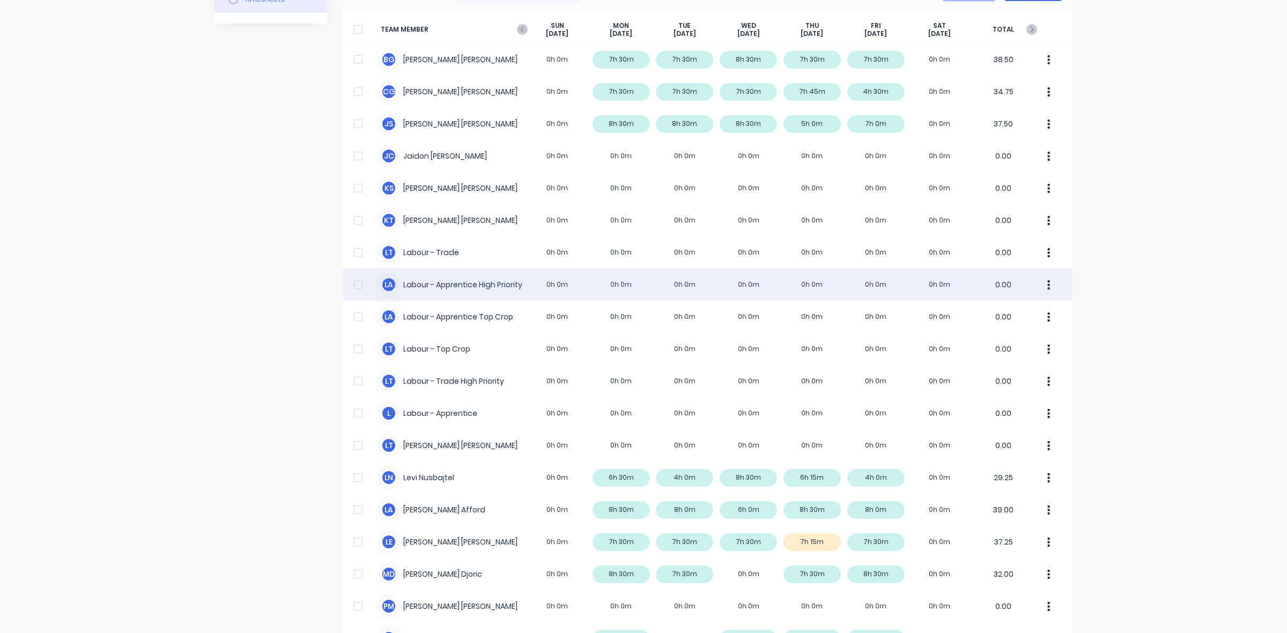
scroll to position [34, 0]
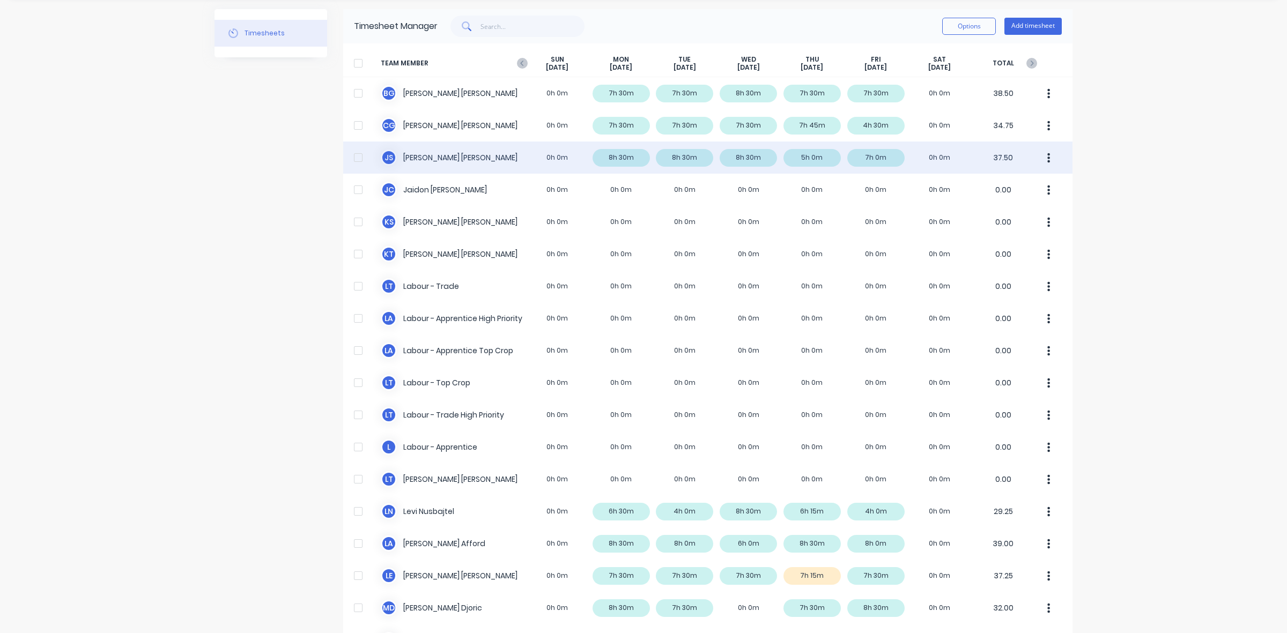
click at [810, 157] on div "J S [PERSON_NAME] 0h 0m 8h 30m 8h 30m 8h 30m 5h 0m 7h 0m 0h 0m 37.50" at bounding box center [707, 158] width 729 height 32
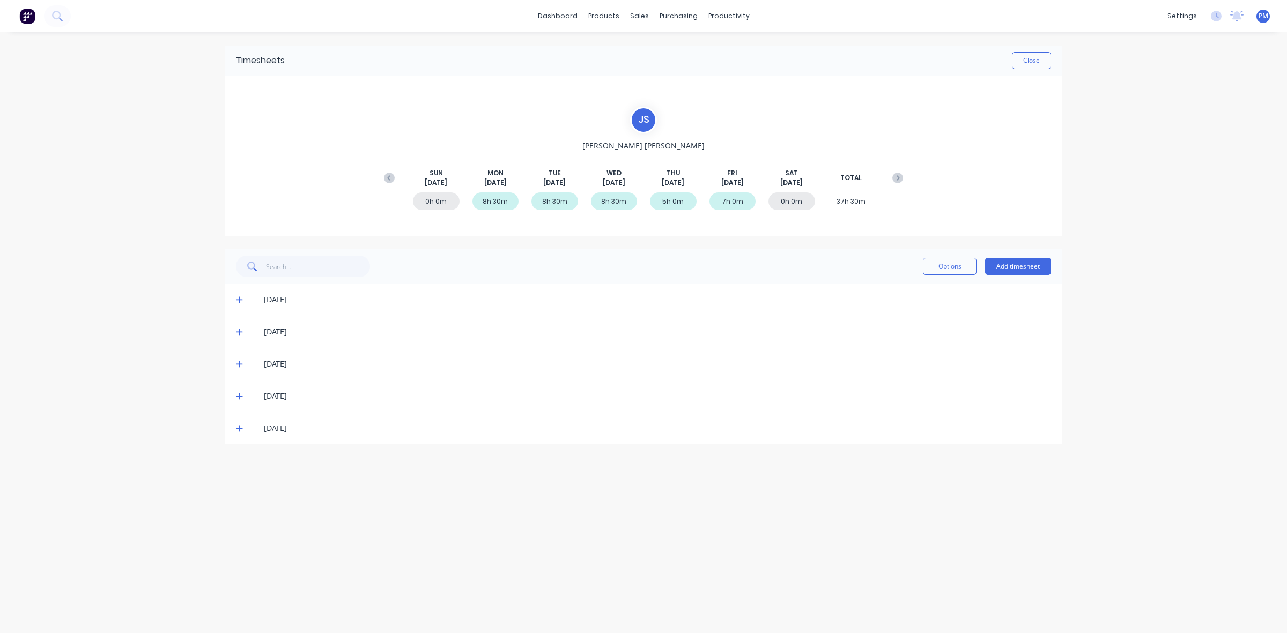
click at [238, 395] on icon at bounding box center [239, 397] width 7 height 8
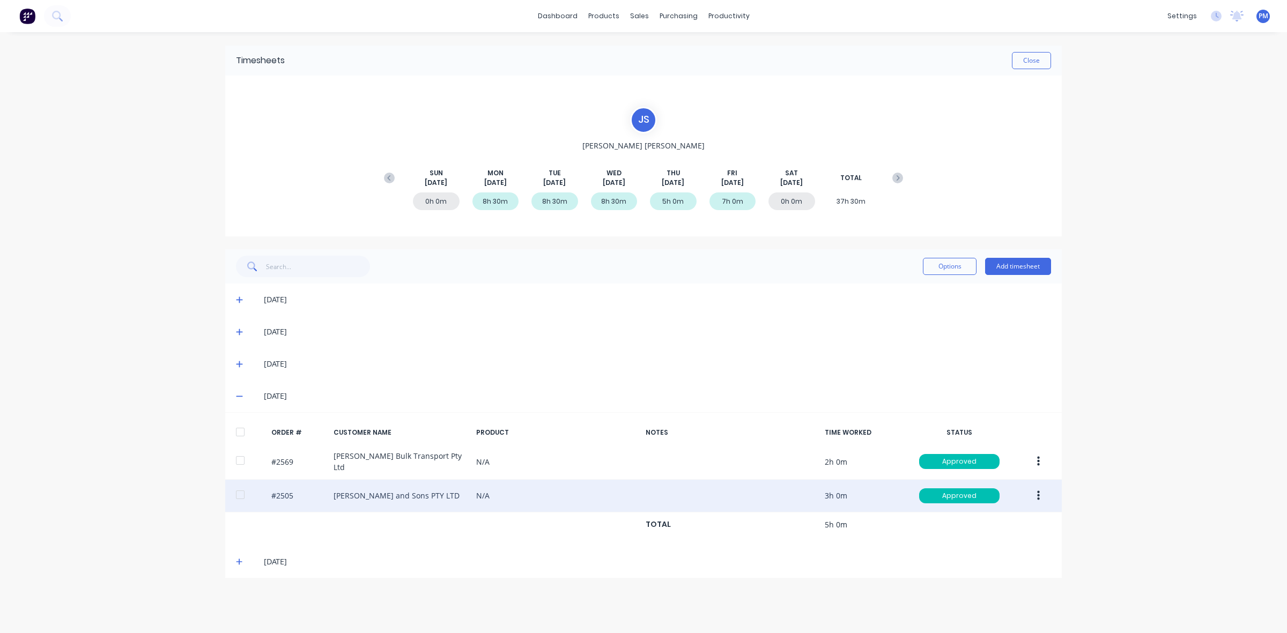
click at [1038, 495] on icon "button" at bounding box center [1038, 496] width 3 height 12
click at [979, 566] on div "Edit" at bounding box center [1000, 567] width 83 height 16
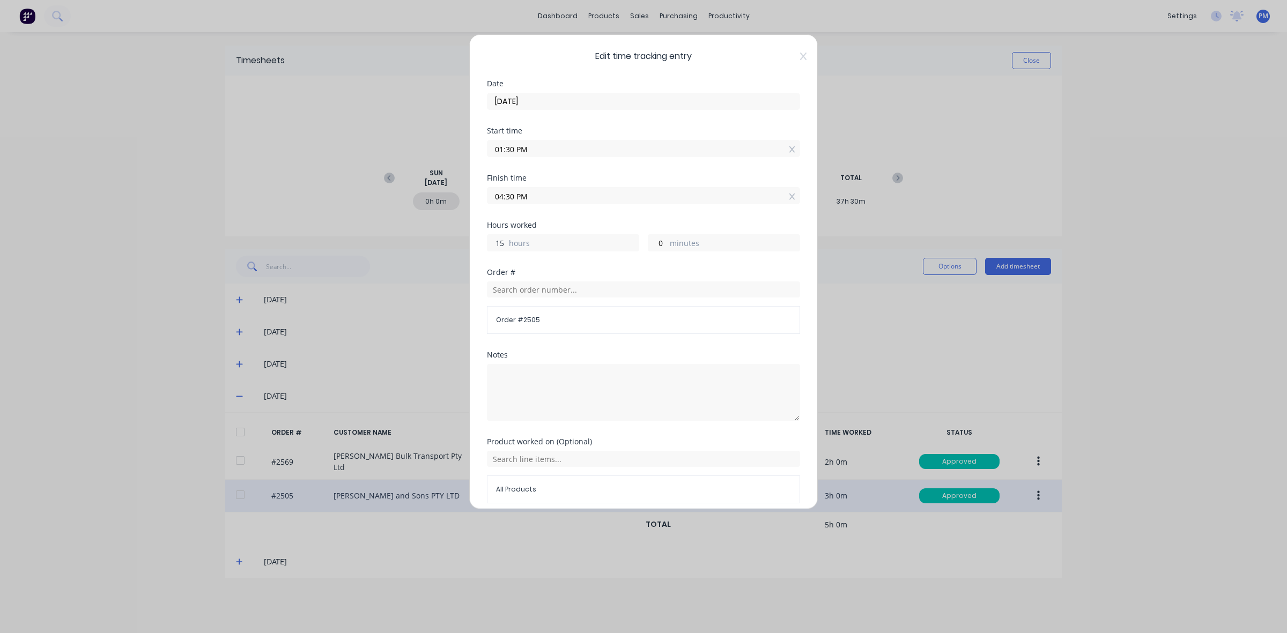
drag, startPoint x: 505, startPoint y: 242, endPoint x: 496, endPoint y: 240, distance: 8.7
click at [496, 240] on input "15" at bounding box center [497, 243] width 19 height 16
type input "6"
type input "07:30 PM"
click at [658, 243] on input "0" at bounding box center [657, 243] width 19 height 16
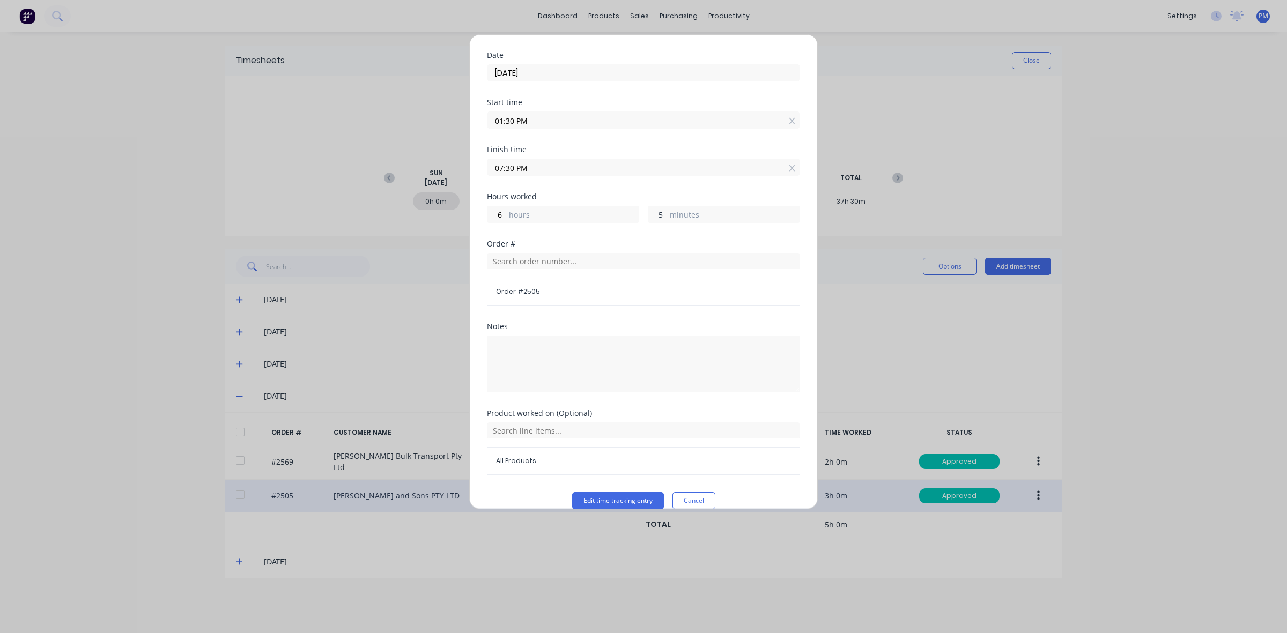
scroll to position [46, 0]
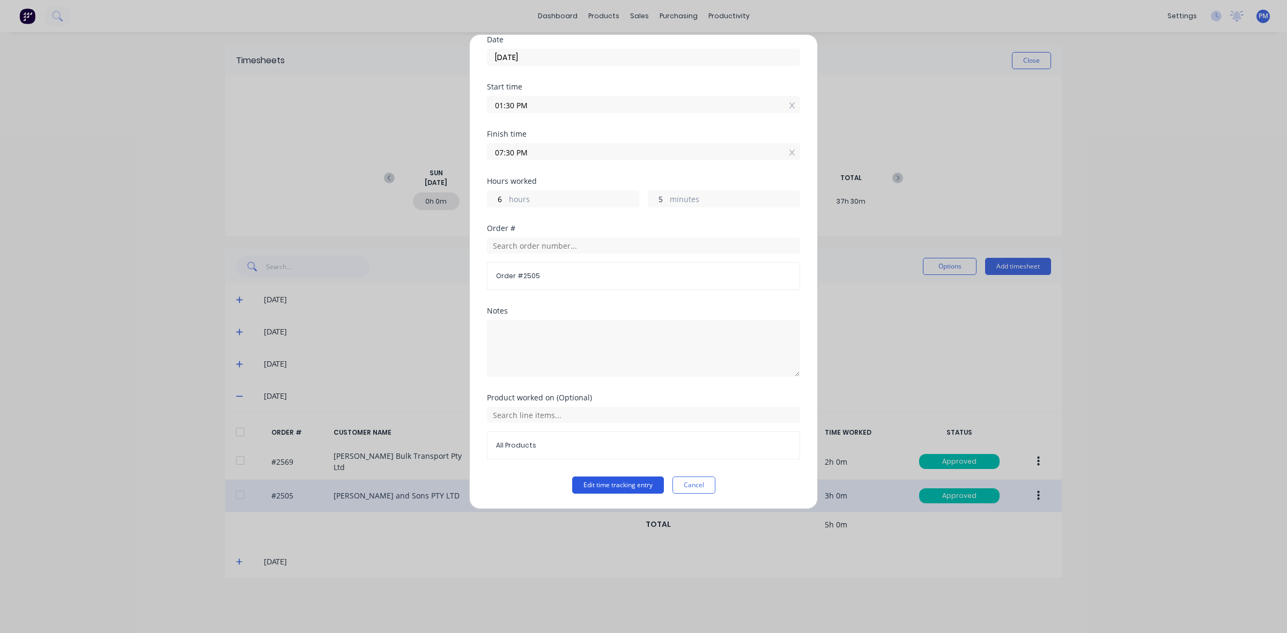
type input "5"
type input "07:35 PM"
click at [632, 485] on button "Edit time tracking entry" at bounding box center [618, 485] width 92 height 17
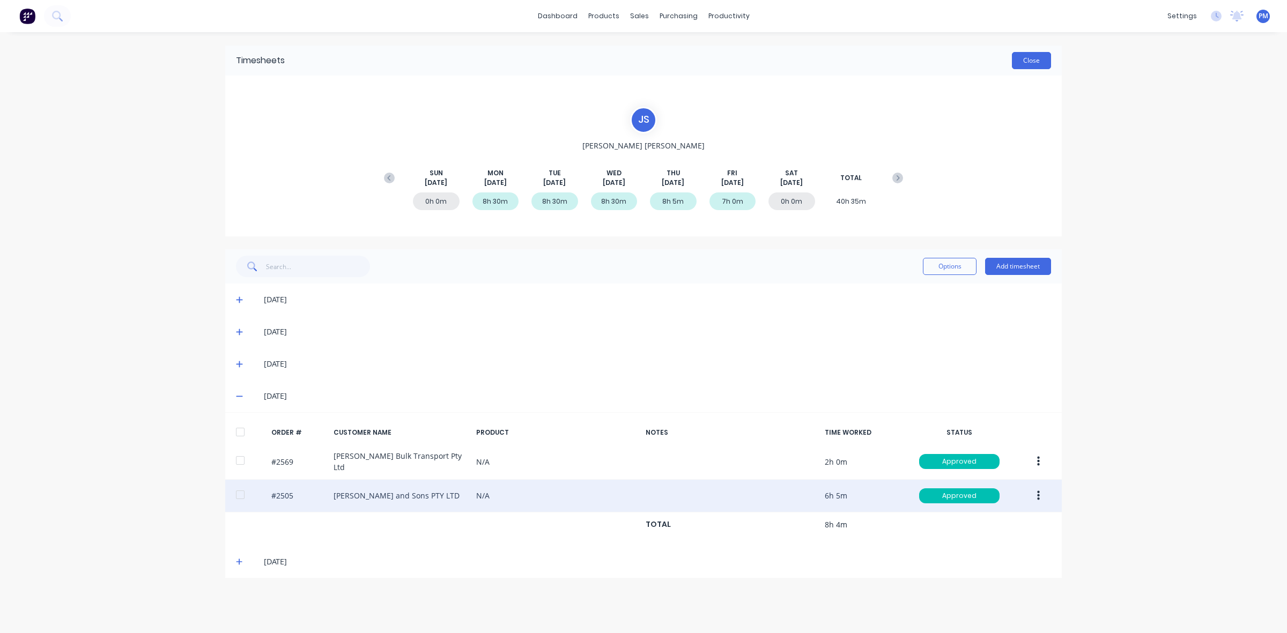
click at [1035, 64] on button "Close" at bounding box center [1031, 60] width 39 height 17
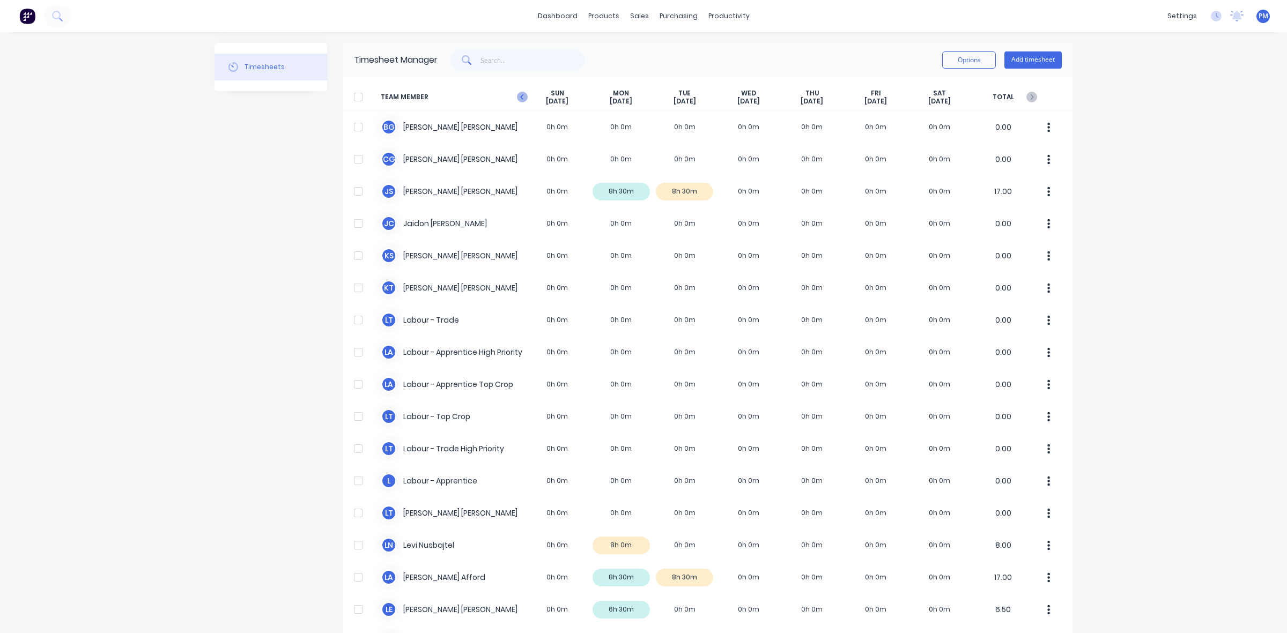
click at [517, 98] on icon at bounding box center [522, 97] width 11 height 11
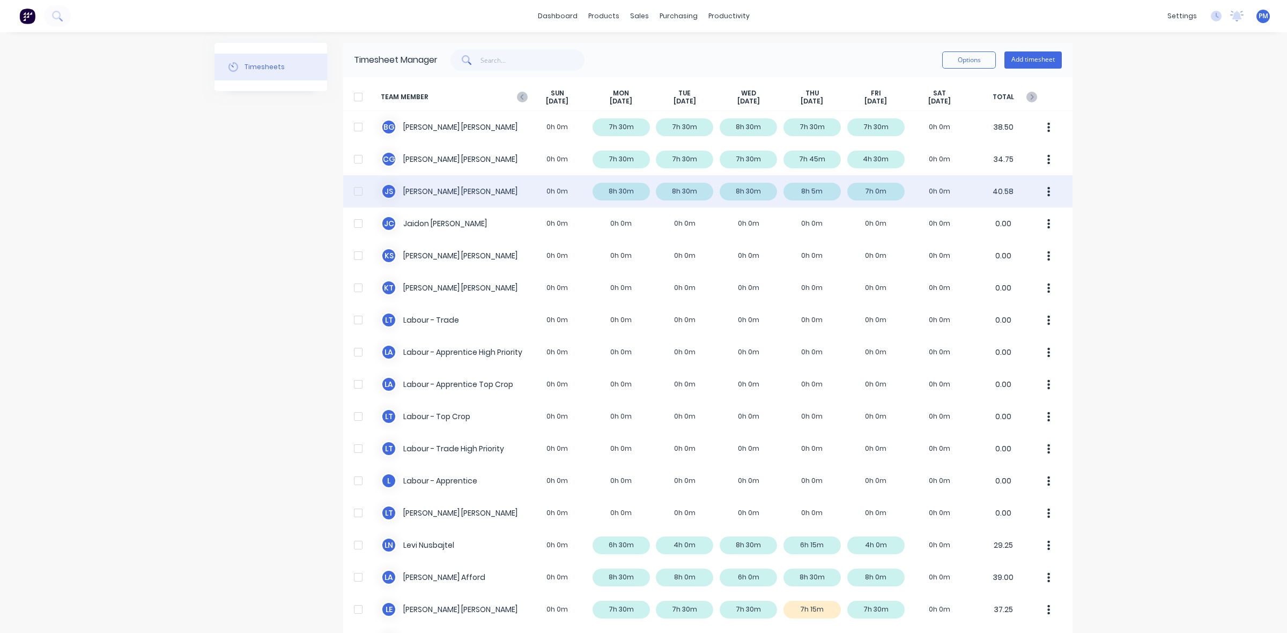
click at [872, 194] on div "J S [PERSON_NAME] 0h 0m 8h 30m 8h 30m 8h 30m 8h 5m 7h 0m 0h 0m 40.58" at bounding box center [707, 191] width 729 height 32
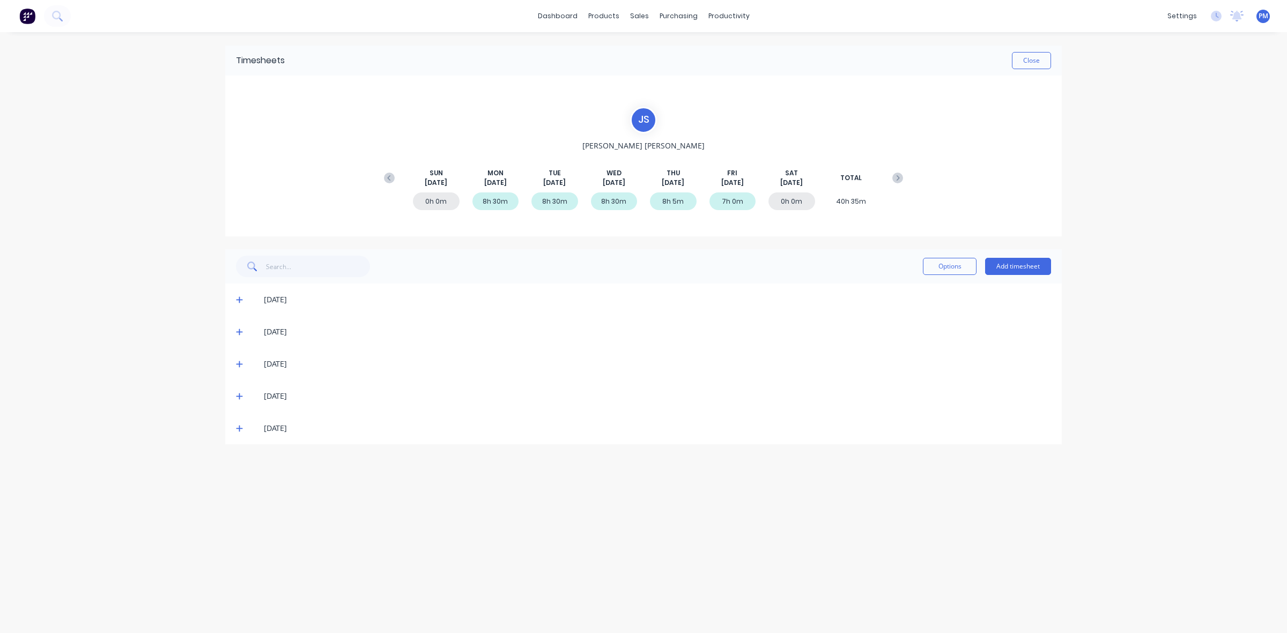
click at [240, 425] on icon at bounding box center [239, 429] width 7 height 8
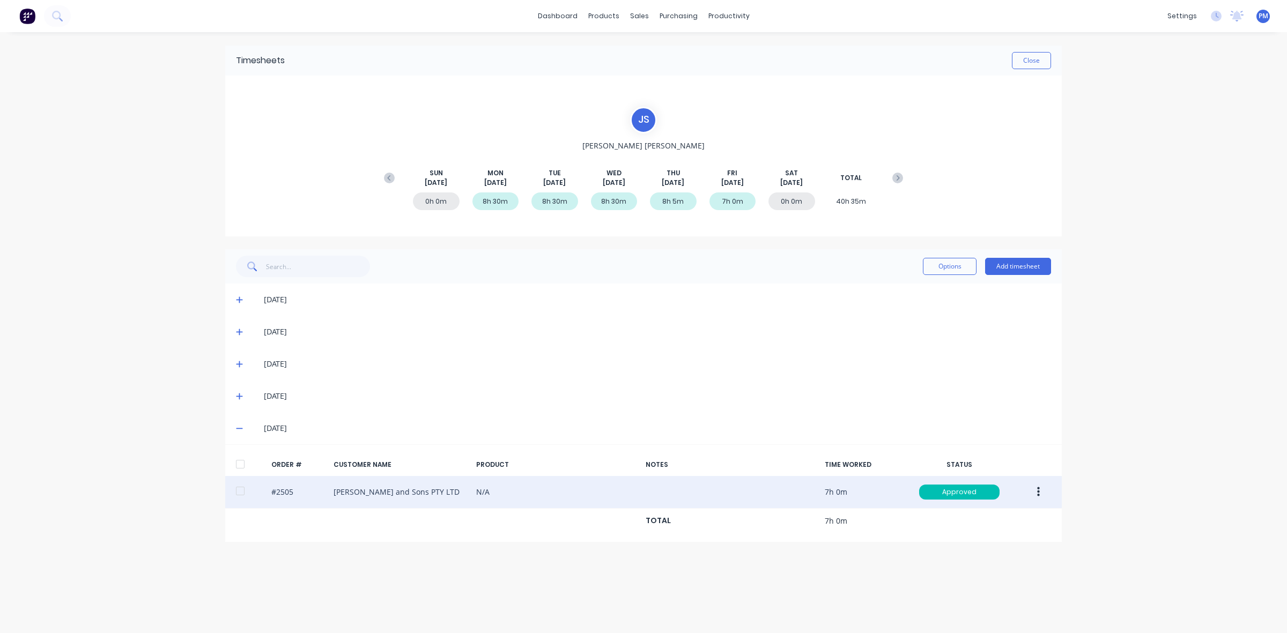
click at [1037, 494] on icon "button" at bounding box center [1038, 493] width 3 height 12
click at [975, 562] on div "Edit" at bounding box center [1000, 564] width 83 height 16
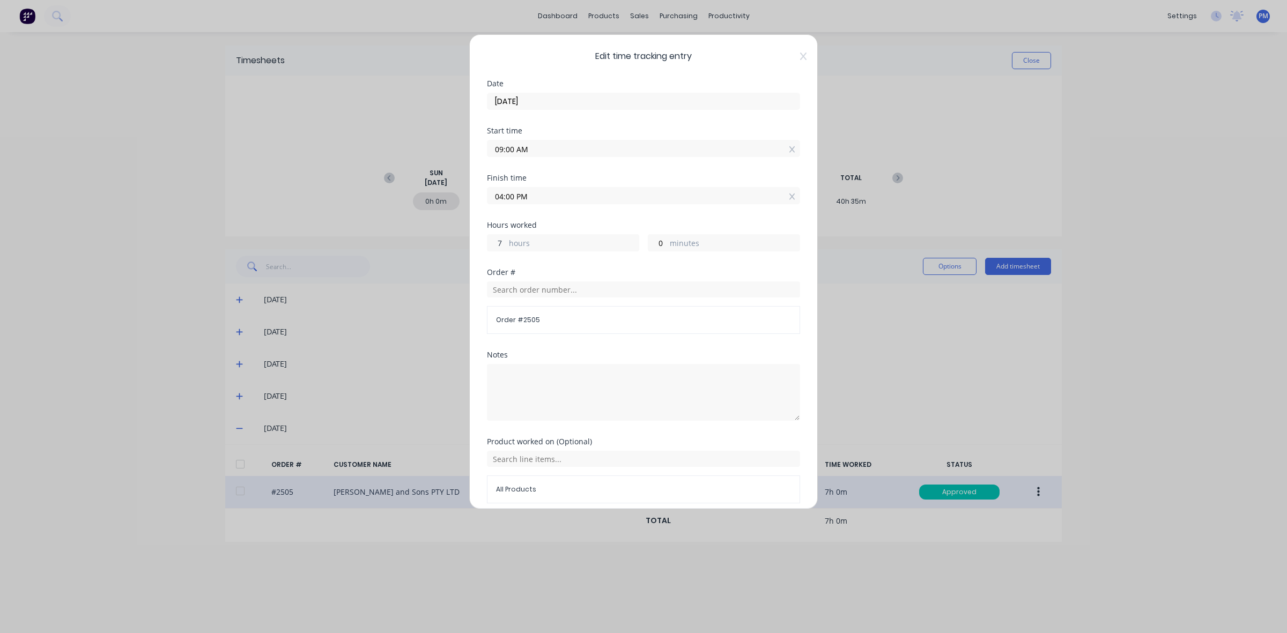
click at [505, 242] on input "7" at bounding box center [497, 243] width 19 height 16
drag, startPoint x: 505, startPoint y: 242, endPoint x: 498, endPoint y: 242, distance: 7.5
click at [498, 242] on input "7" at bounding box center [497, 243] width 19 height 16
type input "8"
type input "05:00 PM"
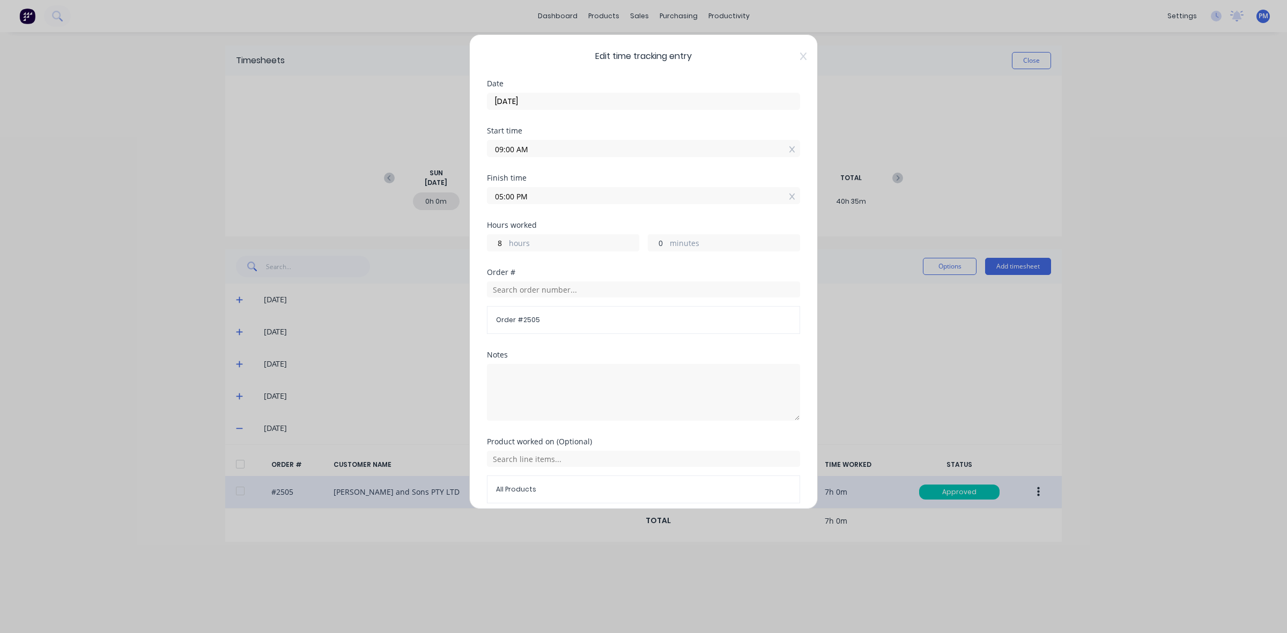
click at [652, 244] on input "0" at bounding box center [657, 243] width 19 height 16
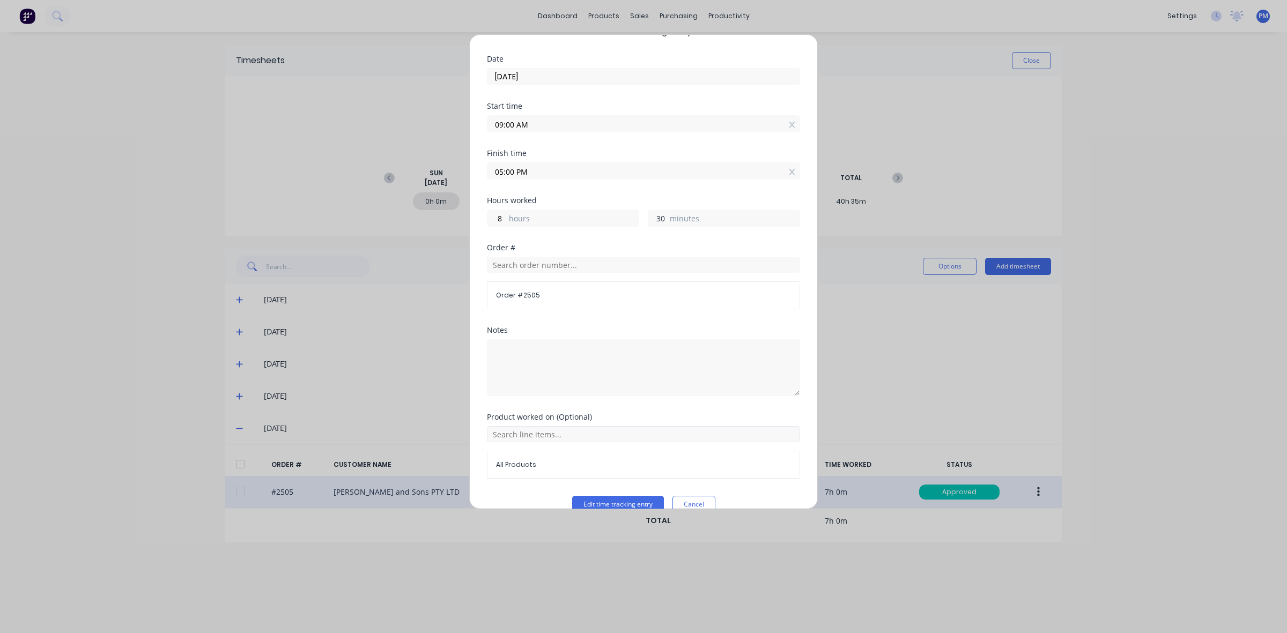
scroll to position [46, 0]
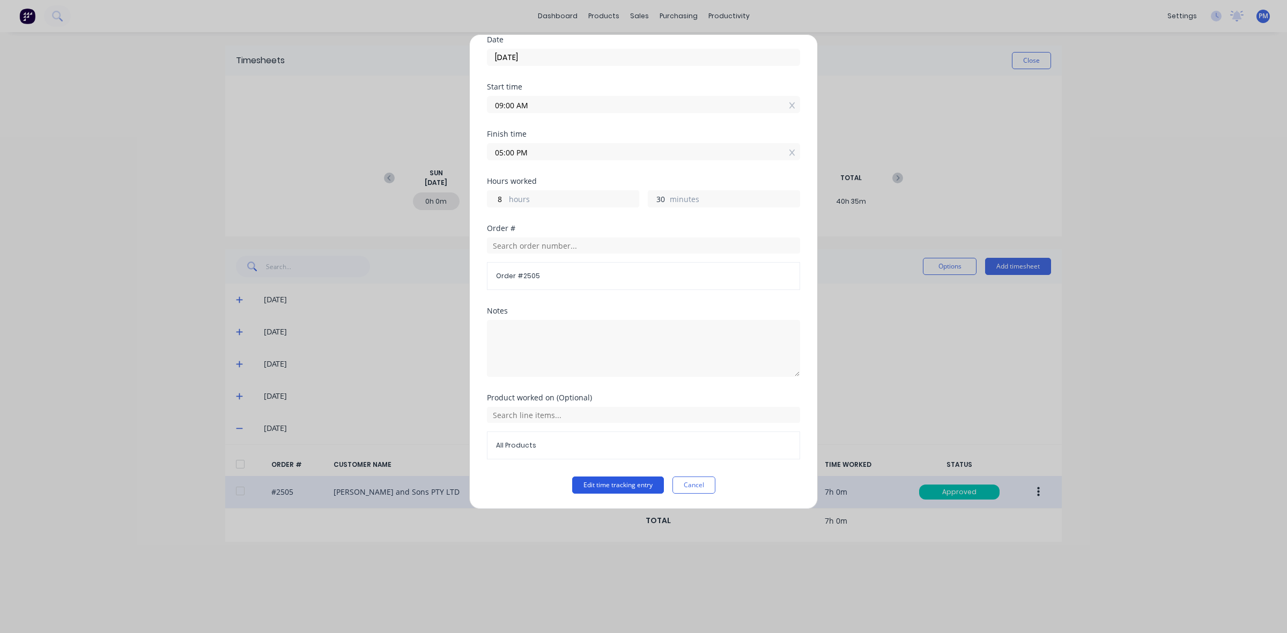
type input "30"
type input "05:30 PM"
click at [626, 486] on button "Edit time tracking entry" at bounding box center [618, 485] width 92 height 17
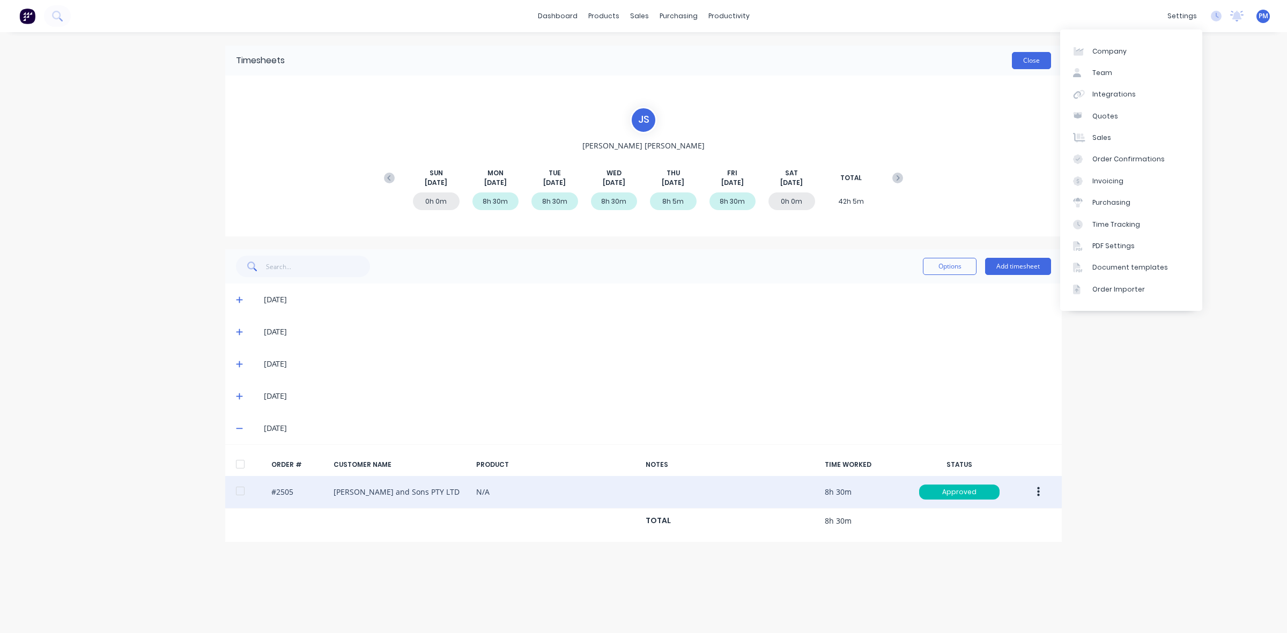
click at [1033, 64] on button "Close" at bounding box center [1031, 60] width 39 height 17
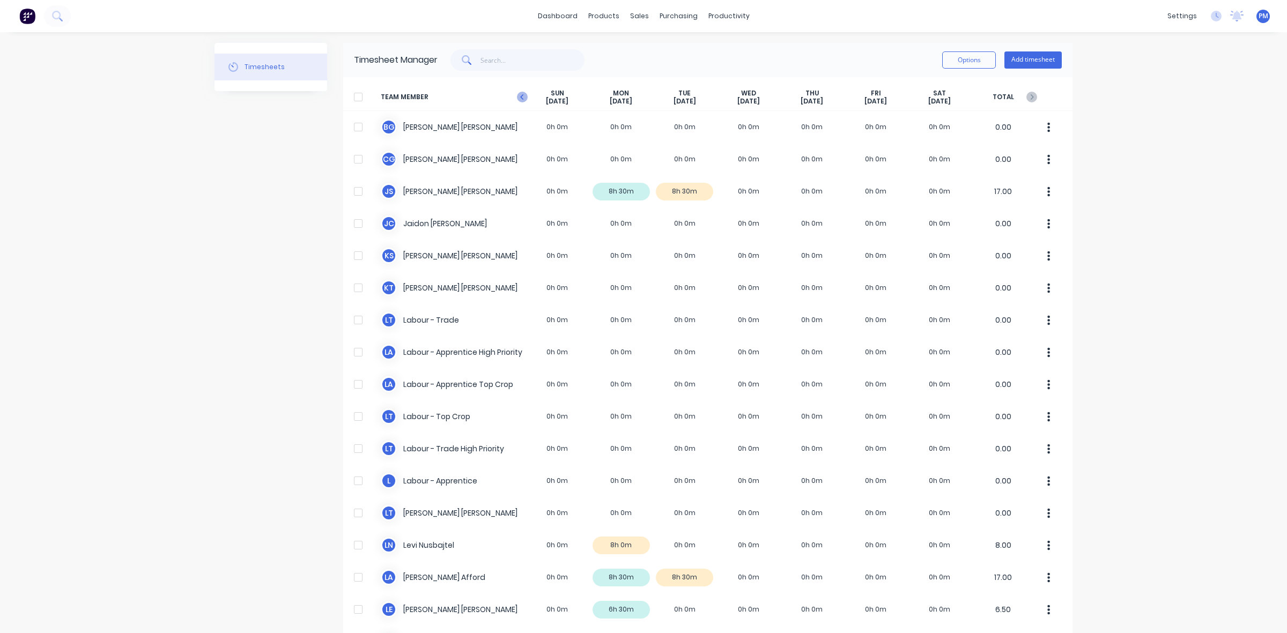
click at [520, 97] on icon at bounding box center [521, 96] width 3 height 5
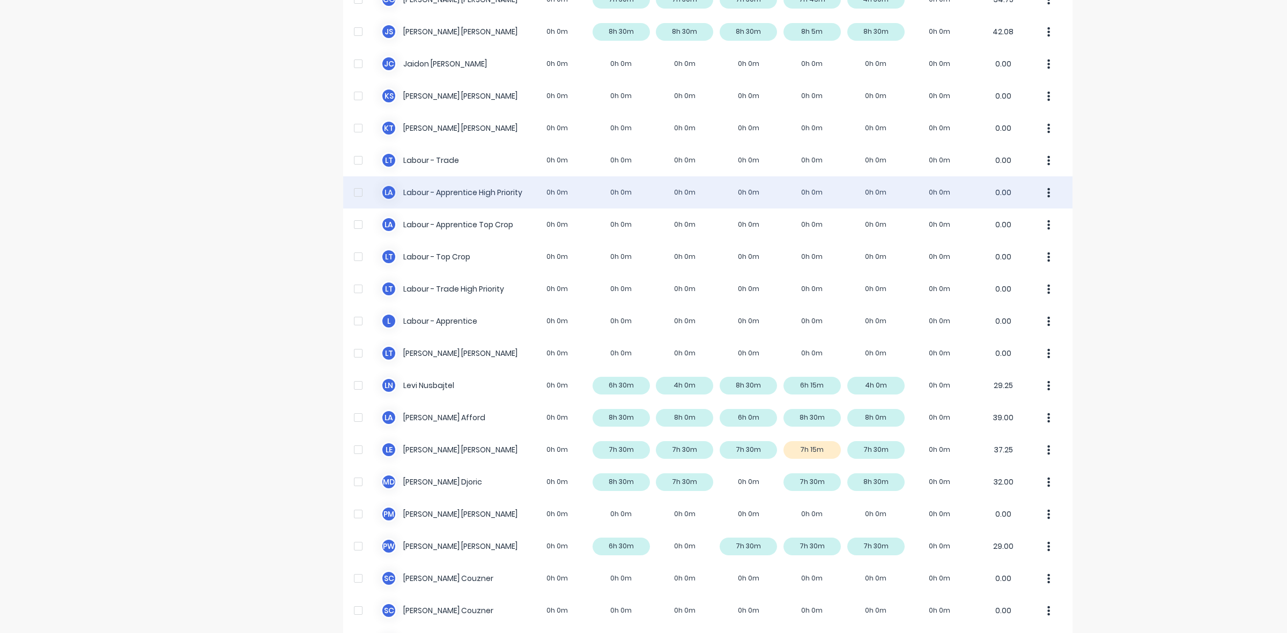
scroll to position [235, 0]
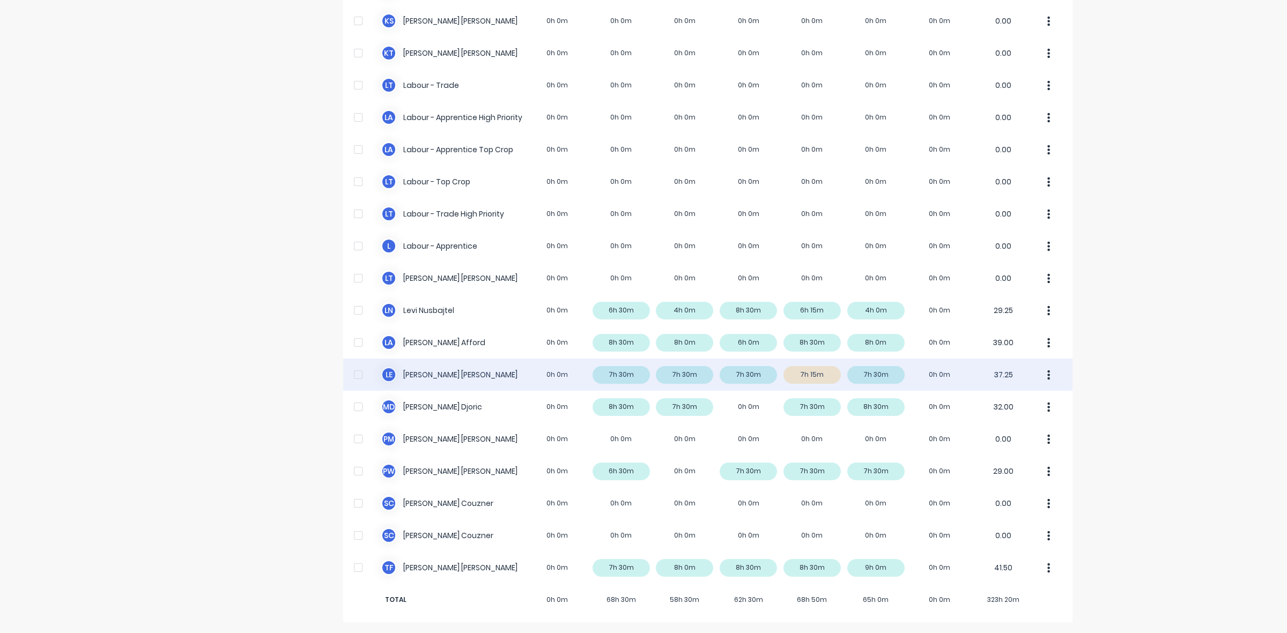
click at [806, 374] on div "L E [PERSON_NAME] 0h 0m 7h 30m 7h 30m 7h 30m 7h 15m 7h 30m 0h 0m 37.25" at bounding box center [707, 375] width 729 height 32
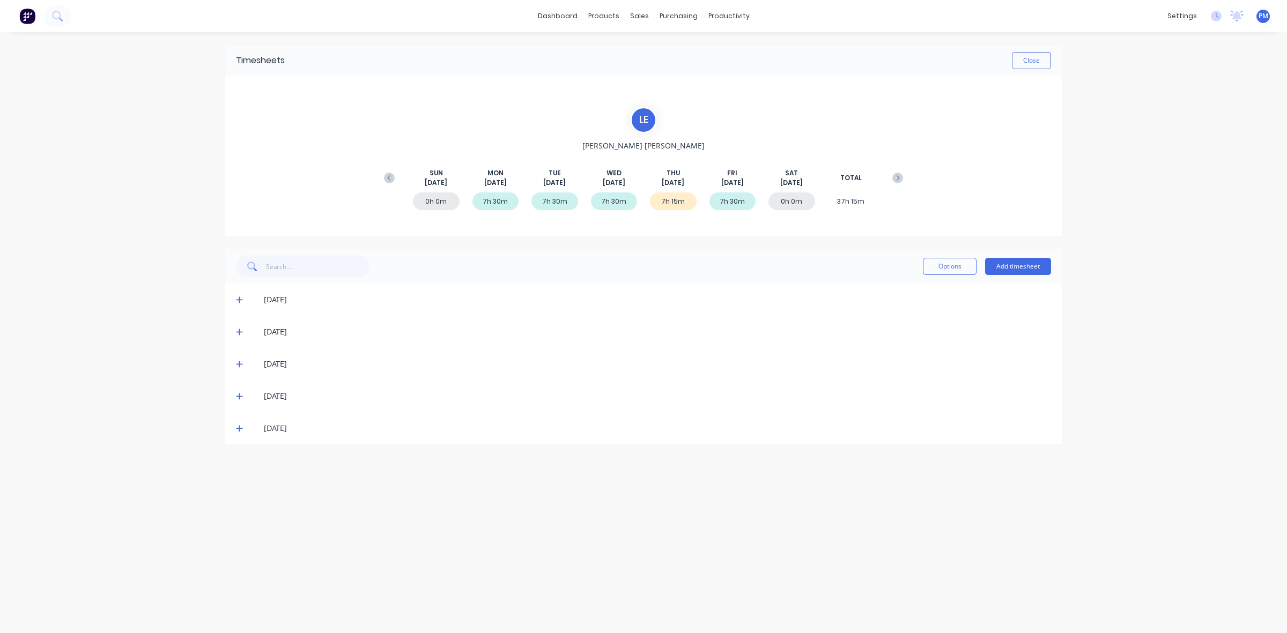
click at [236, 395] on icon at bounding box center [239, 397] width 7 height 8
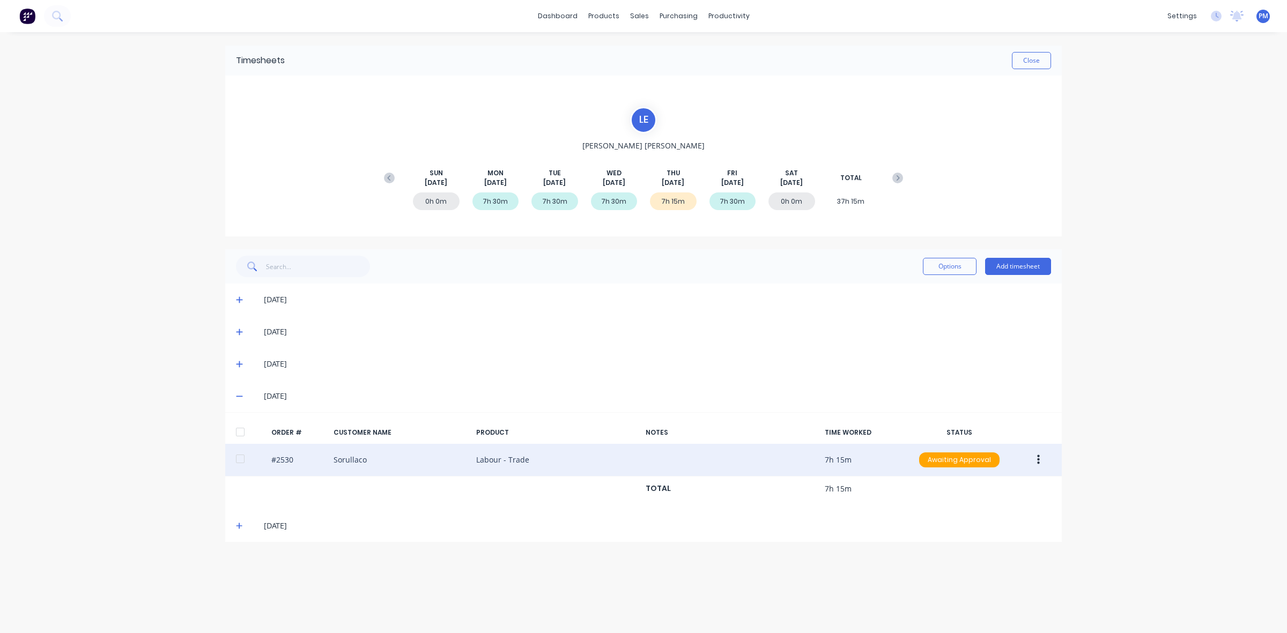
click at [1040, 460] on button "button" at bounding box center [1038, 460] width 25 height 19
click at [989, 491] on div "Approve" at bounding box center [1000, 489] width 83 height 16
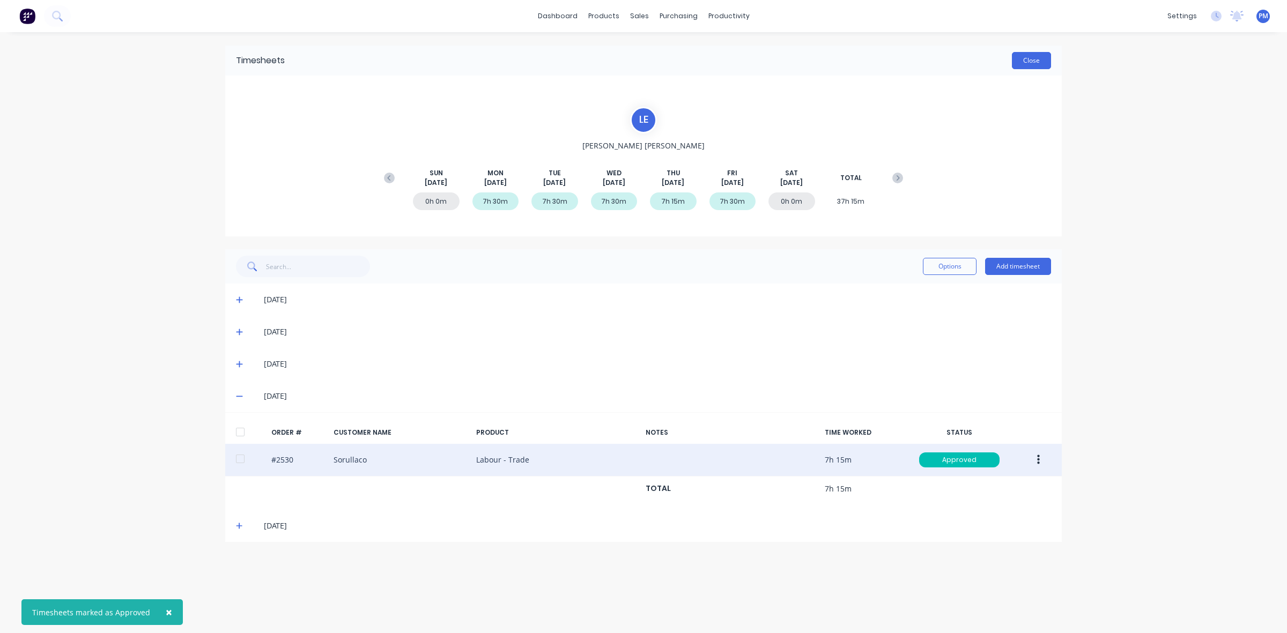
click at [1031, 65] on button "Close" at bounding box center [1031, 60] width 39 height 17
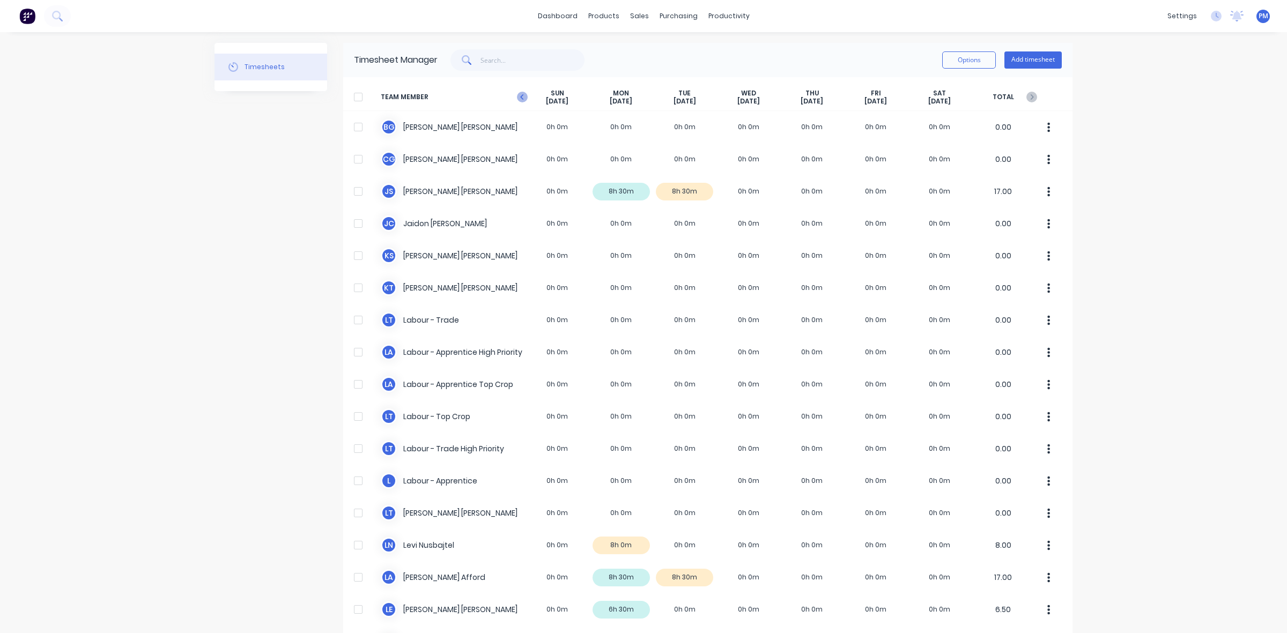
click at [517, 97] on icon at bounding box center [522, 97] width 11 height 11
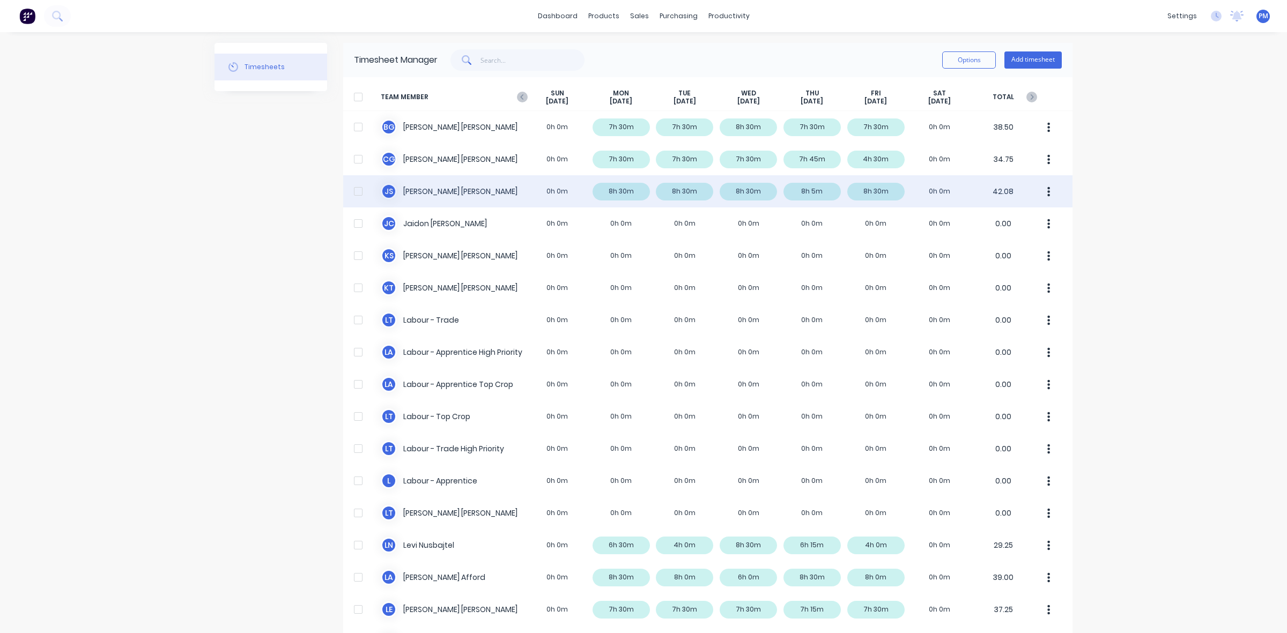
click at [816, 191] on div "J S [PERSON_NAME] 0h 0m 8h 30m 8h 30m 8h 30m 8h 5m 8h 30m 0h 0m 42.08" at bounding box center [707, 191] width 729 height 32
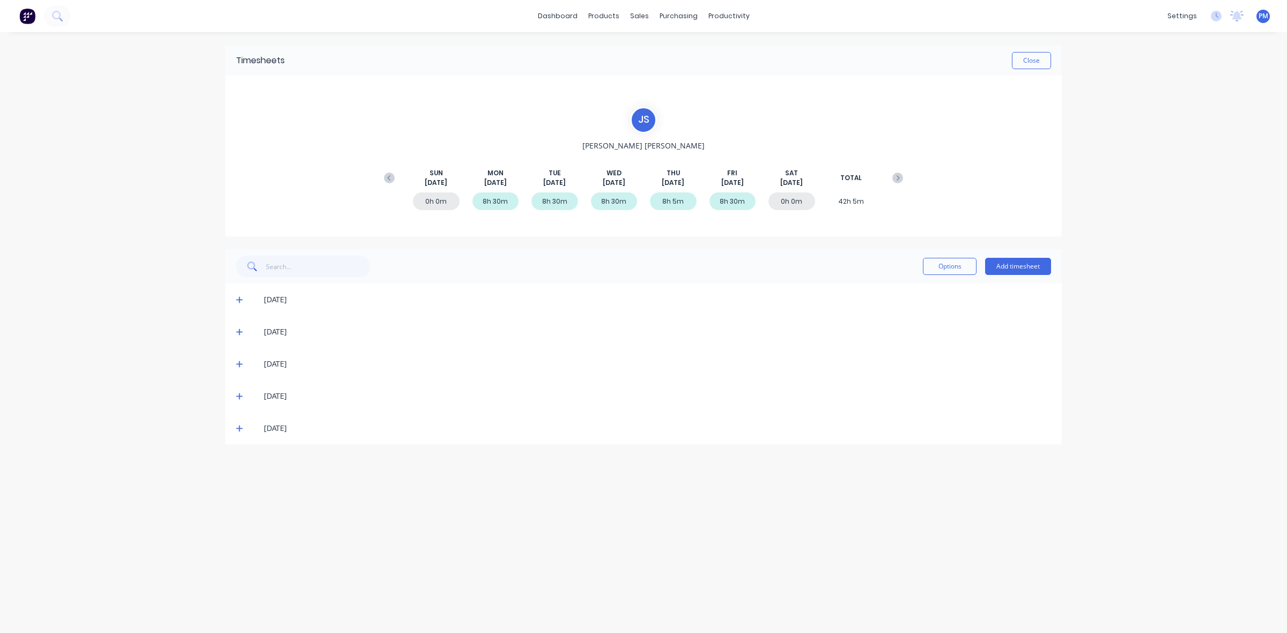
click at [241, 395] on icon at bounding box center [239, 397] width 7 height 8
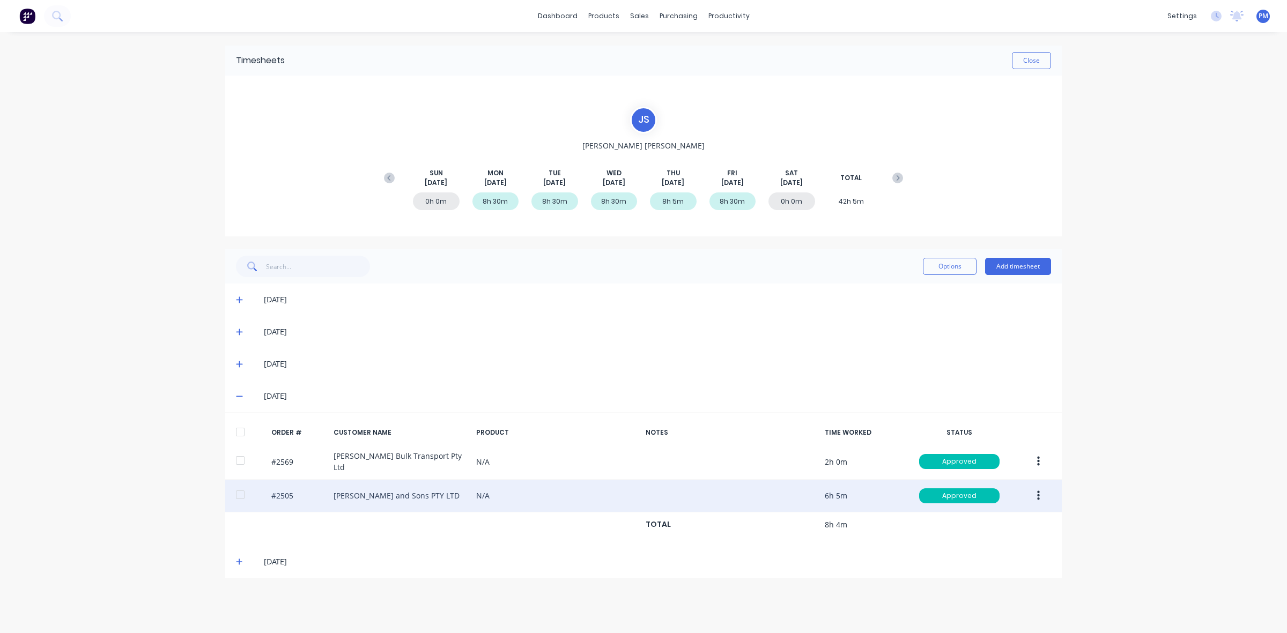
click at [1039, 492] on icon "button" at bounding box center [1038, 496] width 3 height 12
click at [971, 564] on div "Edit" at bounding box center [1000, 567] width 83 height 16
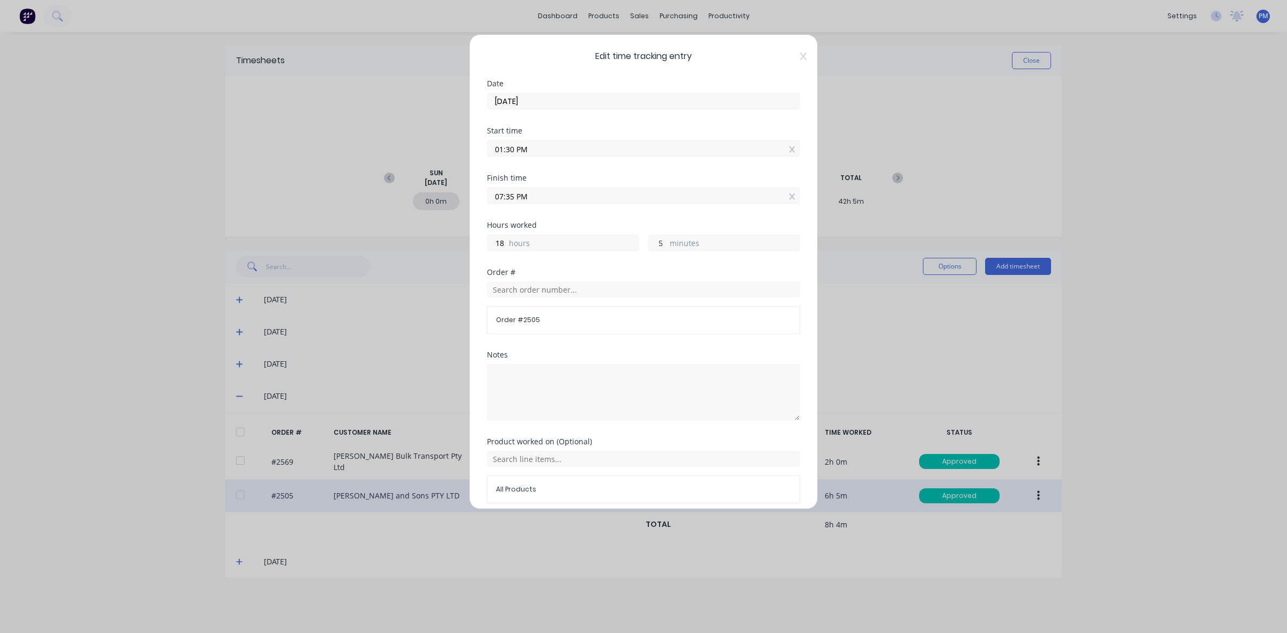
click at [656, 242] on input "5" at bounding box center [657, 243] width 19 height 16
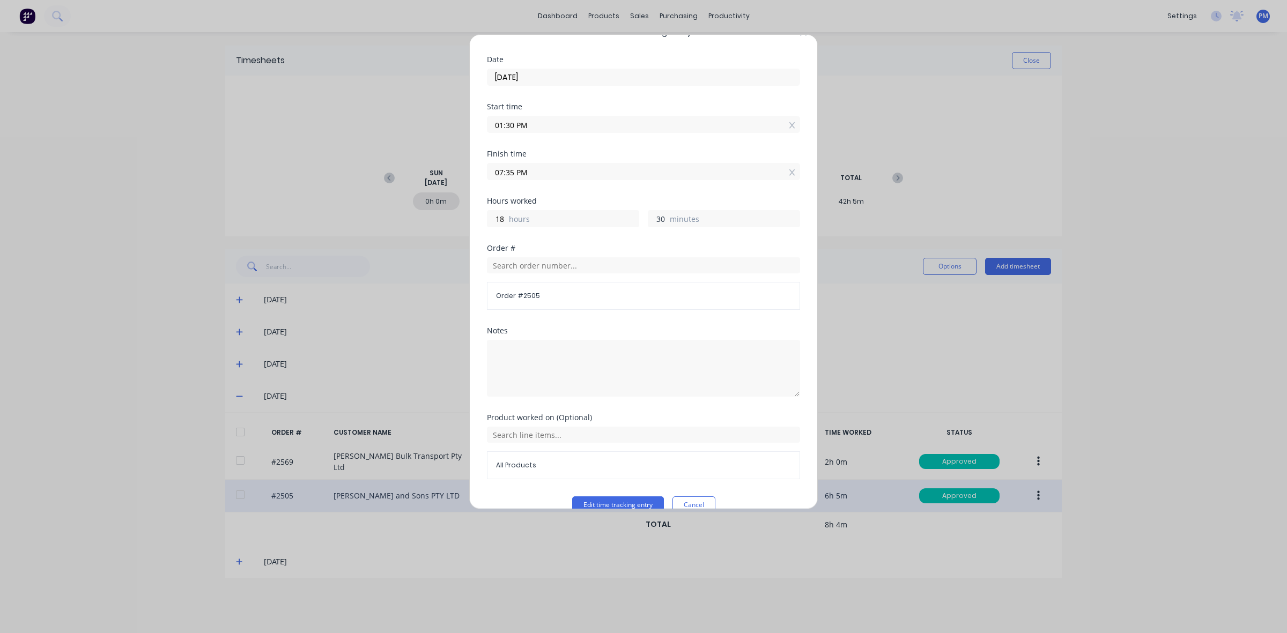
scroll to position [46, 0]
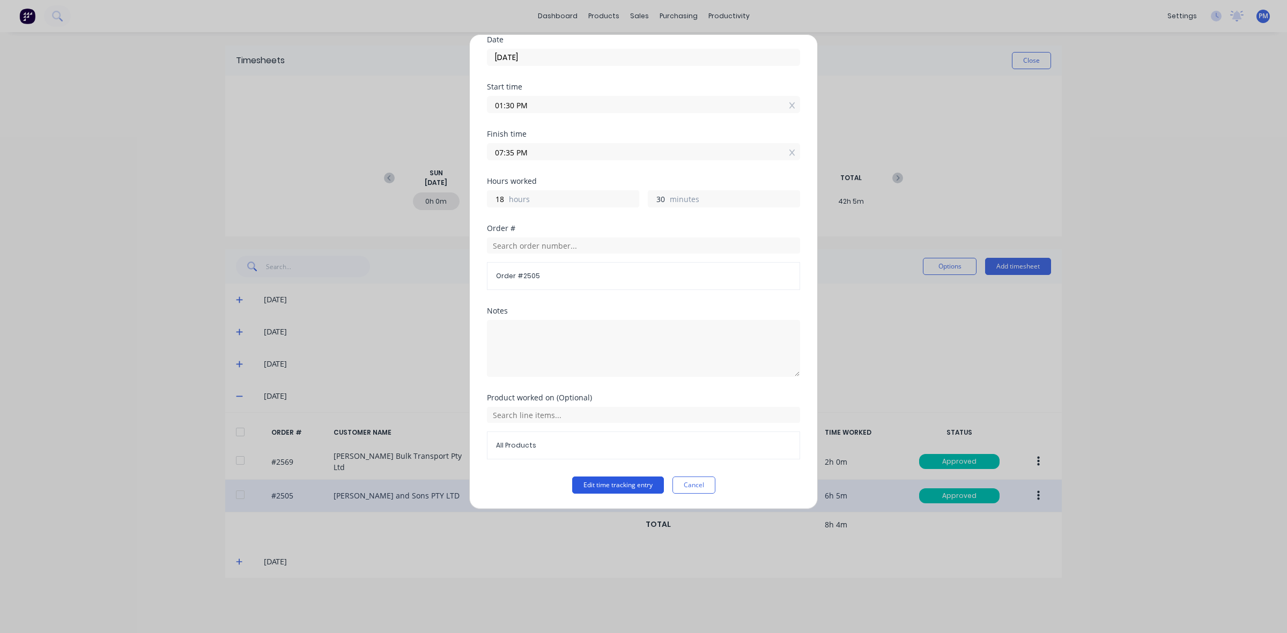
type input "30"
type input "08:00 AM"
click at [614, 484] on button "Edit time tracking entry" at bounding box center [618, 485] width 92 height 17
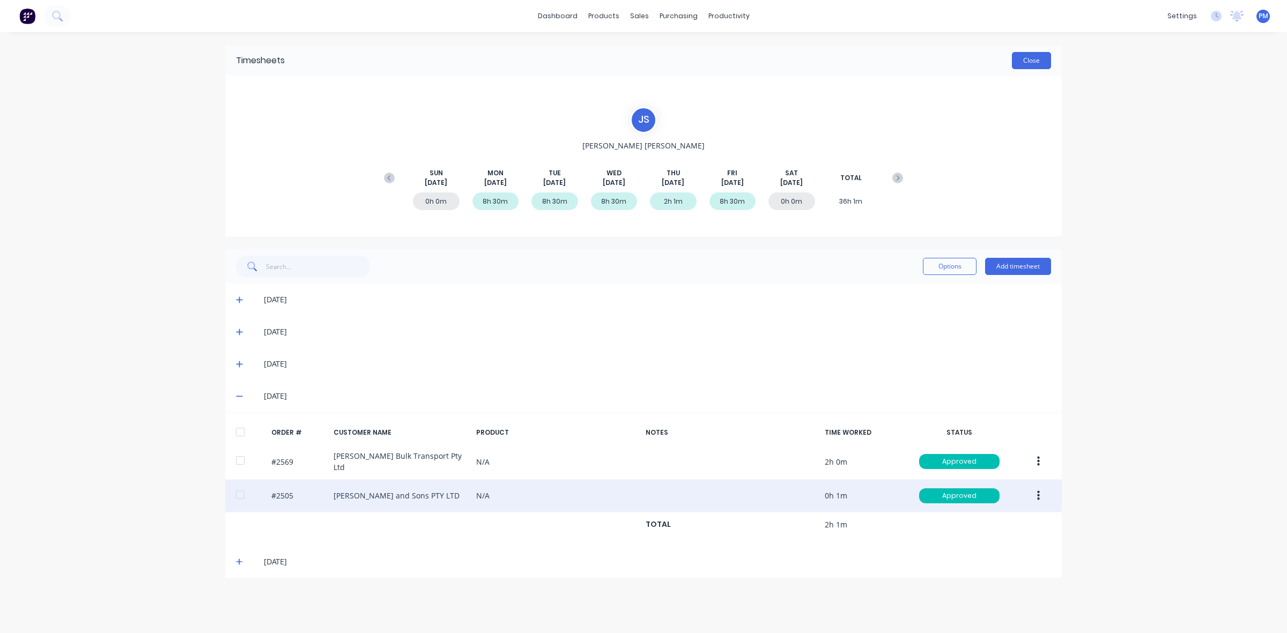
click at [1030, 65] on button "Close" at bounding box center [1031, 60] width 39 height 17
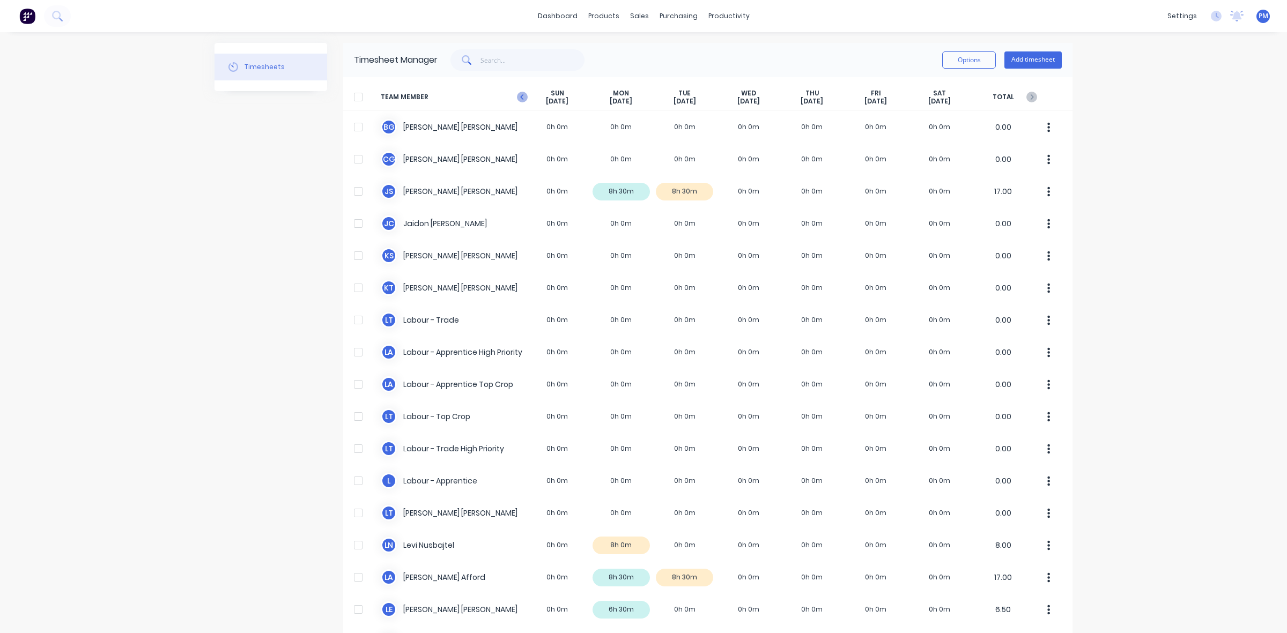
click at [520, 98] on icon at bounding box center [521, 96] width 3 height 5
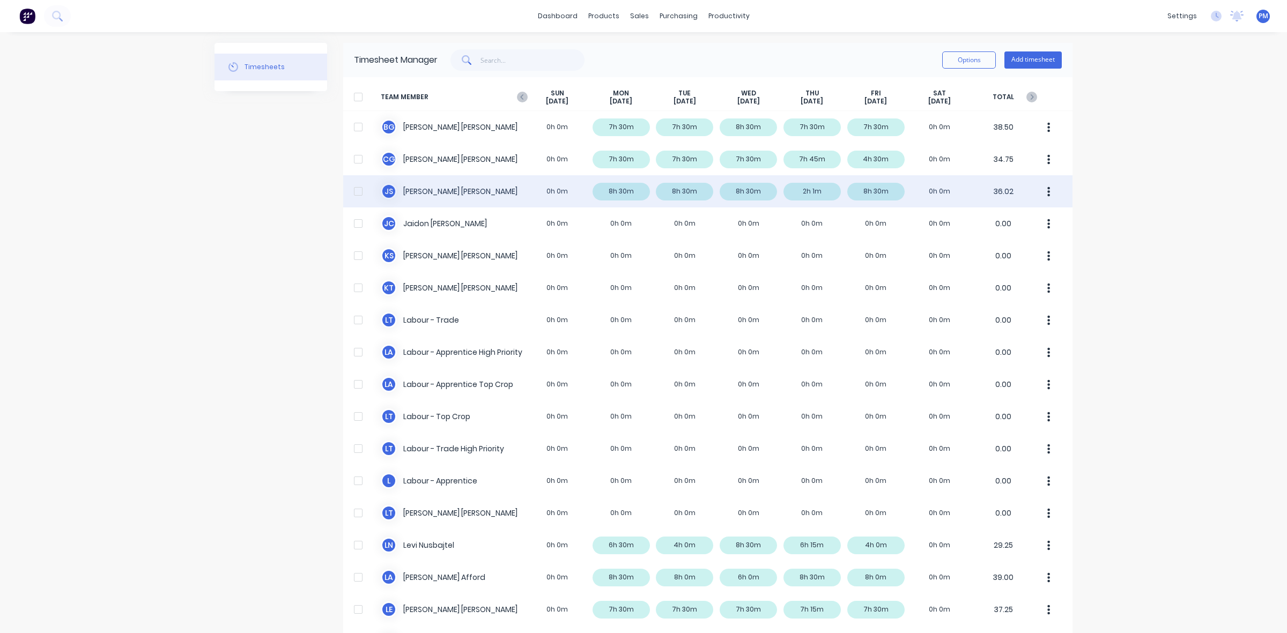
click at [802, 189] on div "J S [PERSON_NAME] 0h 0m 8h 30m 8h 30m 8h 30m 2h 1m 8h 30m 0h 0m 36.02" at bounding box center [707, 191] width 729 height 32
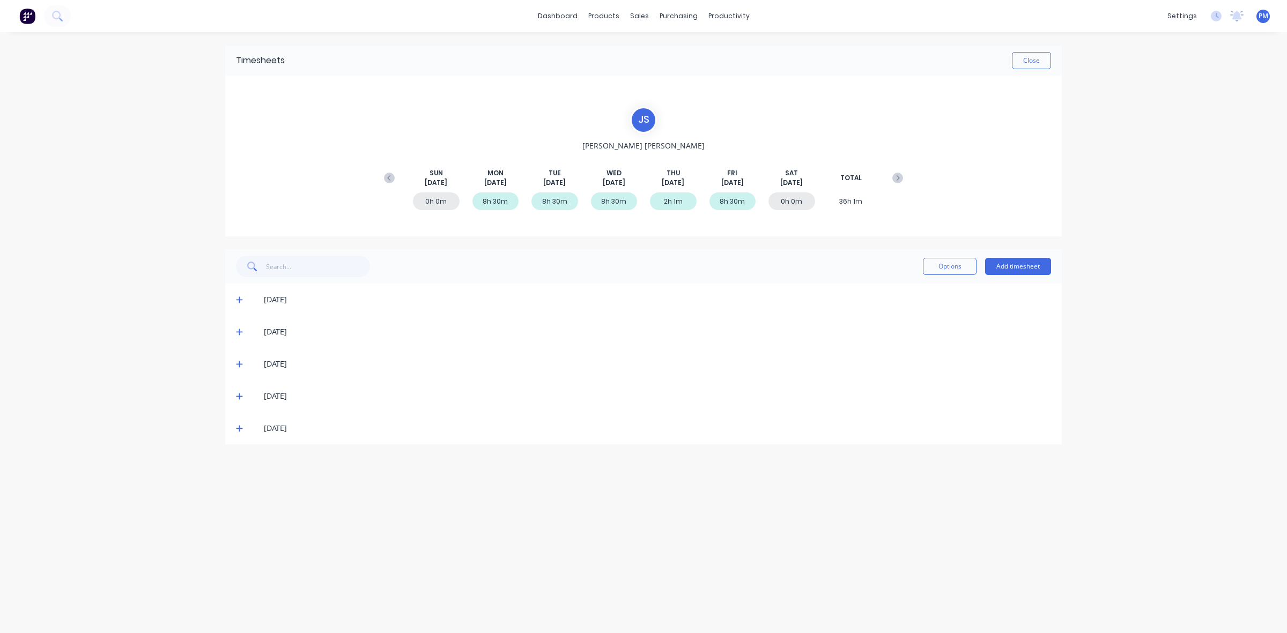
click at [239, 396] on icon at bounding box center [239, 397] width 6 height 6
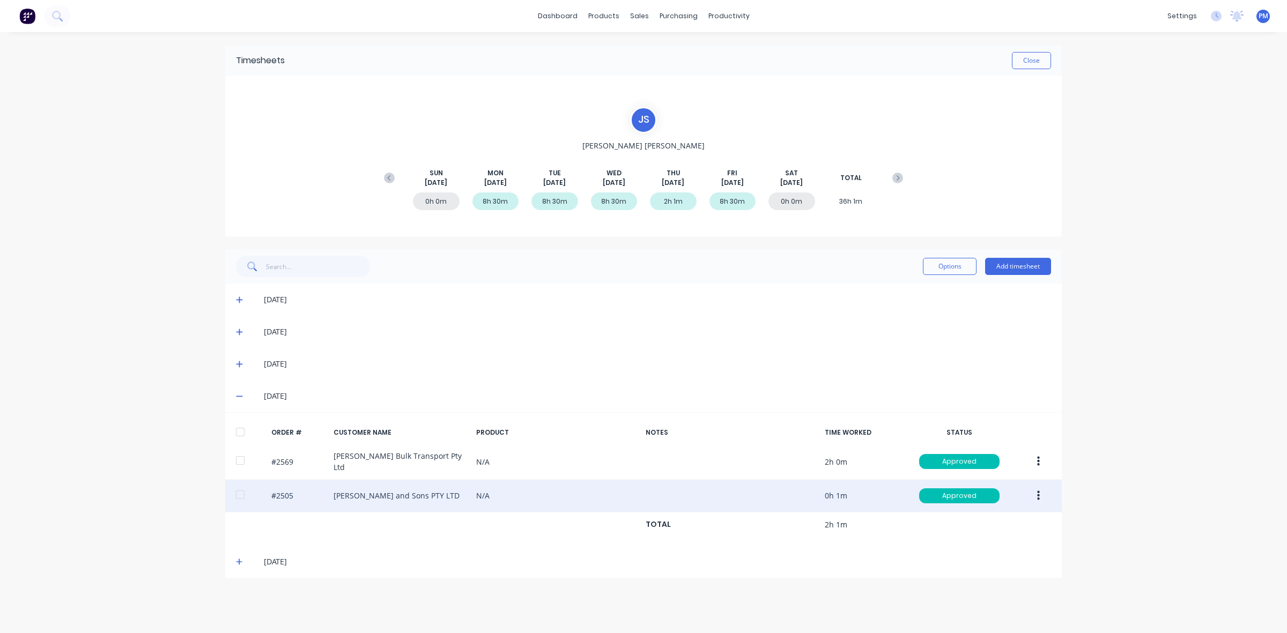
click at [1039, 492] on icon "button" at bounding box center [1038, 496] width 3 height 12
click at [975, 562] on div "Edit" at bounding box center [1000, 567] width 83 height 16
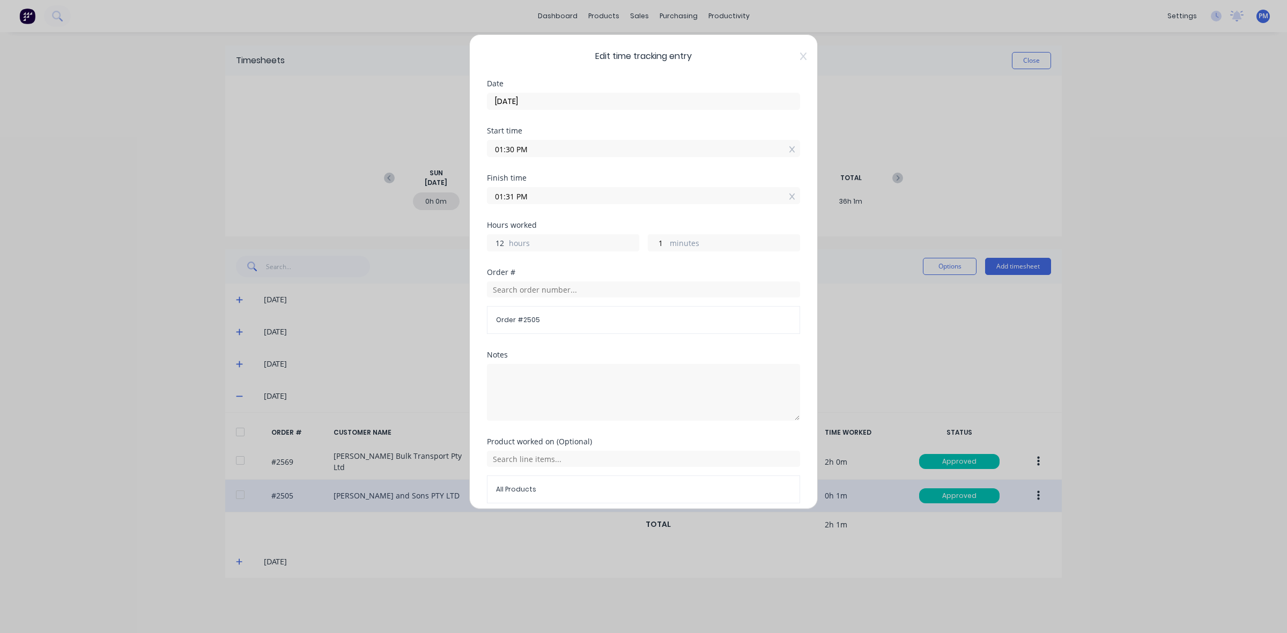
drag, startPoint x: 505, startPoint y: 241, endPoint x: 497, endPoint y: 242, distance: 8.1
click at [497, 242] on input "12" at bounding box center [497, 243] width 19 height 16
type input "6"
type input "07:31 PM"
click at [656, 242] on input "1" at bounding box center [657, 243] width 19 height 16
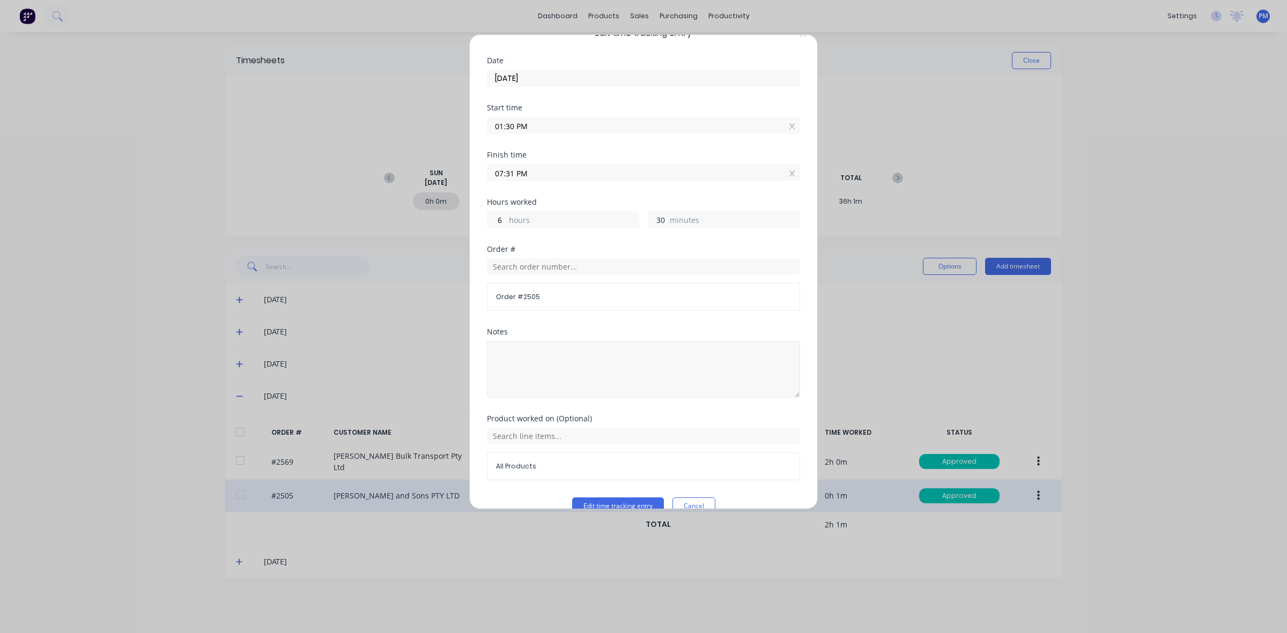
scroll to position [46, 0]
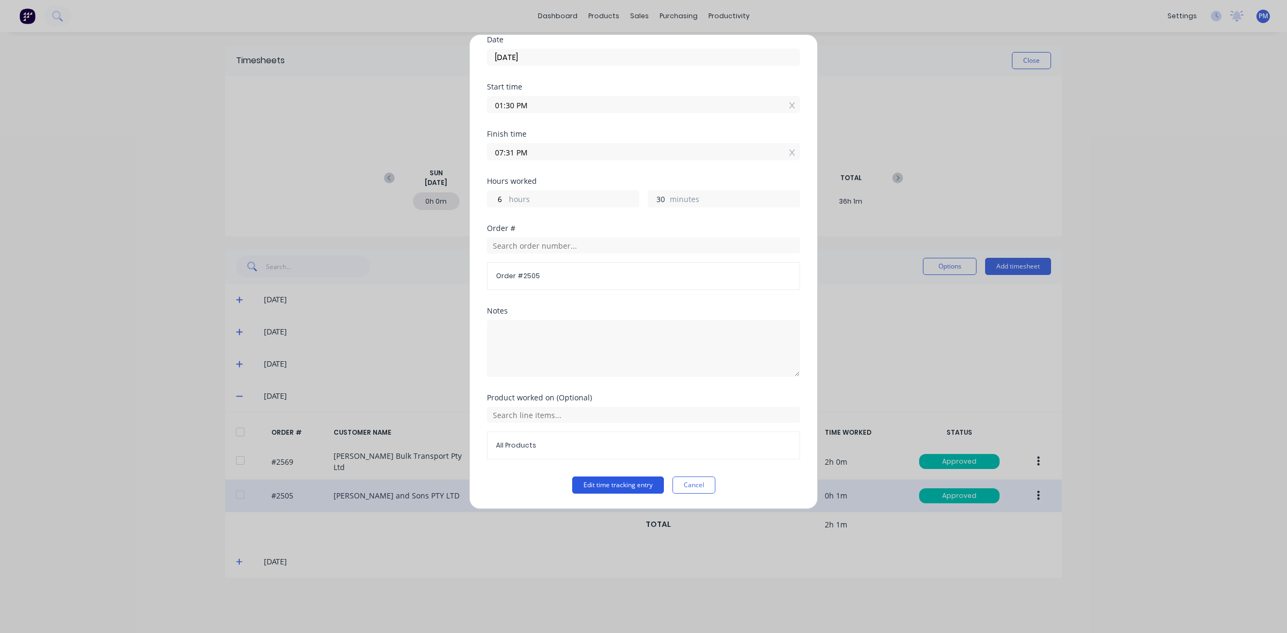
type input "30"
type input "08:00 PM"
click at [616, 487] on button "Edit time tracking entry" at bounding box center [618, 485] width 92 height 17
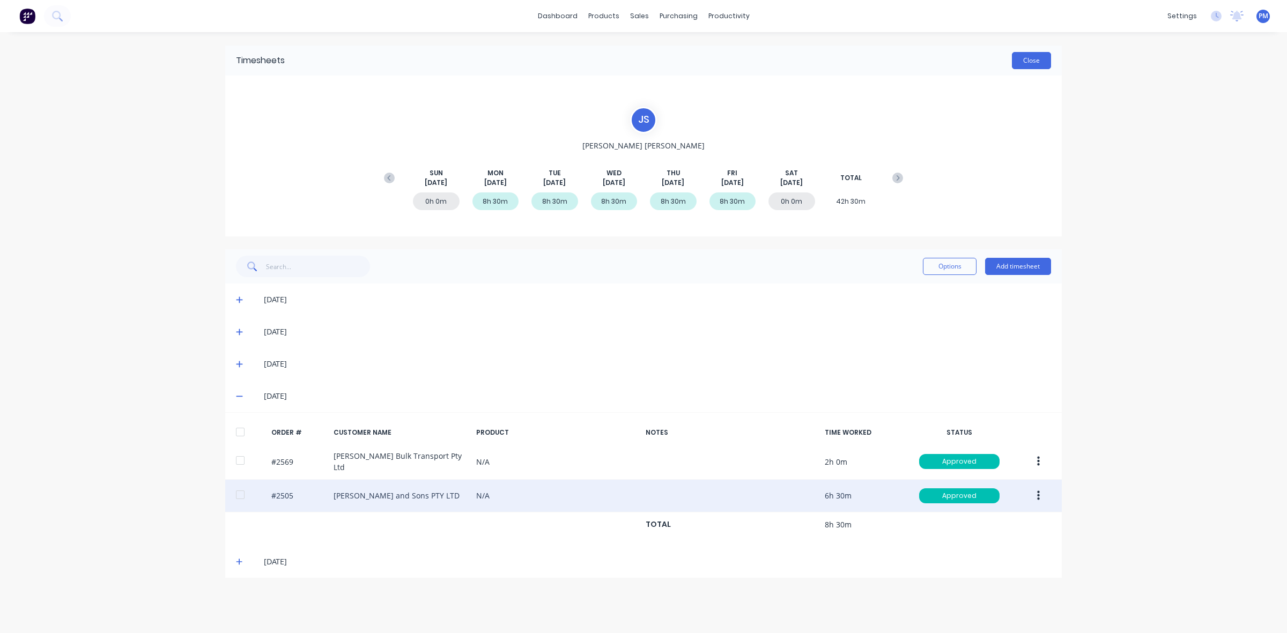
click at [1030, 63] on button "Close" at bounding box center [1031, 60] width 39 height 17
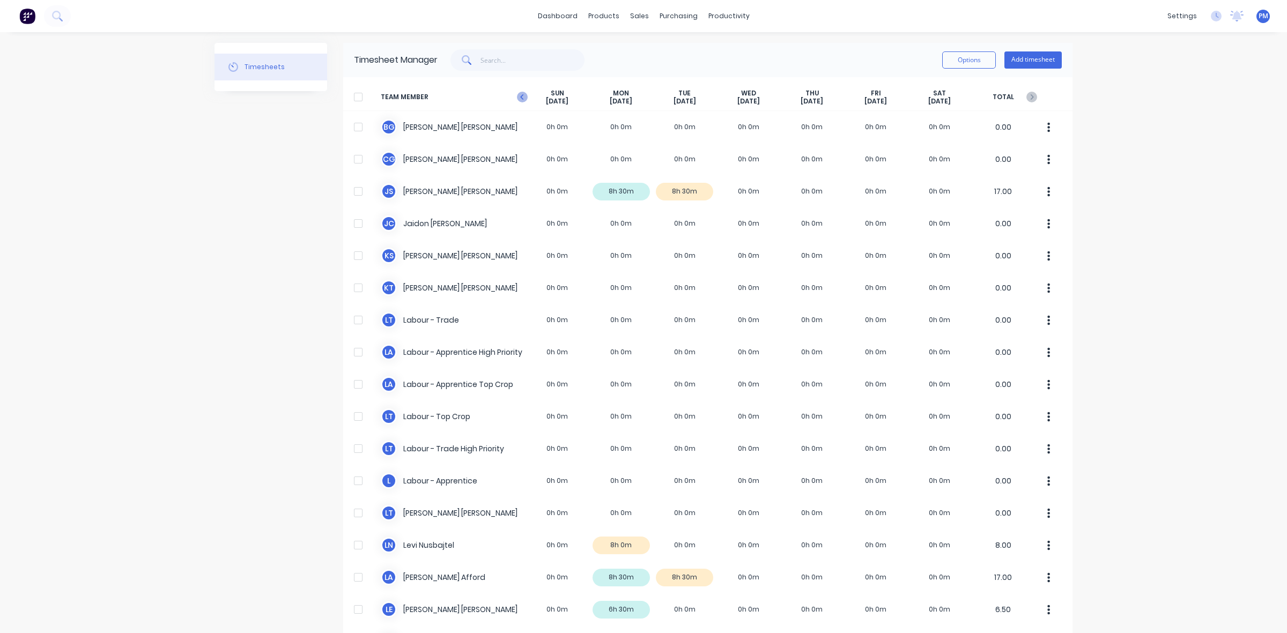
click at [517, 94] on icon at bounding box center [522, 97] width 11 height 11
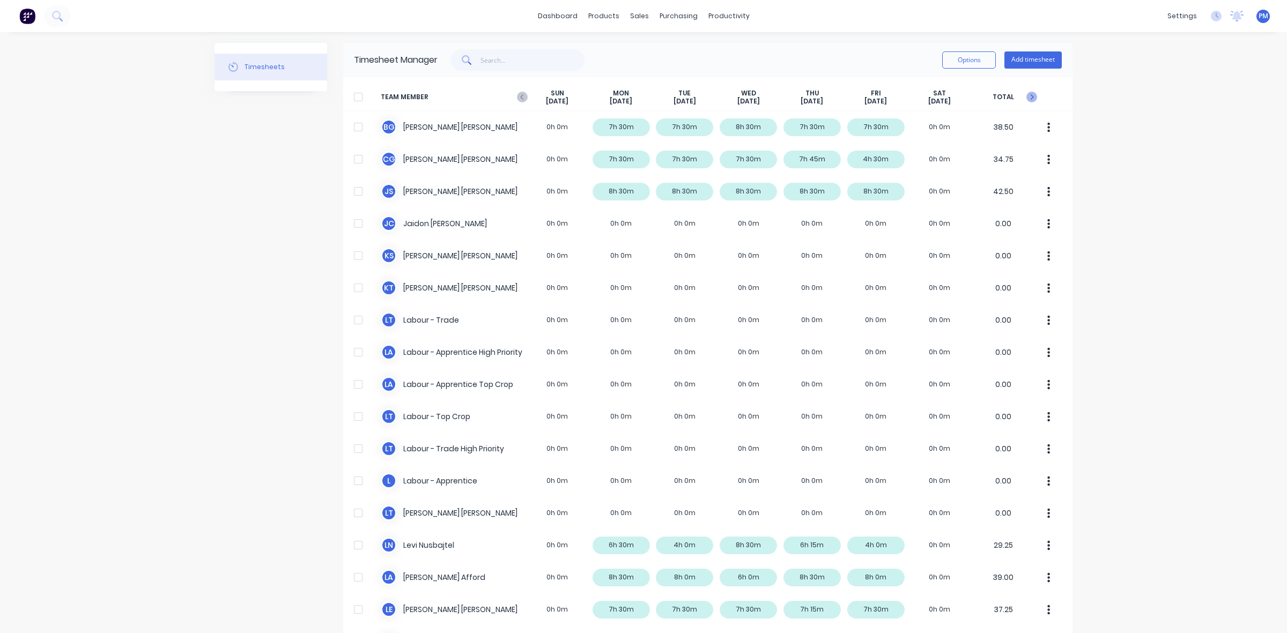
click at [1029, 98] on icon at bounding box center [1032, 97] width 11 height 11
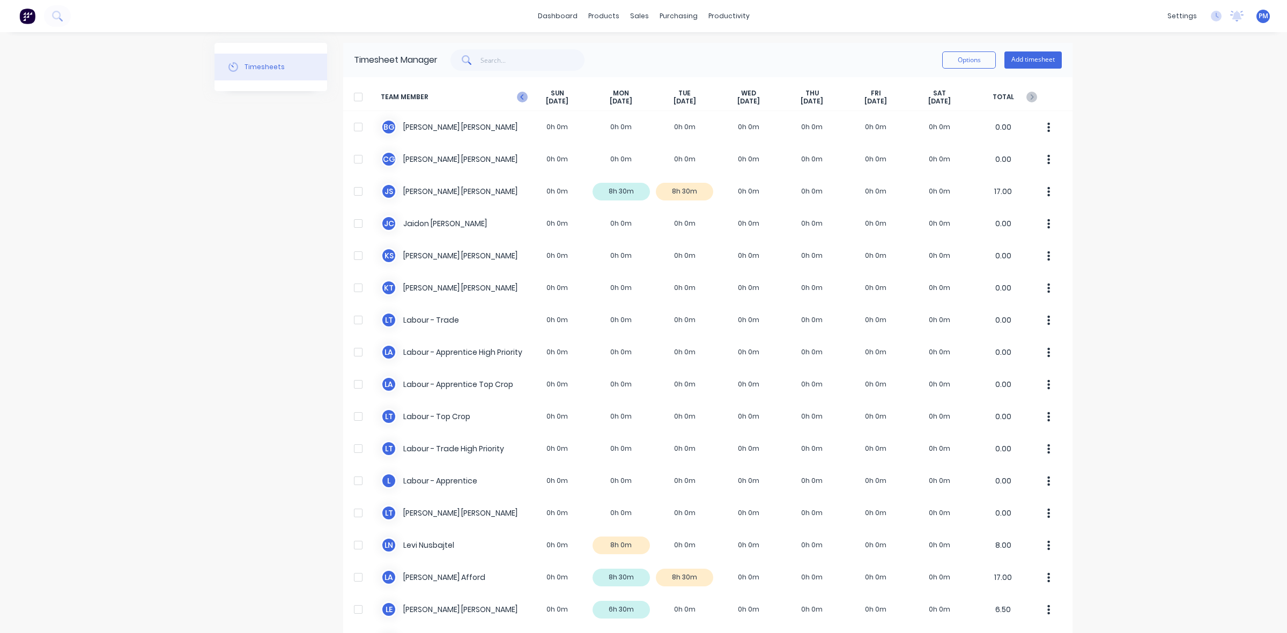
click at [520, 97] on icon at bounding box center [521, 96] width 3 height 5
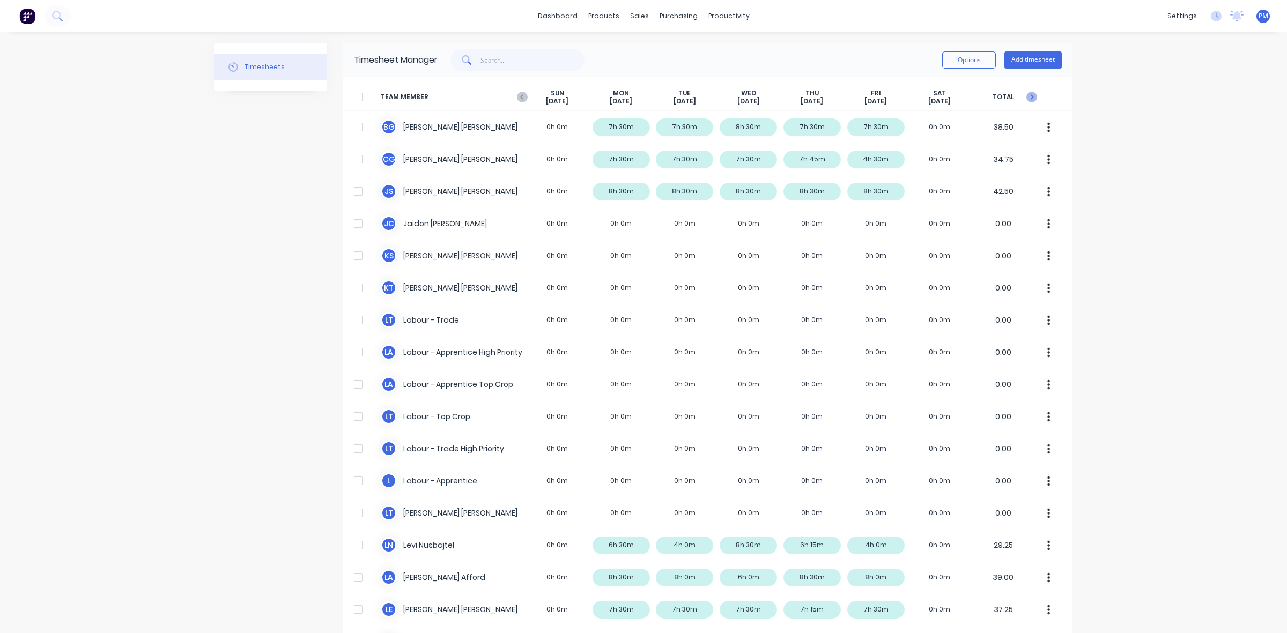
click at [1027, 95] on icon at bounding box center [1032, 97] width 11 height 11
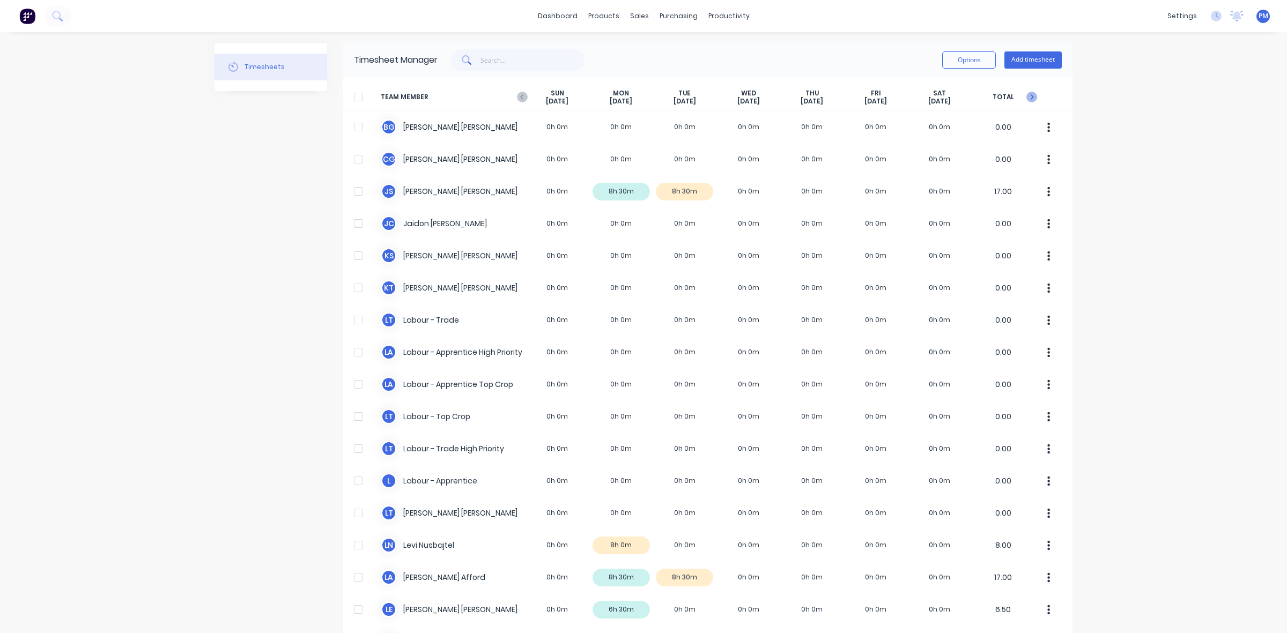
click at [1028, 98] on icon at bounding box center [1032, 97] width 11 height 11
click at [519, 98] on icon at bounding box center [522, 97] width 11 height 11
click at [517, 94] on icon at bounding box center [522, 97] width 11 height 11
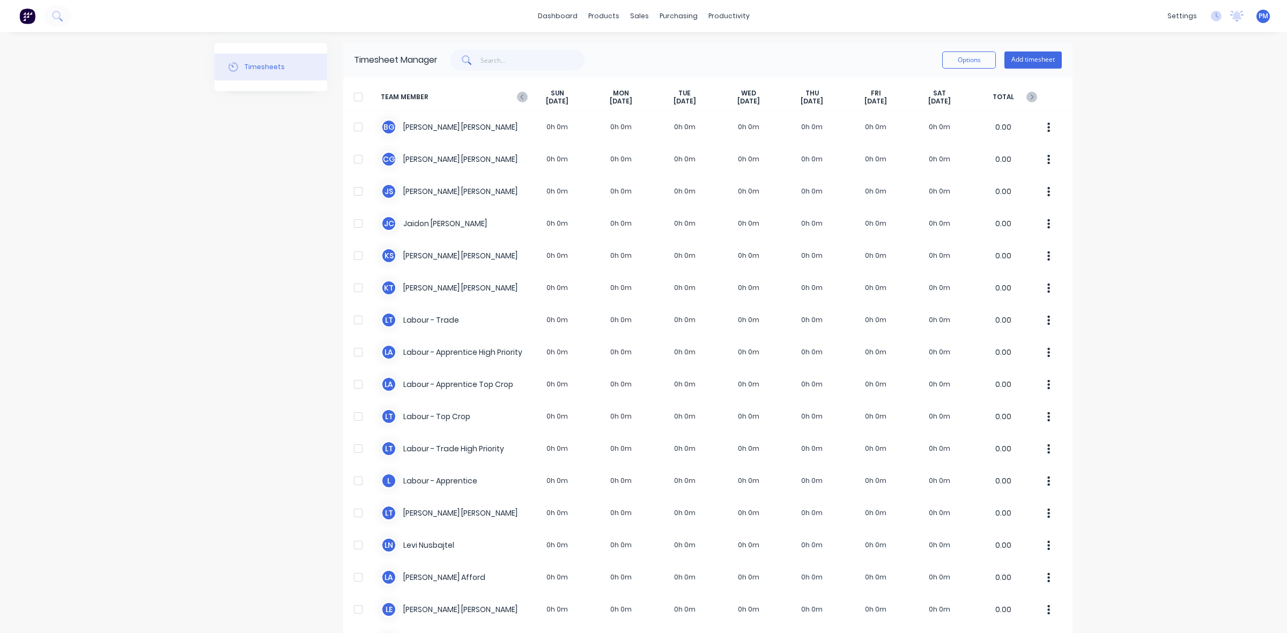
click at [517, 94] on icon at bounding box center [522, 97] width 11 height 11
click at [1170, 422] on div "dashboard products sales purchasing productivity dashboard products Product Cat…" at bounding box center [643, 316] width 1287 height 633
drag, startPoint x: 514, startPoint y: 92, endPoint x: 517, endPoint y: 103, distance: 11.1
click at [517, 94] on icon at bounding box center [522, 97] width 11 height 11
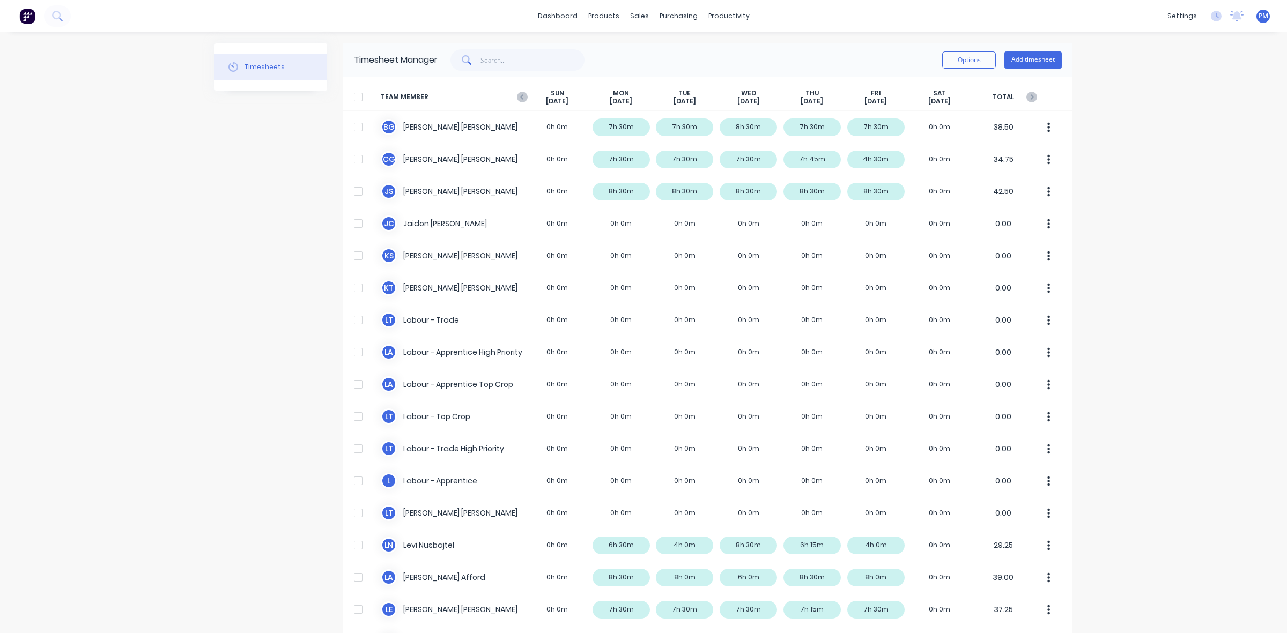
click at [1027, 97] on icon at bounding box center [1032, 97] width 11 height 11
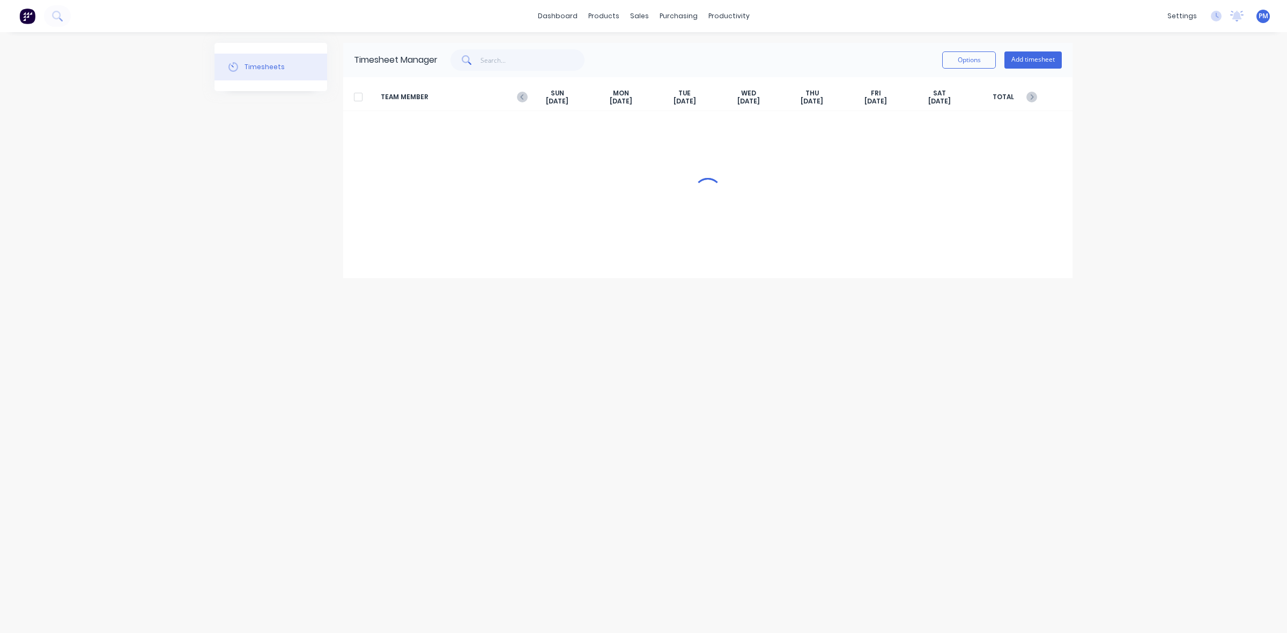
click at [1025, 97] on span "TOTAL" at bounding box center [1003, 97] width 64 height 17
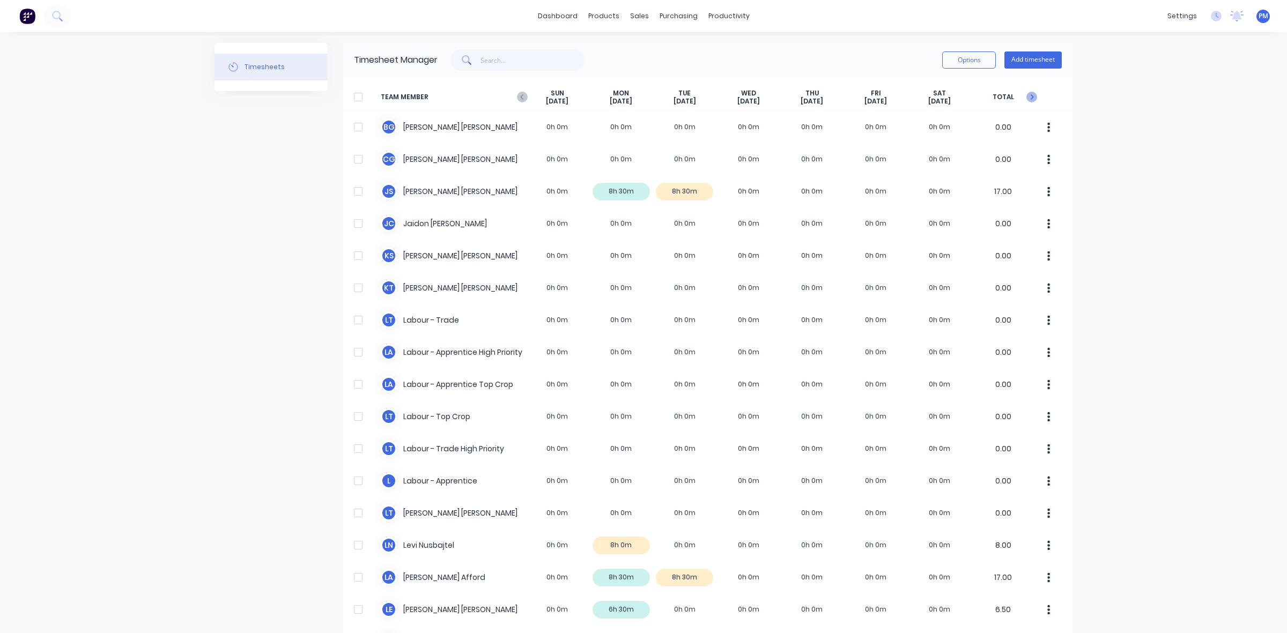
click at [1028, 97] on g at bounding box center [1032, 97] width 11 height 11
click at [1030, 98] on icon at bounding box center [1032, 97] width 11 height 11
click at [1031, 98] on icon at bounding box center [1032, 96] width 3 height 5
click at [1028, 98] on icon at bounding box center [1032, 97] width 11 height 11
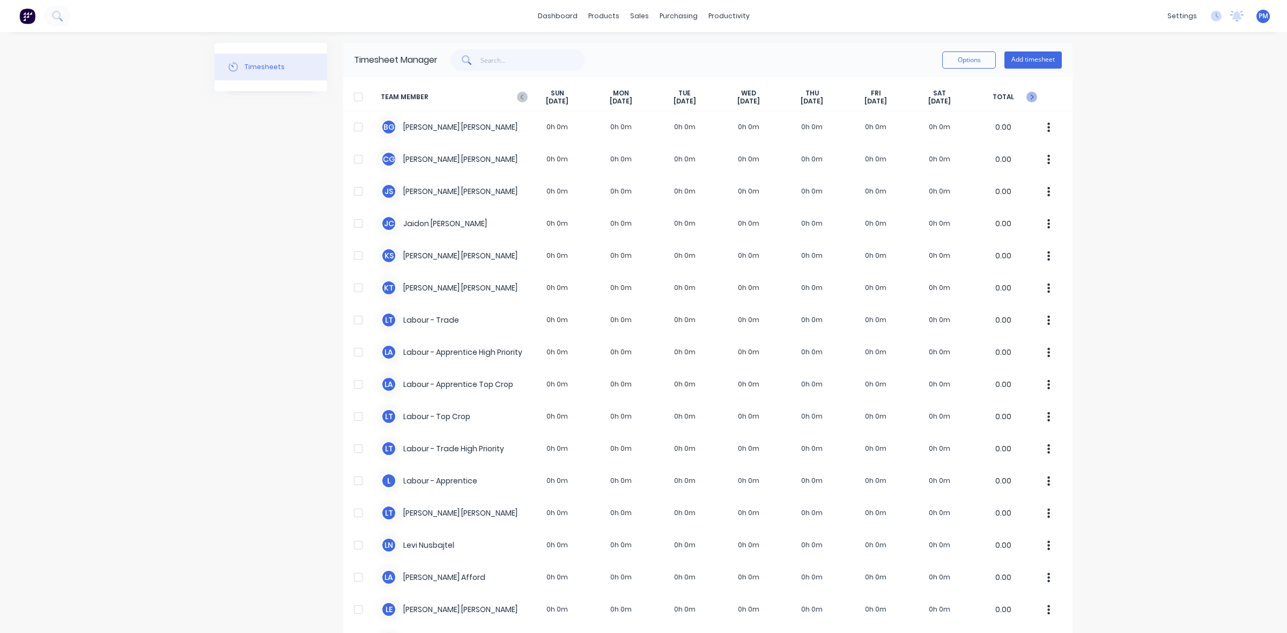
click at [1028, 99] on icon at bounding box center [1032, 97] width 11 height 11
click at [1028, 98] on icon at bounding box center [1032, 97] width 11 height 11
click at [1031, 97] on icon at bounding box center [1032, 96] width 3 height 5
click at [1031, 98] on icon at bounding box center [1032, 96] width 3 height 5
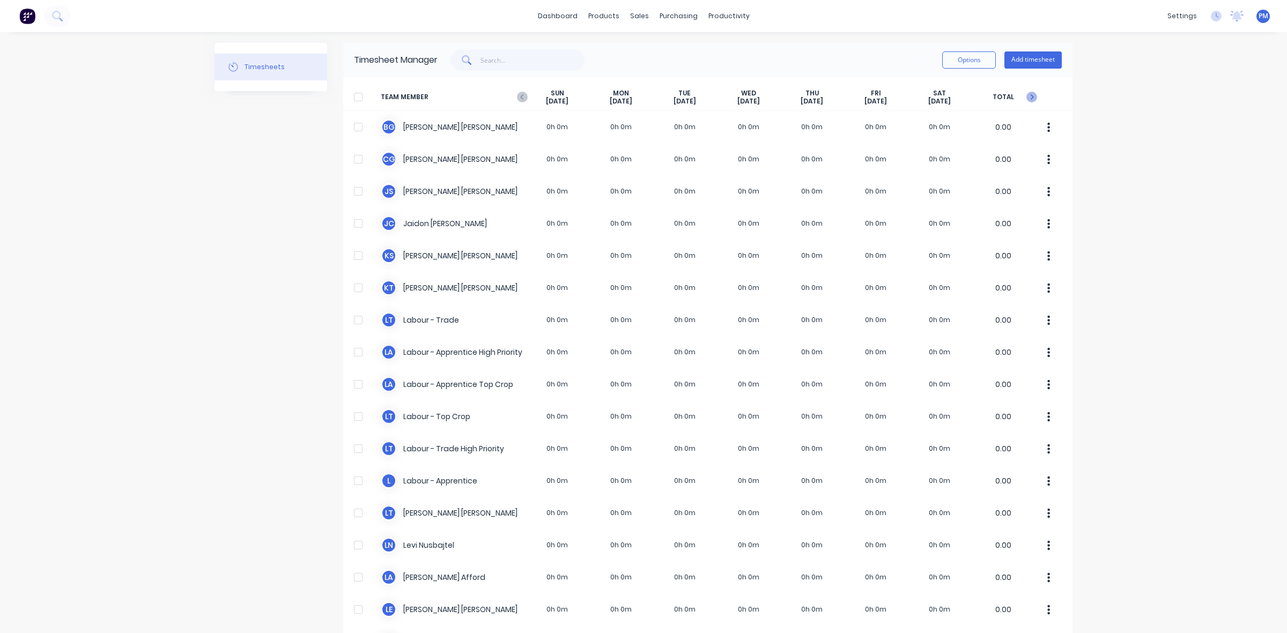
click at [1027, 97] on icon at bounding box center [1032, 97] width 11 height 11
click at [668, 51] on div "Sales Orders" at bounding box center [674, 52] width 44 height 10
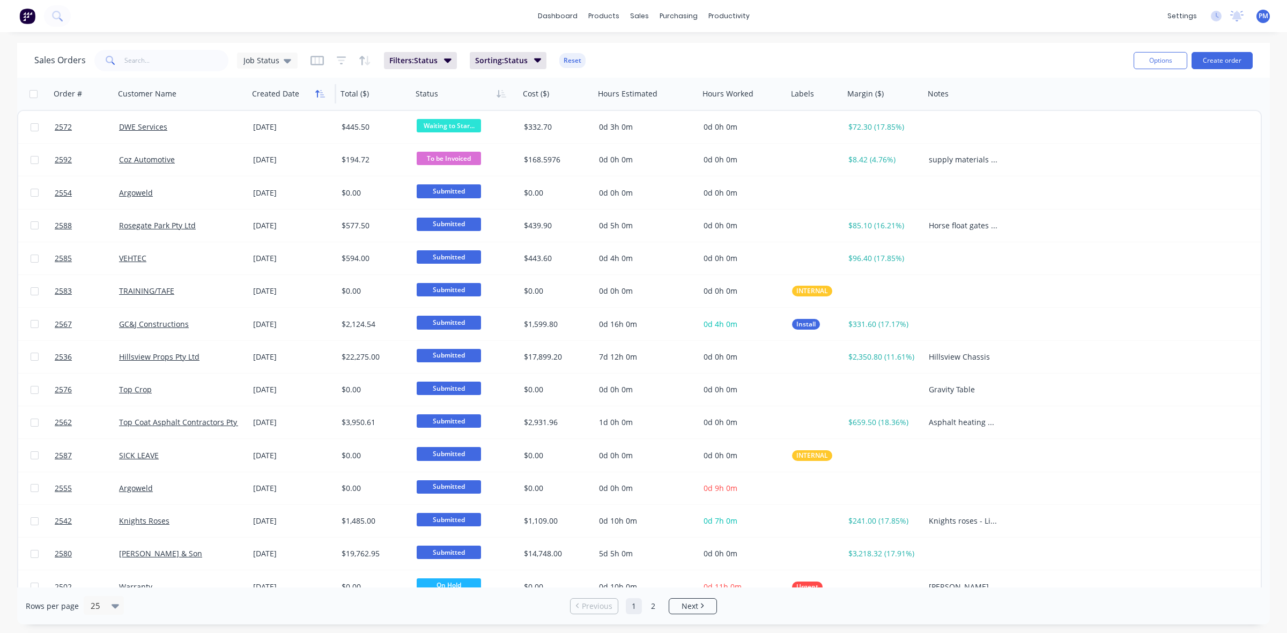
click at [318, 97] on button "button" at bounding box center [320, 94] width 16 height 16
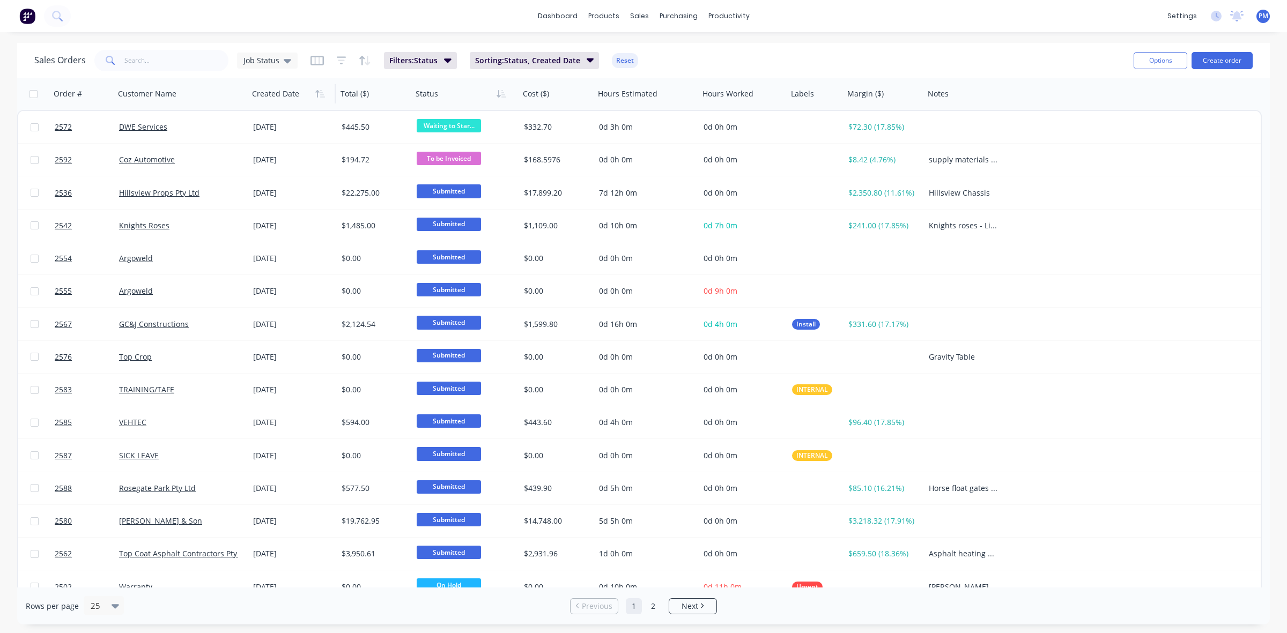
click at [318, 97] on icon "button" at bounding box center [320, 94] width 10 height 9
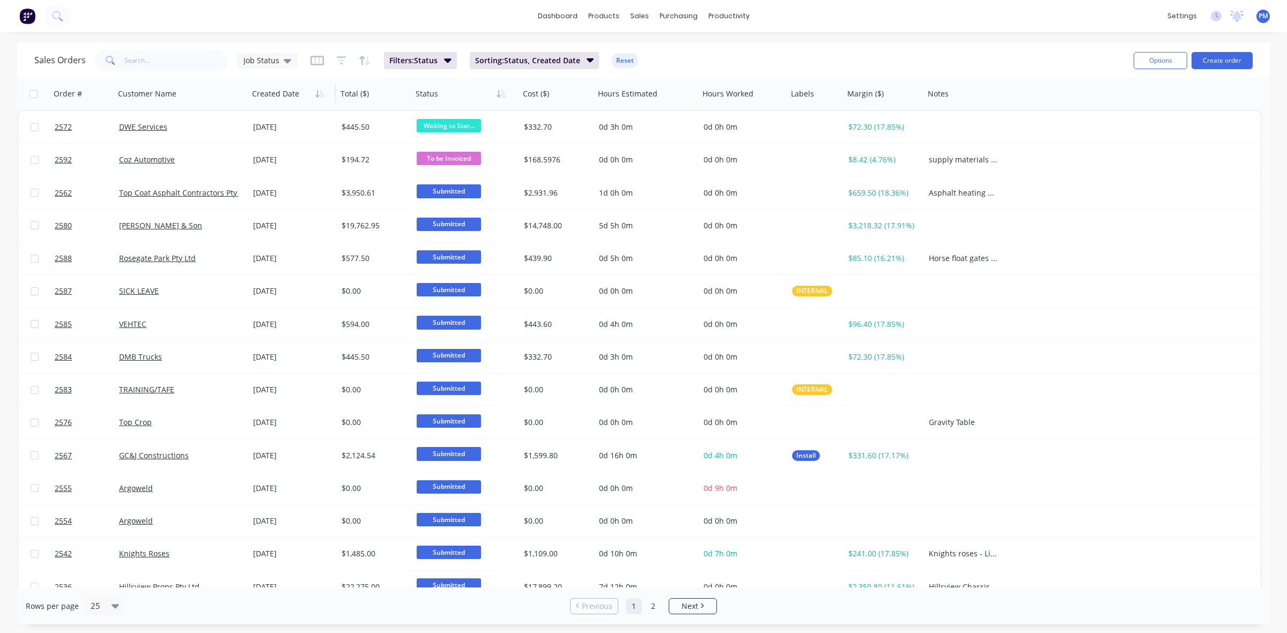
click at [310, 94] on div at bounding box center [290, 93] width 76 height 21
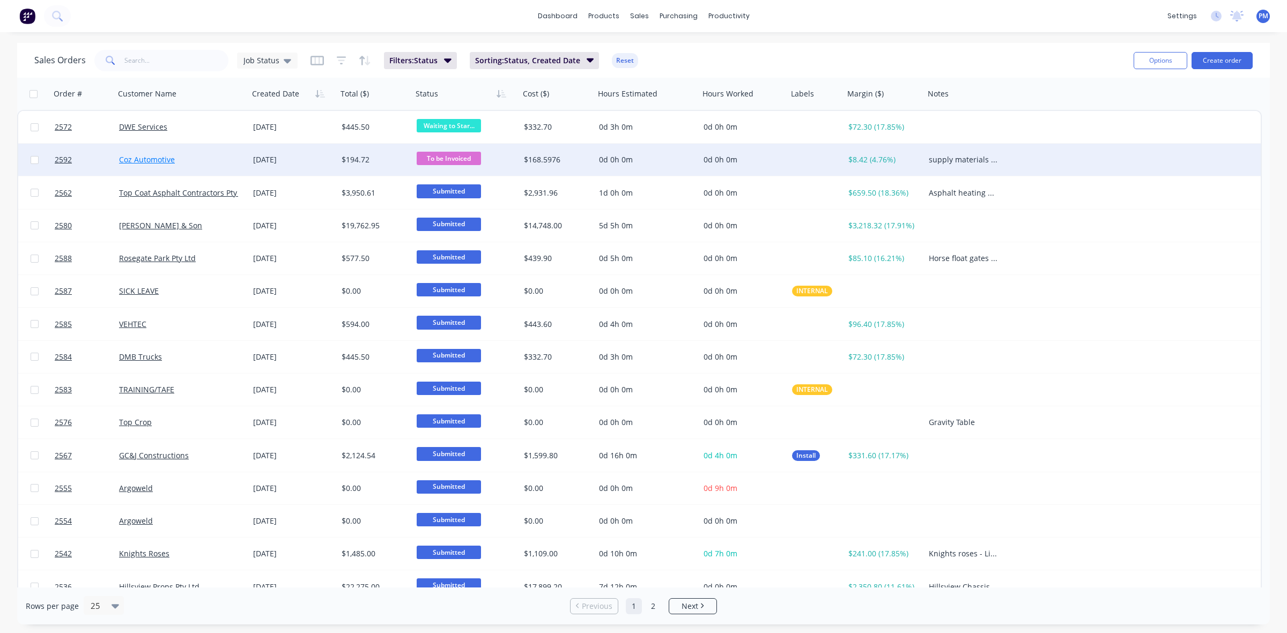
click at [149, 157] on link "Coz Automotive" at bounding box center [147, 159] width 56 height 10
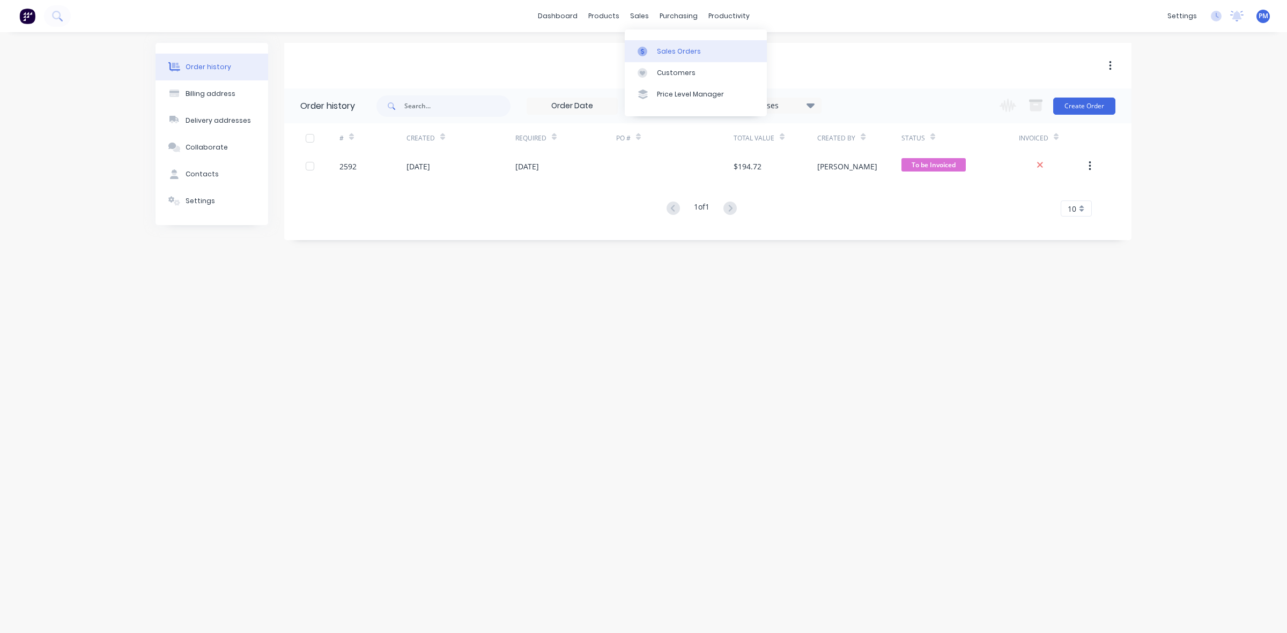
click at [664, 46] on link "Sales Orders" at bounding box center [696, 50] width 142 height 21
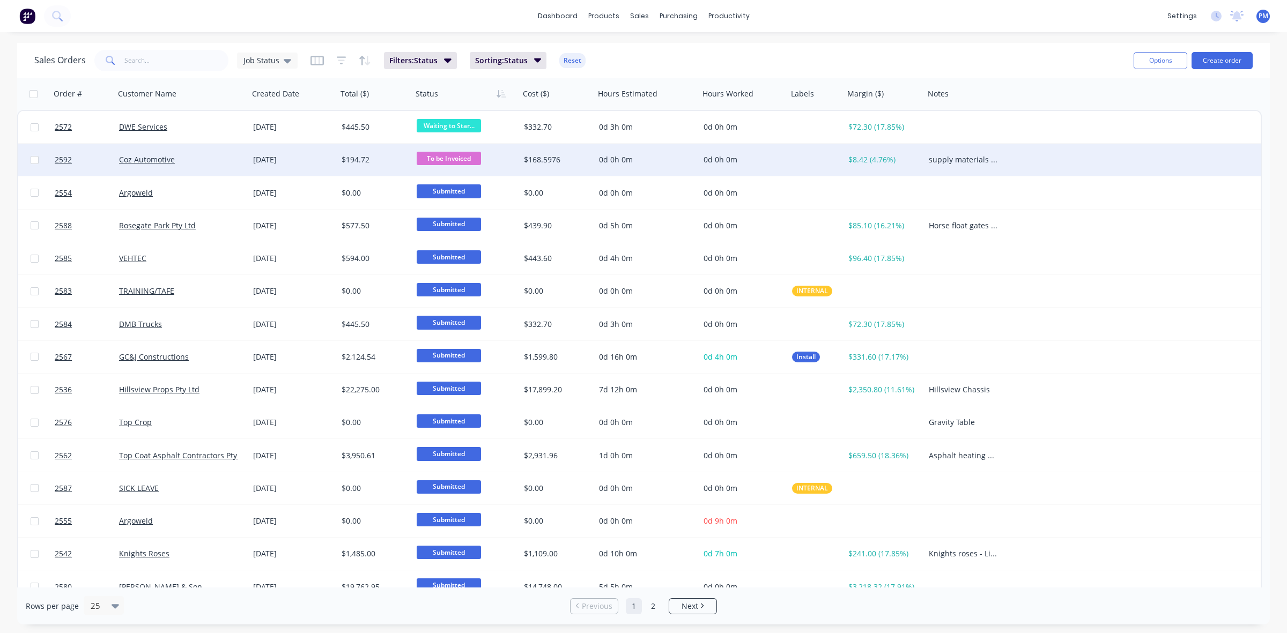
click at [224, 164] on div "Coz Automotive" at bounding box center [178, 159] width 119 height 11
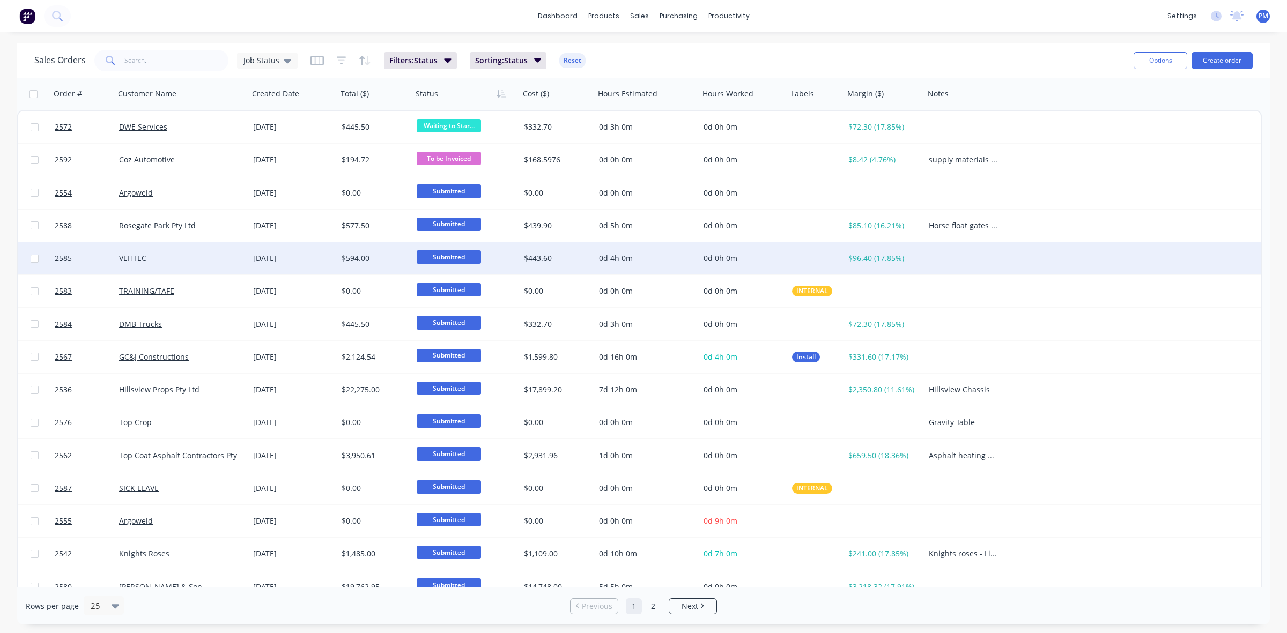
click at [210, 258] on div "VEHTEC" at bounding box center [178, 258] width 119 height 11
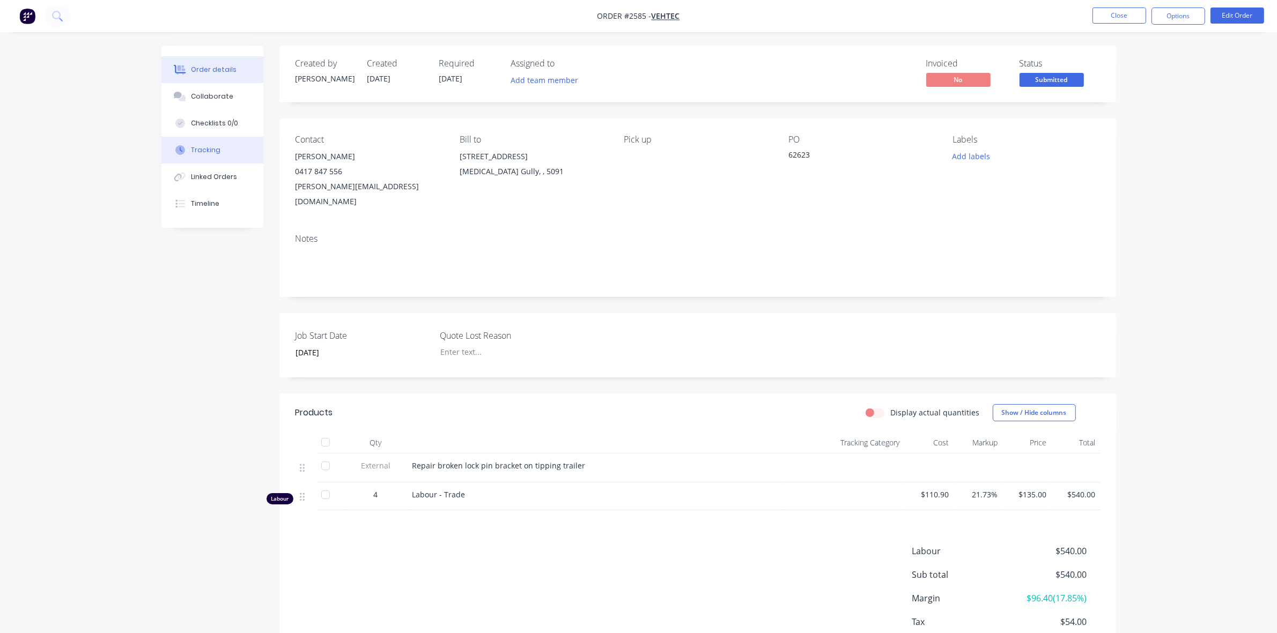
click at [208, 151] on div "Tracking" at bounding box center [206, 150] width 30 height 10
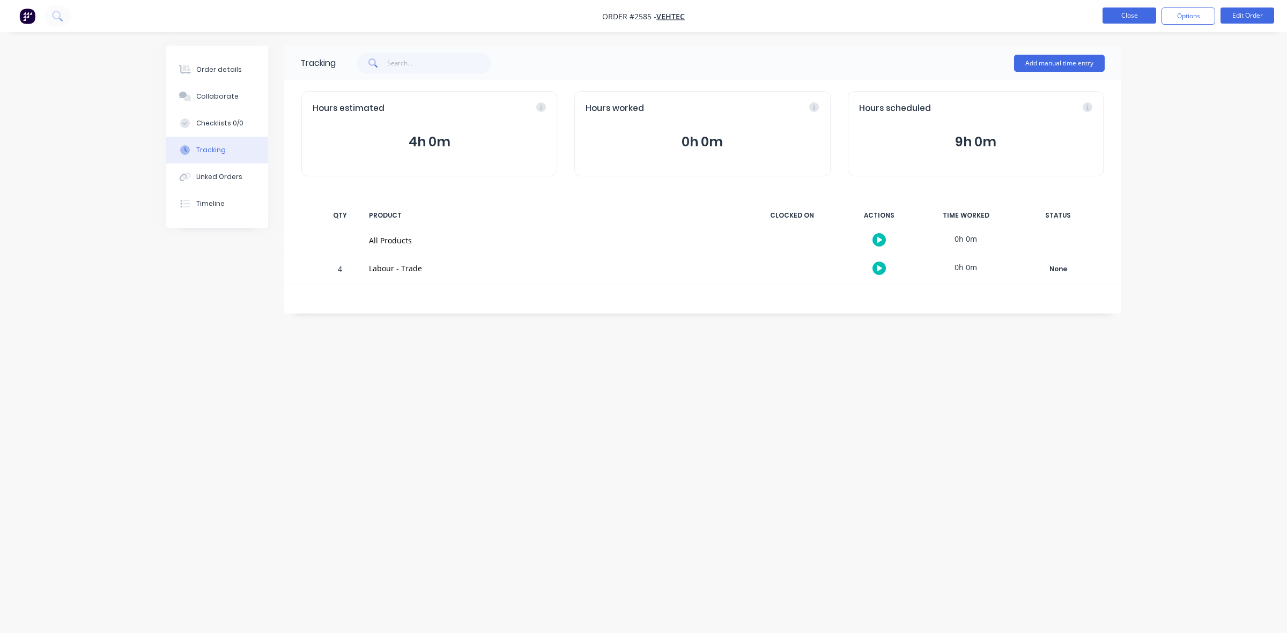
click at [1135, 14] on button "Close" at bounding box center [1130, 16] width 54 height 16
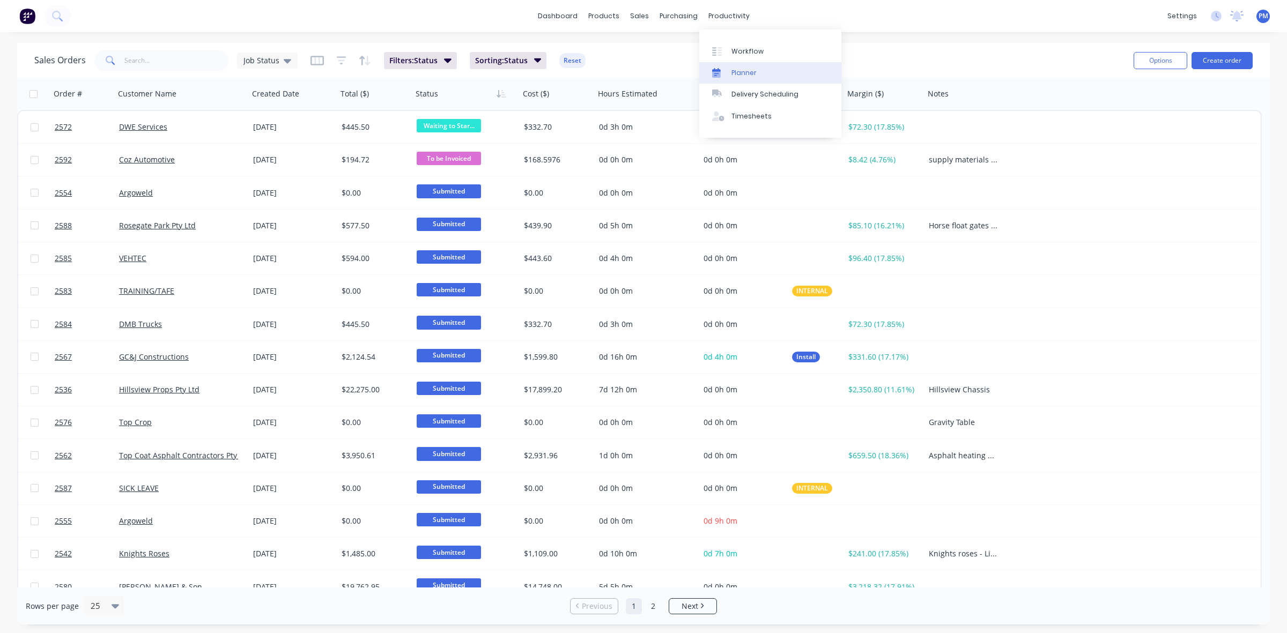
click at [741, 71] on div "Planner" at bounding box center [744, 73] width 25 height 10
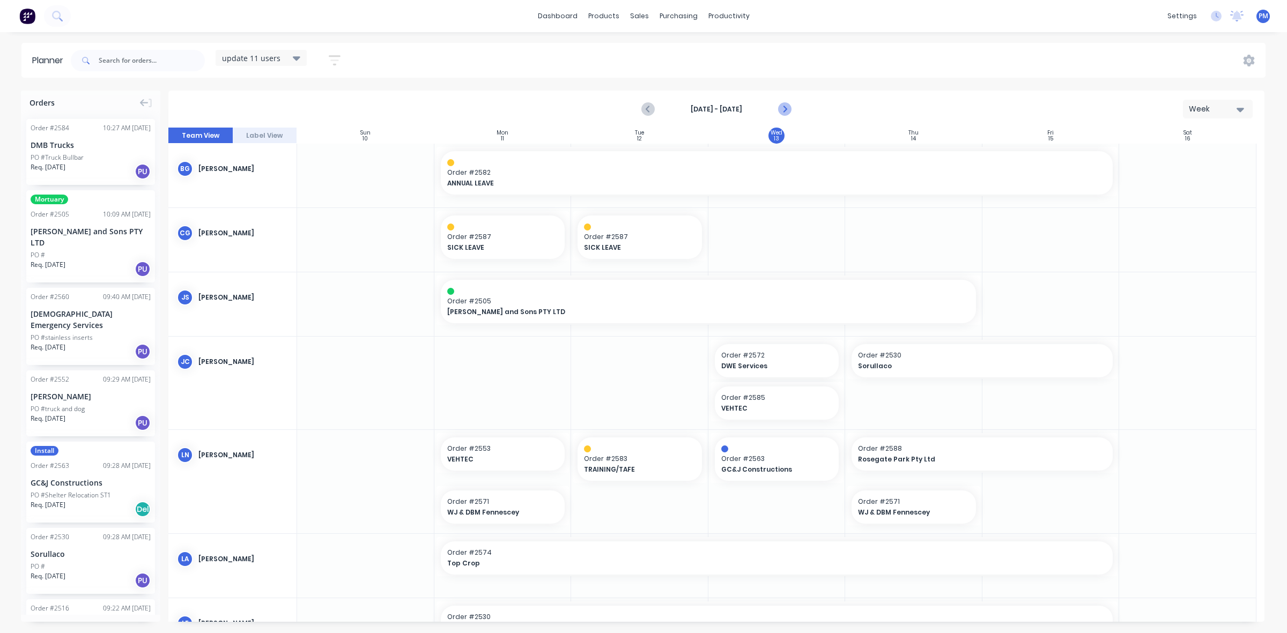
click at [782, 106] on icon "Next page" at bounding box center [784, 109] width 5 height 9
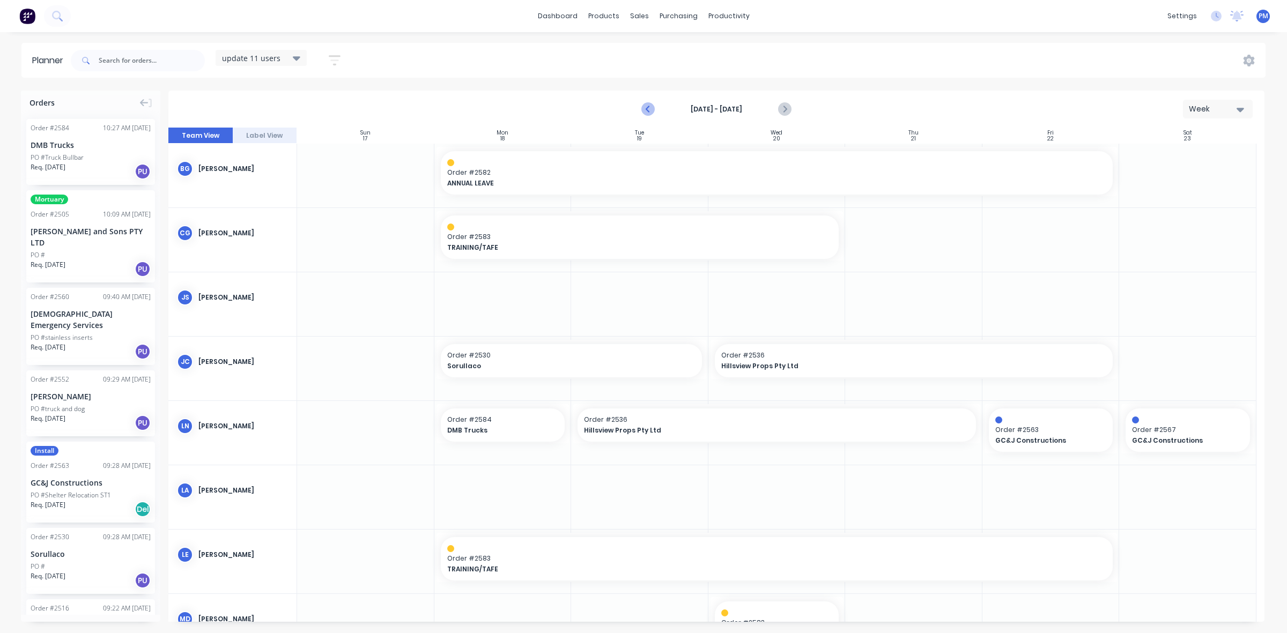
click at [652, 110] on icon "Previous page" at bounding box center [648, 109] width 13 height 13
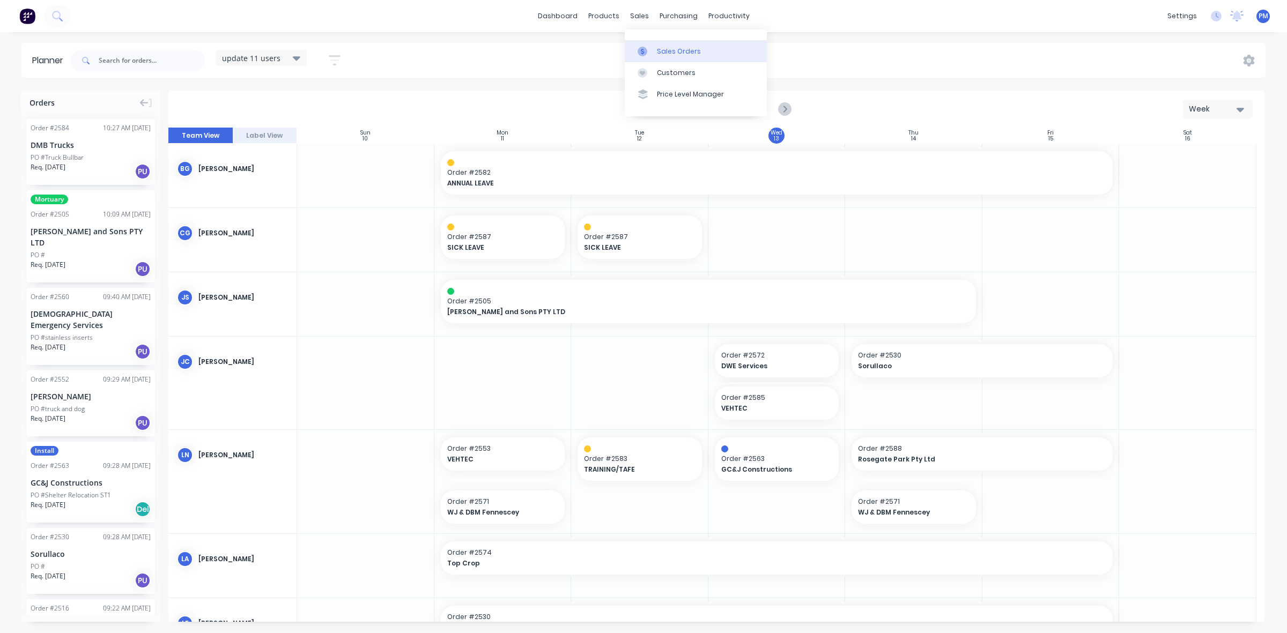
click at [658, 47] on div "Sales Orders" at bounding box center [679, 52] width 44 height 10
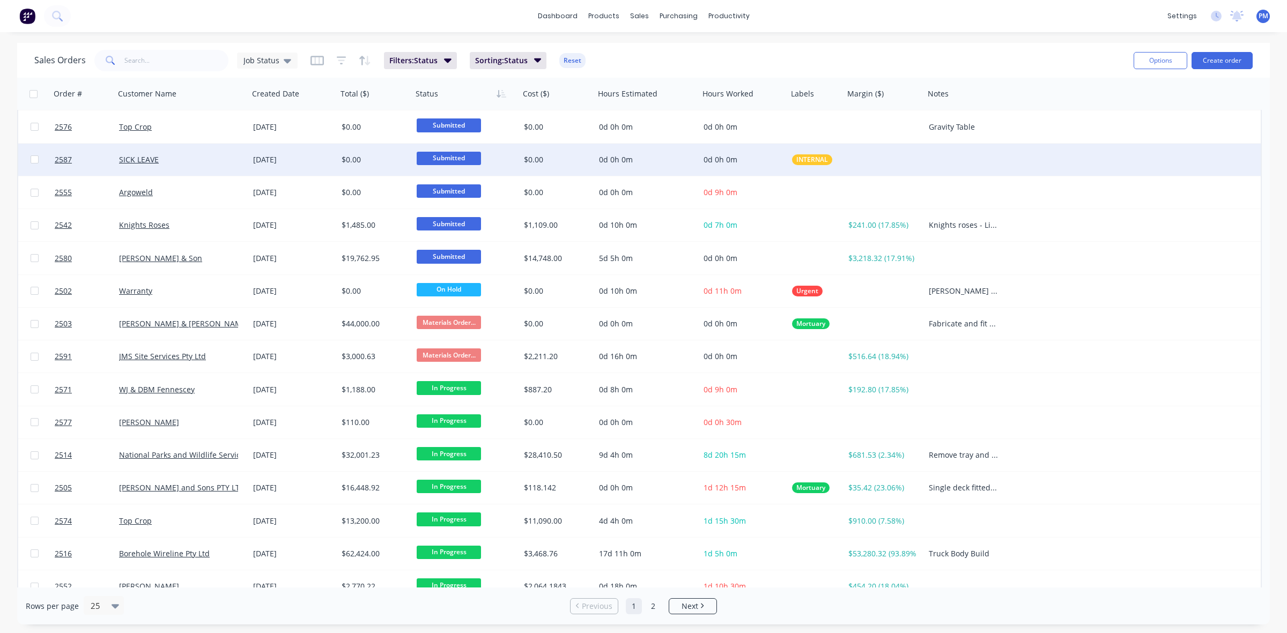
scroll to position [343, 0]
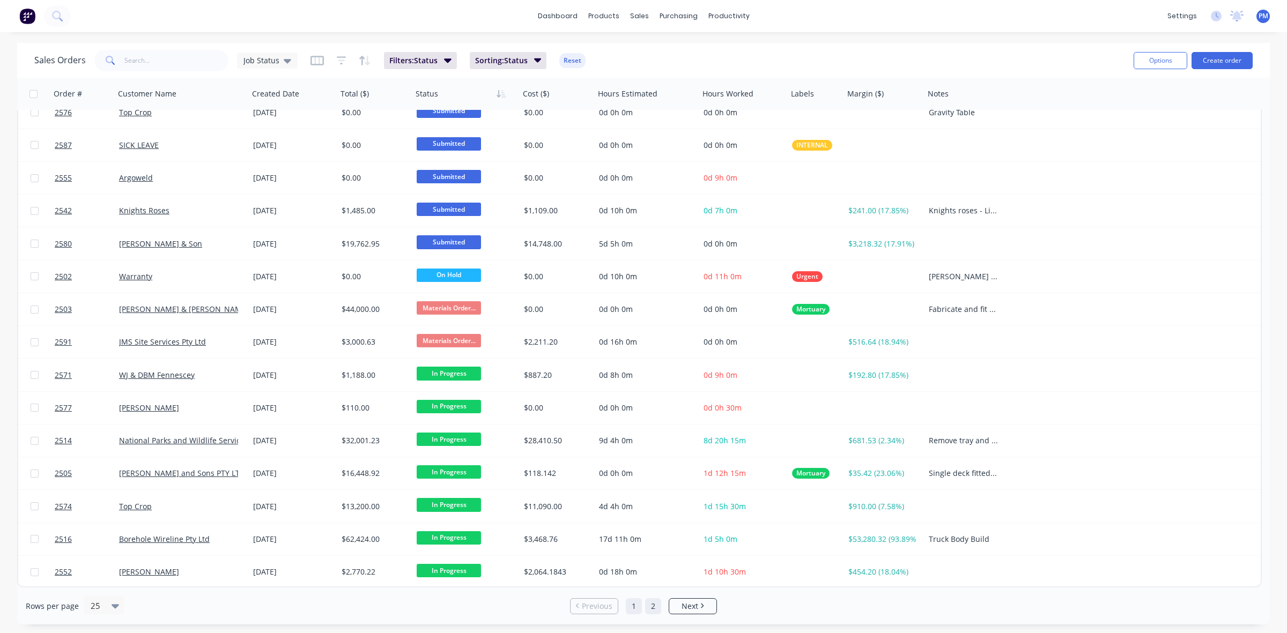
click at [653, 604] on link "2" at bounding box center [653, 607] width 16 height 16
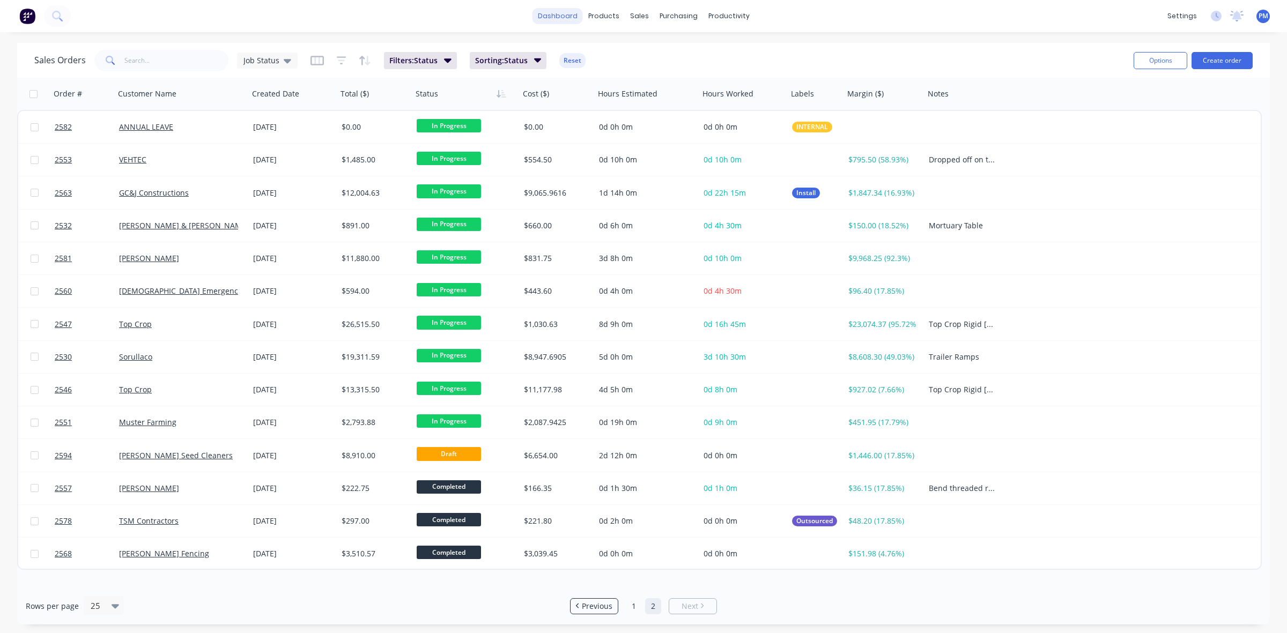
click at [554, 12] on link "dashboard" at bounding box center [558, 16] width 50 height 16
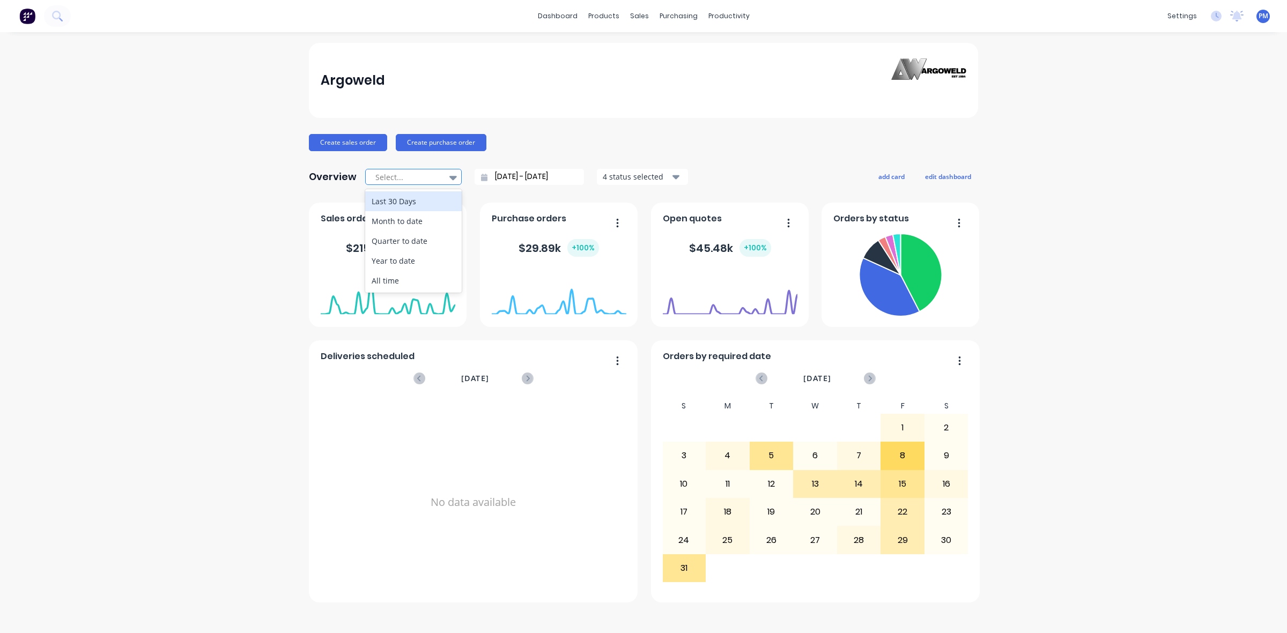
click at [449, 178] on icon at bounding box center [453, 178] width 8 height 4
click at [231, 259] on div "Argoweld Create sales order Create purchase order Overview Select... [DATE] - […" at bounding box center [643, 333] width 1287 height 580
click at [444, 223] on button "button" at bounding box center [442, 224] width 23 height 17
click at [276, 238] on div "Argoweld Create sales order Create purchase order Overview Select... [DATE] - […" at bounding box center [643, 333] width 1287 height 580
click at [449, 176] on icon at bounding box center [453, 178] width 8 height 4
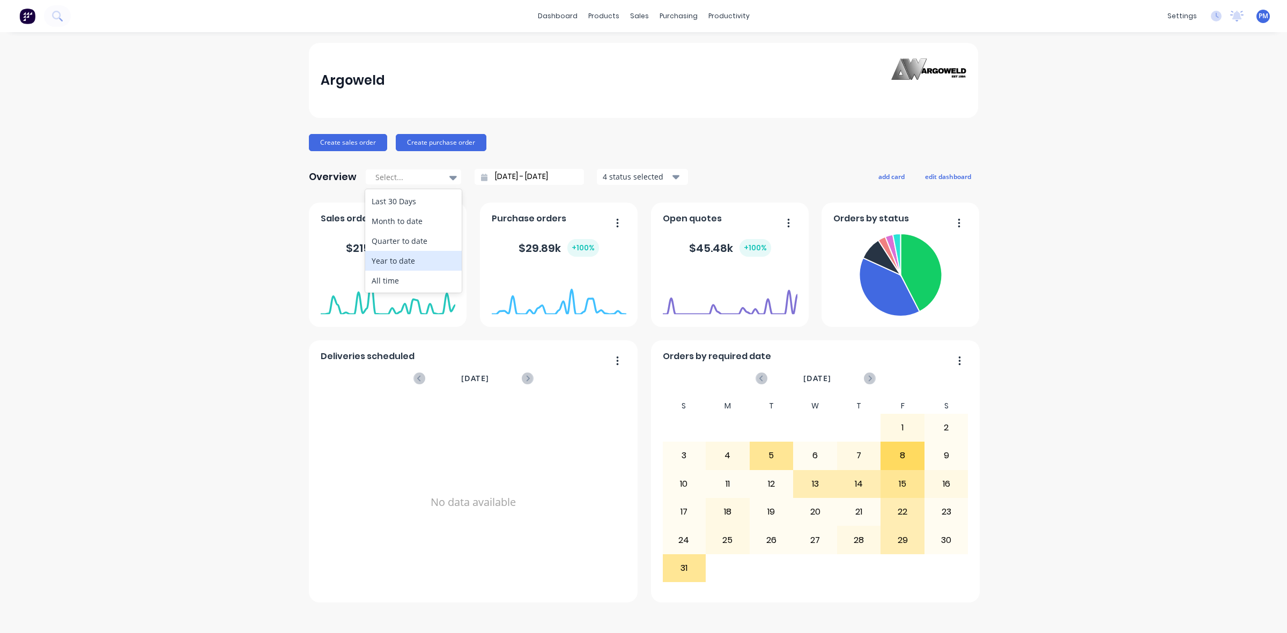
click at [385, 261] on div "Year to date" at bounding box center [413, 261] width 97 height 20
type input "[DATE] - [DATE]"
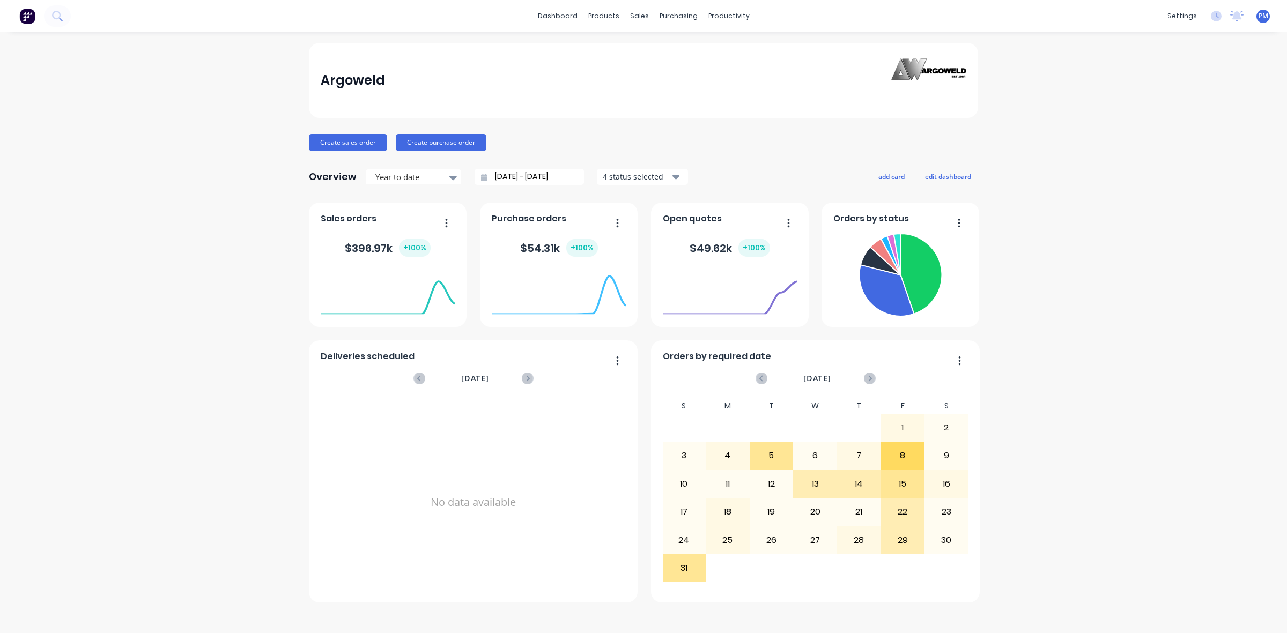
click at [447, 222] on icon "button" at bounding box center [446, 223] width 3 height 11
click at [392, 295] on div "Export to Excel Format" at bounding box center [403, 294] width 83 height 16
